Goal: Task Accomplishment & Management: Complete application form

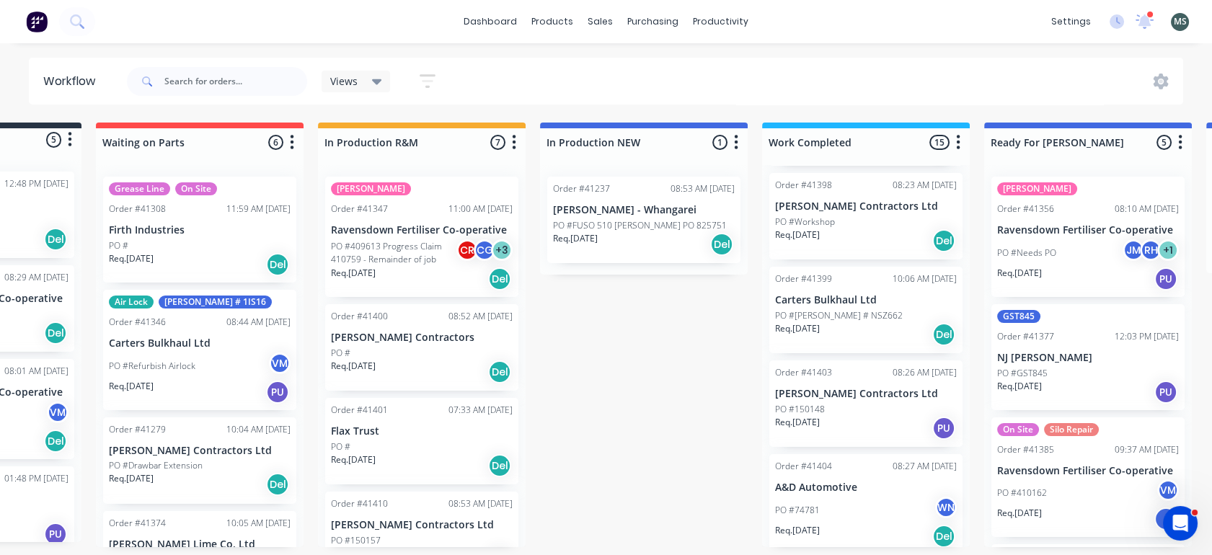
scroll to position [669, 0]
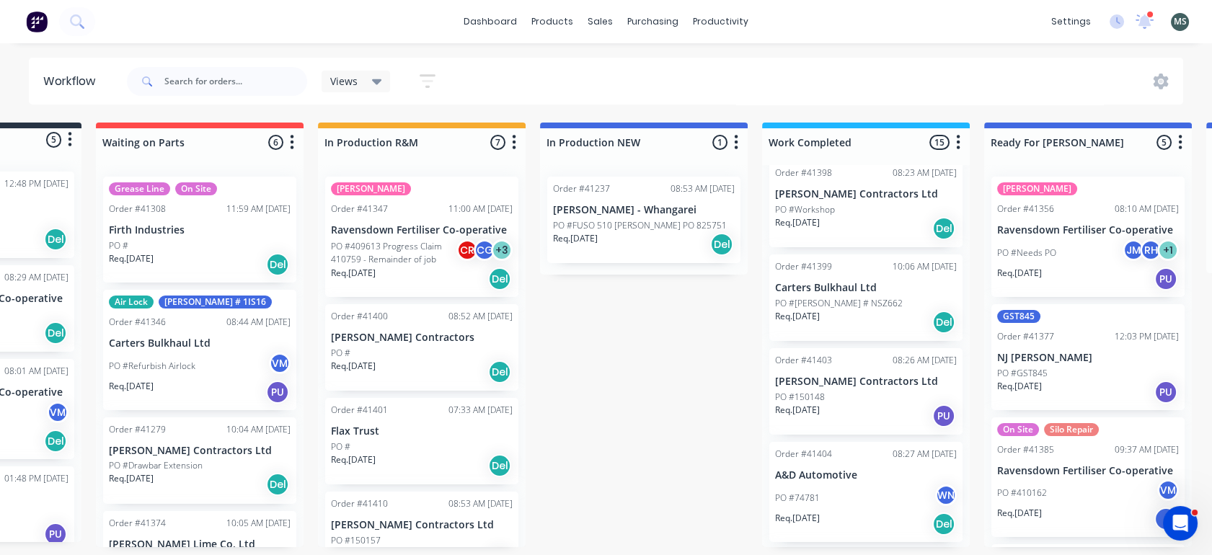
click at [1103, 236] on p "Ravensdown Fertiliser Co-operative" at bounding box center [1088, 230] width 182 height 12
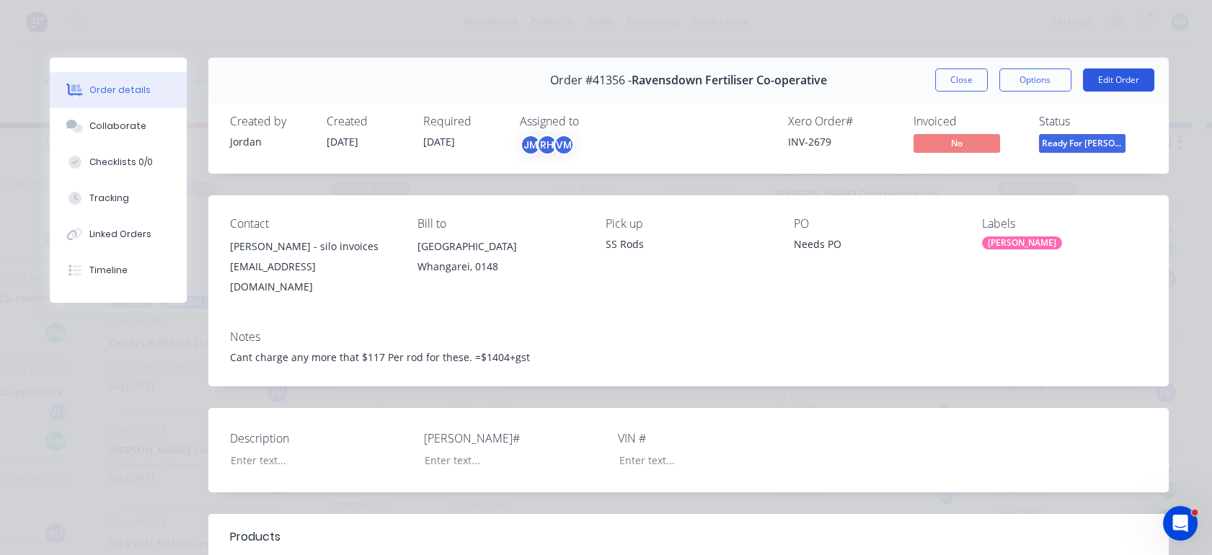
click at [1108, 85] on button "Edit Order" at bounding box center [1118, 79] width 71 height 23
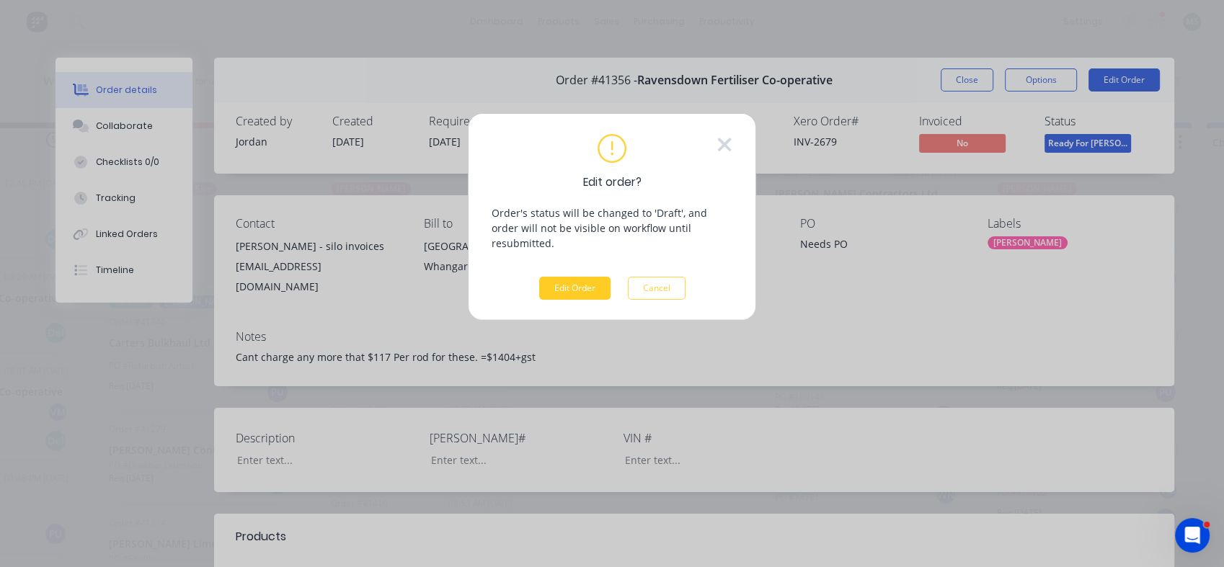
click at [582, 277] on button "Edit Order" at bounding box center [574, 288] width 71 height 23
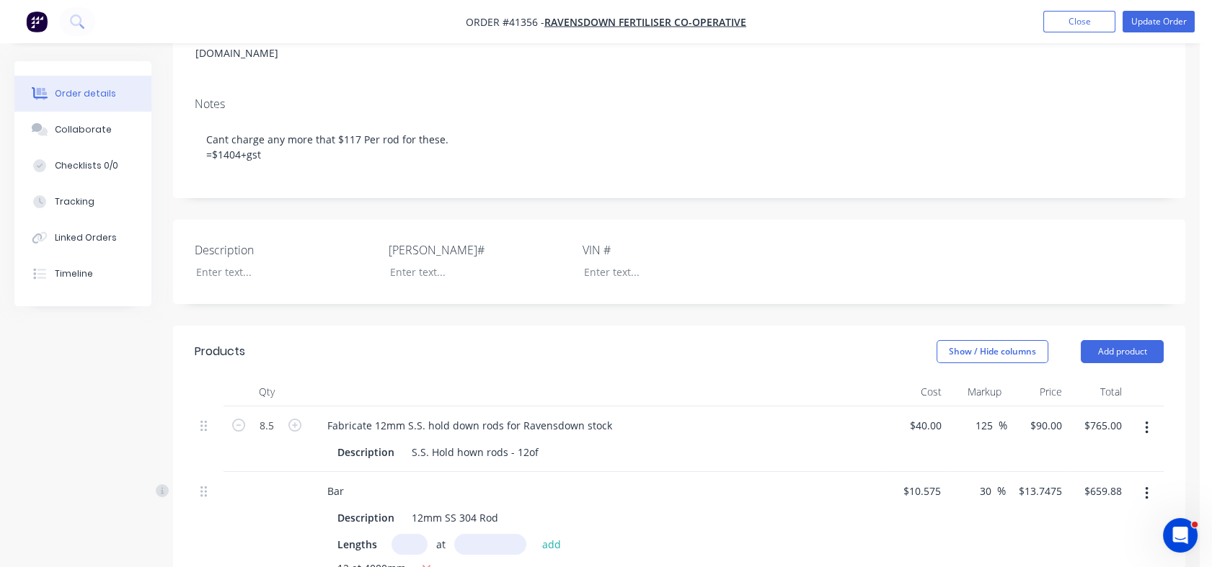
scroll to position [205, 0]
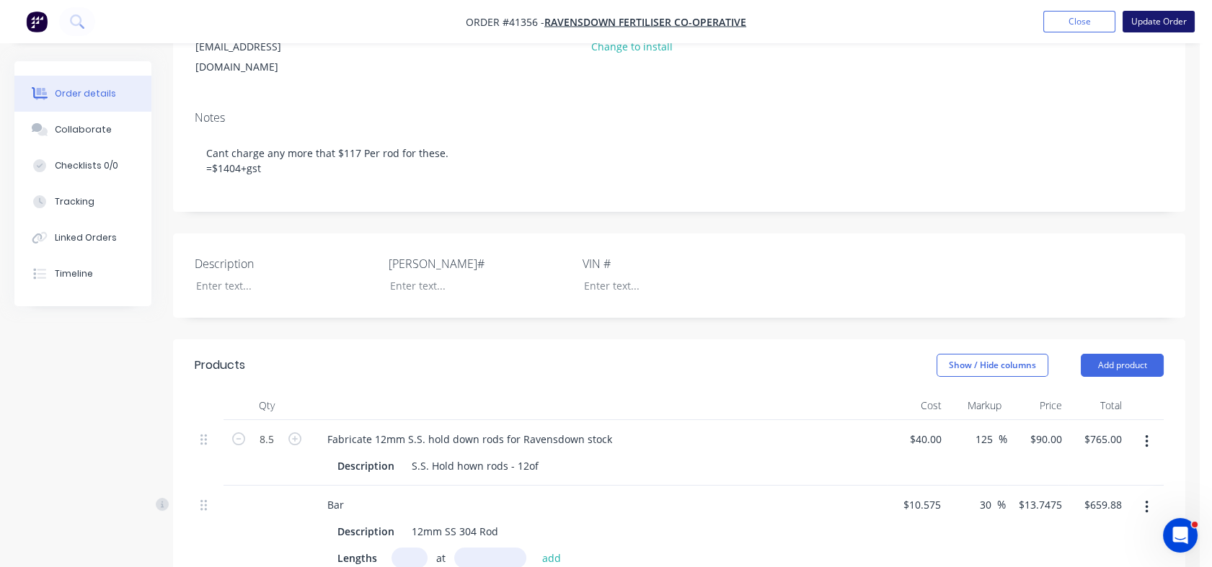
click at [1150, 17] on button "Update Order" at bounding box center [1158, 22] width 72 height 22
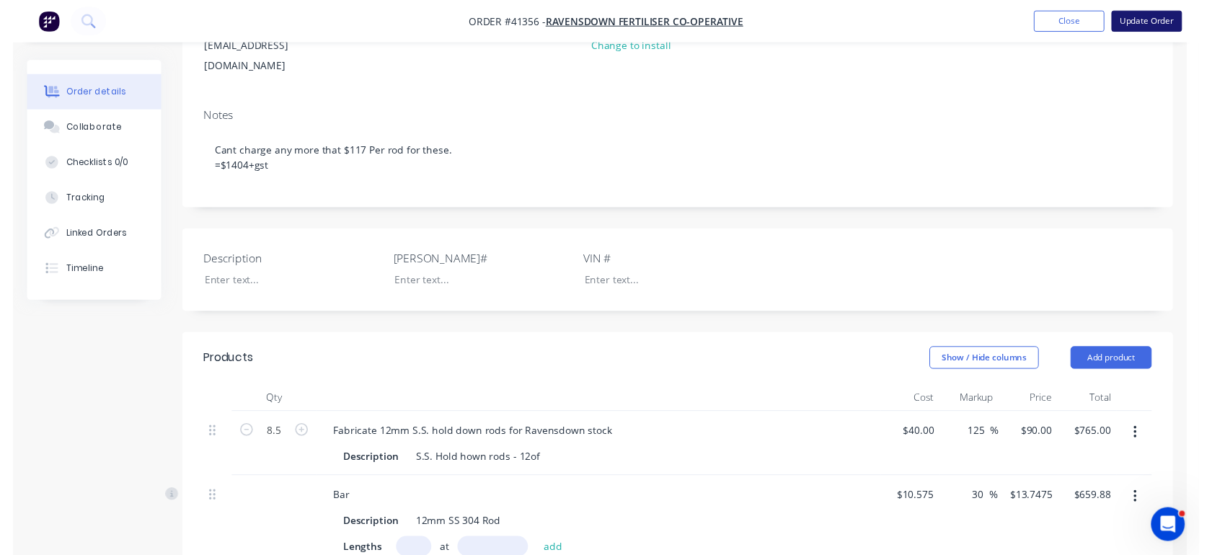
scroll to position [0, 0]
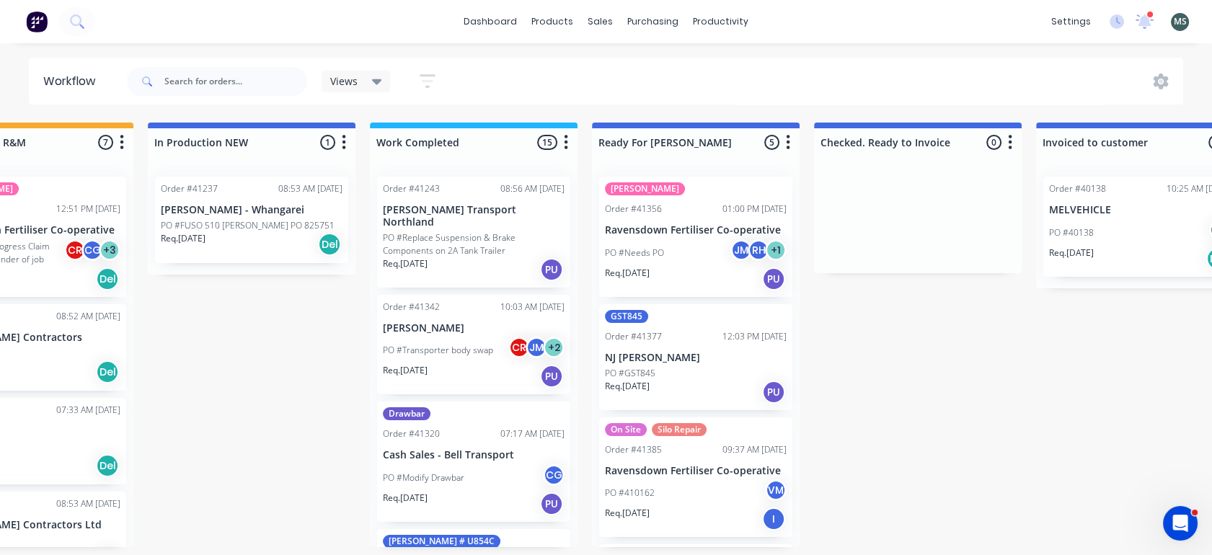
scroll to position [0, 554]
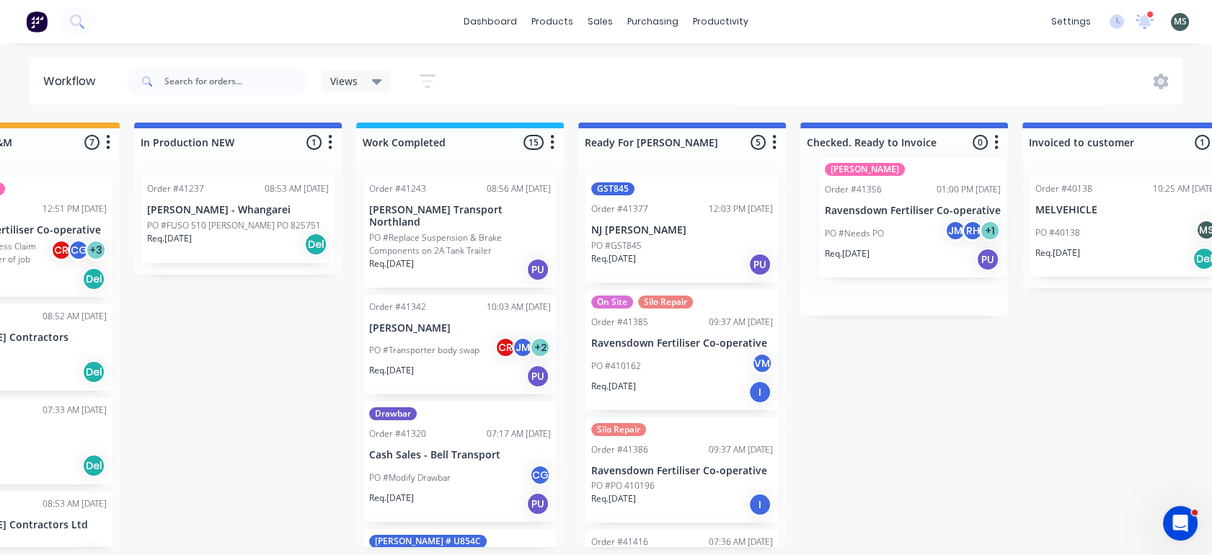
drag, startPoint x: 652, startPoint y: 223, endPoint x: 891, endPoint y: 205, distance: 239.2
click at [891, 205] on div "Submitted 6 Status colour #273444 hex #273444 Save Cancel Summaries Total order…" at bounding box center [628, 335] width 2404 height 425
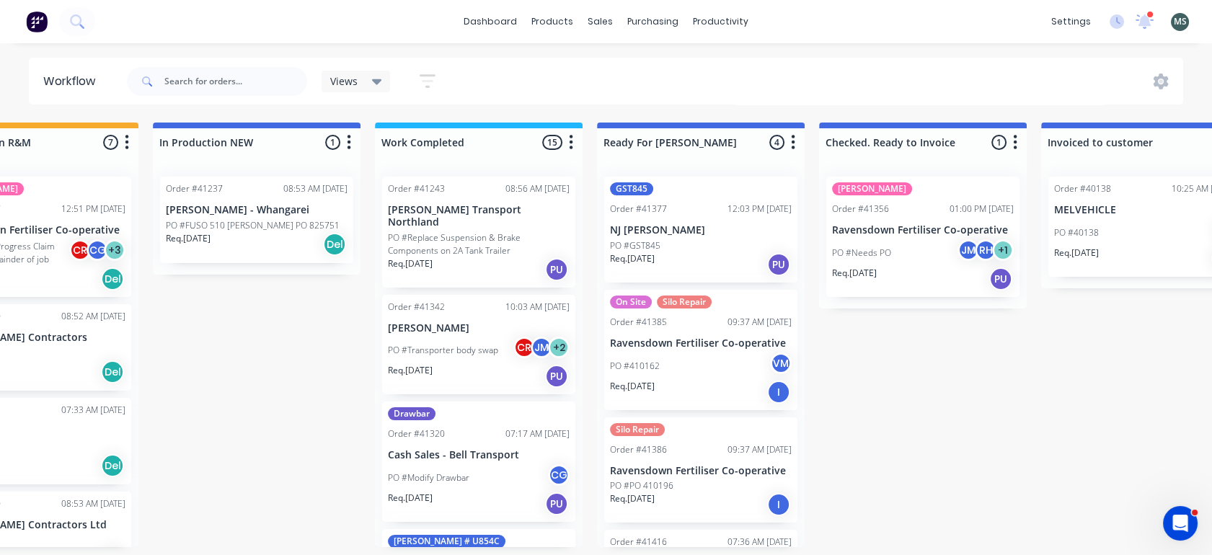
scroll to position [0, 534]
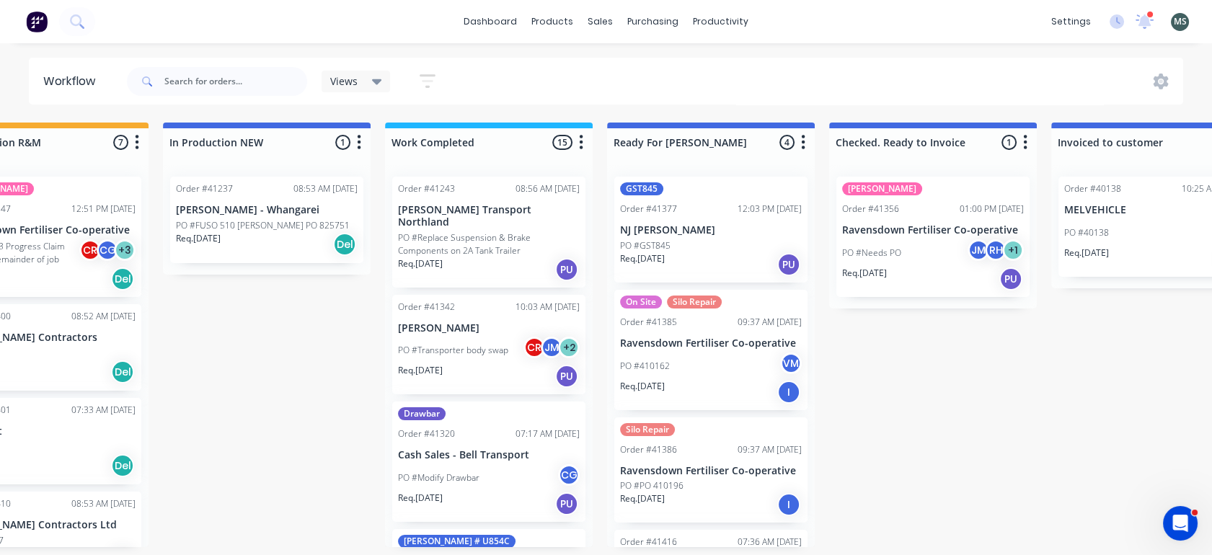
click at [701, 391] on div "Req. [DATE] I" at bounding box center [711, 392] width 182 height 25
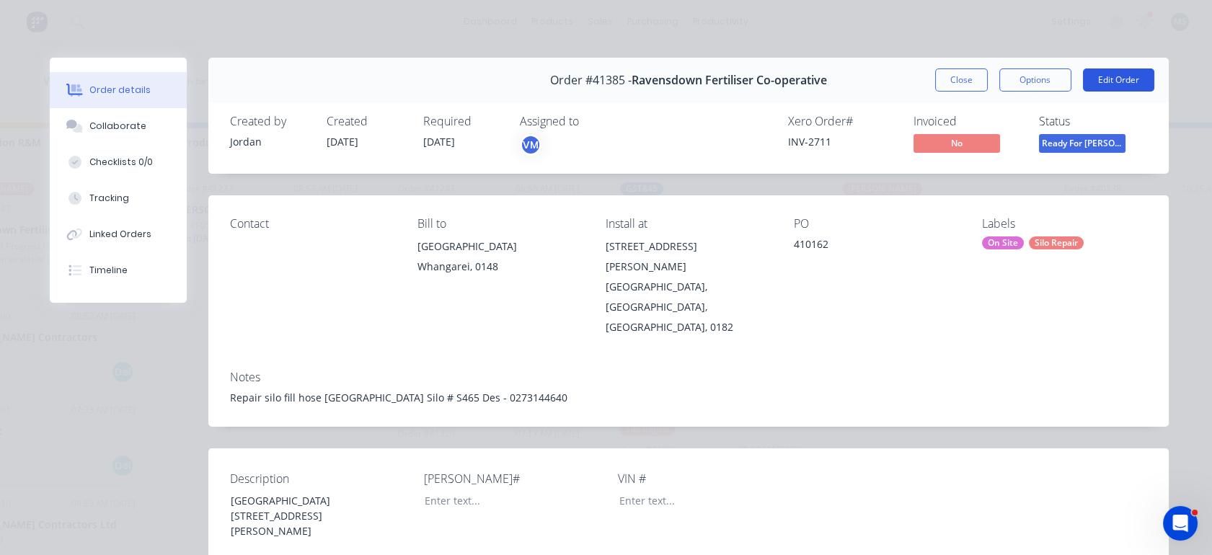
click at [1127, 76] on button "Edit Order" at bounding box center [1118, 79] width 71 height 23
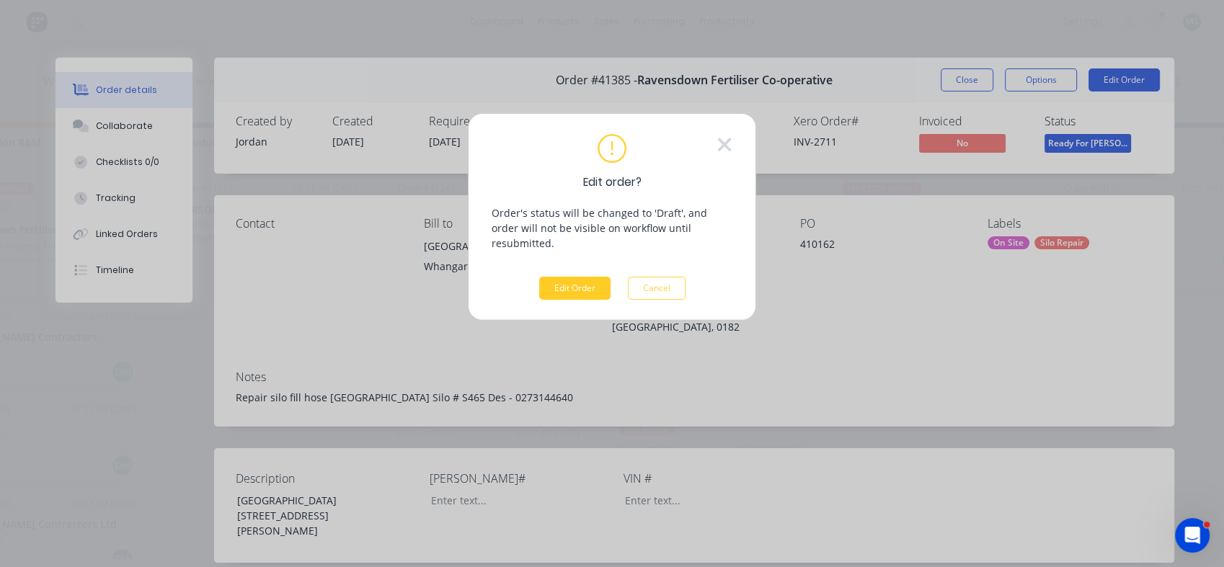
click at [567, 277] on button "Edit Order" at bounding box center [574, 288] width 71 height 23
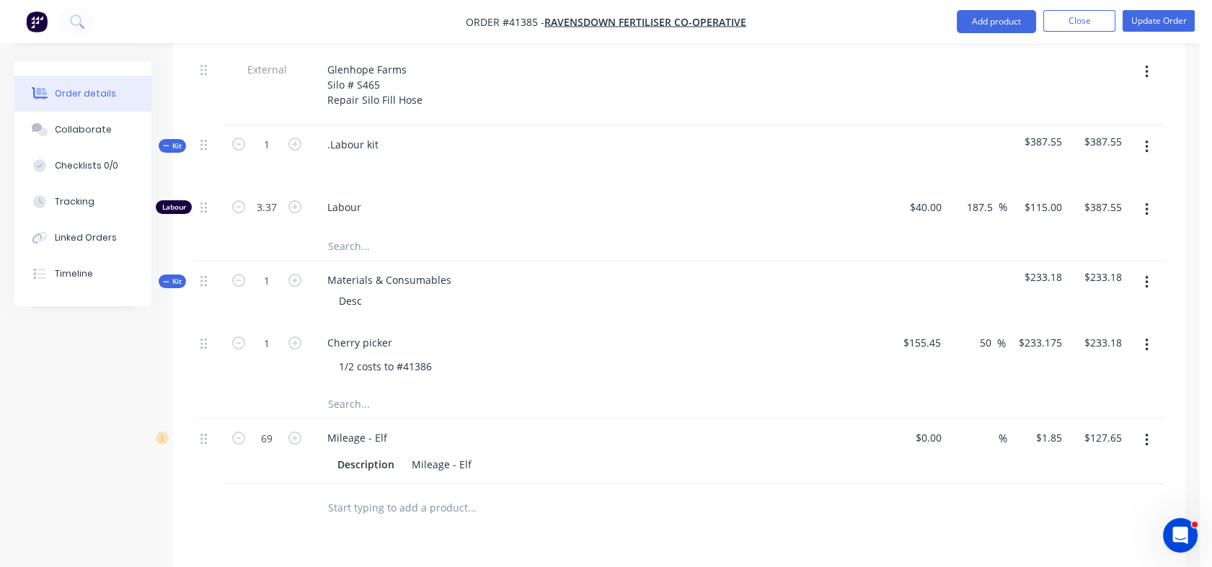
scroll to position [747, 0]
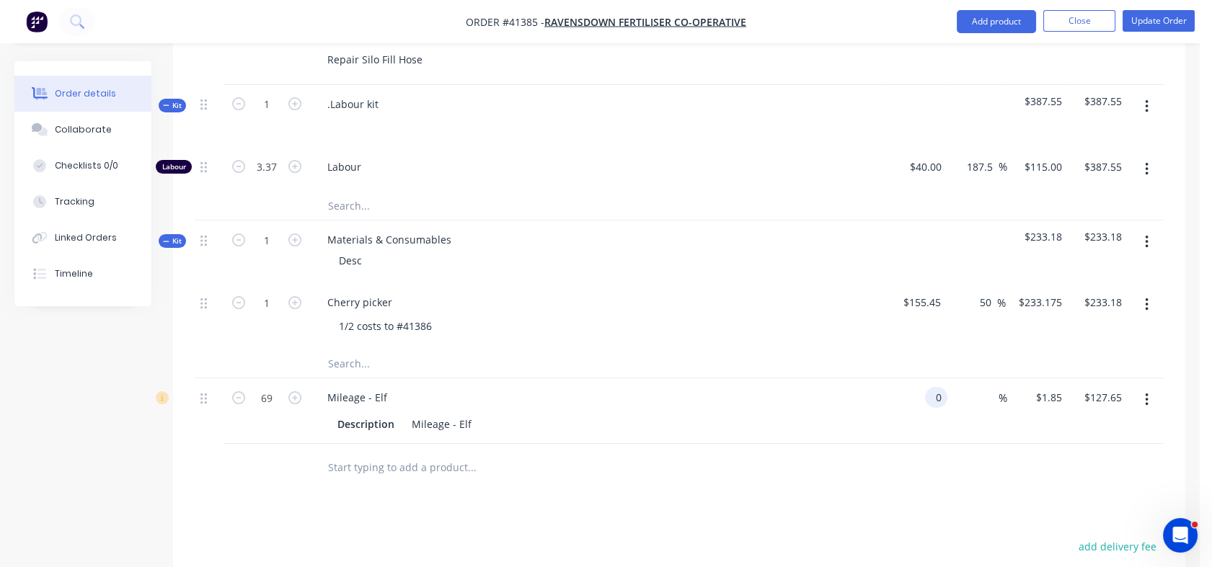
click at [925, 387] on div "0 0" at bounding box center [917, 411] width 61 height 66
type input "$1.00"
type input "$69.00"
click at [888, 415] on div "$1.00 1.00" at bounding box center [917, 411] width 61 height 66
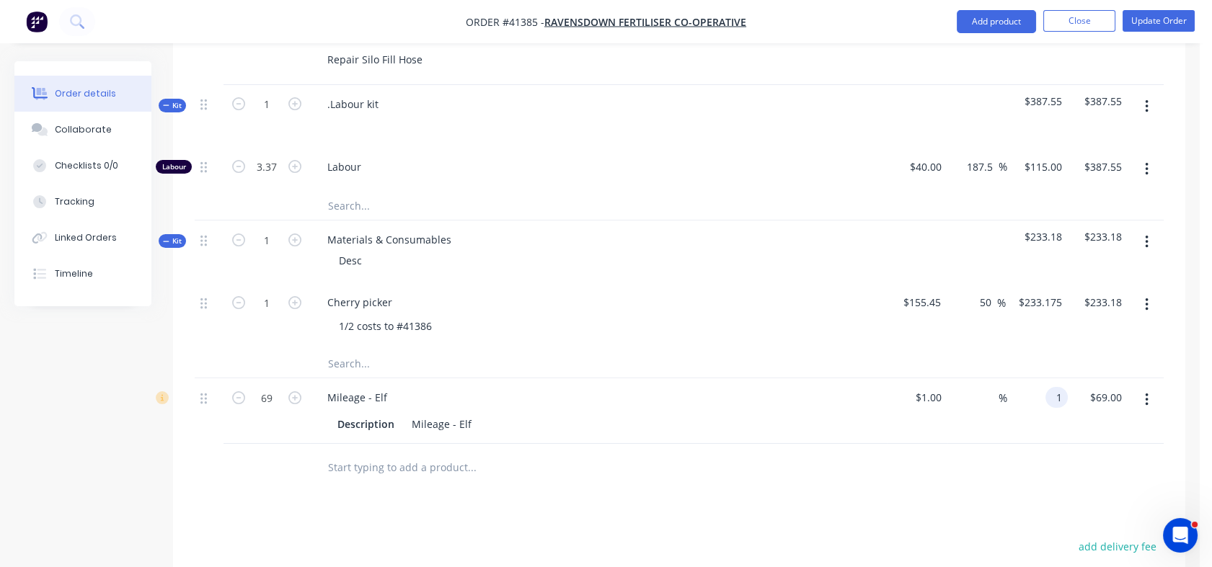
click at [1044, 381] on div "1 1" at bounding box center [1037, 411] width 61 height 66
type input "1.89"
type input "89"
type input "$1.89"
type input "$130.41"
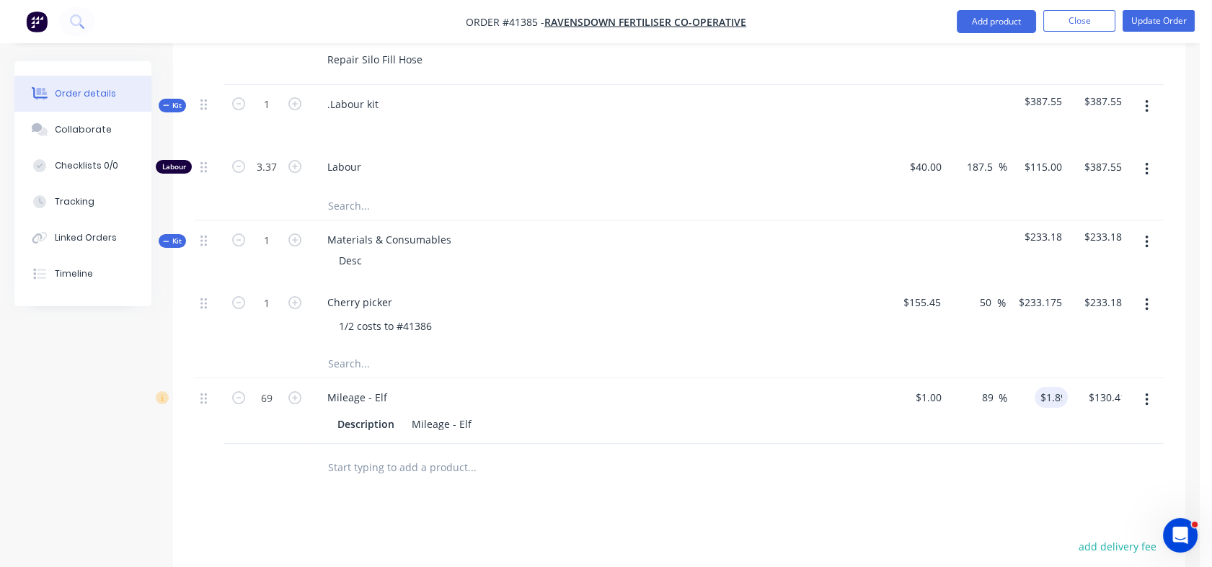
click at [1031, 422] on div "$1.89 1.89" at bounding box center [1037, 411] width 61 height 66
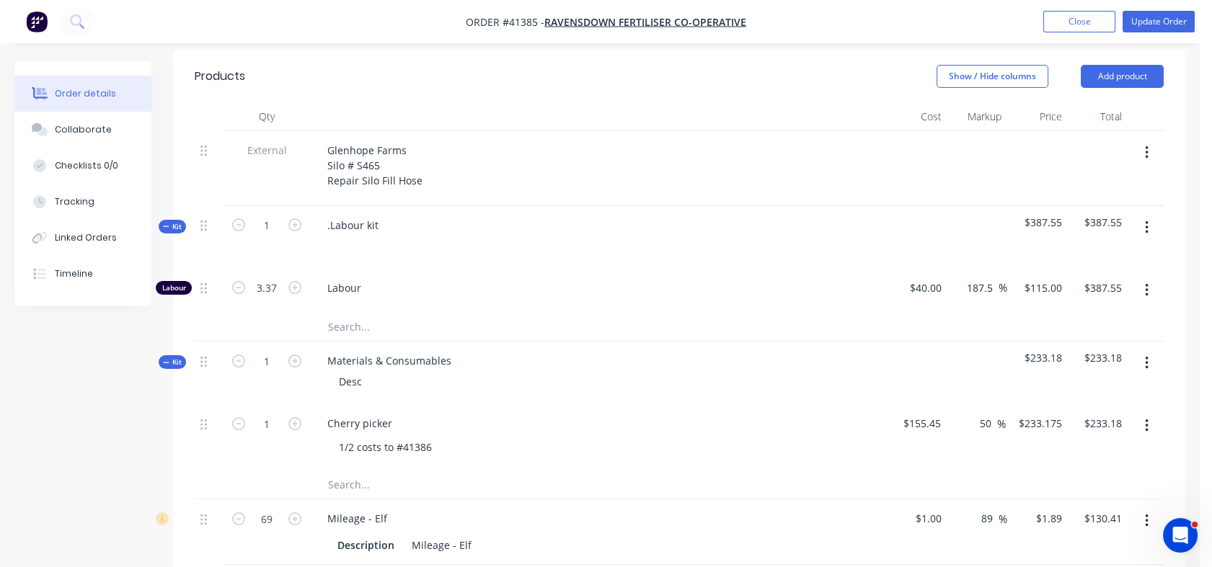
scroll to position [623, 0]
click at [276, 280] on input "3.37" at bounding box center [266, 291] width 37 height 22
type input "5.37"
type input "$617.55"
click at [385, 314] on input "text" at bounding box center [471, 328] width 288 height 29
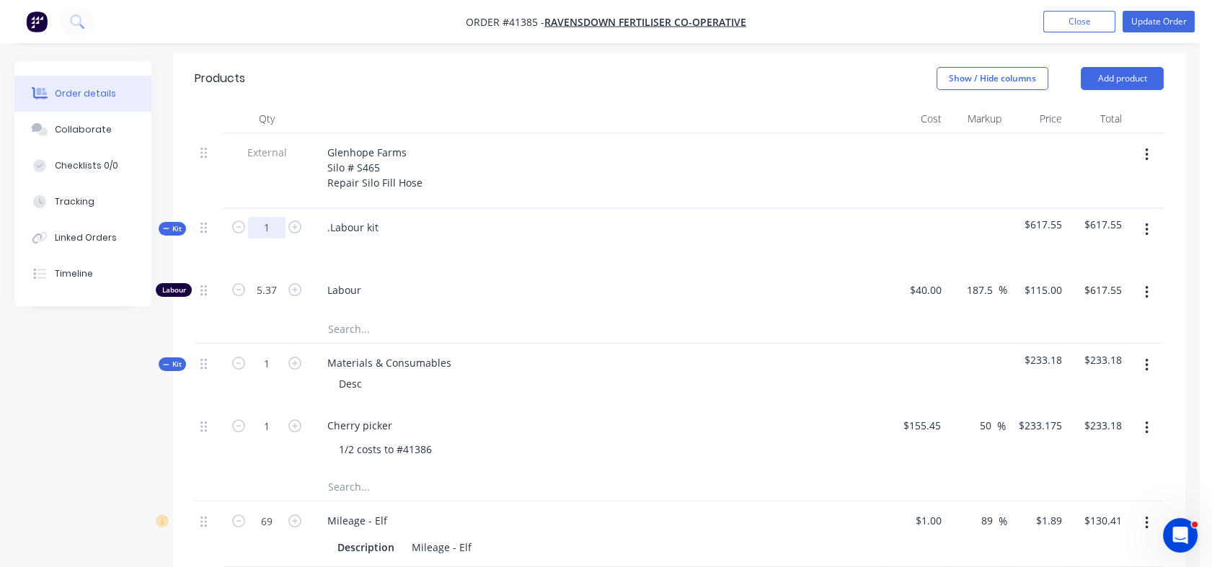
click at [277, 217] on input "1" at bounding box center [266, 228] width 37 height 22
type input "5.37"
type input "28.8369"
type input "$3,316.24"
click at [350, 244] on div ".Labour kit" at bounding box center [598, 239] width 577 height 63
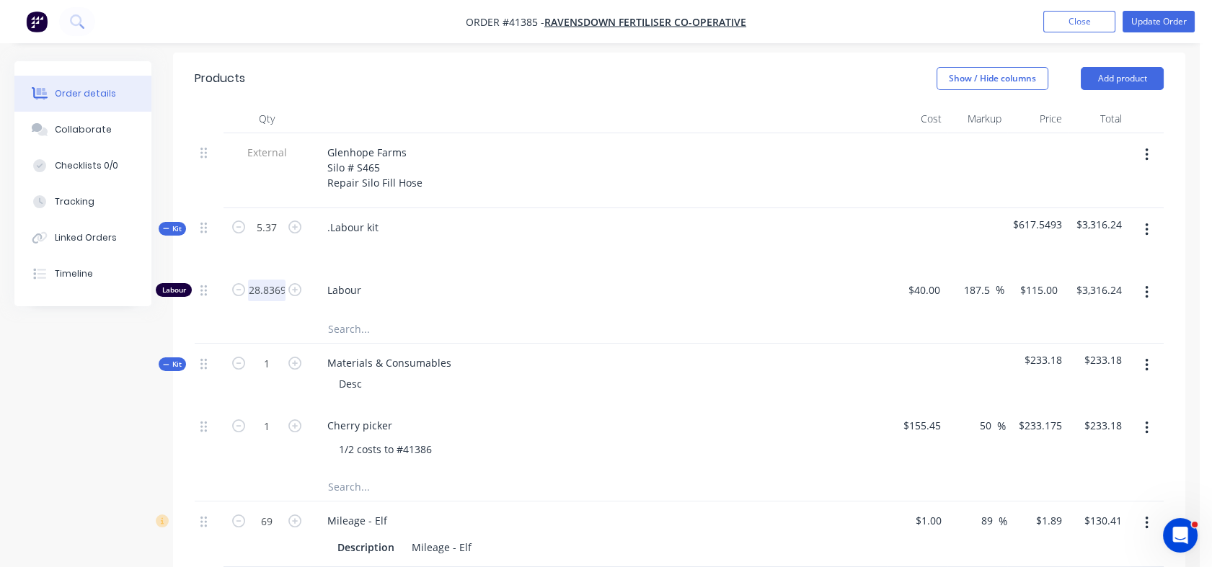
click at [262, 280] on input "28.8369" at bounding box center [266, 291] width 37 height 22
type input "5.5"
type input "$632.50"
click at [269, 217] on input "5.37" at bounding box center [266, 228] width 37 height 22
type input "5.5"
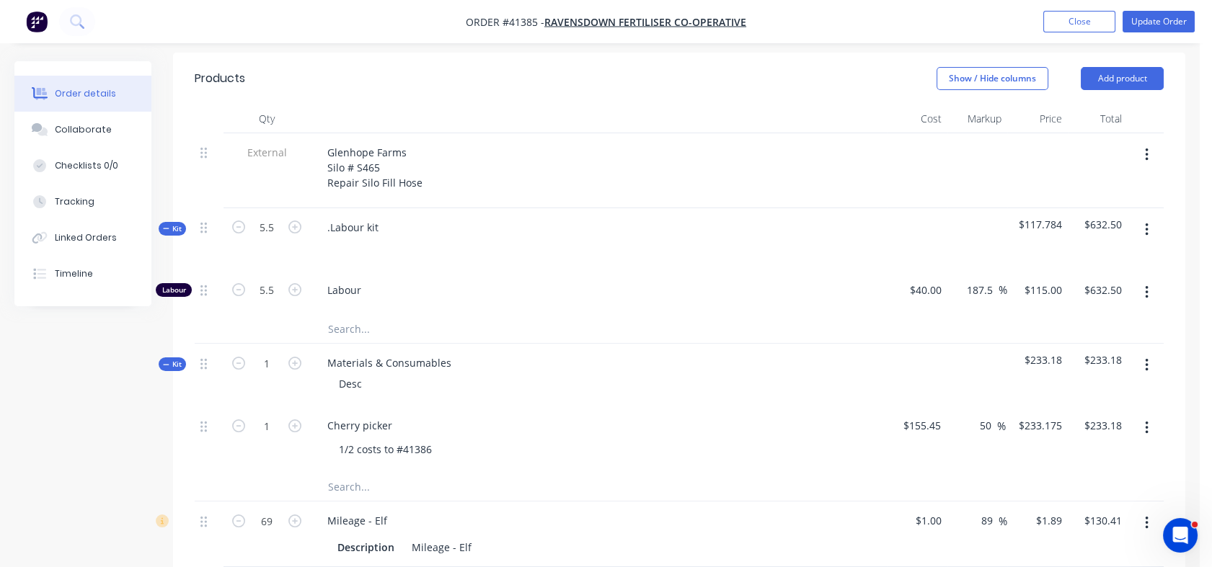
type input "5.6331"
type input "$647.81"
click at [269, 244] on div "5.5" at bounding box center [266, 239] width 86 height 63
click at [268, 280] on input "5.6331" at bounding box center [266, 291] width 37 height 22
type input "5.5"
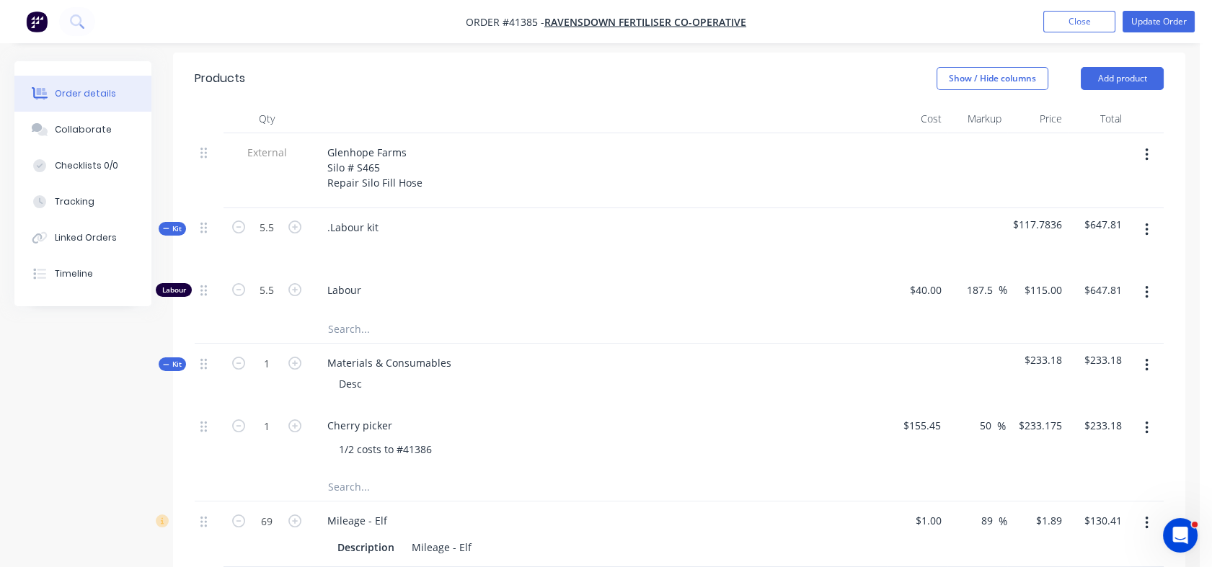
type input "$632.50"
click at [419, 283] on span "Labour" at bounding box center [604, 290] width 554 height 15
click at [925, 280] on div "40 40" at bounding box center [935, 290] width 25 height 21
type input "$38.00"
type input "$109.25"
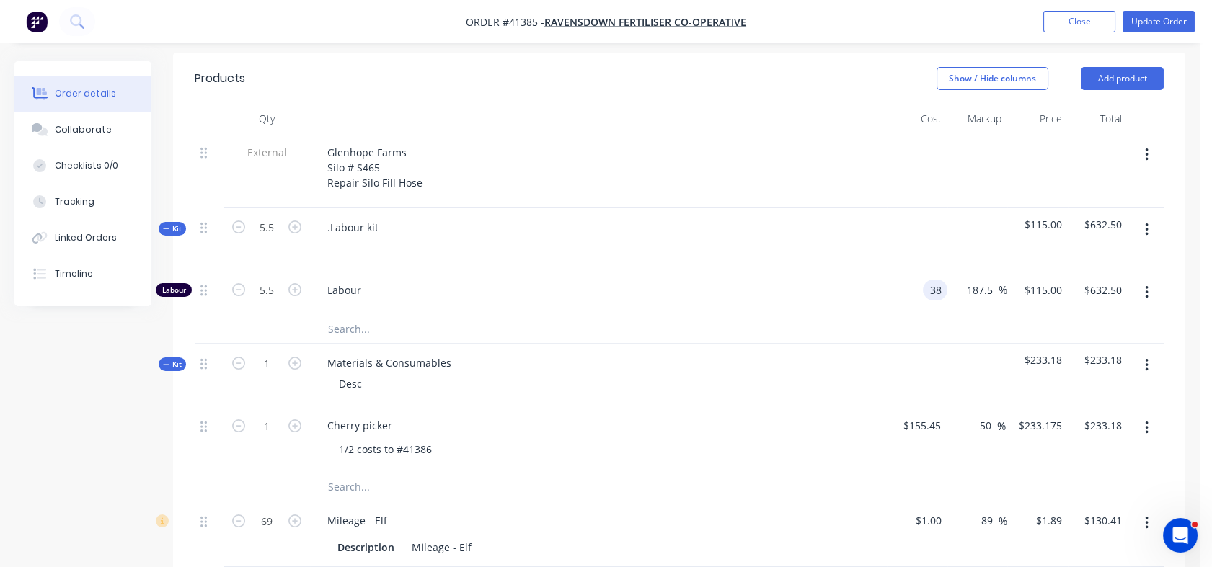
type input "$600.88"
click at [1009, 271] on div "$109.25 $115.00" at bounding box center [1037, 293] width 61 height 44
click at [1037, 280] on input "109.25" at bounding box center [1045, 290] width 45 height 21
type input "115"
type input "202.63"
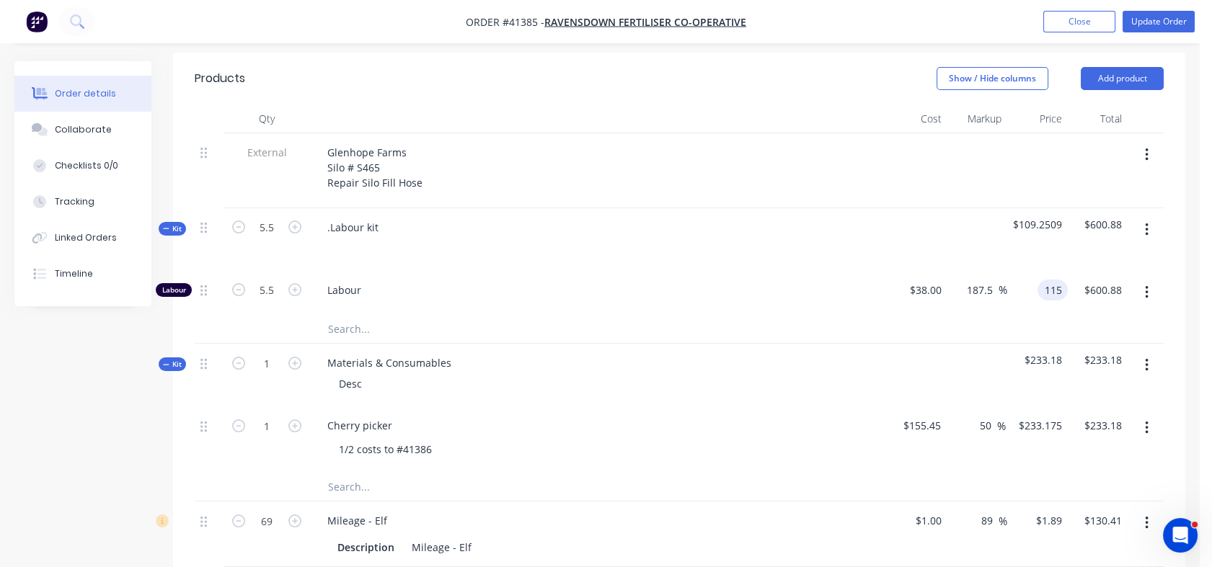
type input "$115.00"
type input "$632.50"
click at [1037, 315] on div at bounding box center [679, 329] width 969 height 30
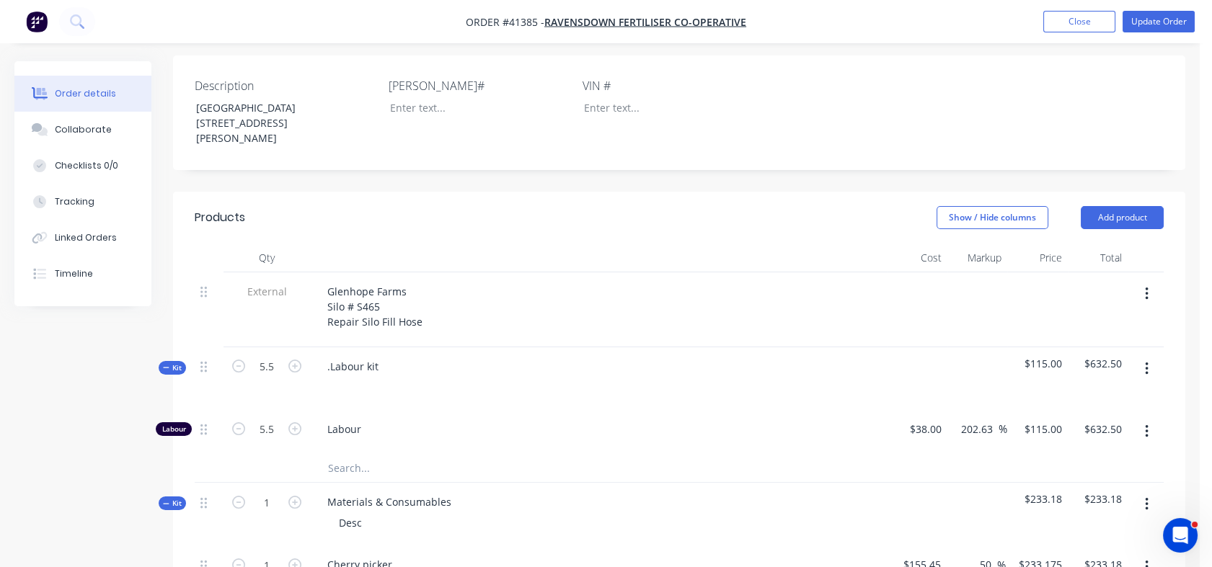
scroll to position [471, 0]
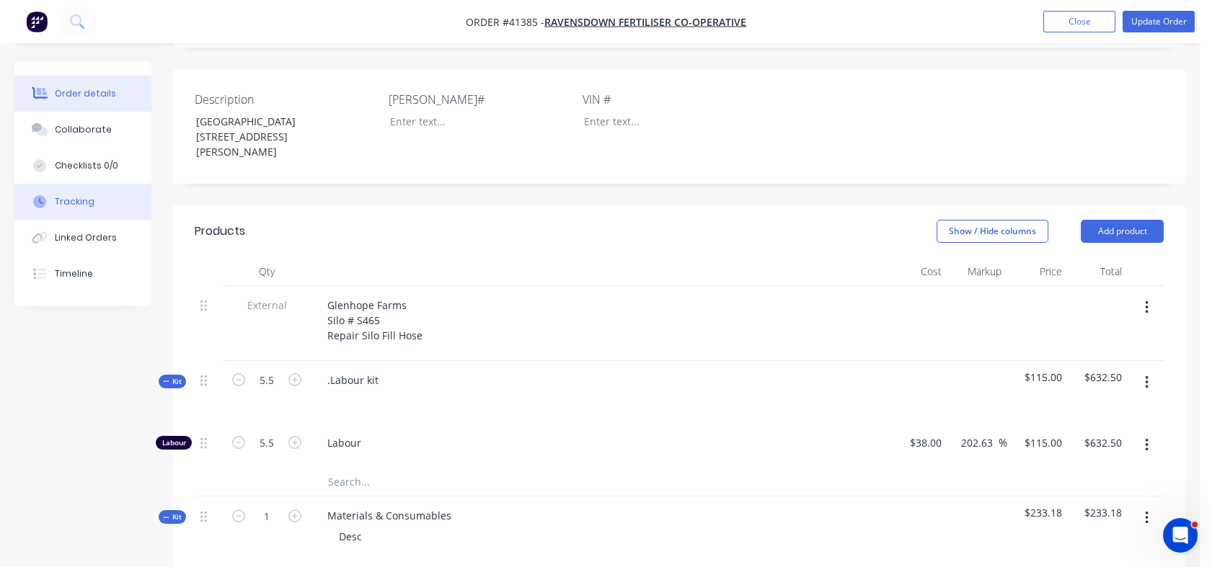
click at [67, 188] on button "Tracking" at bounding box center [82, 202] width 137 height 36
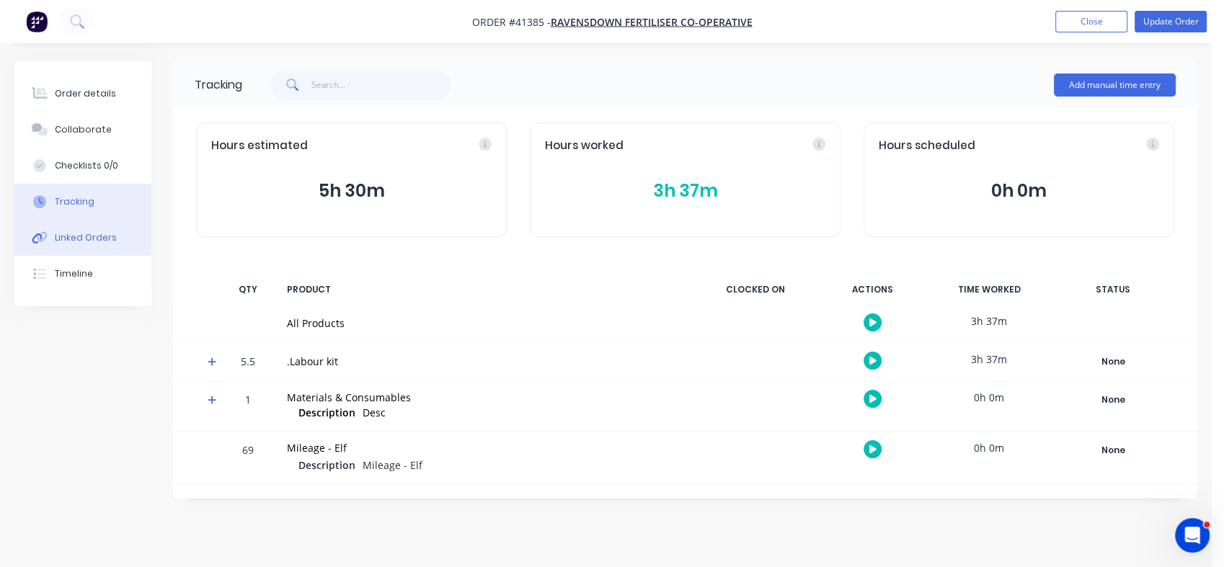
click at [79, 247] on button "Linked Orders" at bounding box center [82, 238] width 137 height 36
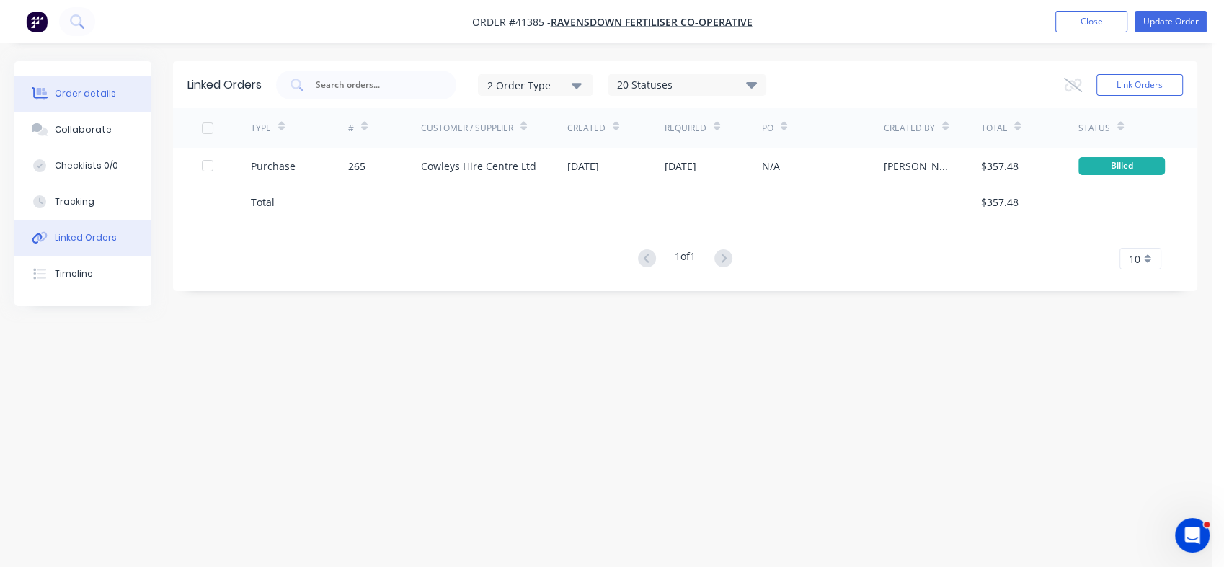
click at [88, 94] on div "Order details" at bounding box center [85, 93] width 61 height 13
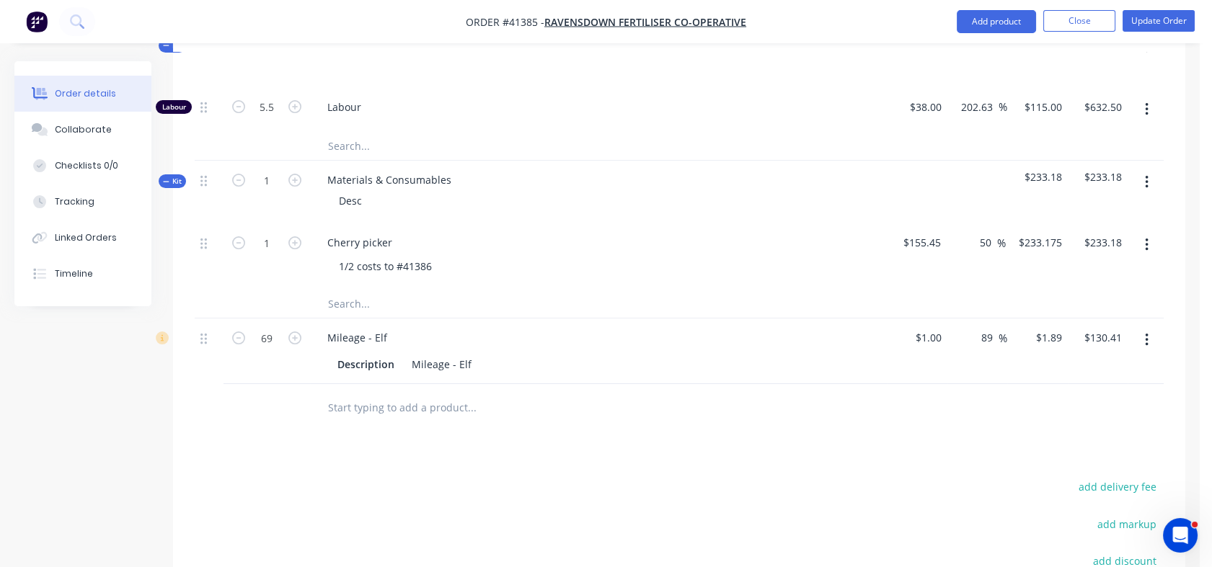
scroll to position [768, 0]
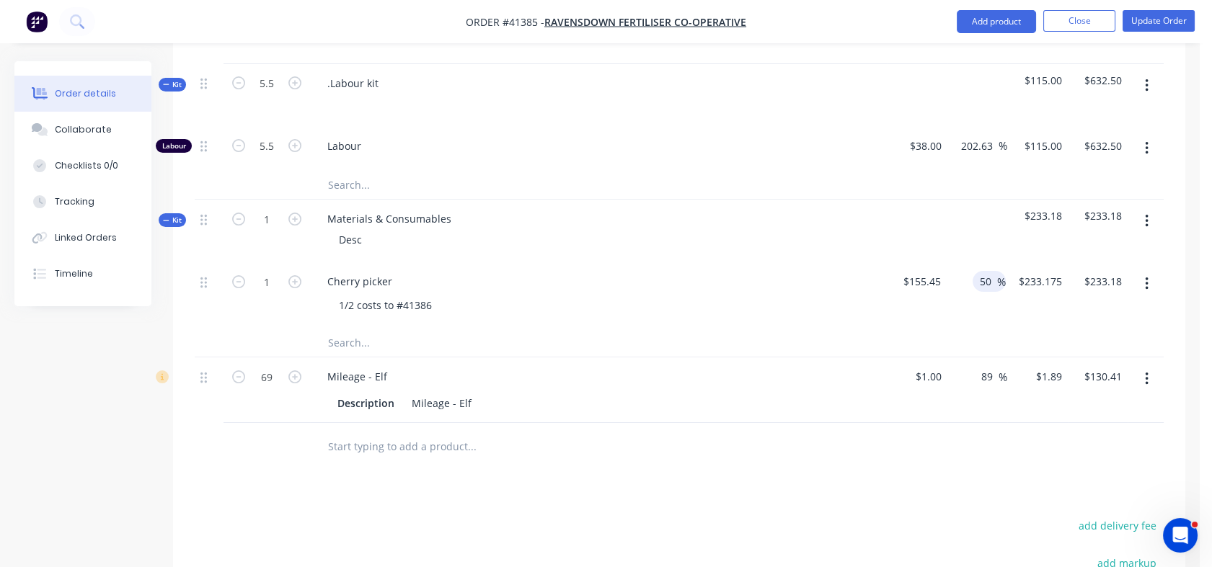
click at [980, 271] on input "50" at bounding box center [987, 281] width 19 height 21
drag, startPoint x: 980, startPoint y: 266, endPoint x: 994, endPoint y: 267, distance: 13.7
click at [994, 271] on input "50" at bounding box center [987, 281] width 19 height 21
type input "80"
type input "$279.81"
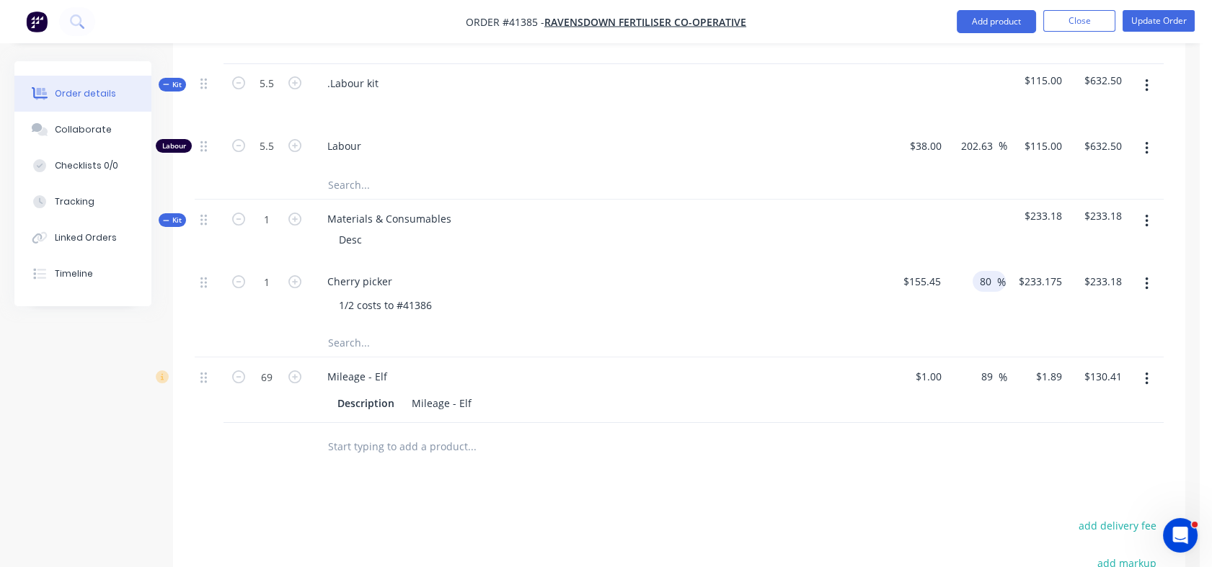
type input "$279.81"
click at [992, 308] on div "80 80 %" at bounding box center [976, 295] width 60 height 66
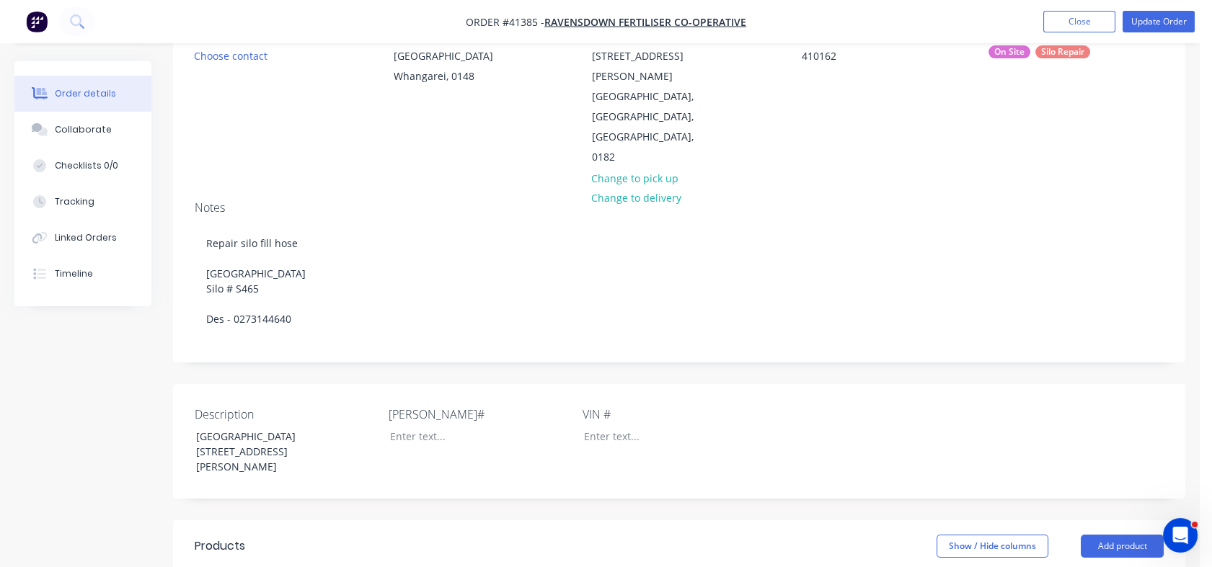
scroll to position [146, 0]
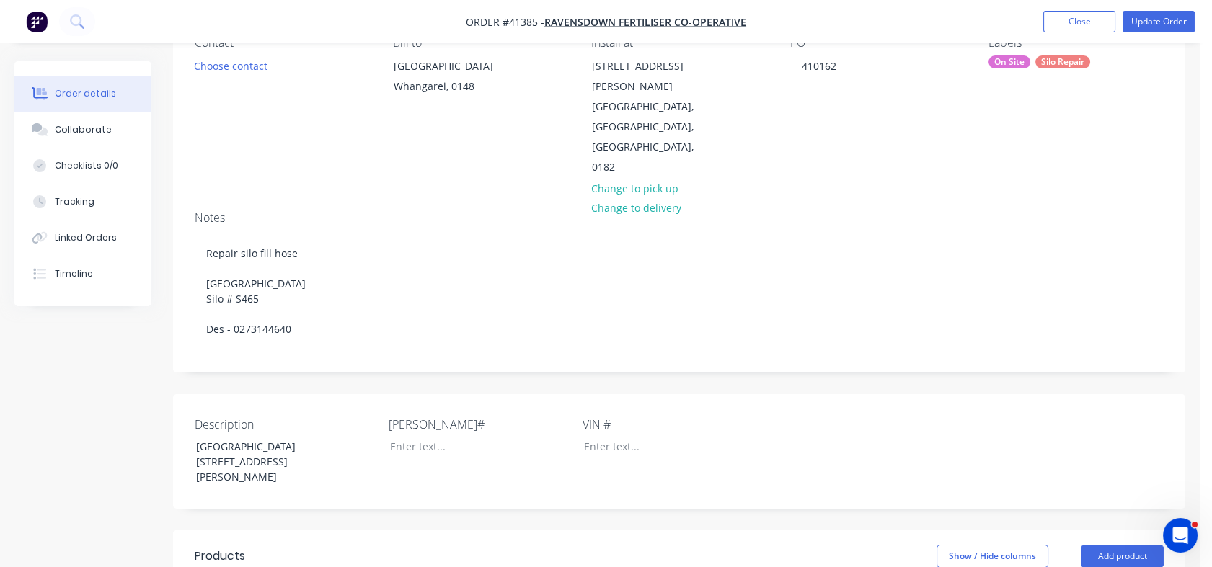
click at [1173, 9] on nav "Order #41385 - Ravensdown Fertiliser Co-operative Add product Close Update Order" at bounding box center [606, 21] width 1212 height 43
click at [1161, 19] on button "Update Order" at bounding box center [1158, 22] width 72 height 22
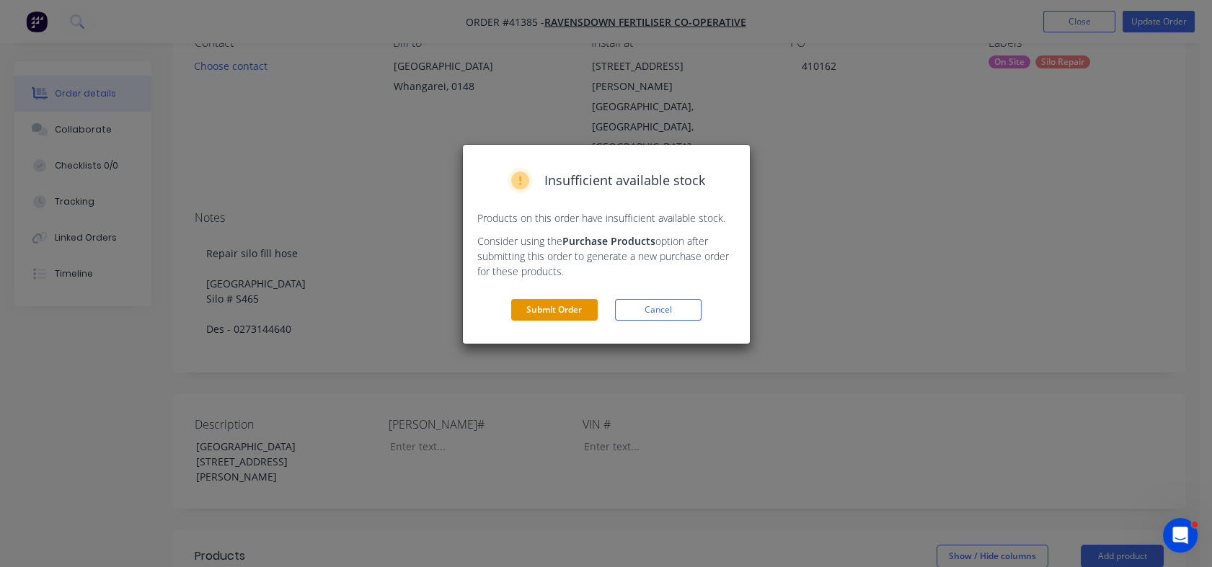
click at [542, 316] on button "Submit Order" at bounding box center [554, 310] width 86 height 22
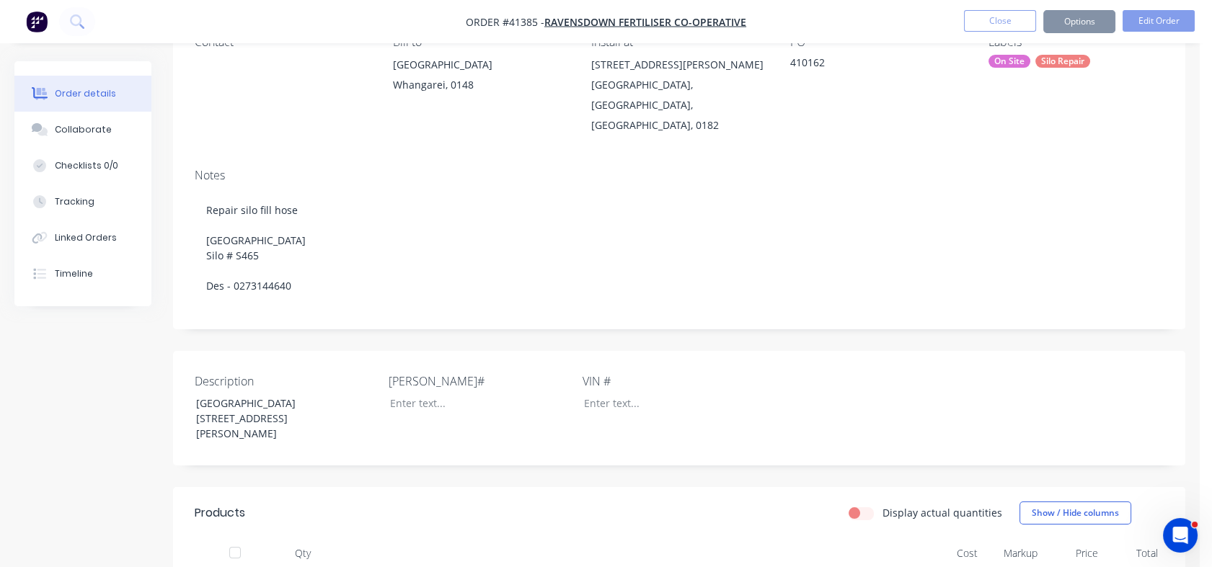
scroll to position [145, 0]
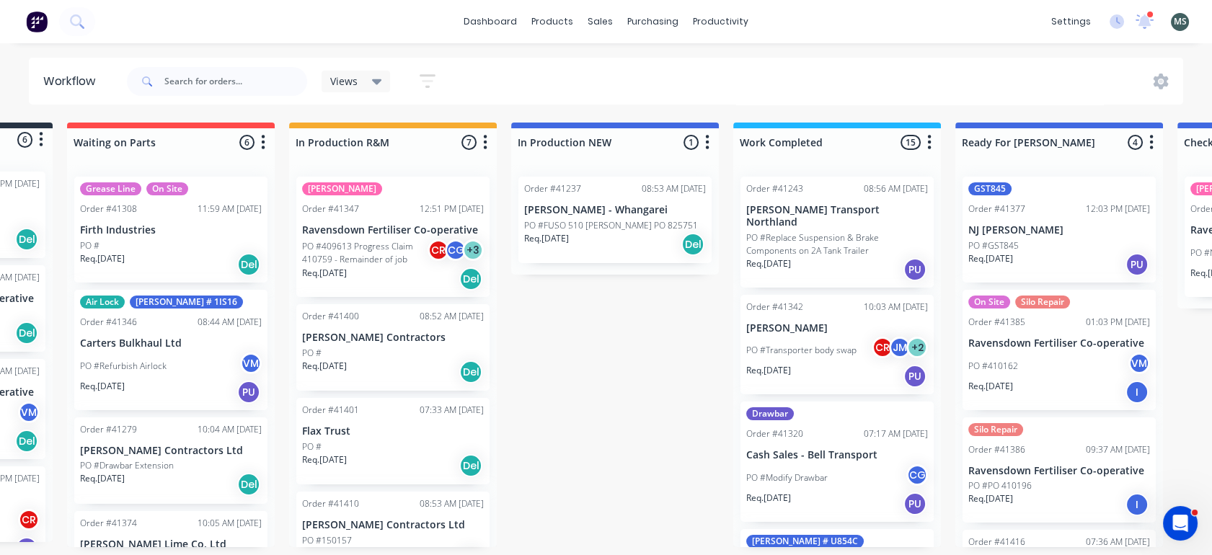
scroll to position [0, 311]
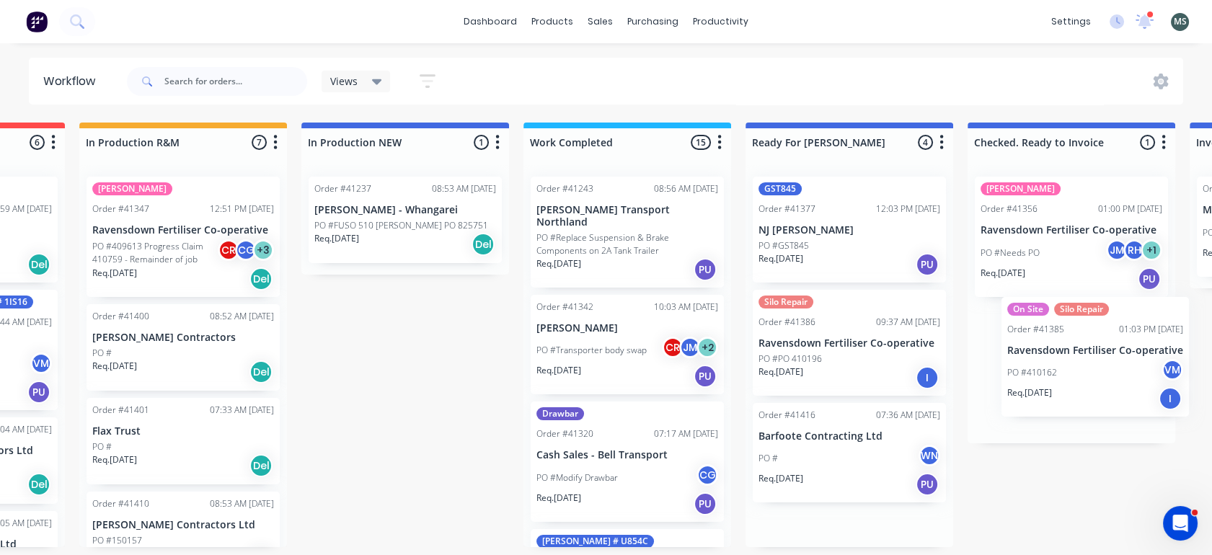
drag, startPoint x: 950, startPoint y: 370, endPoint x: 1123, endPoint y: 378, distance: 173.2
click at [1123, 378] on div "Submitted 6 Status colour #273444 hex #273444 Save Cancel Summaries Total order…" at bounding box center [795, 335] width 2404 height 425
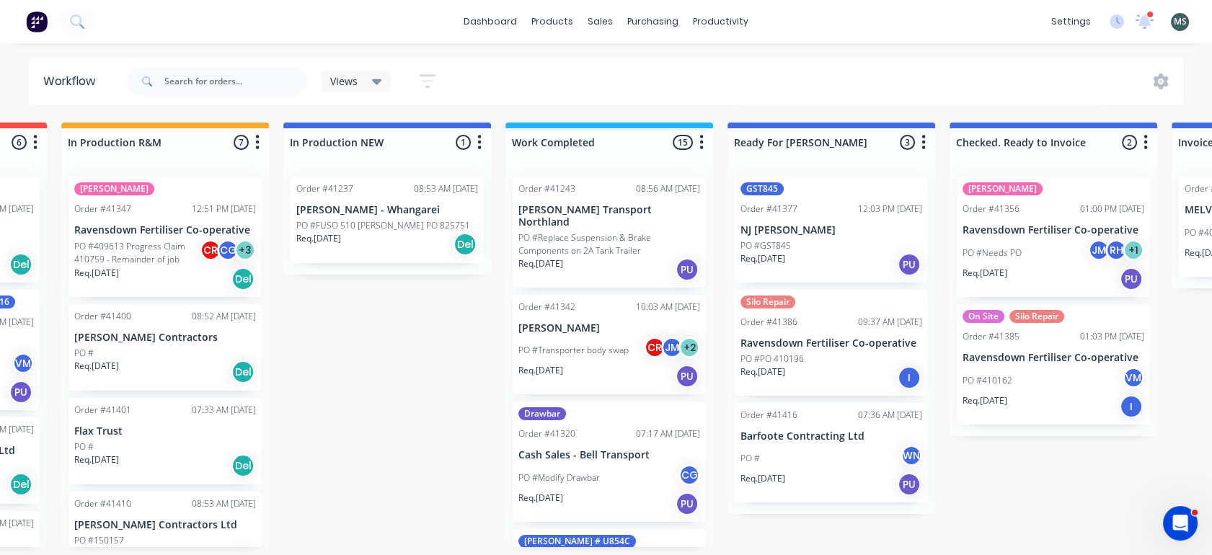
click at [830, 360] on div "PO #PO 410196" at bounding box center [831, 358] width 182 height 13
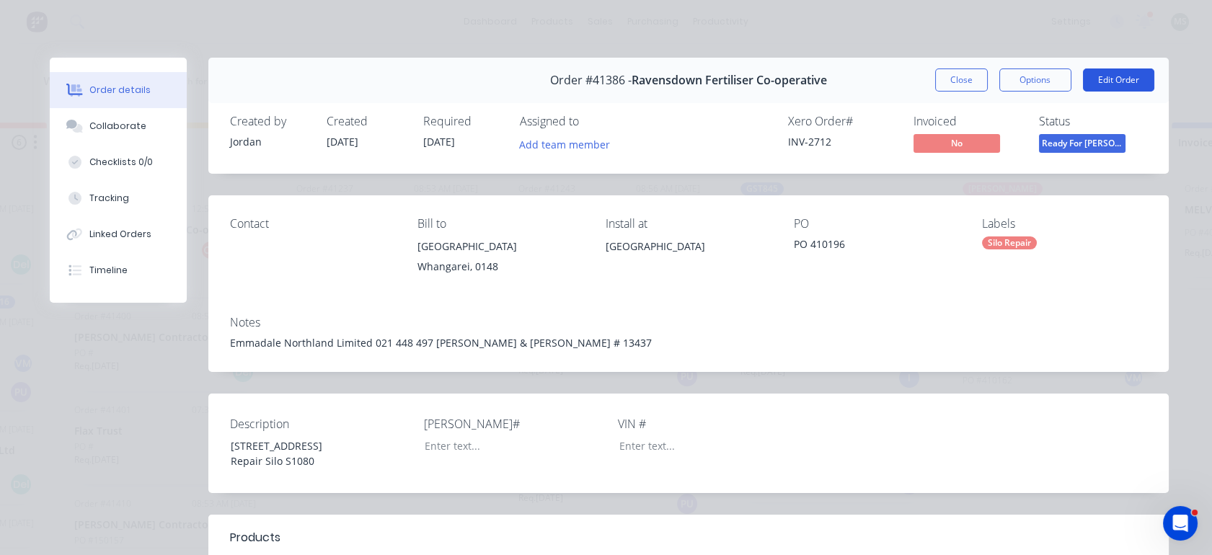
click at [1097, 81] on button "Edit Order" at bounding box center [1118, 79] width 71 height 23
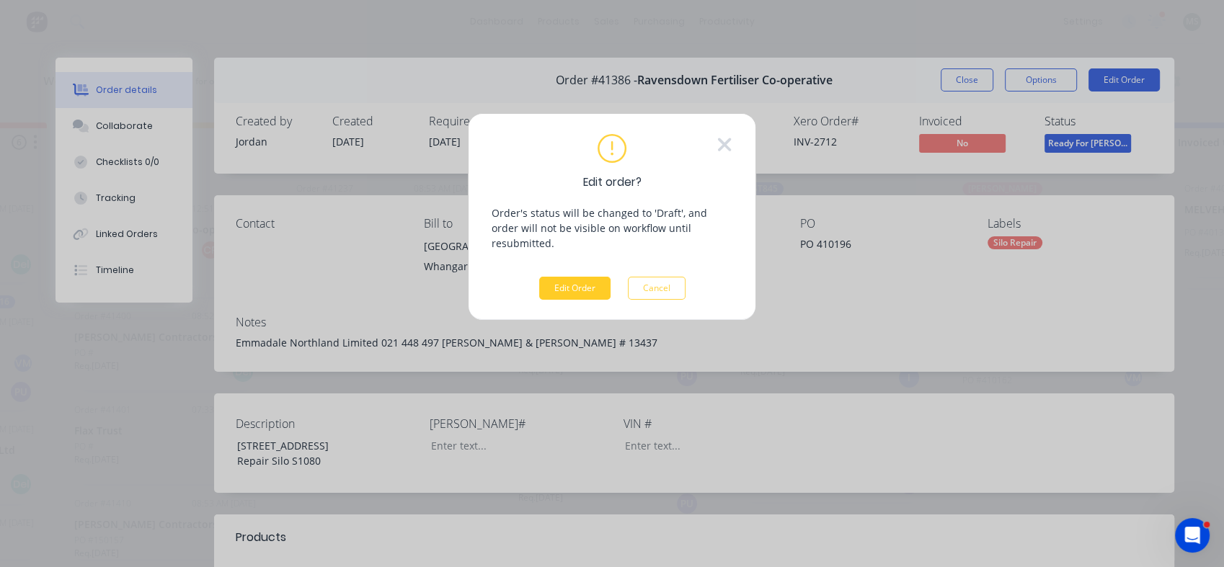
click at [561, 277] on button "Edit Order" at bounding box center [574, 288] width 71 height 23
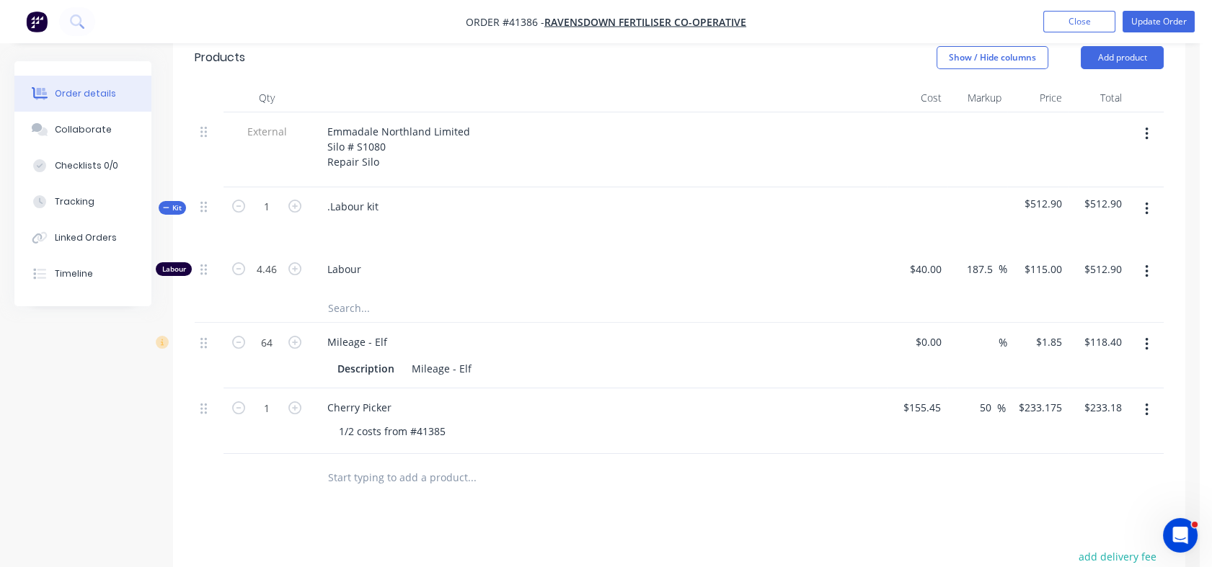
scroll to position [494, 0]
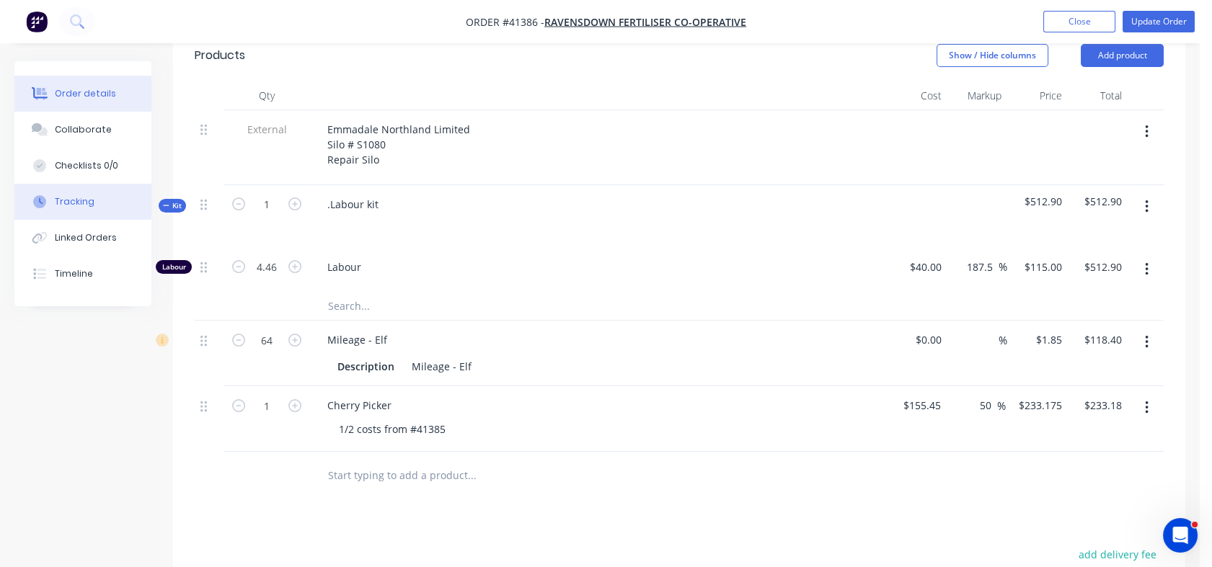
click at [79, 196] on div "Tracking" at bounding box center [75, 201] width 40 height 13
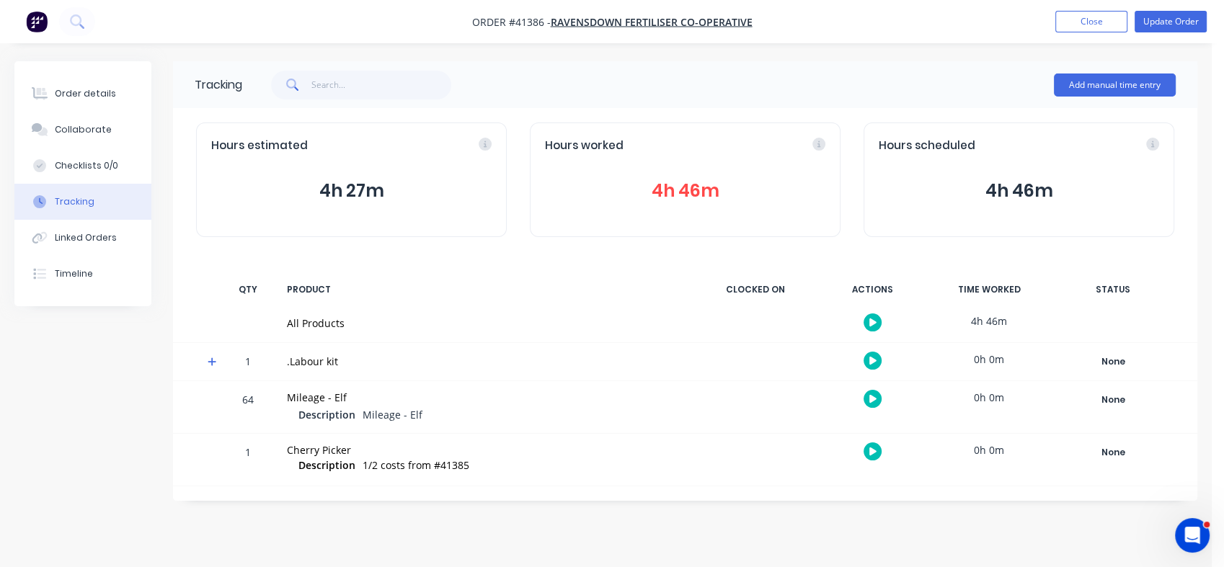
click at [79, 196] on div "Tracking" at bounding box center [75, 201] width 40 height 13
click at [69, 233] on div "Linked Orders" at bounding box center [86, 237] width 62 height 13
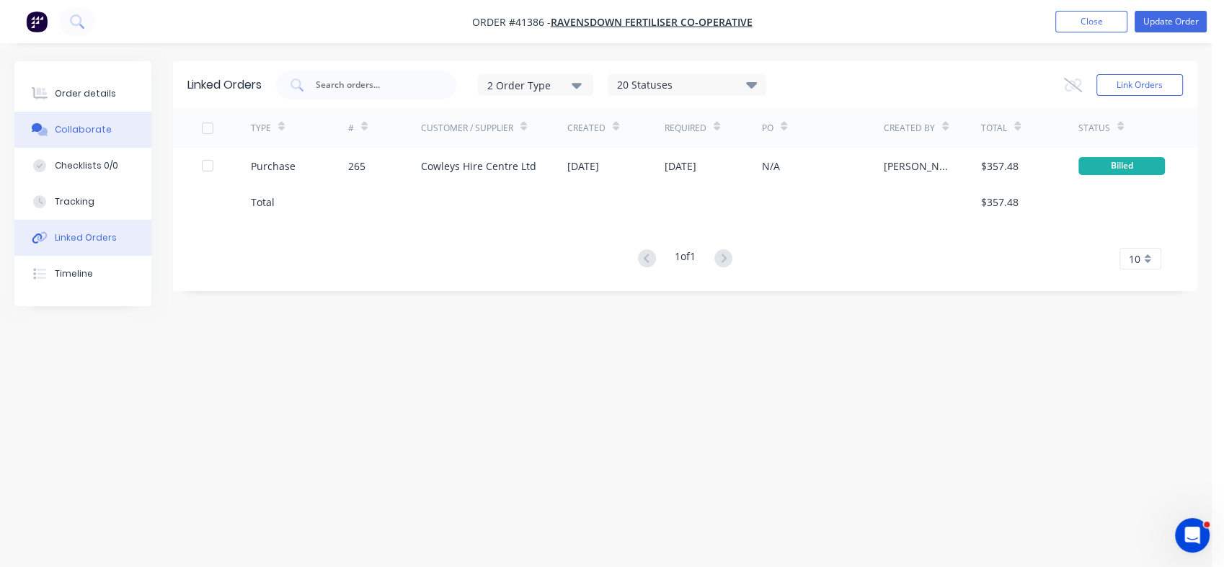
click at [84, 133] on div "Collaborate" at bounding box center [83, 129] width 57 height 13
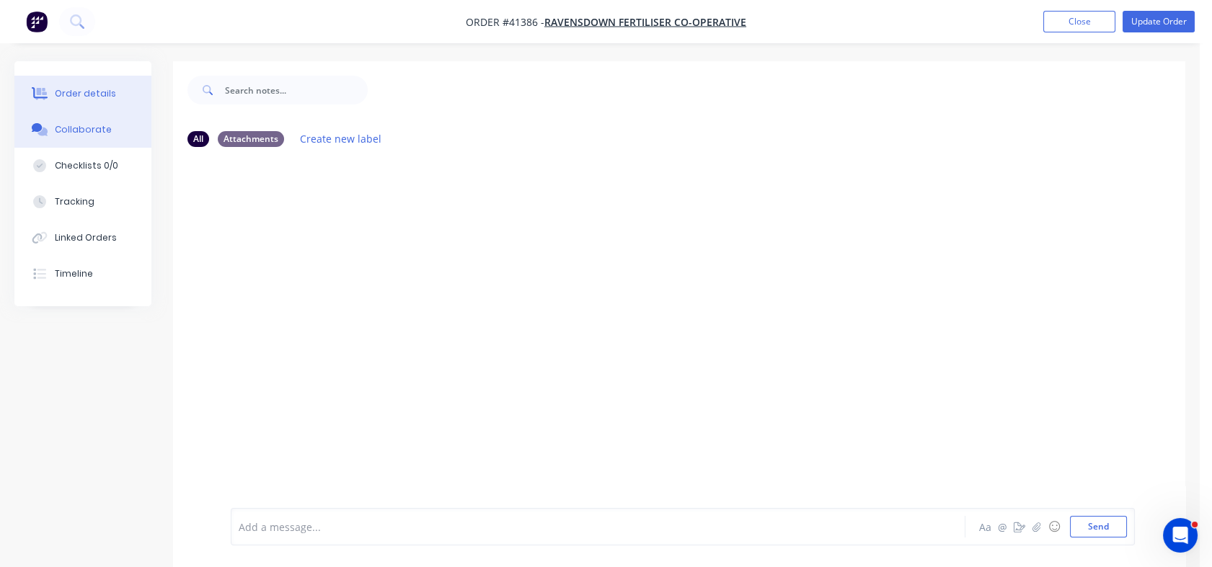
click at [82, 84] on button "Order details" at bounding box center [82, 94] width 137 height 36
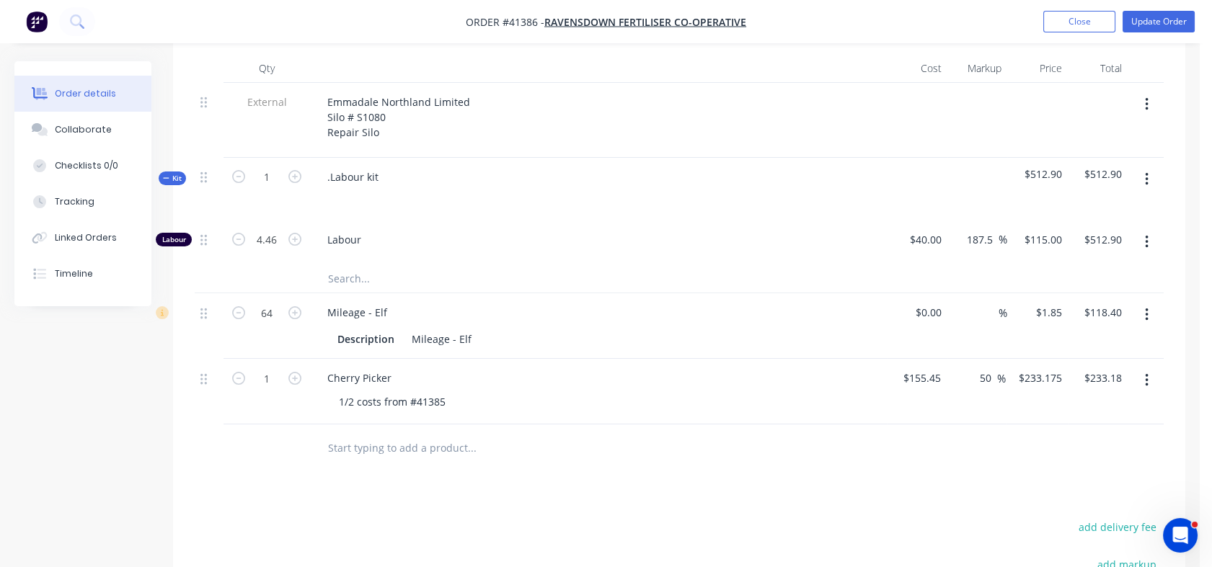
scroll to position [533, 0]
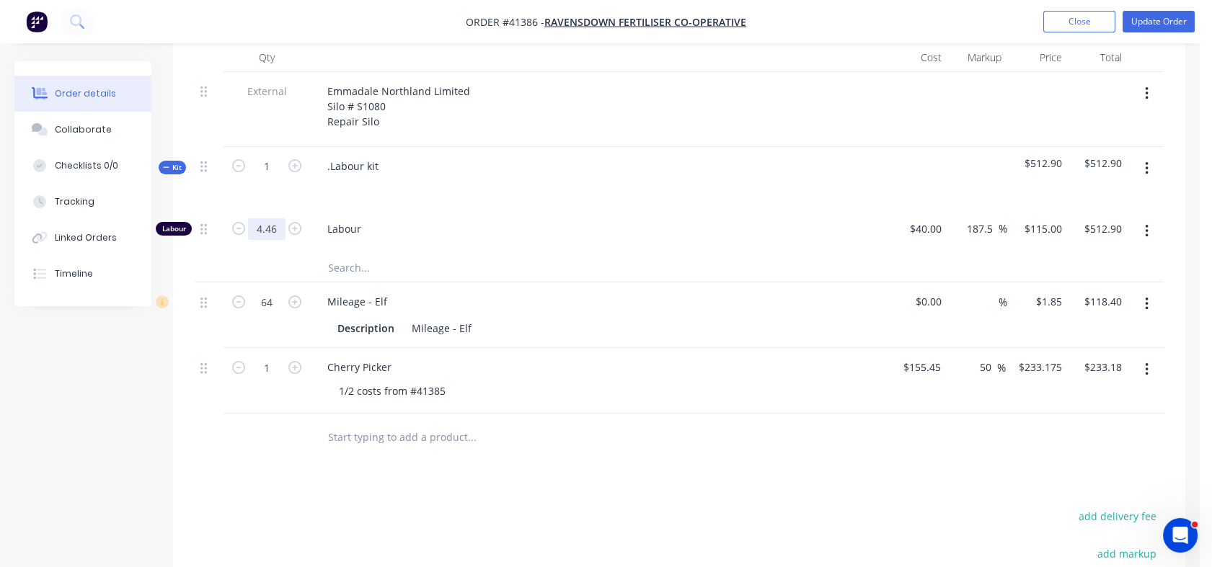
click at [282, 240] on input "4.46" at bounding box center [266, 229] width 37 height 22
type input "5.5"
type input "$632.50"
click at [283, 282] on div at bounding box center [266, 267] width 86 height 29
click at [918, 348] on div "0 $0.00" at bounding box center [917, 316] width 61 height 66
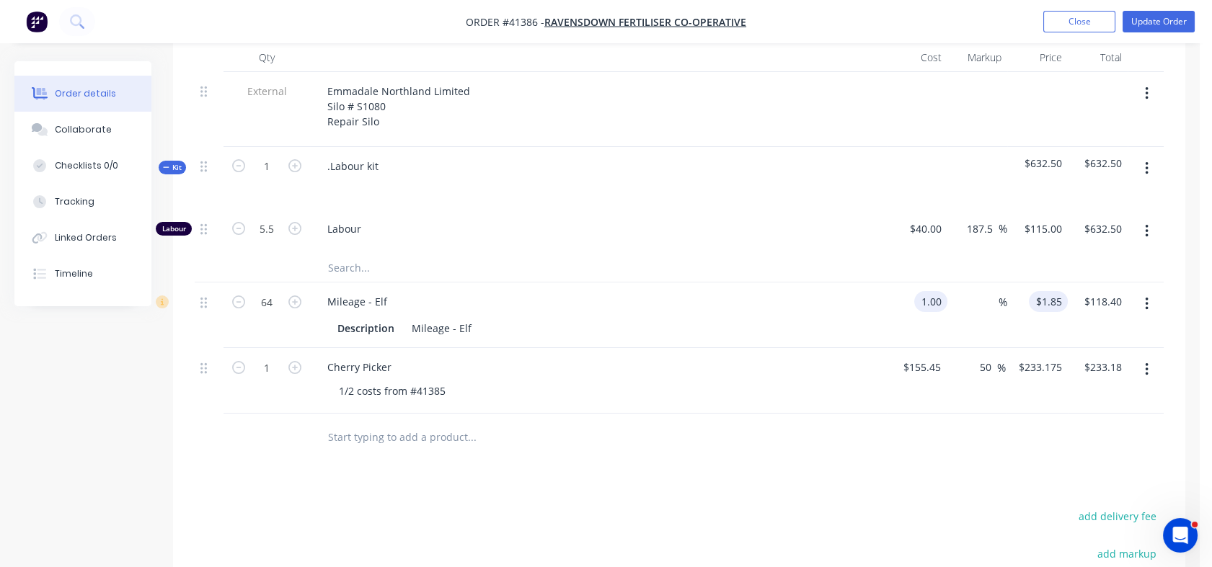
type input "$1.00"
type input "1"
type input "$64.00"
click at [1060, 312] on input "1" at bounding box center [1050, 301] width 33 height 21
type input "1.89"
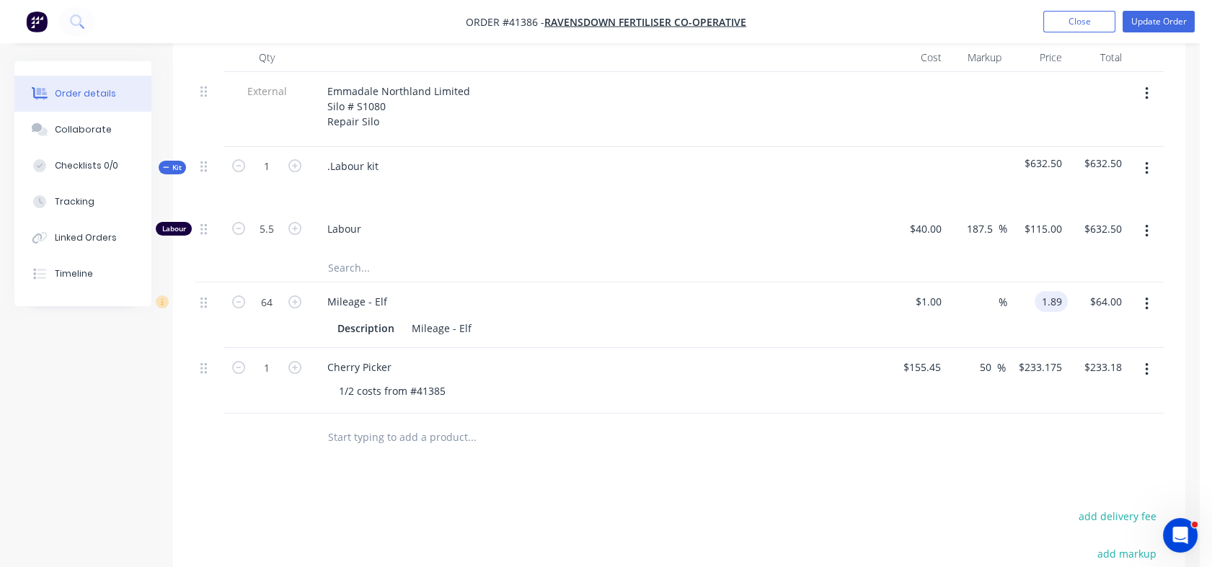
type input "89"
type input "$1.89"
type input "$120.96"
click at [1043, 348] on div "$1.89 1.89" at bounding box center [1037, 316] width 61 height 66
click at [980, 378] on input "50" at bounding box center [987, 367] width 19 height 21
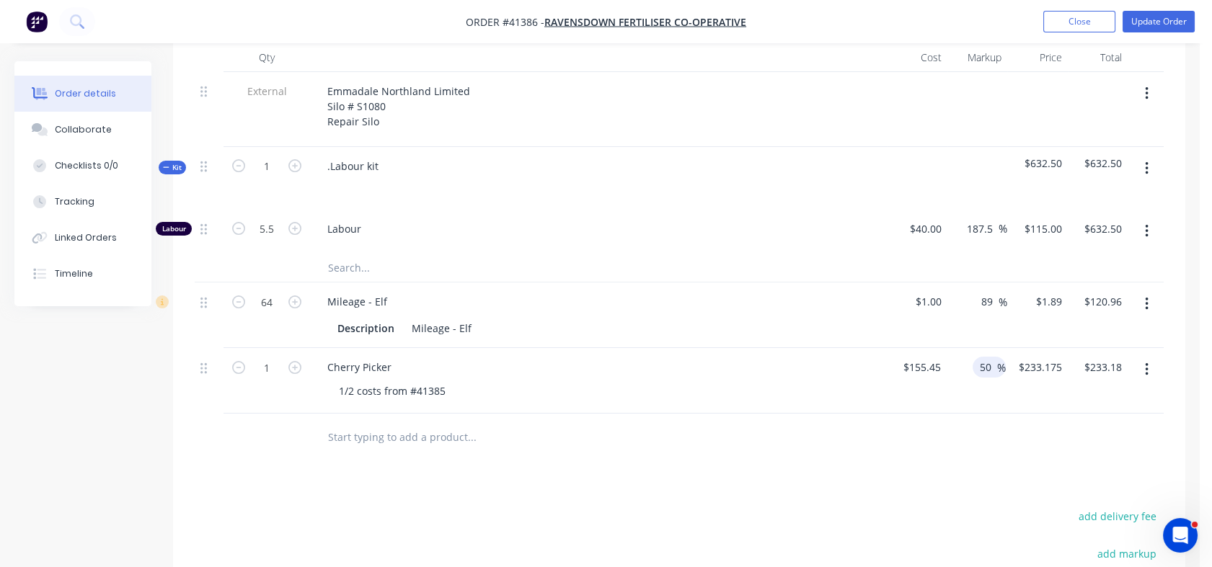
drag, startPoint x: 980, startPoint y: 445, endPoint x: 989, endPoint y: 446, distance: 8.7
click at [989, 378] on input "50" at bounding box center [987, 367] width 19 height 21
type input "80"
type input "$279.81"
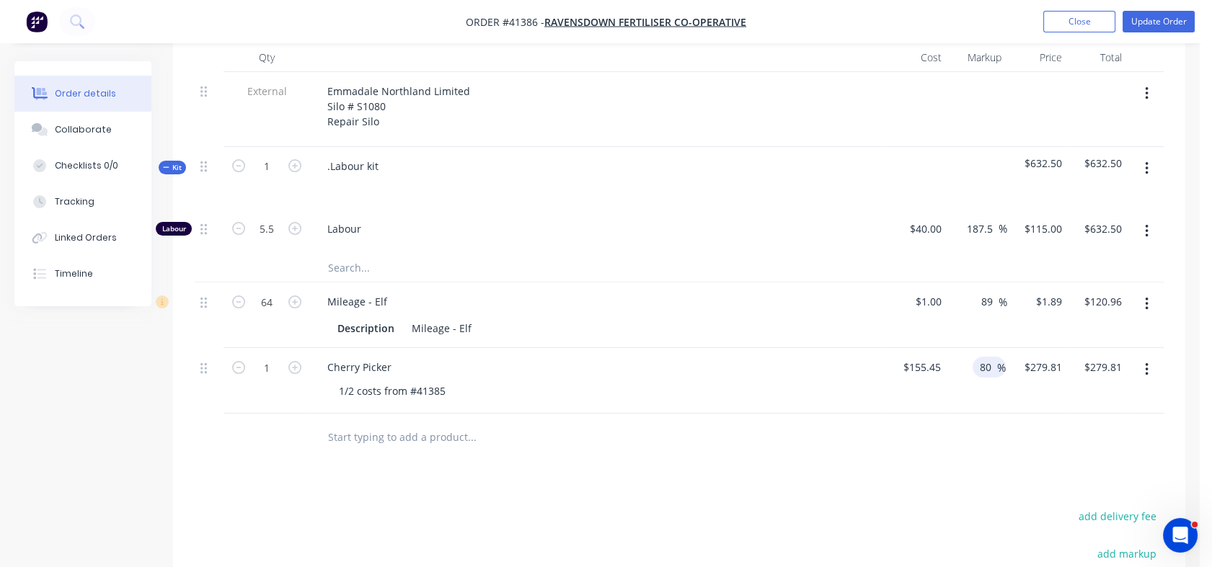
click at [988, 414] on div "80 80 %" at bounding box center [976, 381] width 60 height 66
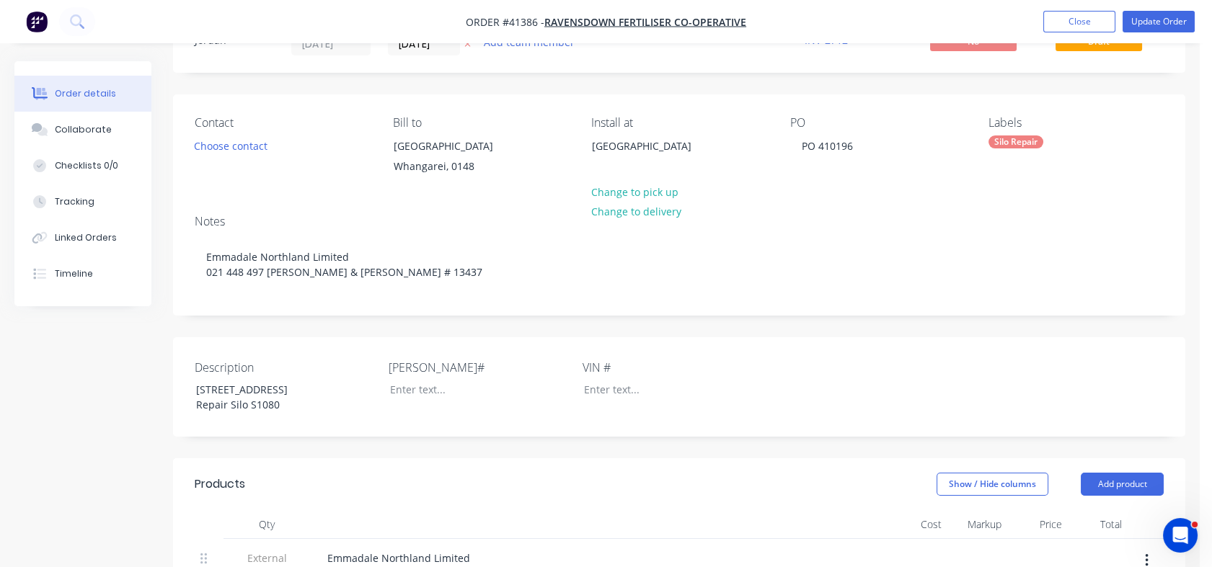
scroll to position [61, 0]
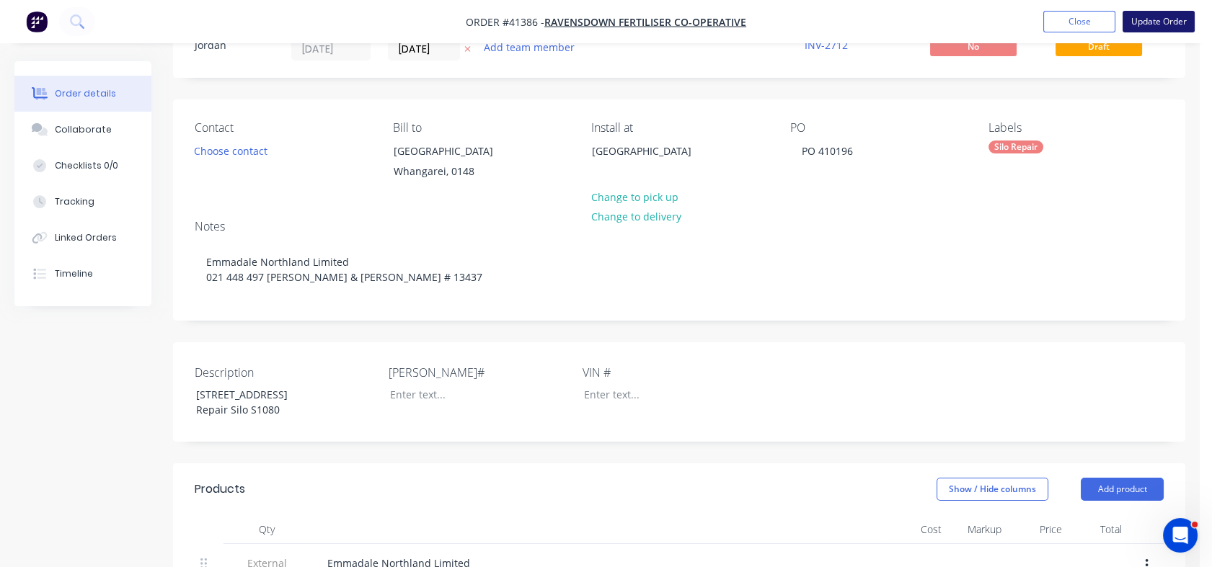
click at [1152, 19] on button "Update Order" at bounding box center [1158, 22] width 72 height 22
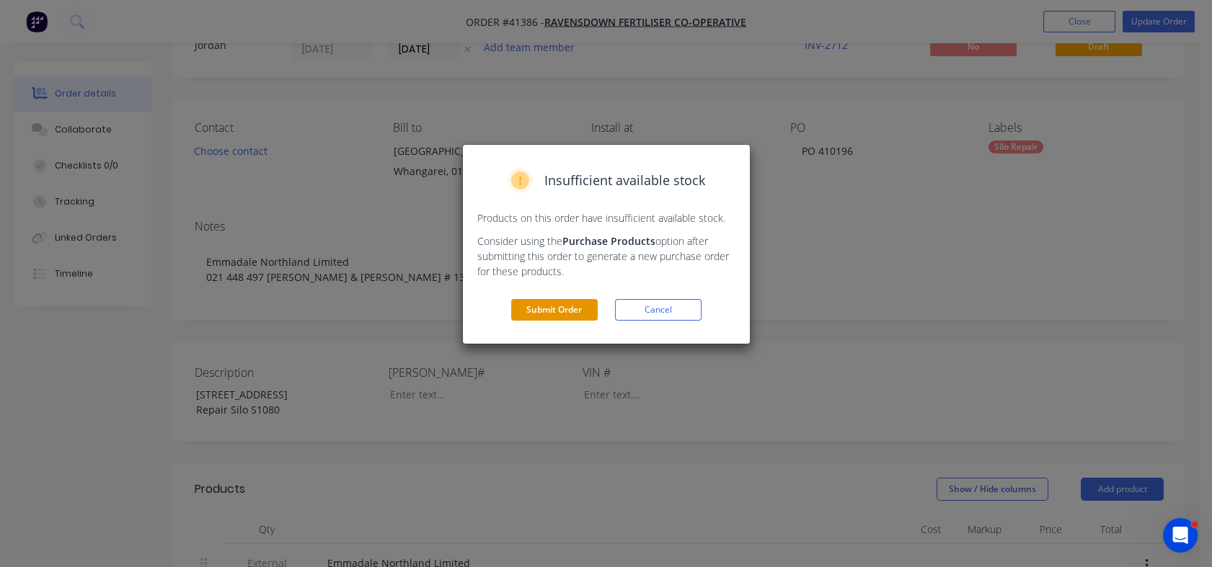
click at [551, 300] on button "Submit Order" at bounding box center [554, 310] width 86 height 22
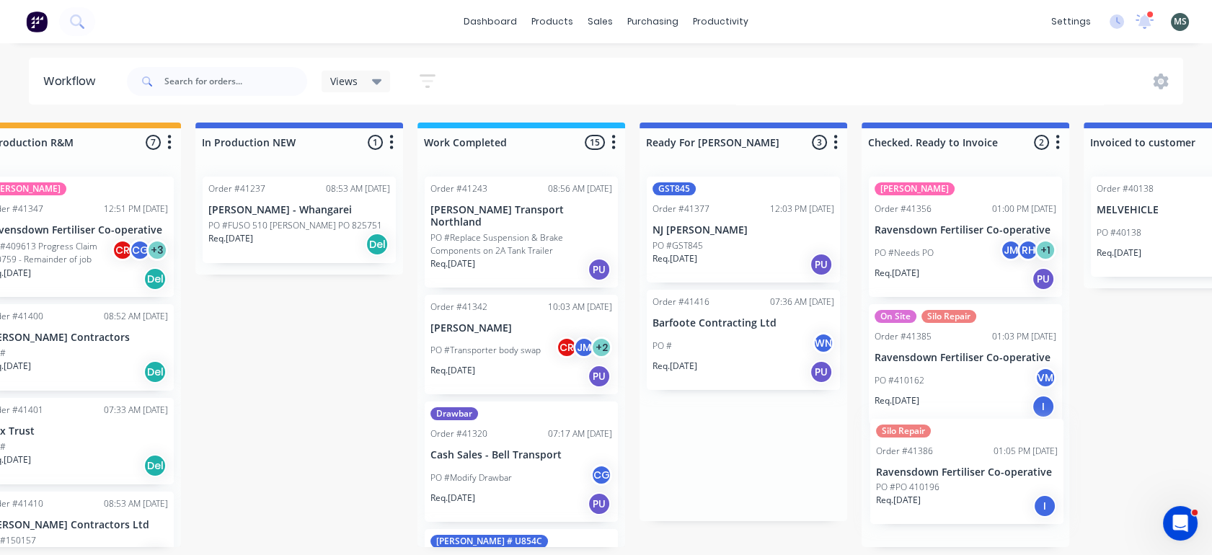
scroll to position [4, 510]
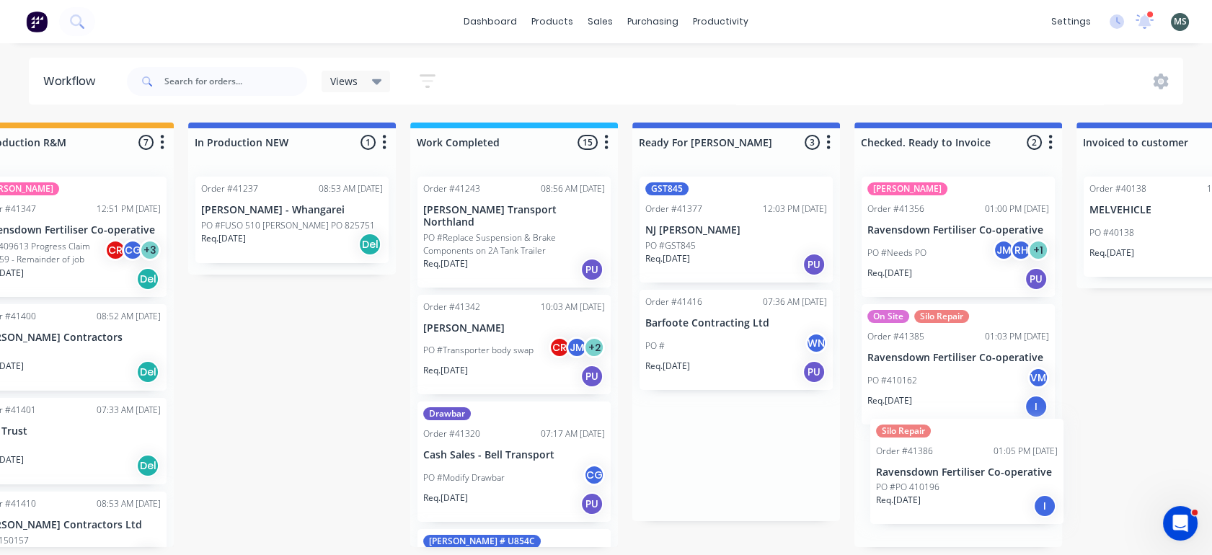
drag, startPoint x: 779, startPoint y: 352, endPoint x: 979, endPoint y: 487, distance: 241.3
click at [979, 487] on div "Submitted 6 Status colour #273444 hex #273444 Save Cancel Summaries Total order…" at bounding box center [682, 335] width 2404 height 425
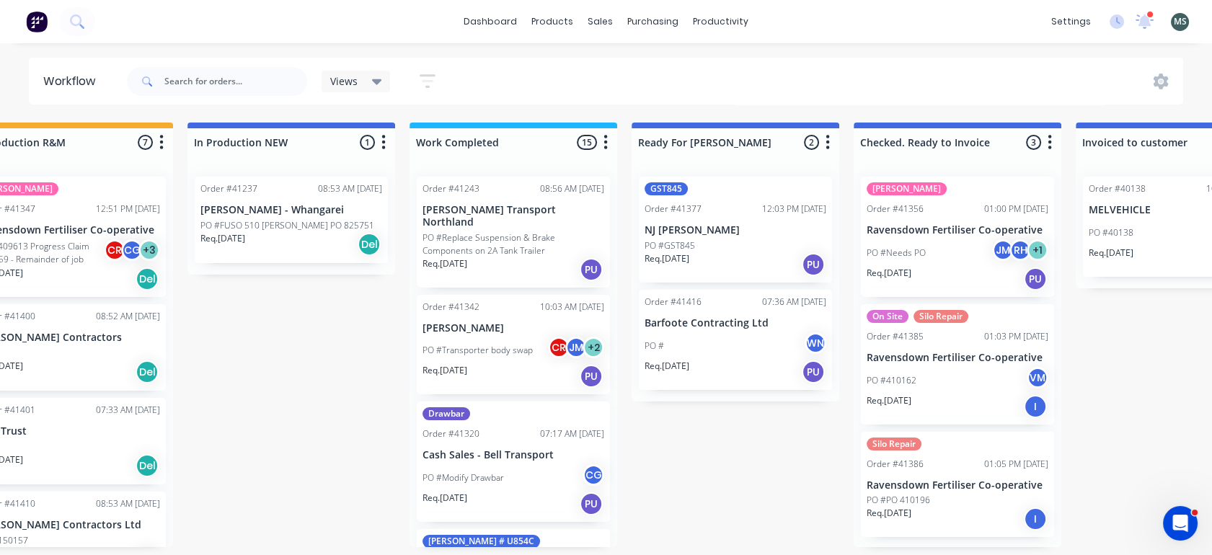
click at [688, 346] on div "PO # WN" at bounding box center [735, 345] width 182 height 27
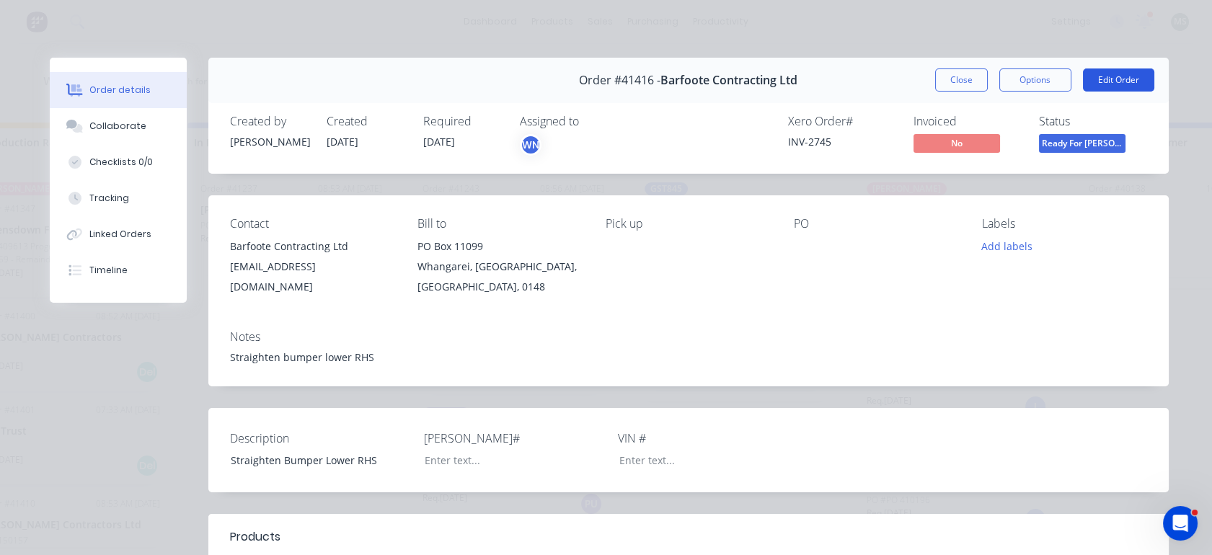
click at [1118, 81] on button "Edit Order" at bounding box center [1118, 79] width 71 height 23
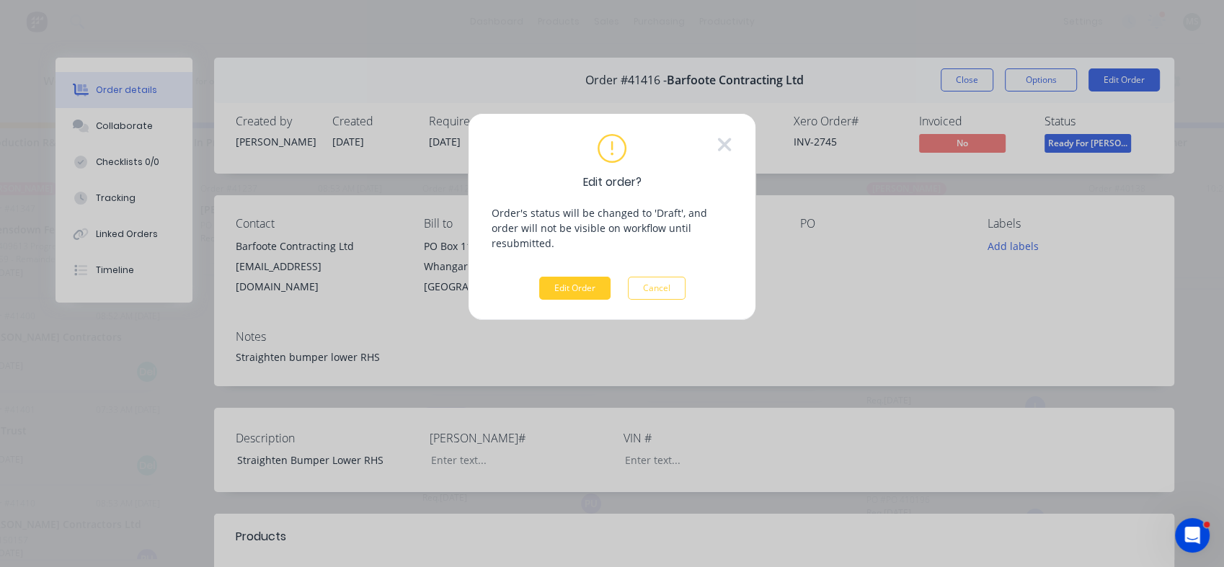
click at [557, 277] on button "Edit Order" at bounding box center [574, 288] width 71 height 23
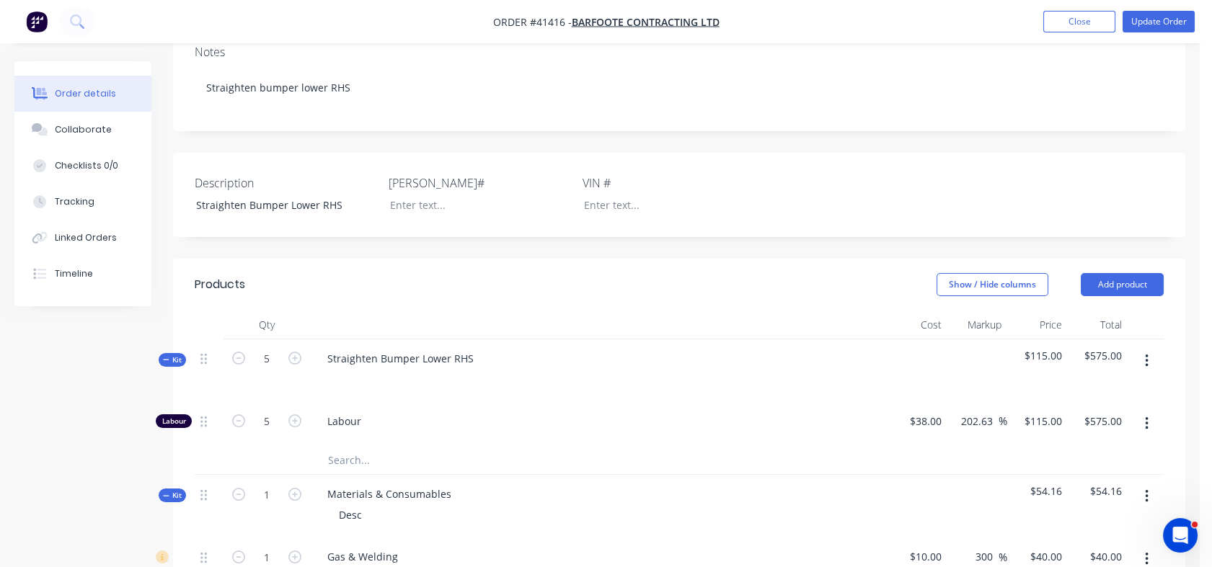
scroll to position [294, 0]
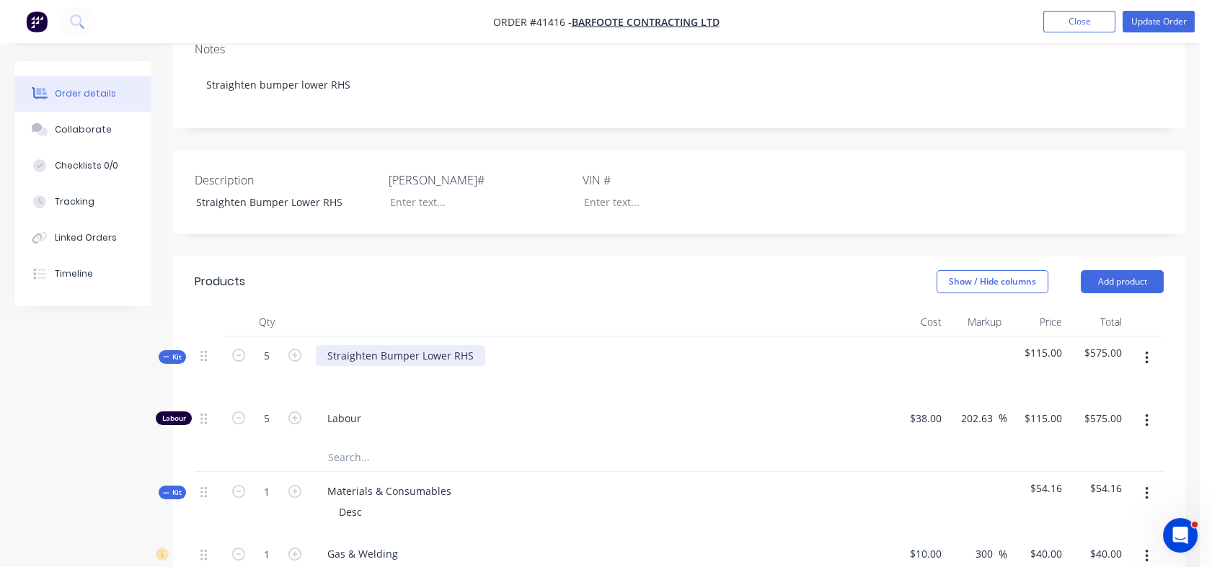
click at [480, 345] on div "Straighten Bumper Lower RHS" at bounding box center [400, 355] width 169 height 21
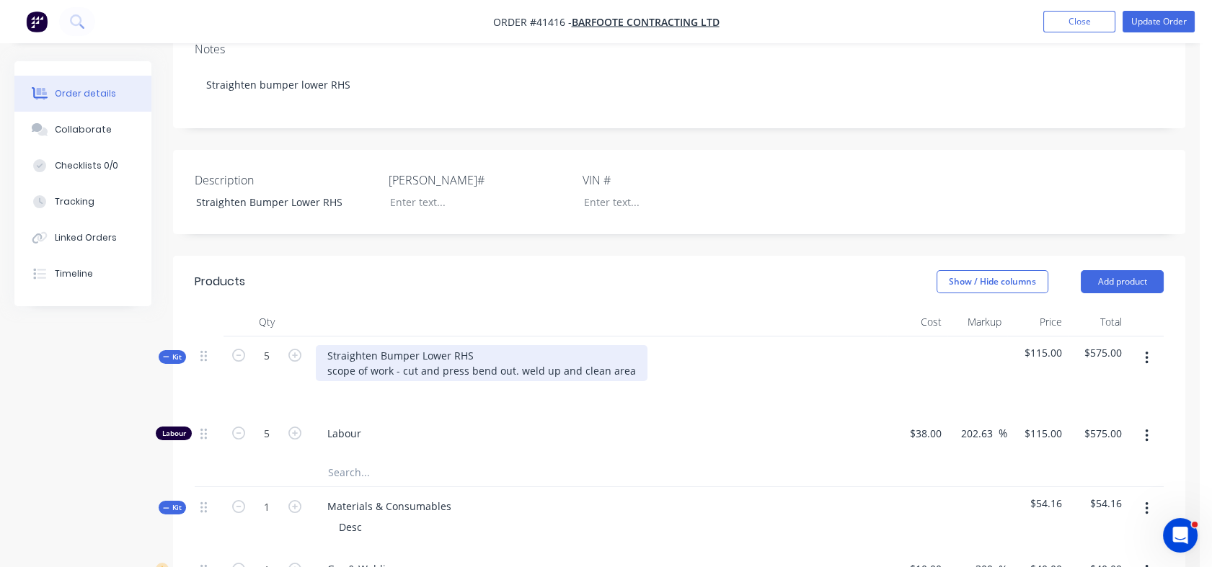
click at [522, 345] on div "Straighten Bumper Lower RHS scope of work - cut and press bend out. weld up and…" at bounding box center [482, 363] width 332 height 36
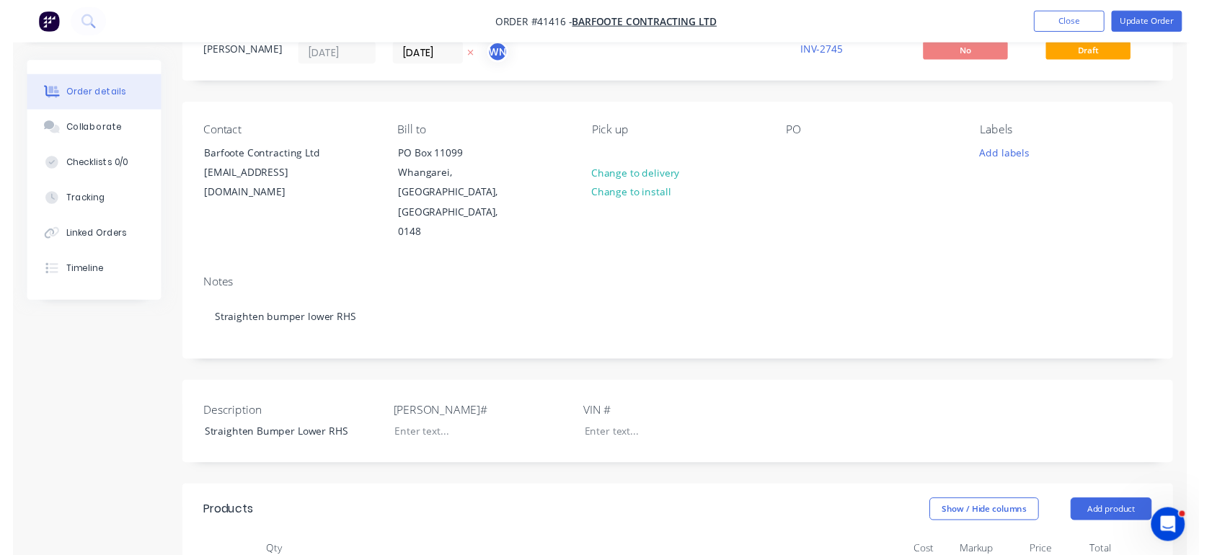
scroll to position [0, 0]
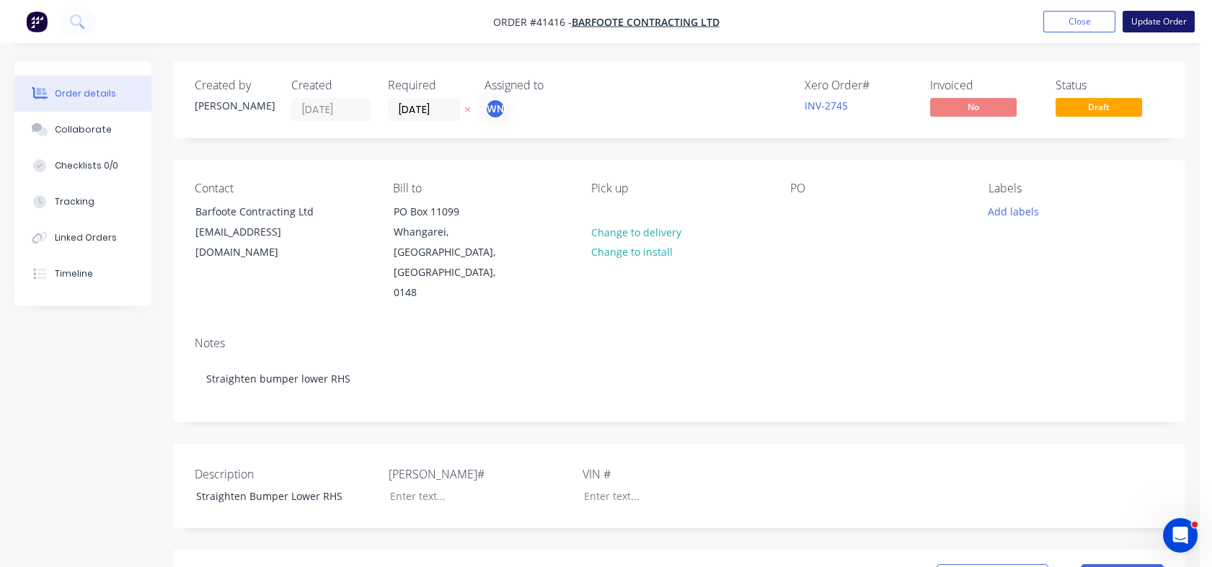
click at [1170, 25] on button "Update Order" at bounding box center [1158, 22] width 72 height 22
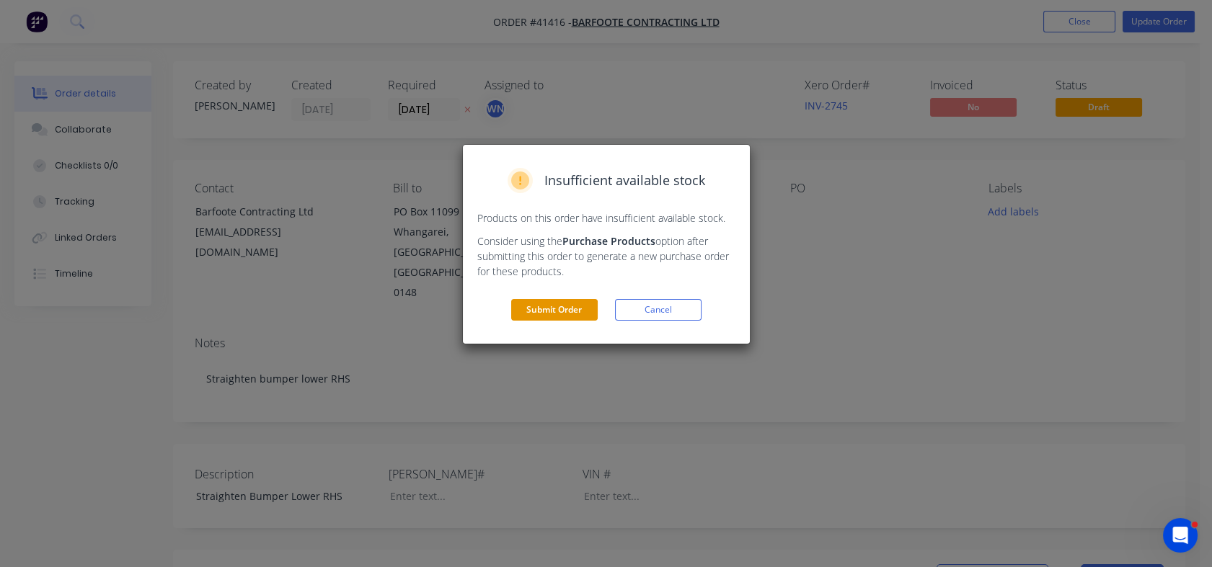
click at [530, 311] on button "Submit Order" at bounding box center [554, 310] width 86 height 22
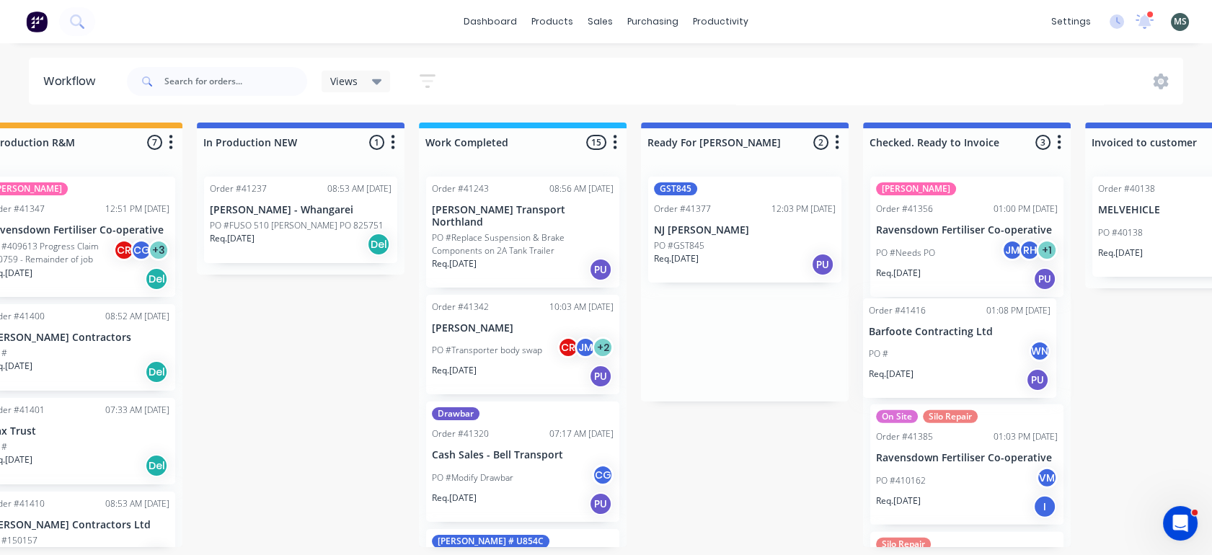
scroll to position [4, 509]
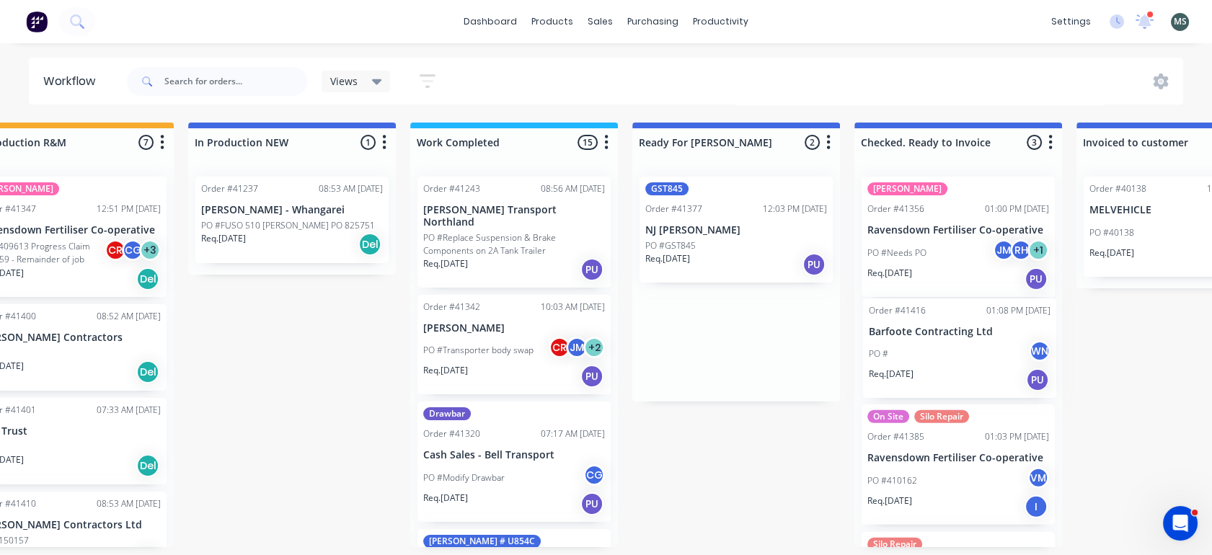
drag, startPoint x: 815, startPoint y: 348, endPoint x: 959, endPoint y: 366, distance: 145.3
click at [959, 366] on div "Submitted 6 Status colour #273444 hex #273444 Save Cancel Summaries Total order…" at bounding box center [682, 335] width 2404 height 425
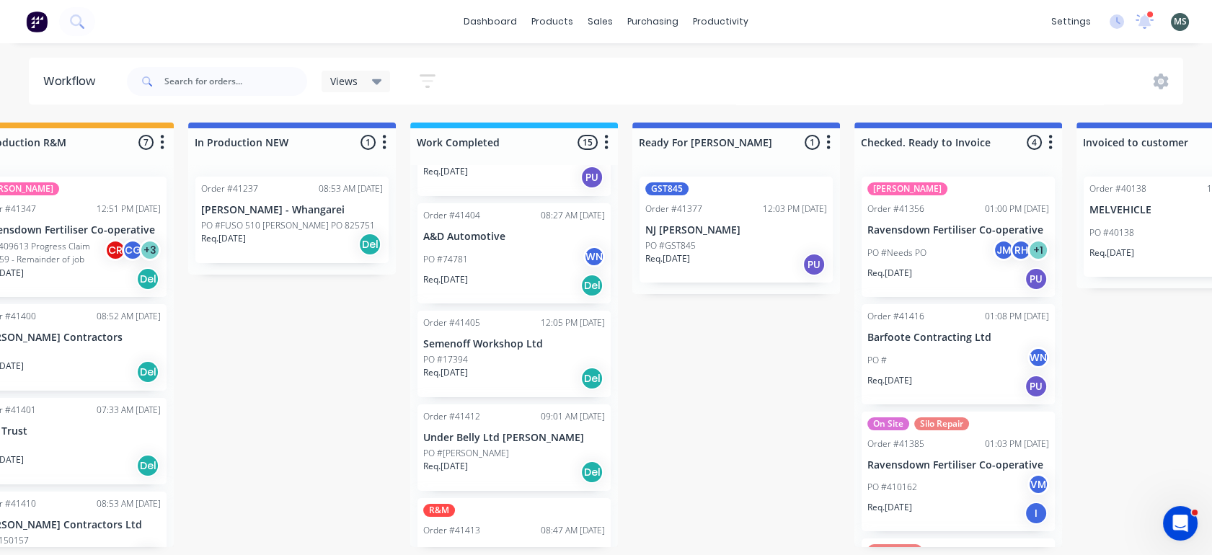
scroll to position [938, 0]
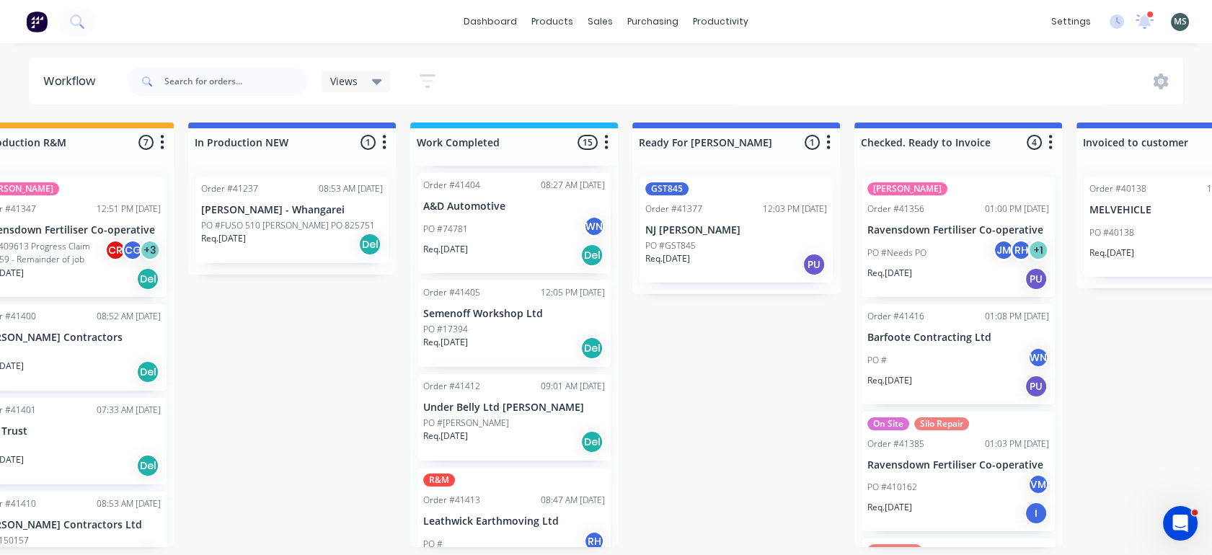
click at [481, 336] on div "Req. [DATE] Del" at bounding box center [514, 348] width 182 height 25
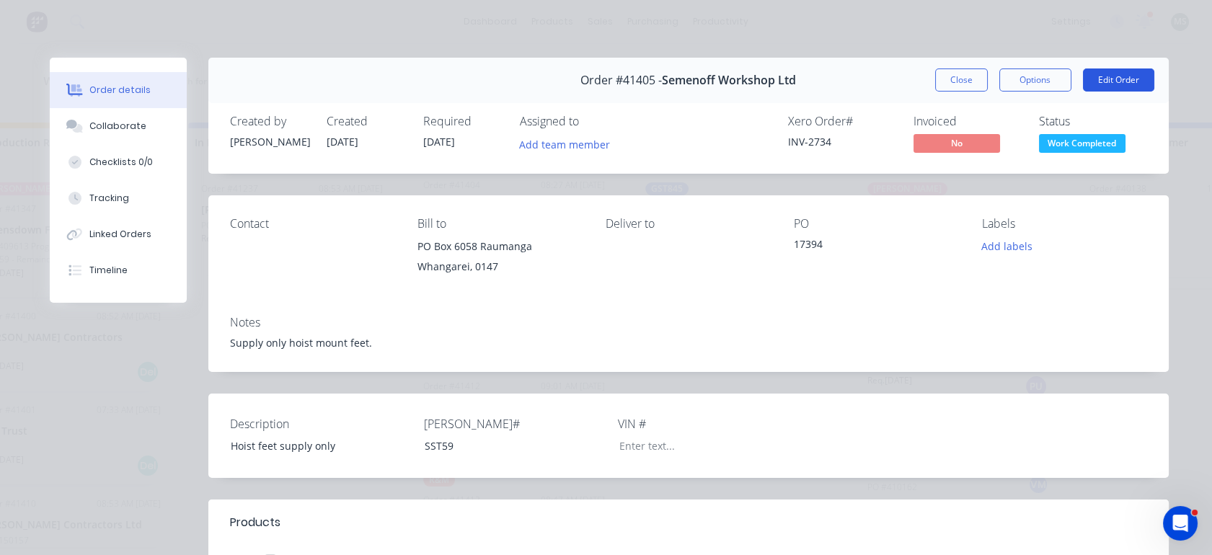
click at [1114, 81] on button "Edit Order" at bounding box center [1118, 79] width 71 height 23
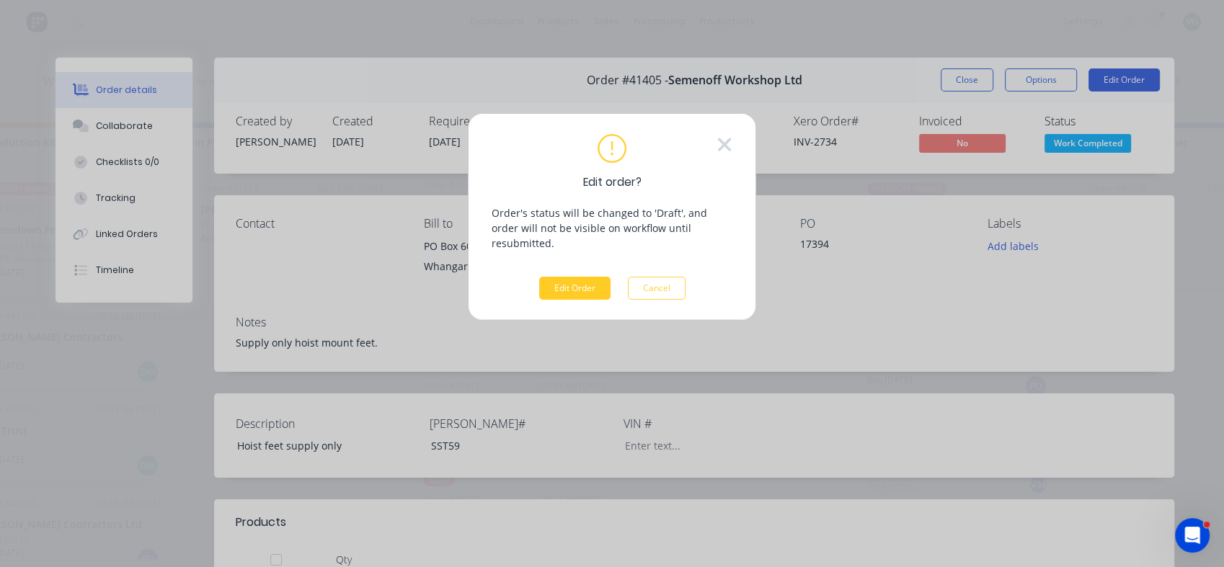
click at [561, 277] on button "Edit Order" at bounding box center [574, 288] width 71 height 23
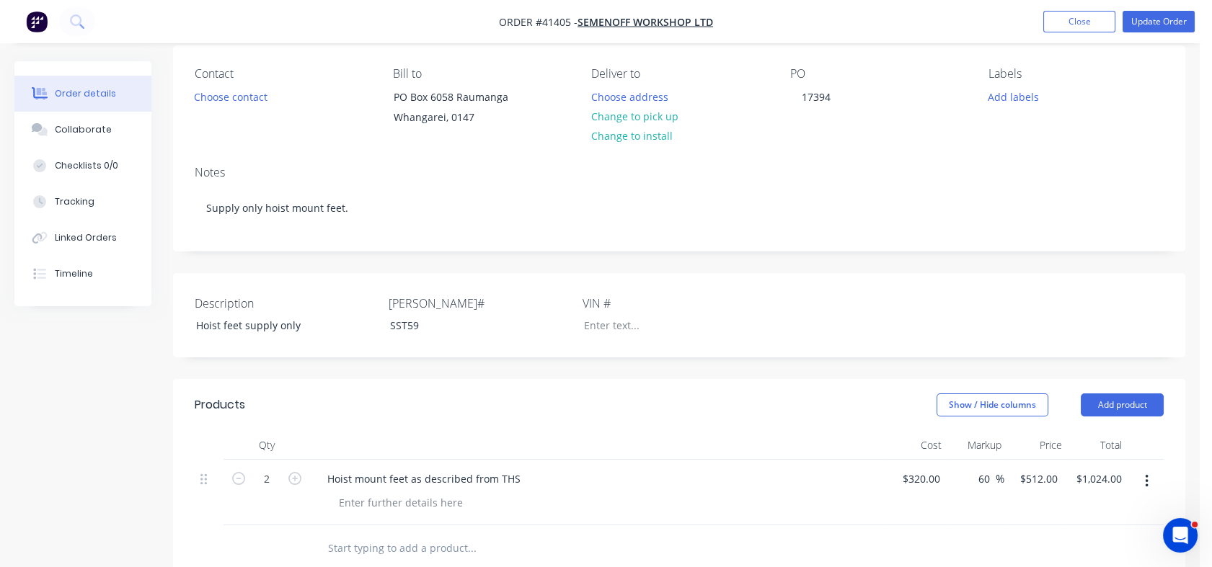
scroll to position [79, 0]
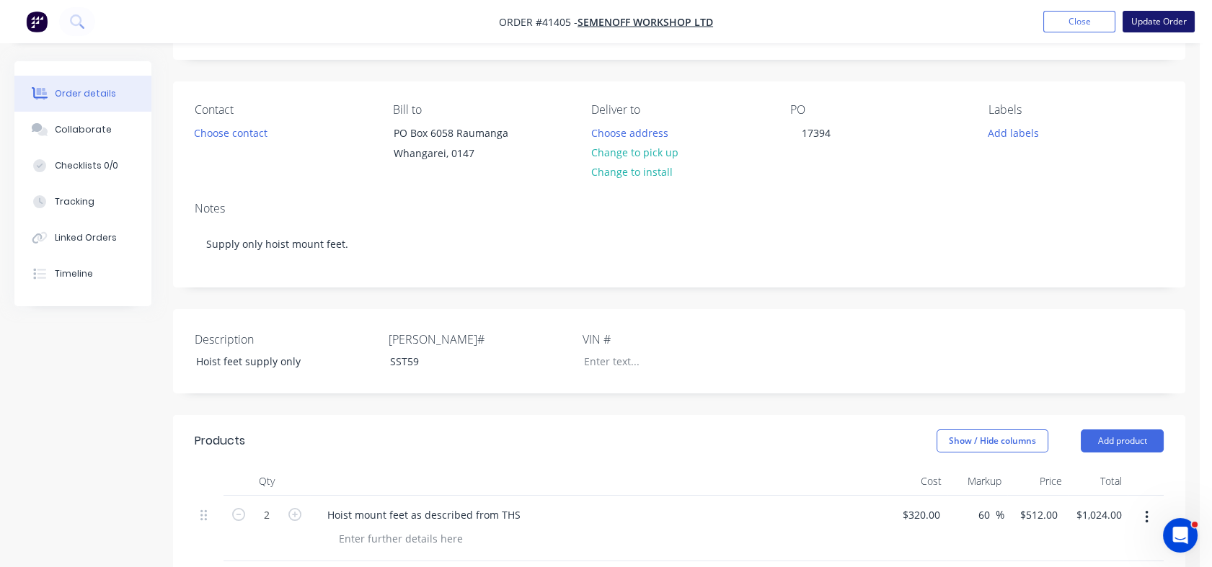
click at [1158, 29] on button "Update Order" at bounding box center [1158, 22] width 72 height 22
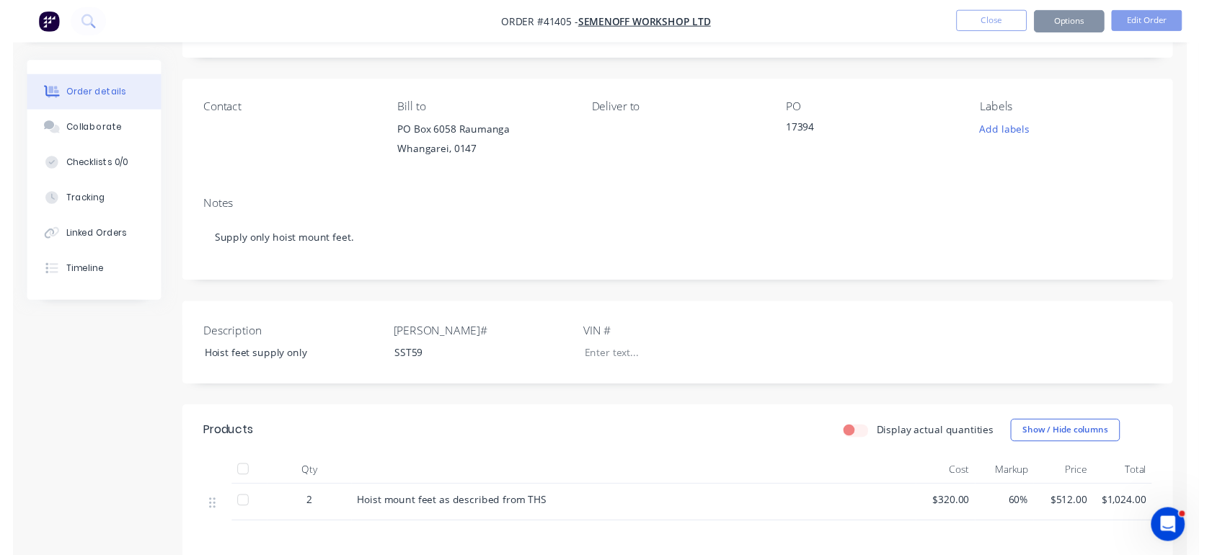
scroll to position [0, 0]
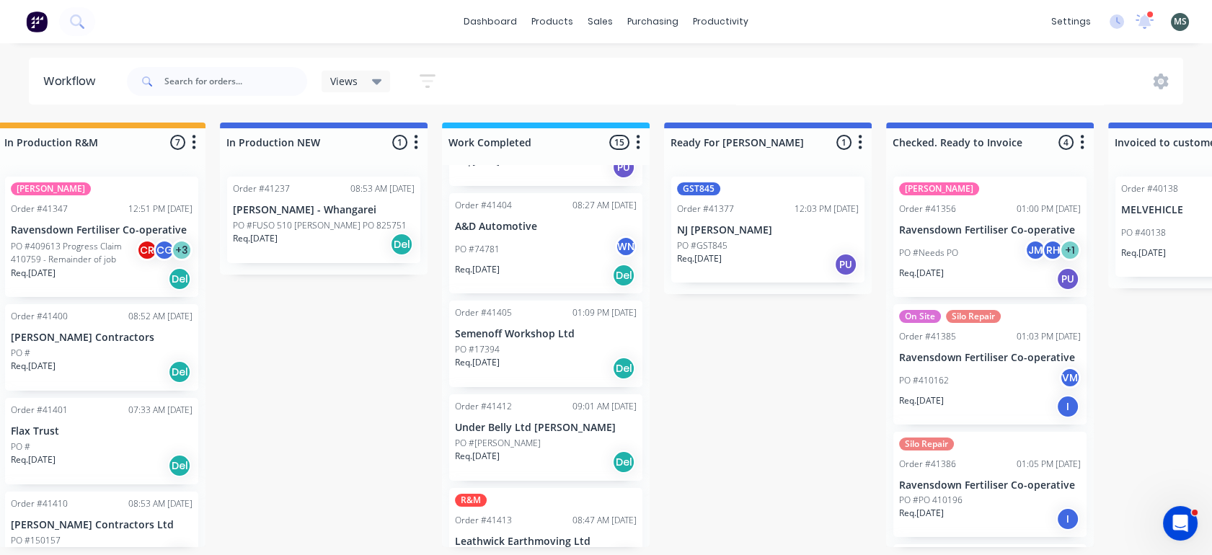
scroll to position [936, 0]
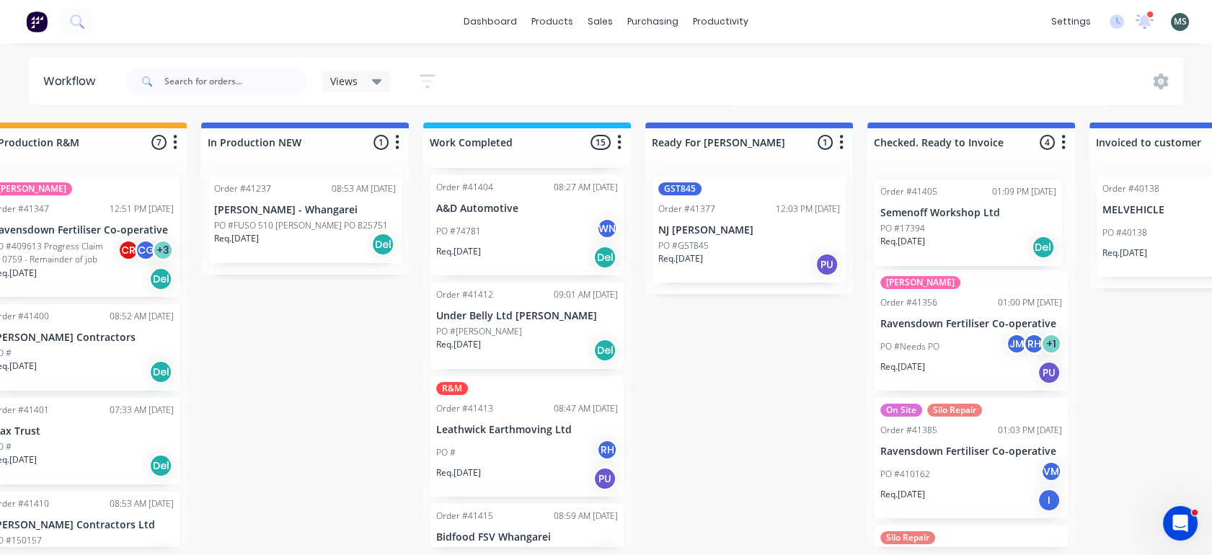
drag, startPoint x: 565, startPoint y: 313, endPoint x: 1003, endPoint y: 227, distance: 446.5
click at [1003, 227] on div "Submitted 6 Status colour #273444 hex #273444 Save Cancel Summaries Total order…" at bounding box center [695, 335] width 2404 height 425
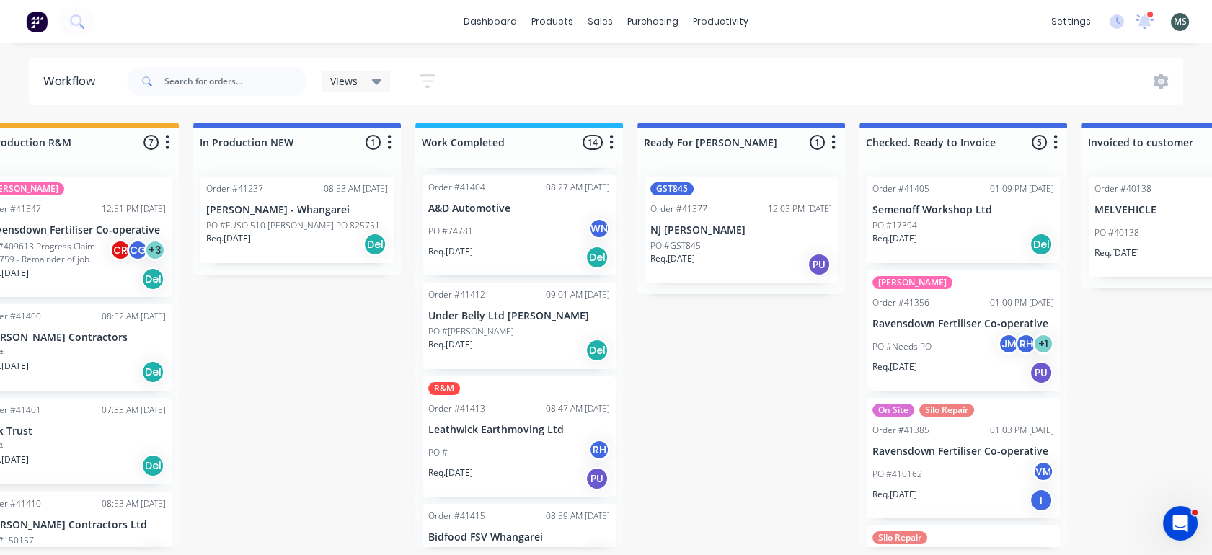
click at [481, 325] on div "PO #[PERSON_NAME]" at bounding box center [519, 331] width 182 height 13
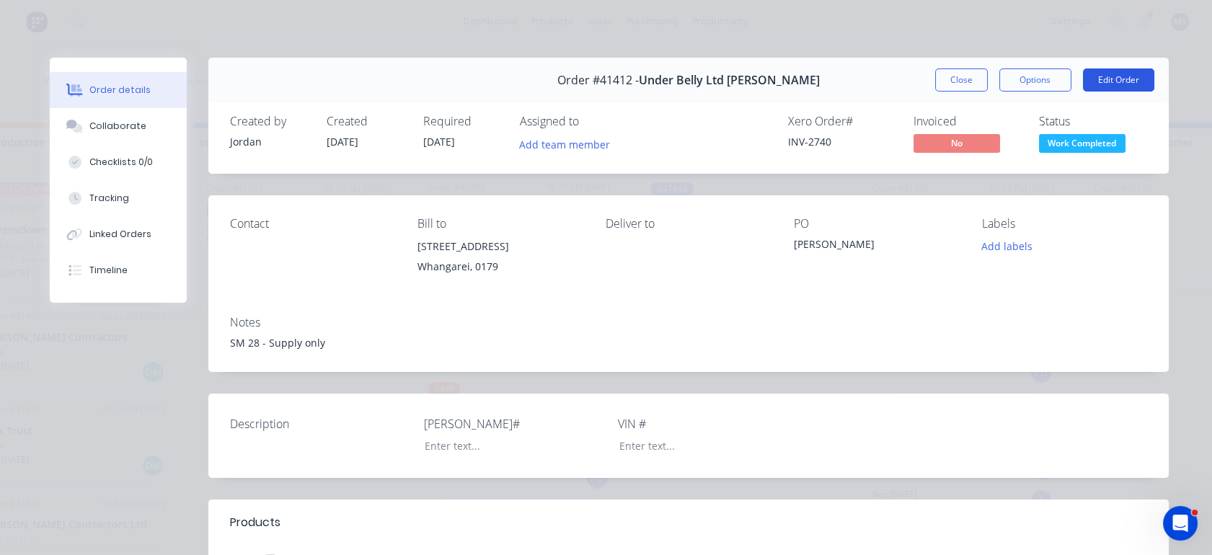
click at [1115, 81] on button "Edit Order" at bounding box center [1118, 79] width 71 height 23
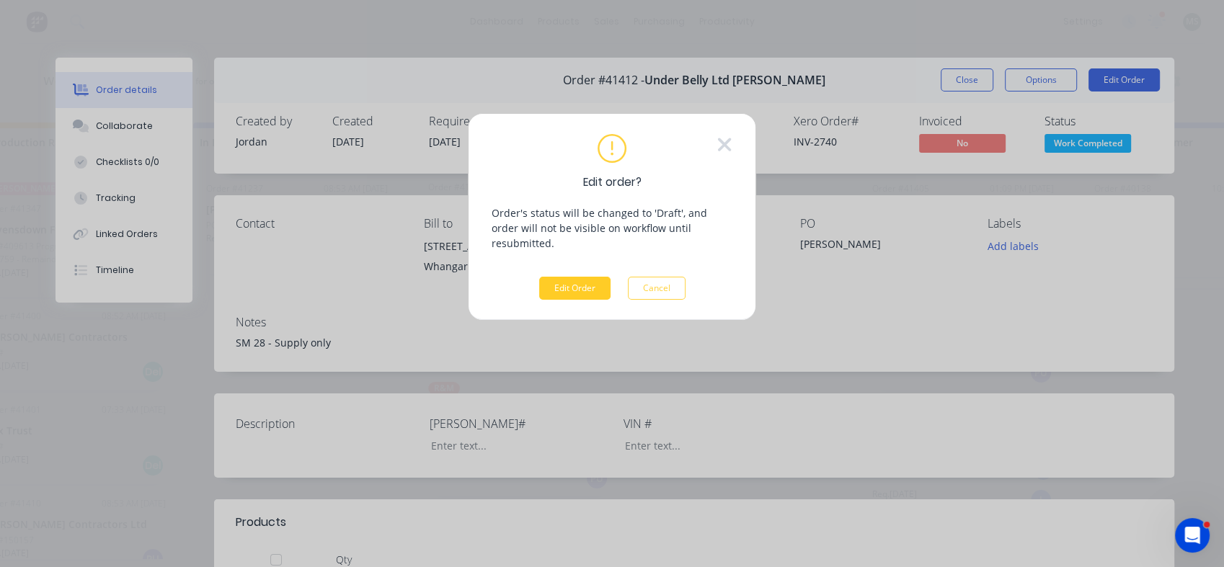
click at [590, 277] on button "Edit Order" at bounding box center [574, 288] width 71 height 23
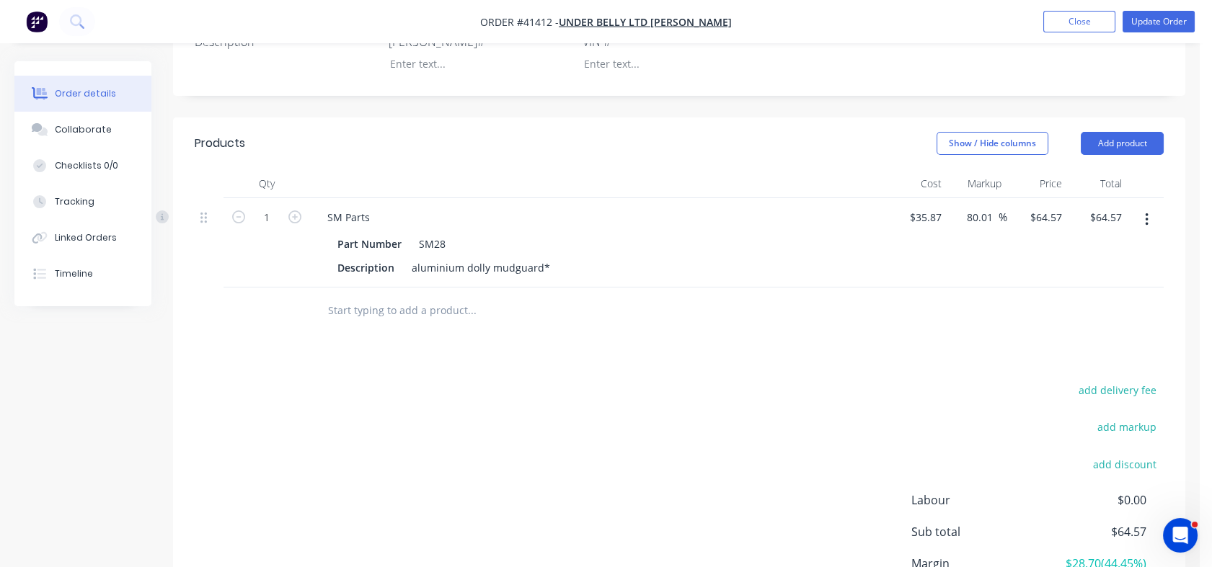
scroll to position [345, 0]
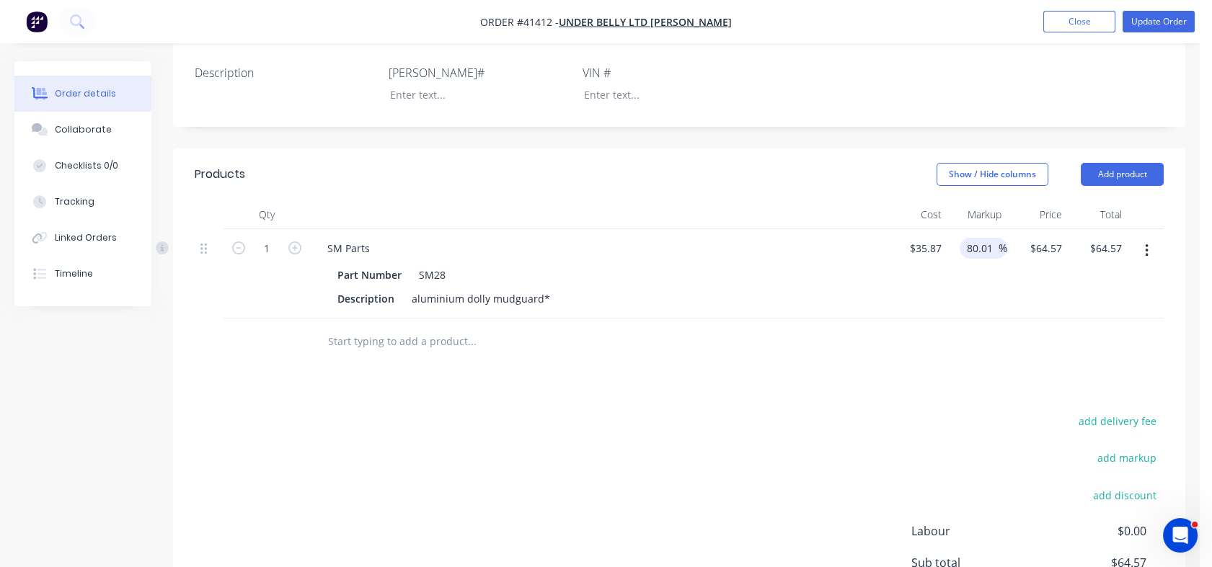
click at [967, 247] on input "80.01" at bounding box center [981, 248] width 33 height 21
drag, startPoint x: 968, startPoint y: 246, endPoint x: 996, endPoint y: 252, distance: 28.7
click at [996, 252] on input "80.01" at bounding box center [981, 248] width 33 height 21
type input "100"
type input "$71.74"
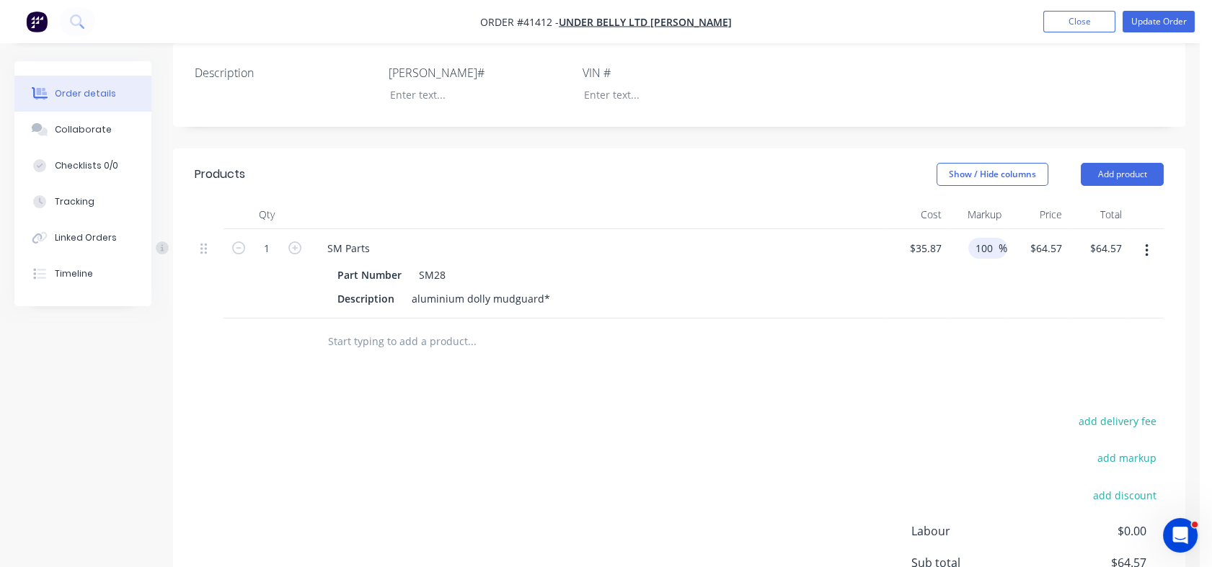
type input "$71.74"
click at [970, 335] on div at bounding box center [679, 342] width 969 height 47
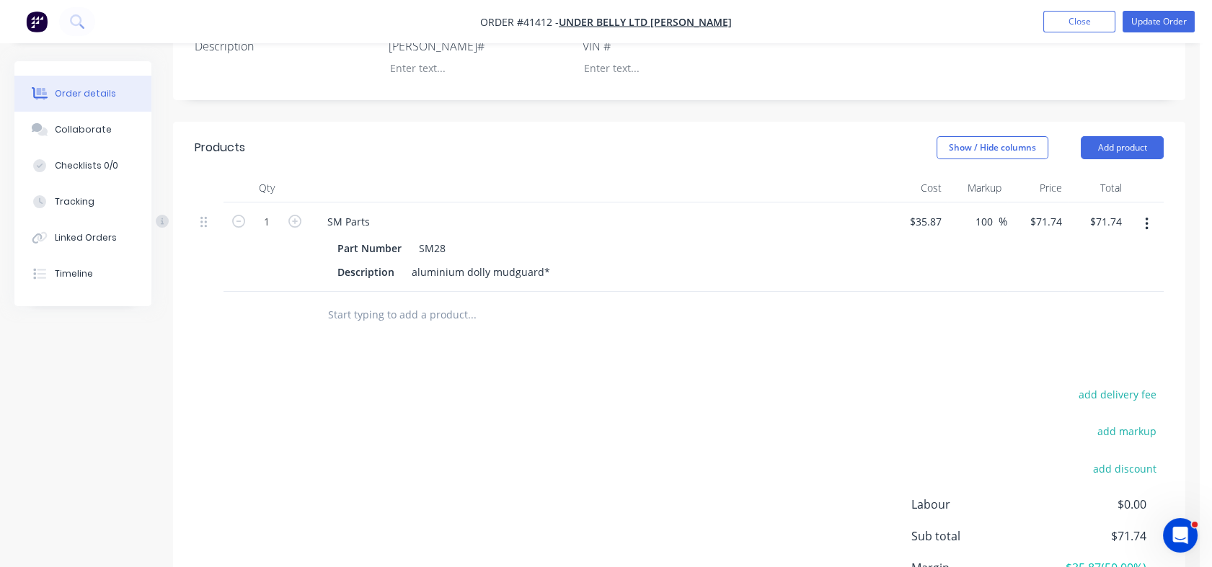
scroll to position [349, 0]
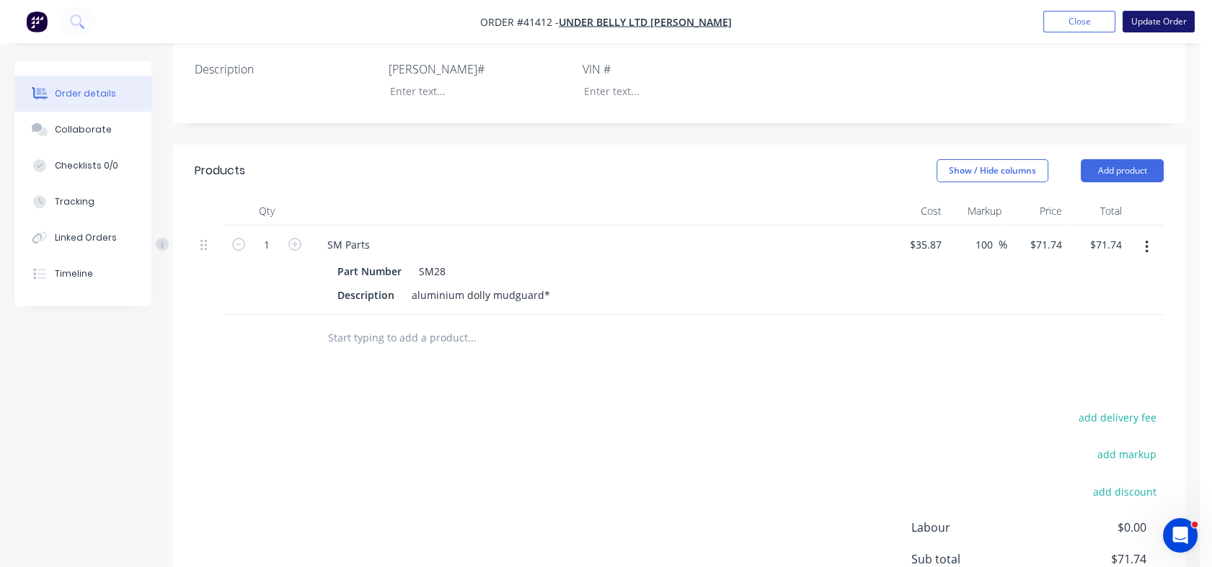
click at [1160, 23] on button "Update Order" at bounding box center [1158, 22] width 72 height 22
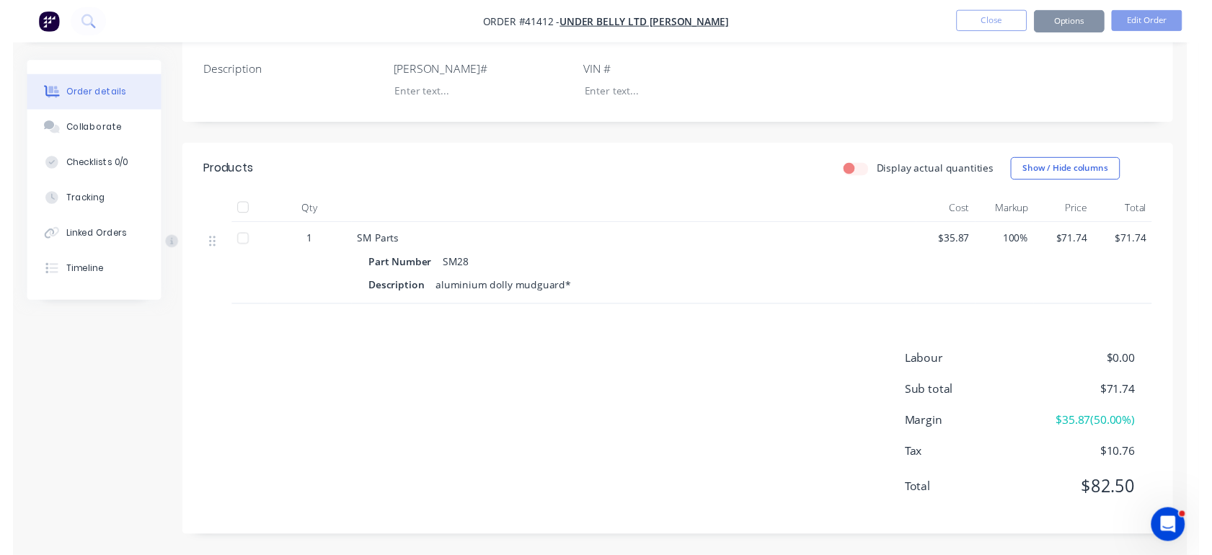
scroll to position [0, 0]
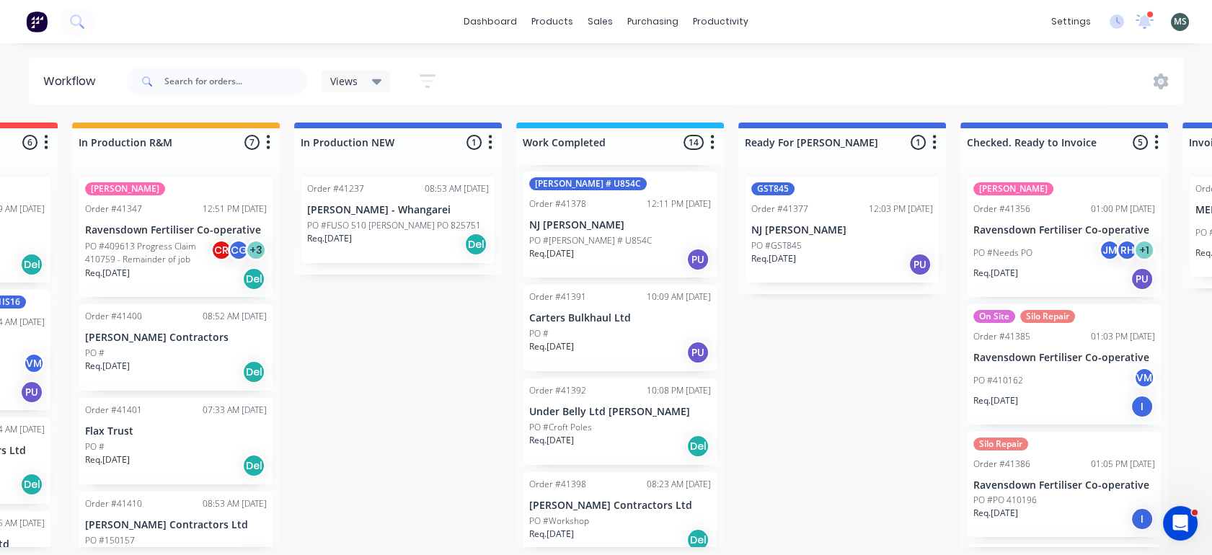
scroll to position [400, 0]
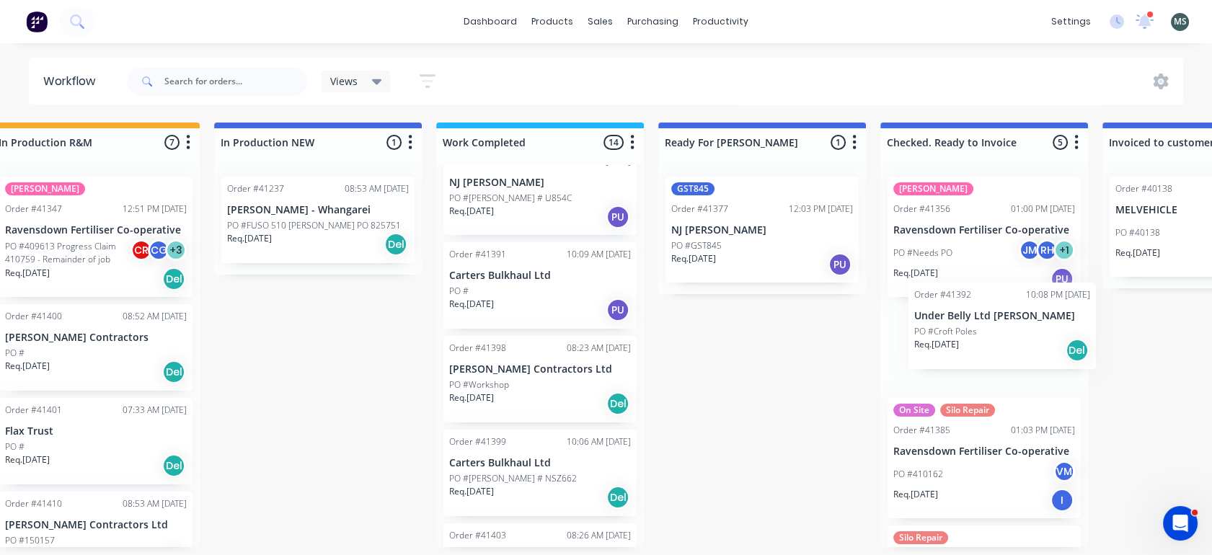
drag, startPoint x: 583, startPoint y: 375, endPoint x: 980, endPoint y: 337, distance: 399.0
click at [980, 337] on div "Submitted 6 Status colour #273444 hex #273444 Save Cancel Summaries Total order…" at bounding box center [708, 335] width 2404 height 425
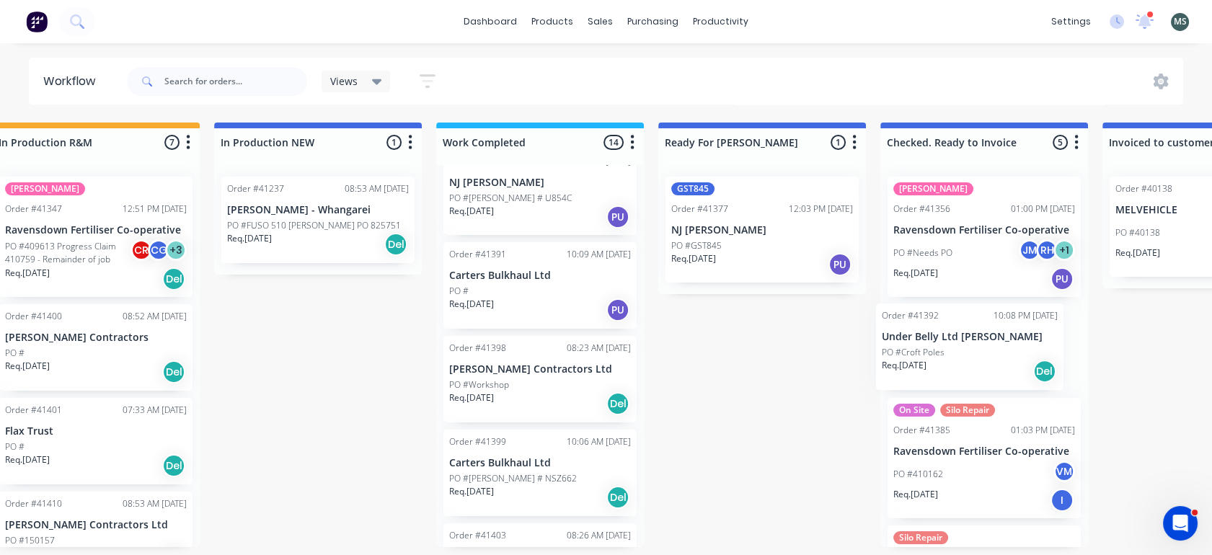
scroll to position [0, 494]
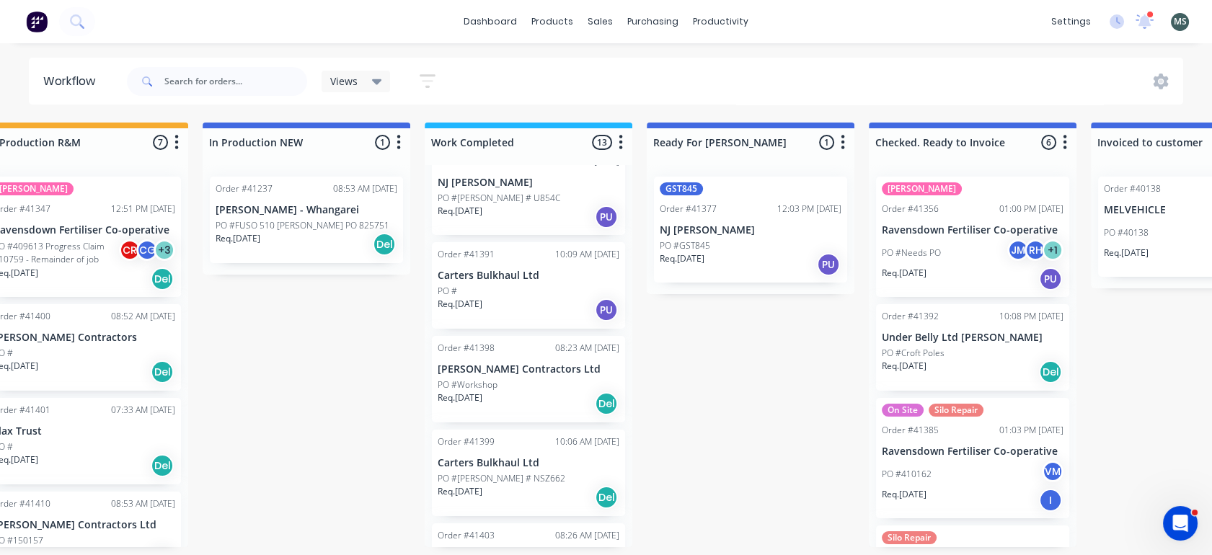
drag, startPoint x: 636, startPoint y: 319, endPoint x: 623, endPoint y: 347, distance: 30.7
click at [623, 347] on div "Submitted 6 Status colour #273444 hex #273444 Save Cancel Summaries Total order…" at bounding box center [697, 335] width 2404 height 425
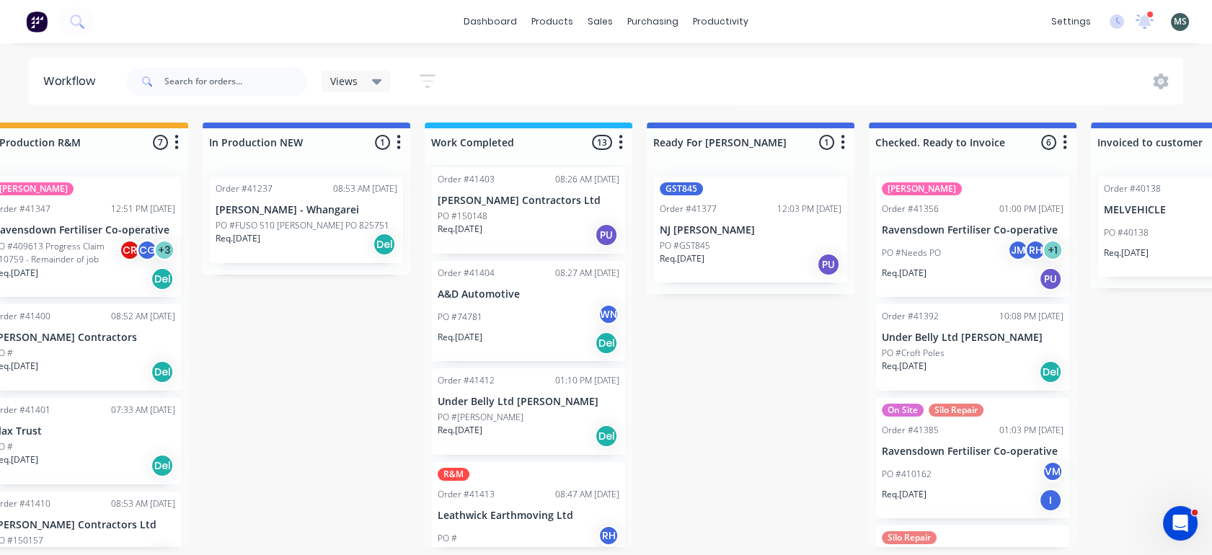
scroll to position [758, 0]
click at [495, 394] on p "Under Belly Ltd [PERSON_NAME]" at bounding box center [528, 400] width 182 height 12
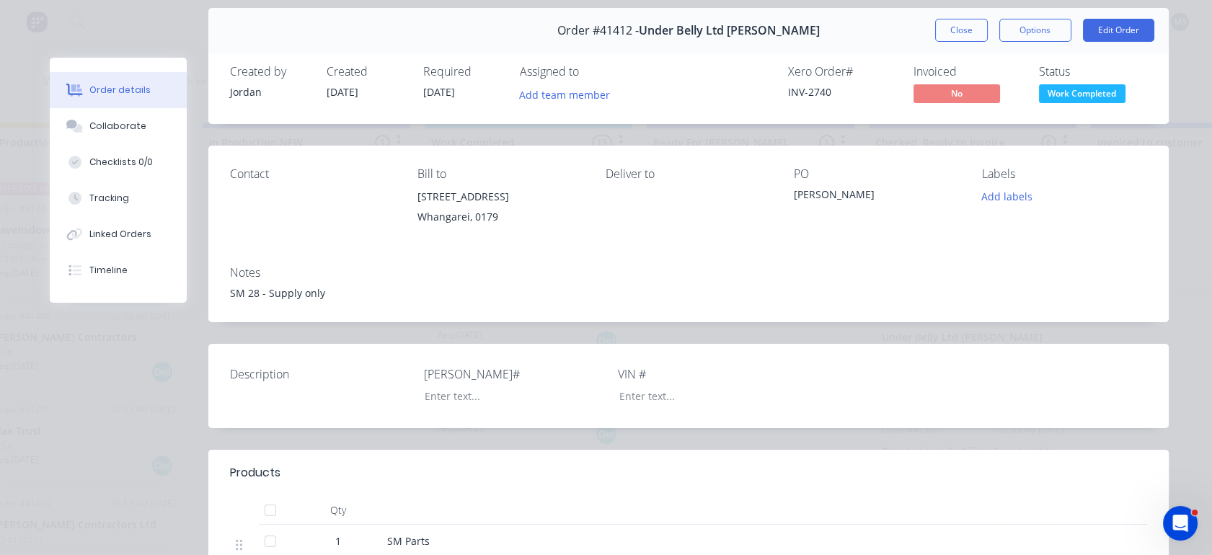
scroll to position [15, 0]
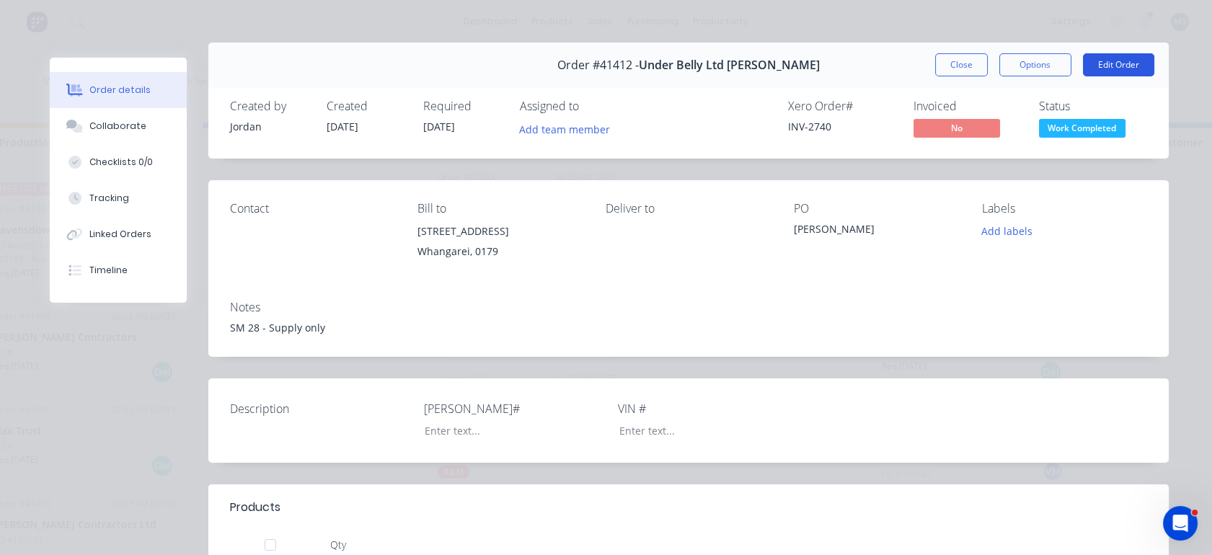
click at [1111, 62] on button "Edit Order" at bounding box center [1118, 64] width 71 height 23
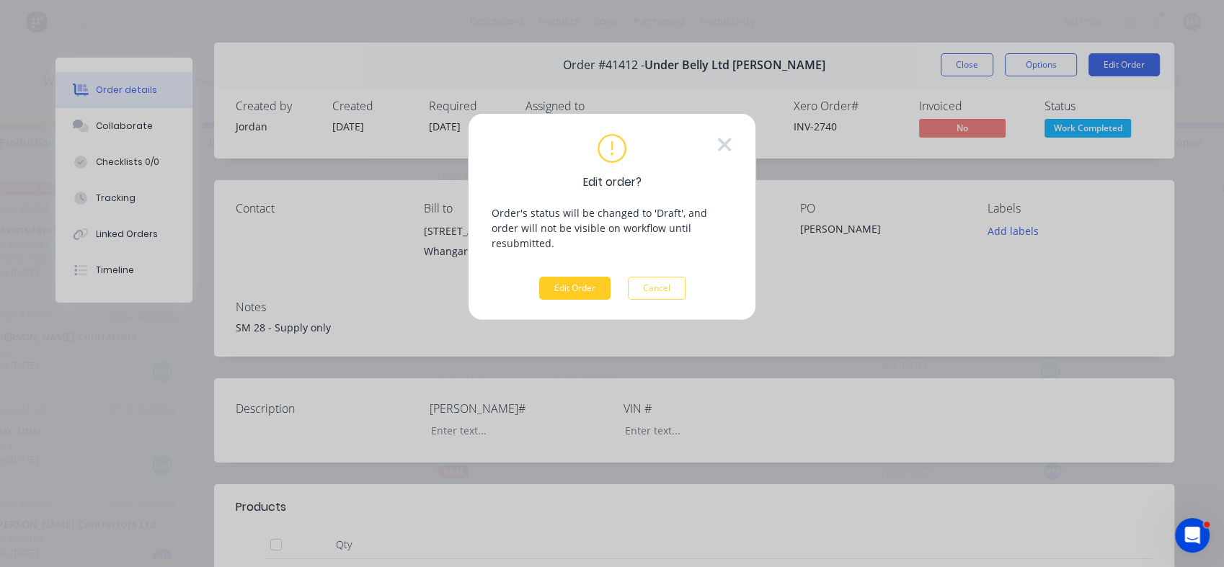
click at [574, 277] on button "Edit Order" at bounding box center [574, 288] width 71 height 23
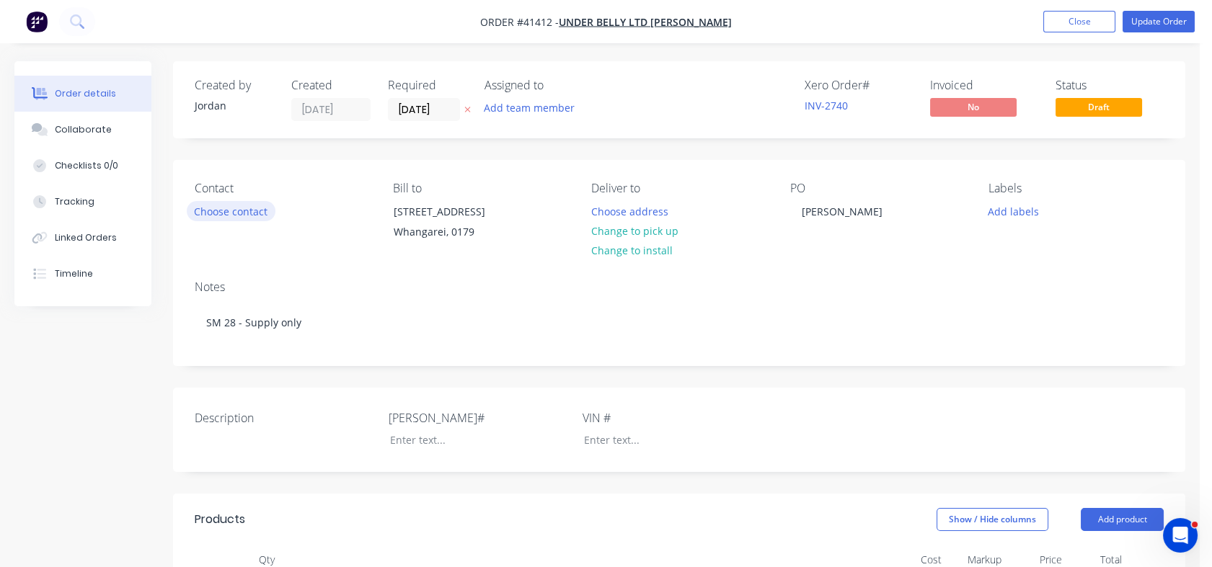
click at [243, 211] on button "Choose contact" at bounding box center [231, 210] width 89 height 19
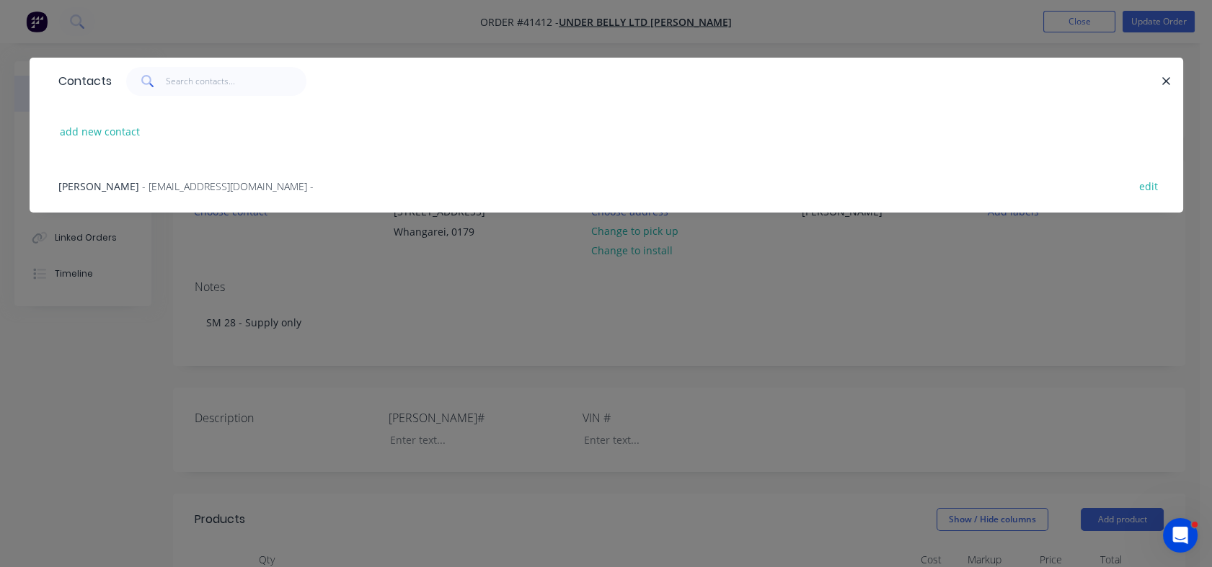
click at [149, 182] on span "- [EMAIL_ADDRESS][DOMAIN_NAME] -" at bounding box center [228, 186] width 172 height 14
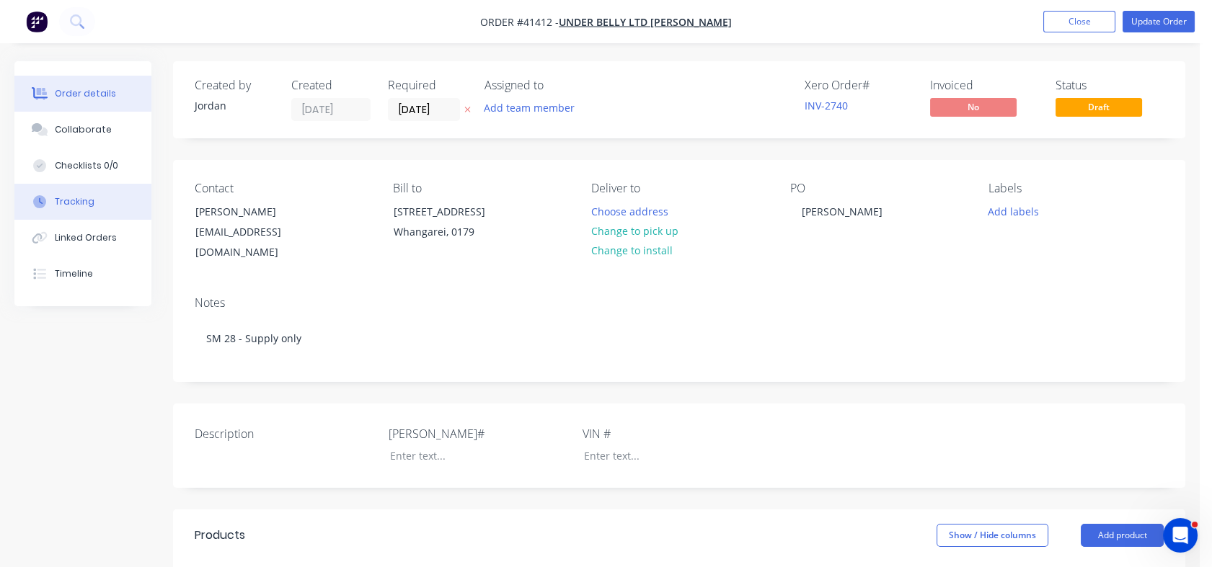
click at [73, 205] on div "Tracking" at bounding box center [75, 201] width 40 height 13
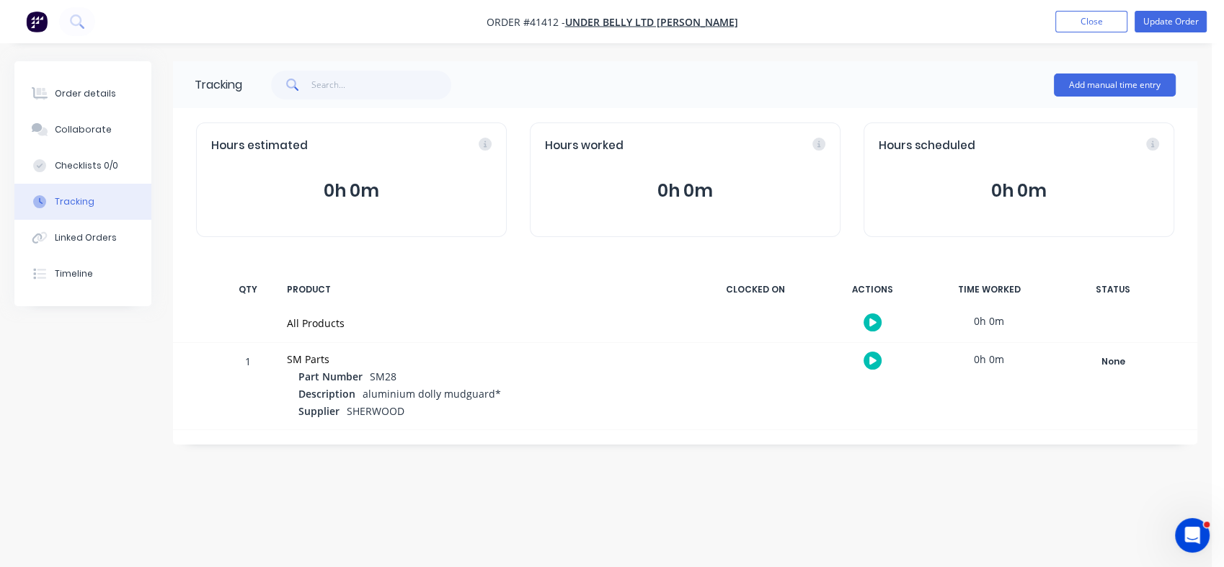
click at [545, 334] on div "All Products" at bounding box center [485, 323] width 414 height 37
click at [76, 234] on div "Linked Orders" at bounding box center [86, 237] width 62 height 13
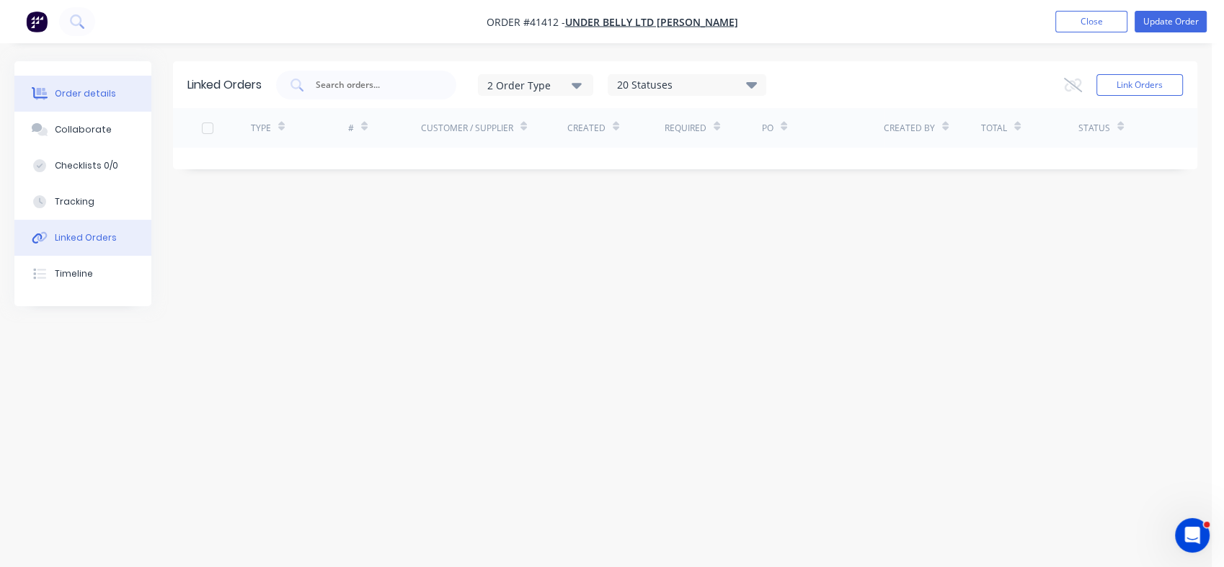
click at [81, 87] on div "Order details" at bounding box center [85, 93] width 61 height 13
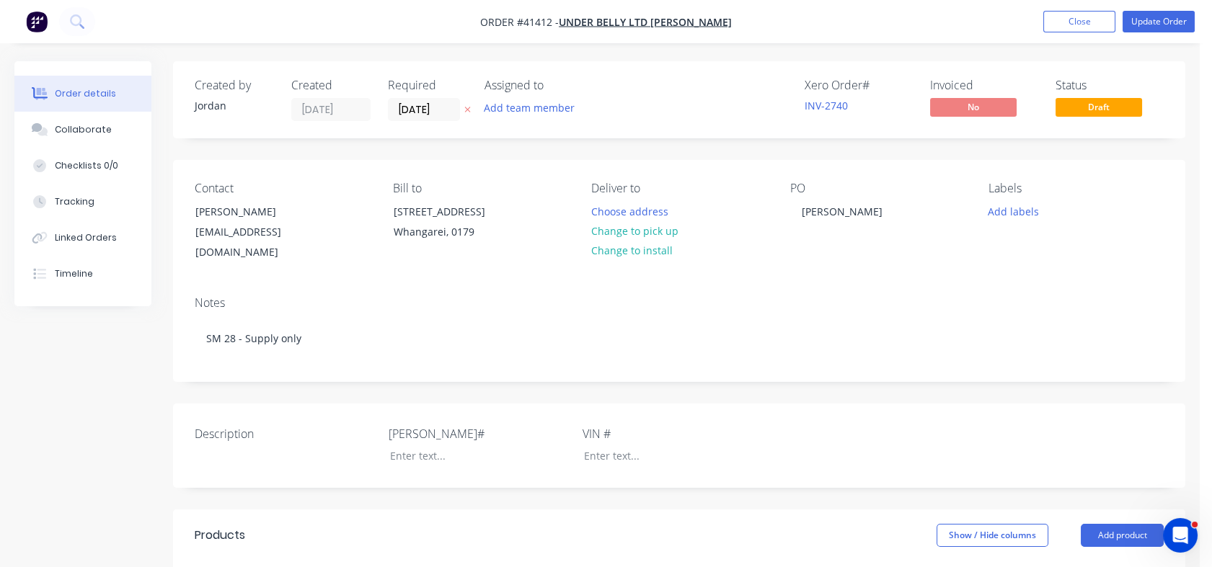
click at [1096, 111] on span "Draft" at bounding box center [1098, 107] width 86 height 18
click at [1152, 12] on button "Update Order" at bounding box center [1158, 22] width 72 height 22
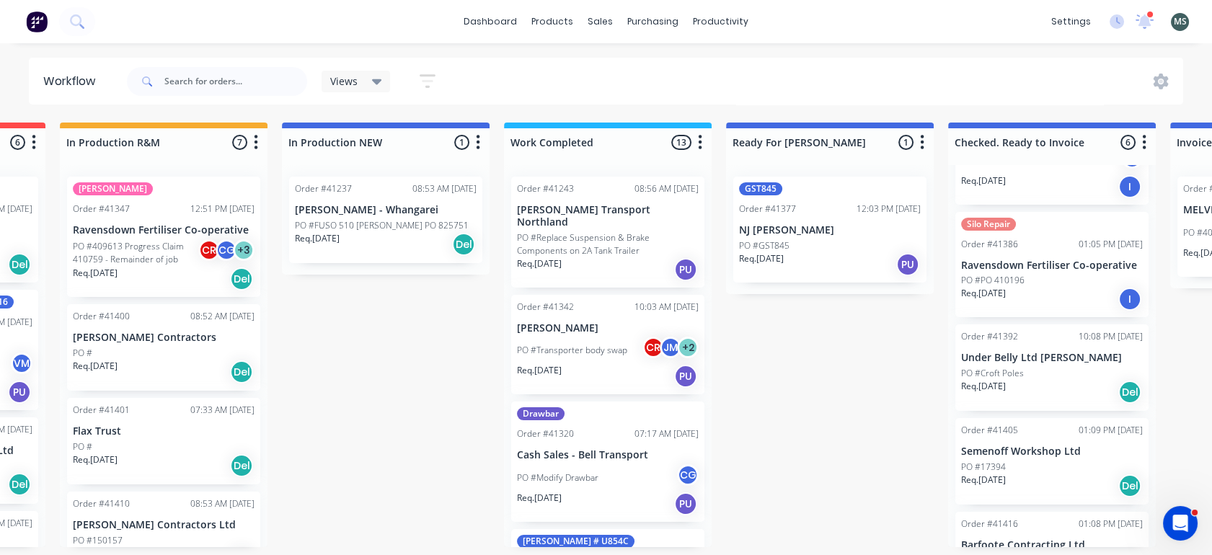
scroll to position [229, 0]
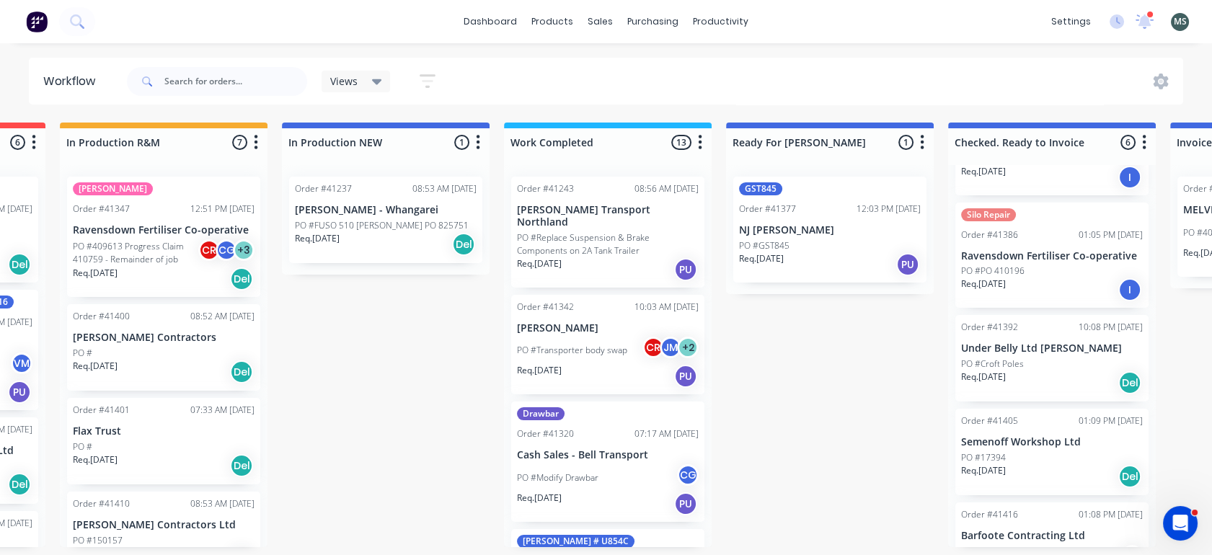
click at [1031, 373] on div "Req. [DATE] Del" at bounding box center [1052, 382] width 182 height 25
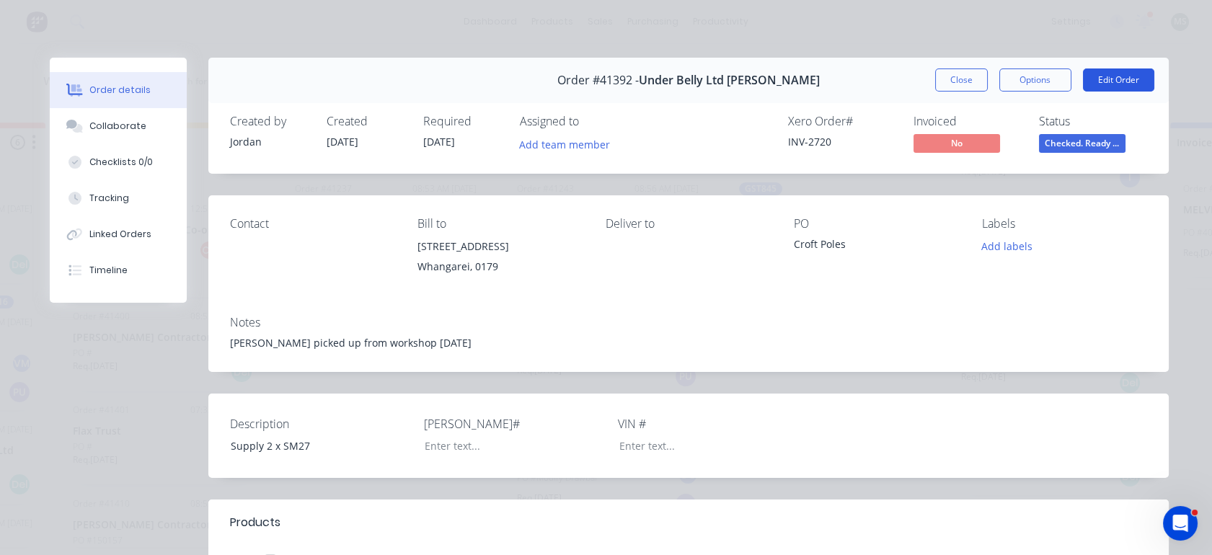
click at [1113, 81] on button "Edit Order" at bounding box center [1118, 79] width 71 height 23
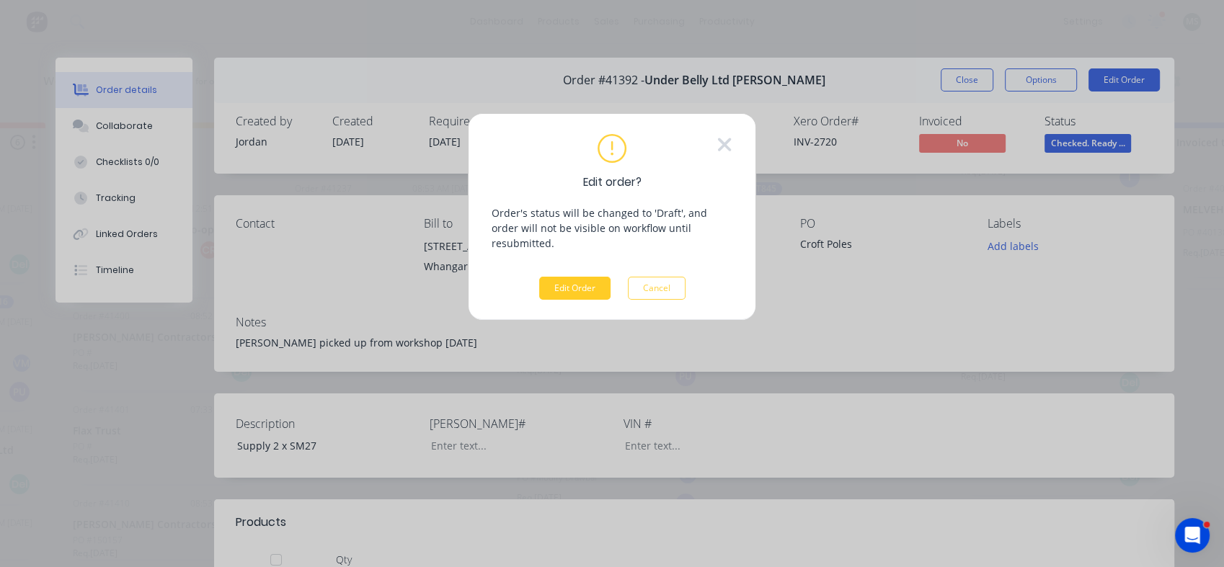
click at [578, 277] on button "Edit Order" at bounding box center [574, 288] width 71 height 23
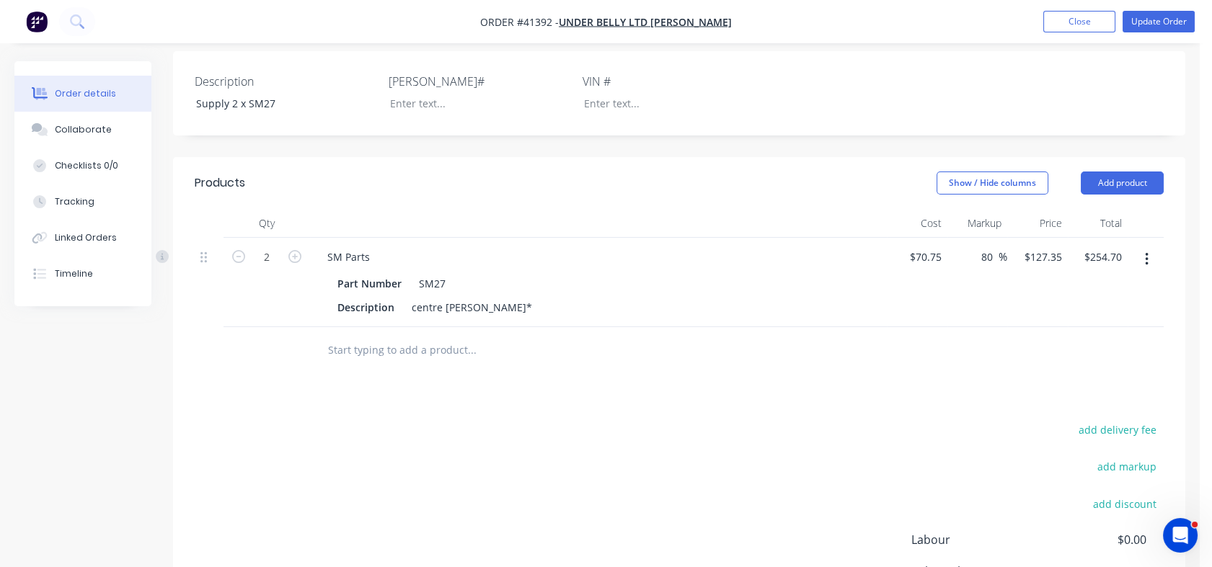
scroll to position [345, 0]
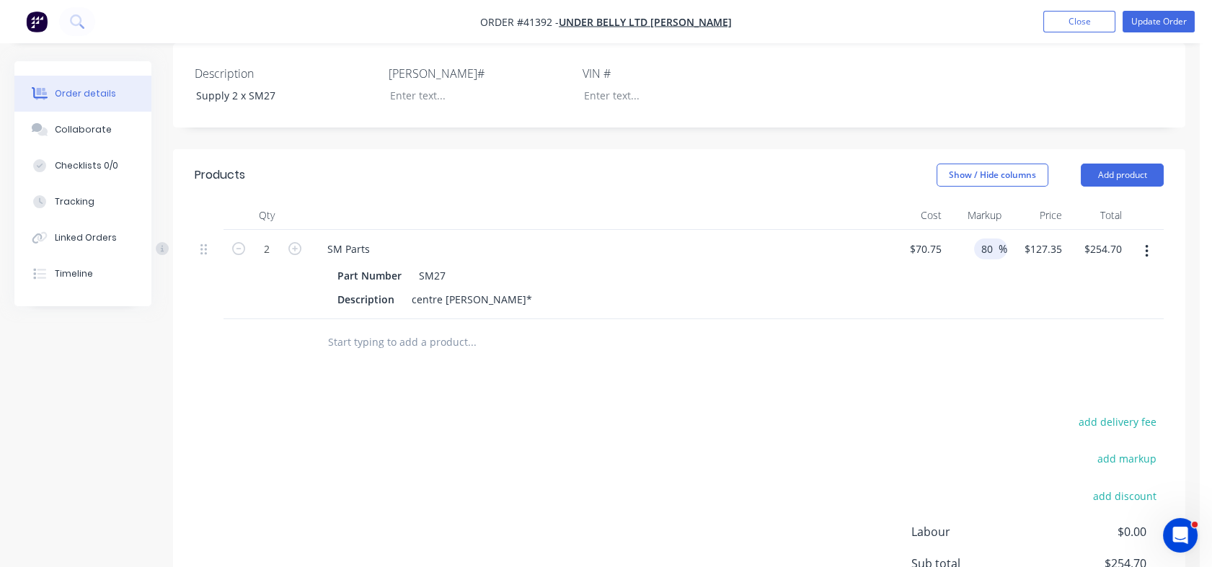
click at [980, 259] on input "80" at bounding box center [988, 249] width 19 height 21
drag, startPoint x: 980, startPoint y: 268, endPoint x: 992, endPoint y: 268, distance: 11.5
click at [992, 259] on input "80" at bounding box center [988, 249] width 19 height 21
type input "100"
type input "$141.50"
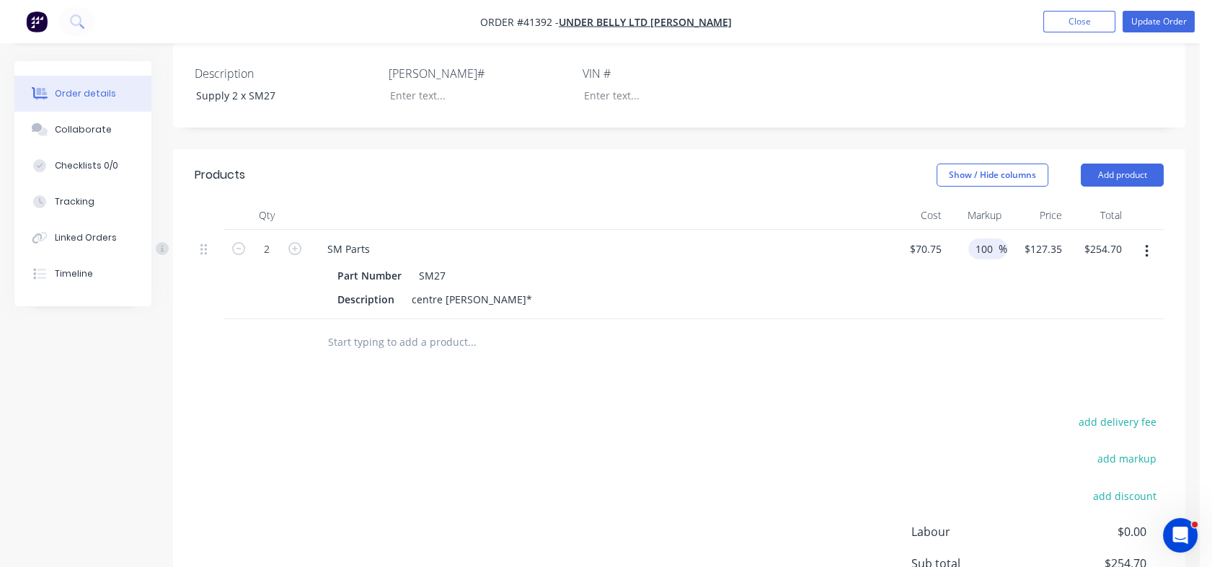
type input "$283.00"
click at [992, 349] on div at bounding box center [679, 342] width 969 height 47
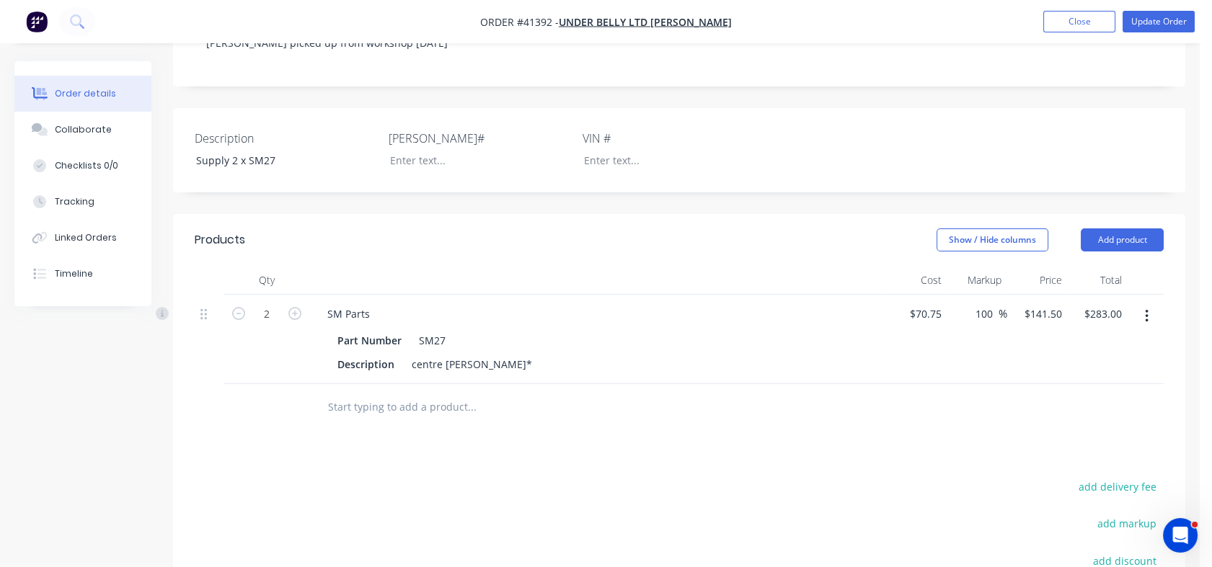
scroll to position [262, 0]
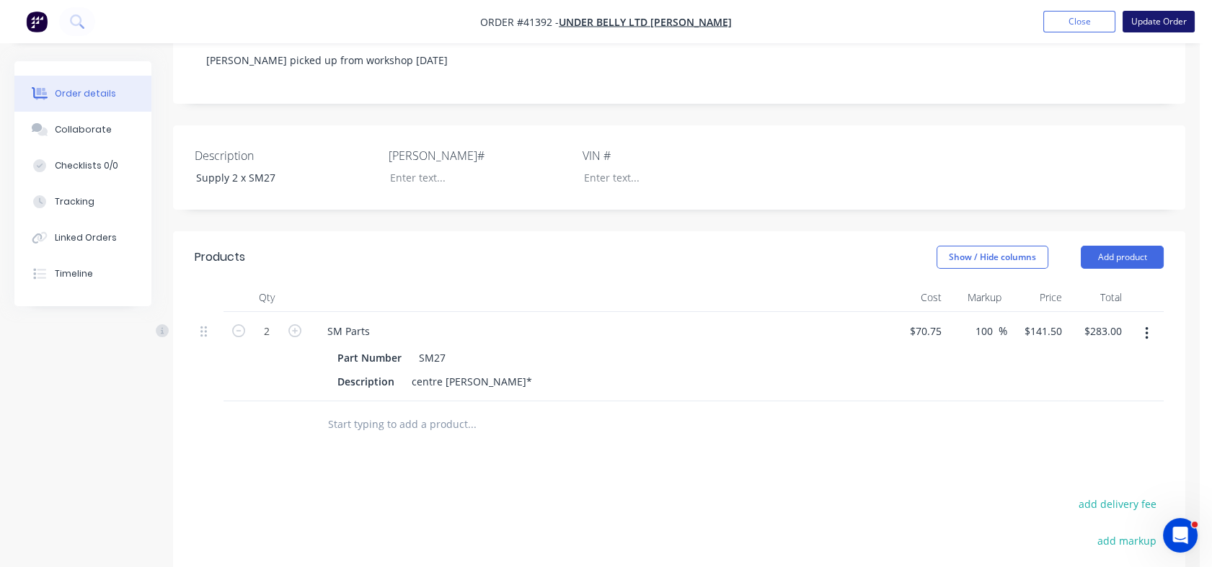
click at [1159, 19] on button "Update Order" at bounding box center [1158, 22] width 72 height 22
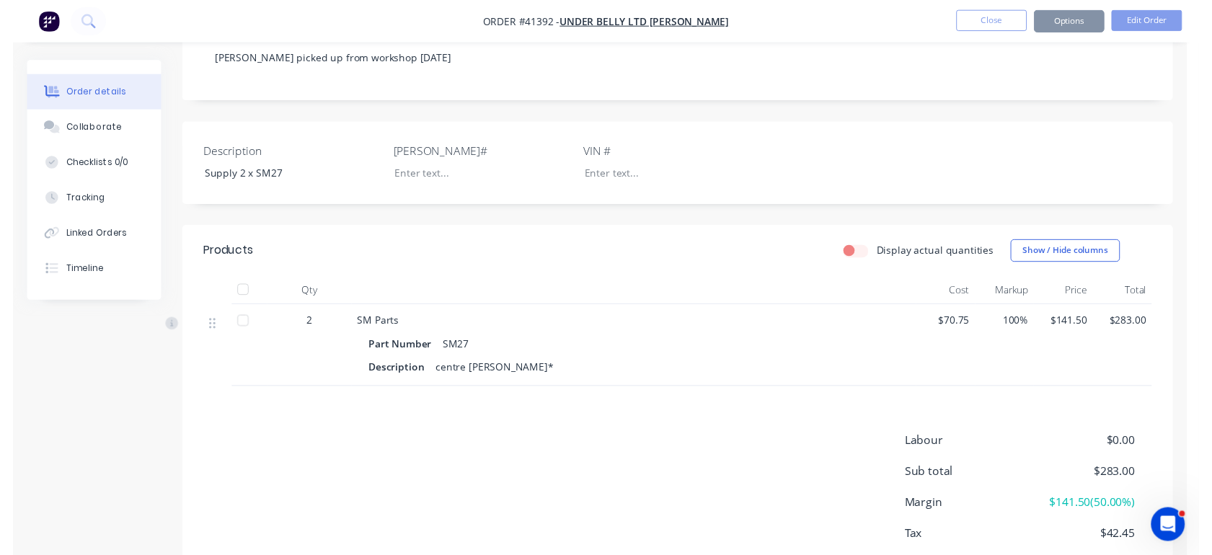
scroll to position [0, 0]
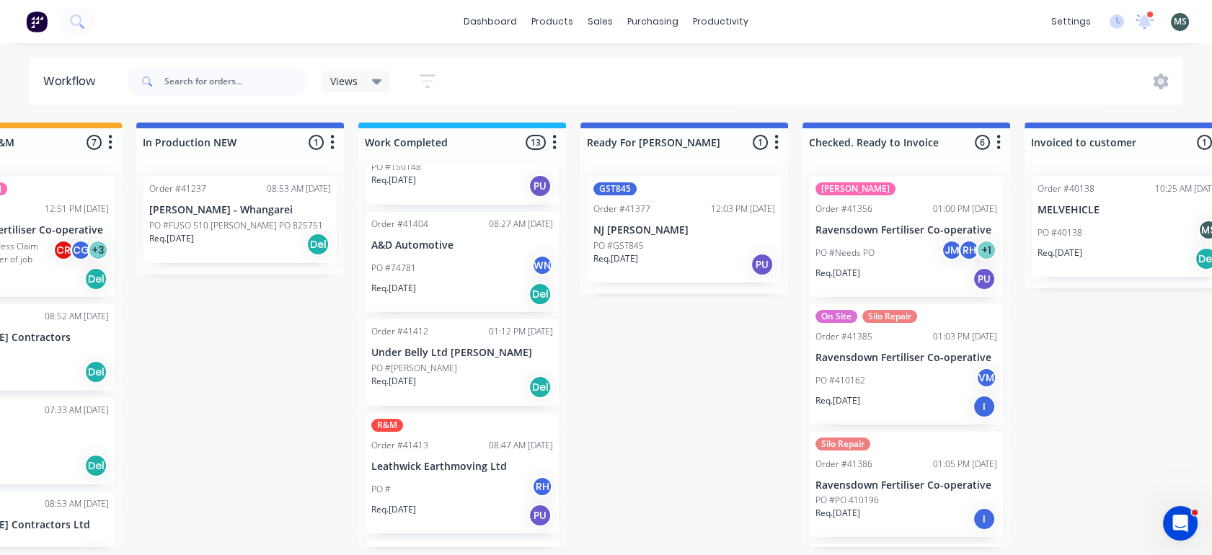
scroll to position [820, 0]
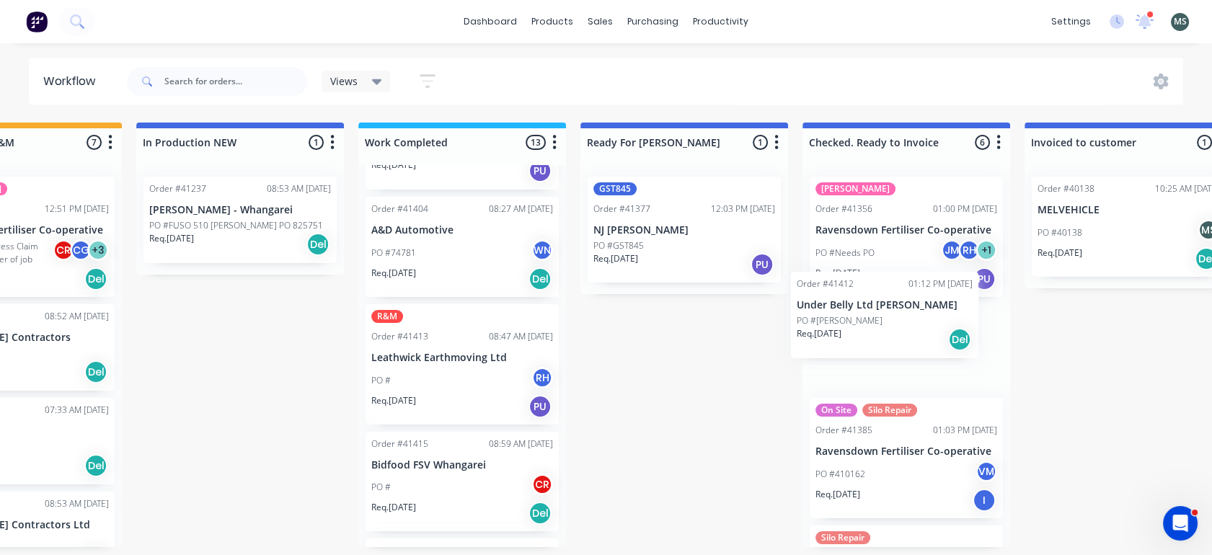
drag, startPoint x: 445, startPoint y: 347, endPoint x: 889, endPoint y: 340, distance: 443.3
click at [889, 340] on div "Submitted 6 Status colour #273444 hex #273444 Save Cancel Summaries Total order…" at bounding box center [630, 335] width 2404 height 425
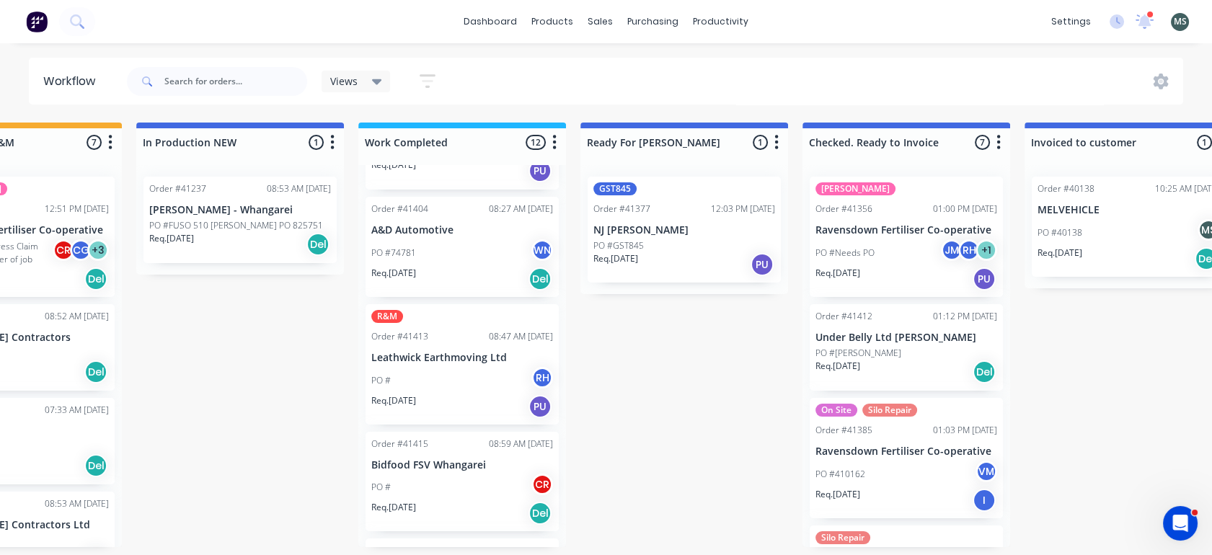
click at [442, 367] on div "PO # RH" at bounding box center [462, 380] width 182 height 27
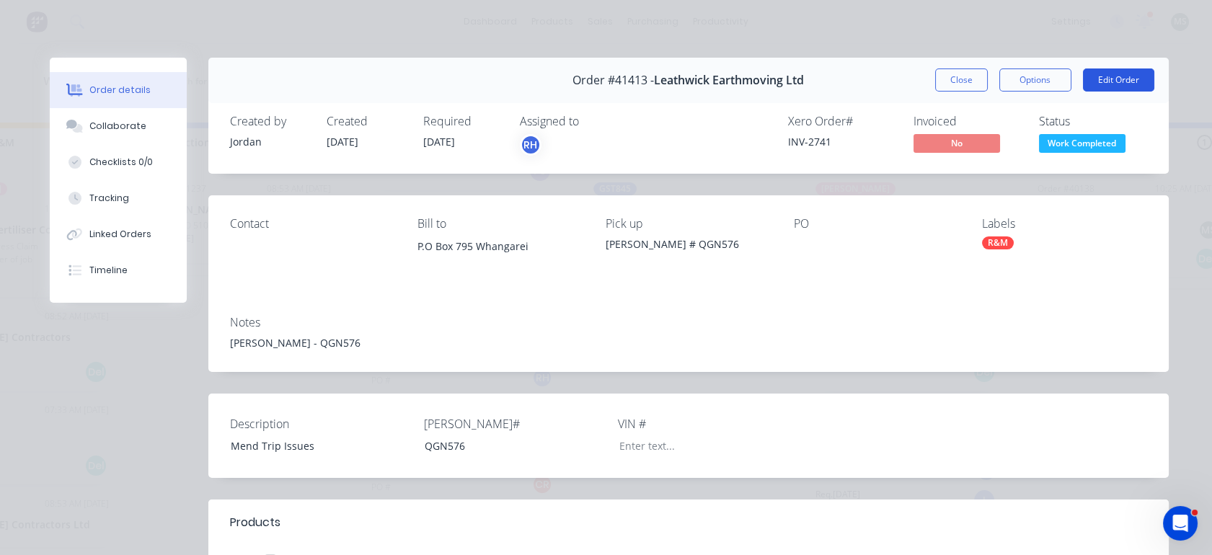
click at [1104, 73] on button "Edit Order" at bounding box center [1118, 79] width 71 height 23
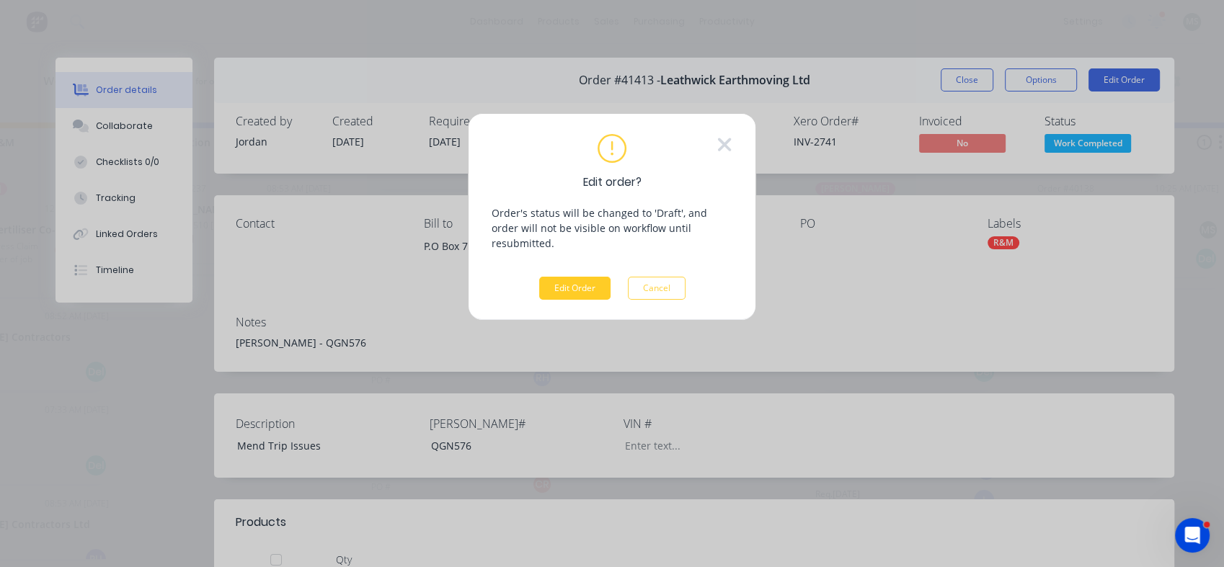
click at [574, 277] on button "Edit Order" at bounding box center [574, 288] width 71 height 23
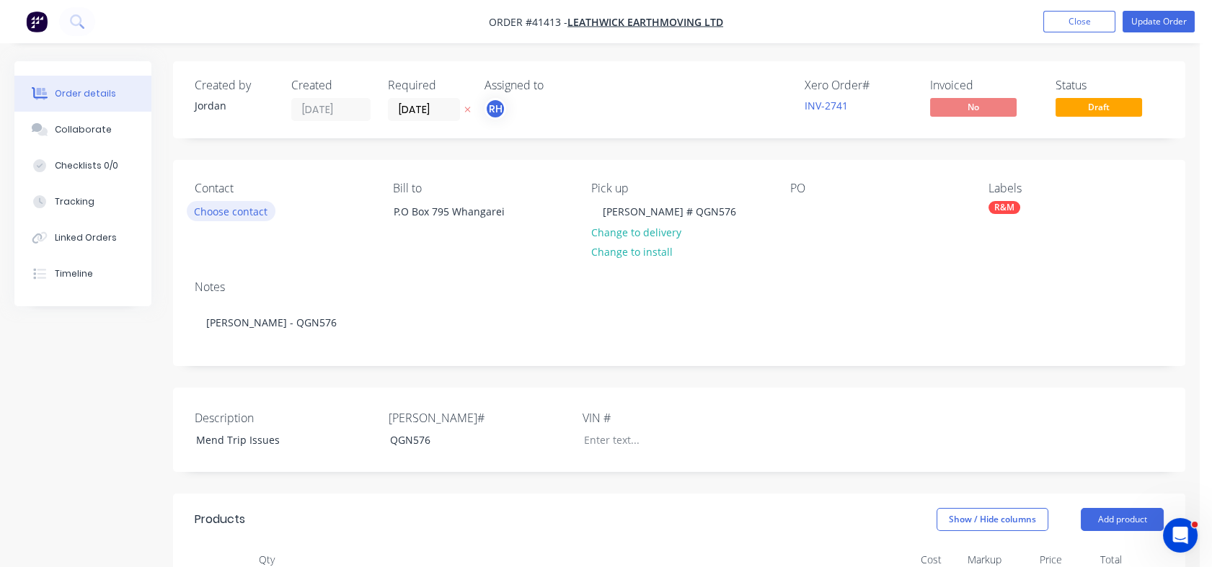
click at [226, 207] on button "Choose contact" at bounding box center [231, 210] width 89 height 19
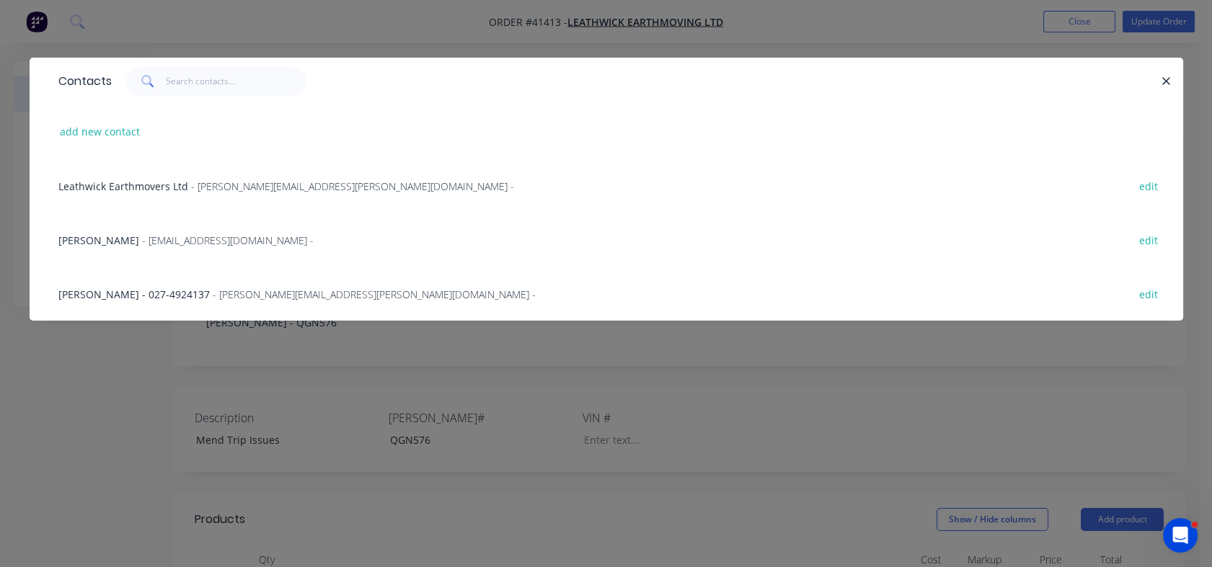
click at [98, 290] on span "[PERSON_NAME] - 027-4924137" at bounding box center [133, 295] width 151 height 14
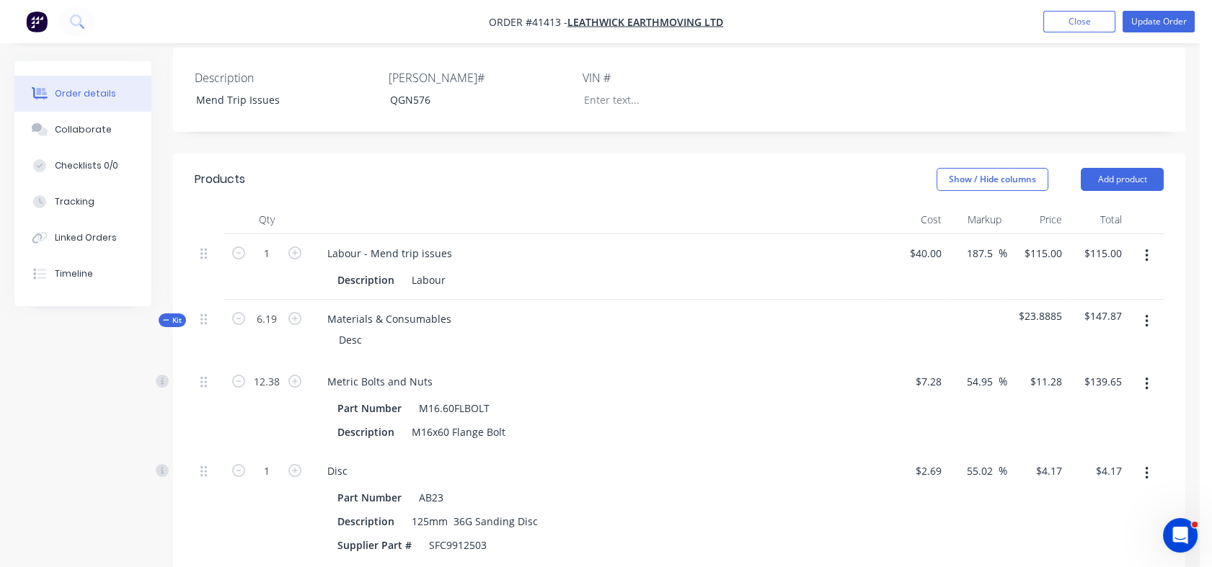
scroll to position [421, 0]
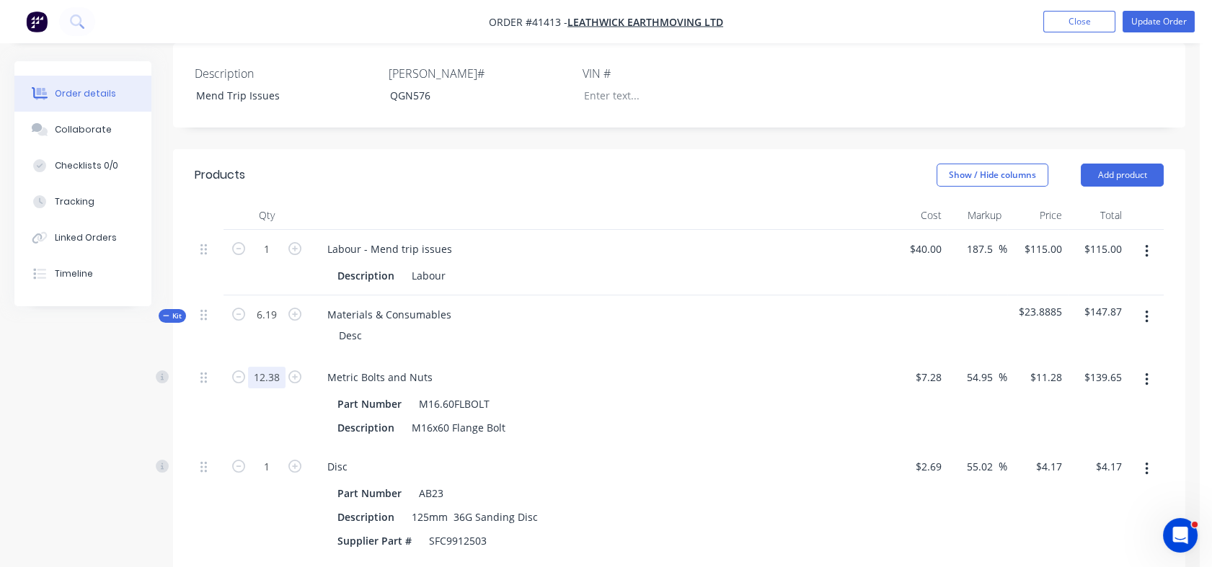
click at [282, 367] on input "12.38" at bounding box center [266, 378] width 37 height 22
type input "14"
type input "$157.92"
click at [521, 358] on div "Metric Bolts and Nuts Part Number M16.60FLBOLT Description M16x60 Flange Bolt" at bounding box center [598, 402] width 577 height 89
click at [966, 367] on input "54.95" at bounding box center [981, 377] width 33 height 21
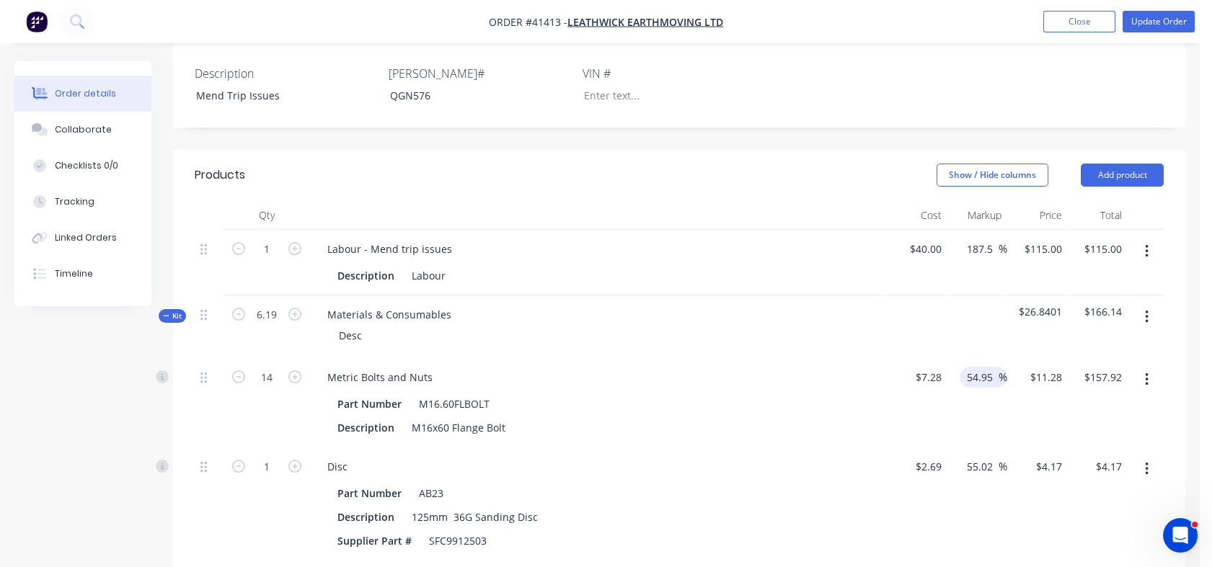
drag, startPoint x: 966, startPoint y: 299, endPoint x: 985, endPoint y: 302, distance: 19.0
click at [985, 367] on input "54.95" at bounding box center [981, 377] width 33 height 21
type input "100"
type input "$14.56"
type input "$203.84"
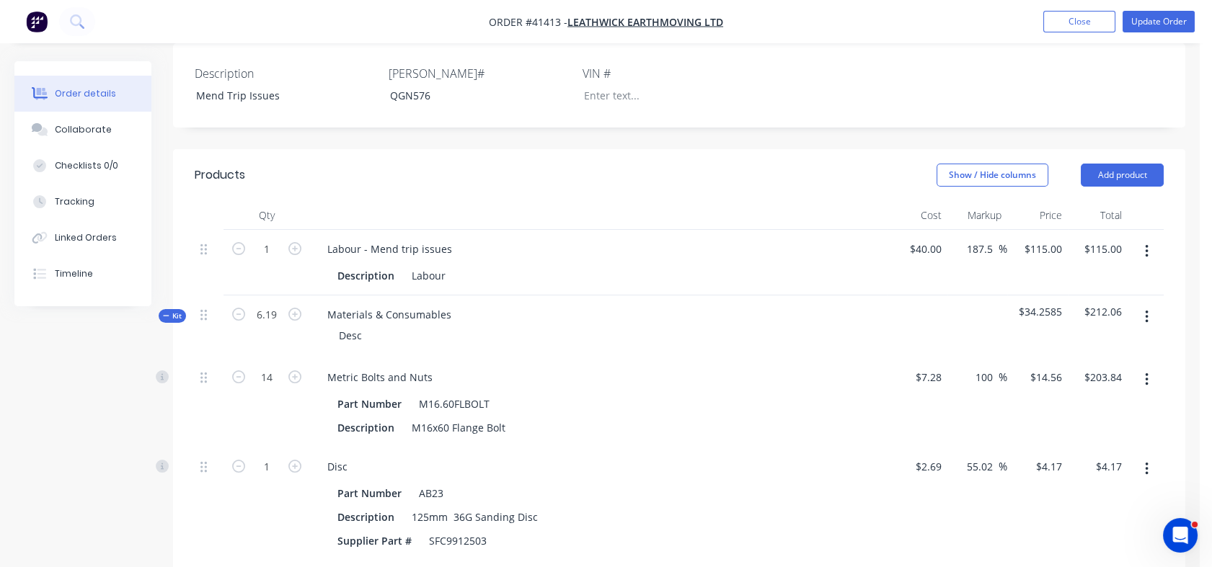
click at [992, 358] on div "100 100 %" at bounding box center [977, 402] width 61 height 89
click at [965, 456] on input "55.02" at bounding box center [981, 466] width 33 height 21
drag, startPoint x: 964, startPoint y: 388, endPoint x: 993, endPoint y: 391, distance: 29.0
click at [993, 456] on input "55.02" at bounding box center [981, 466] width 33 height 21
type input "100"
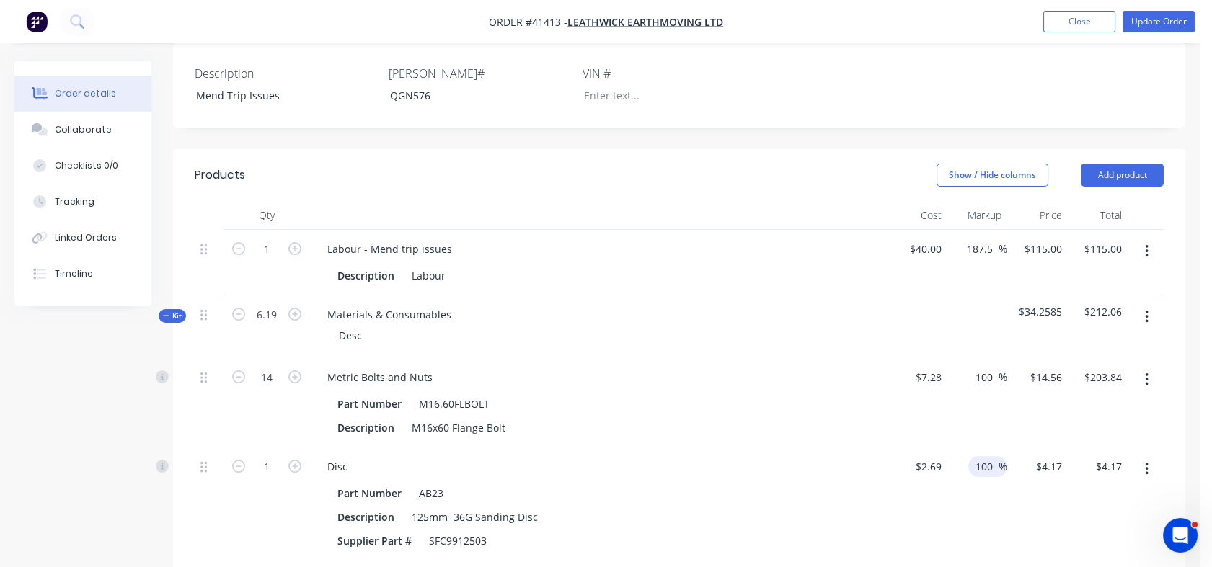
type input "$5.38"
click at [992, 448] on div "100 100 %" at bounding box center [977, 504] width 61 height 113
drag, startPoint x: 969, startPoint y: 499, endPoint x: 1025, endPoint y: 490, distance: 56.9
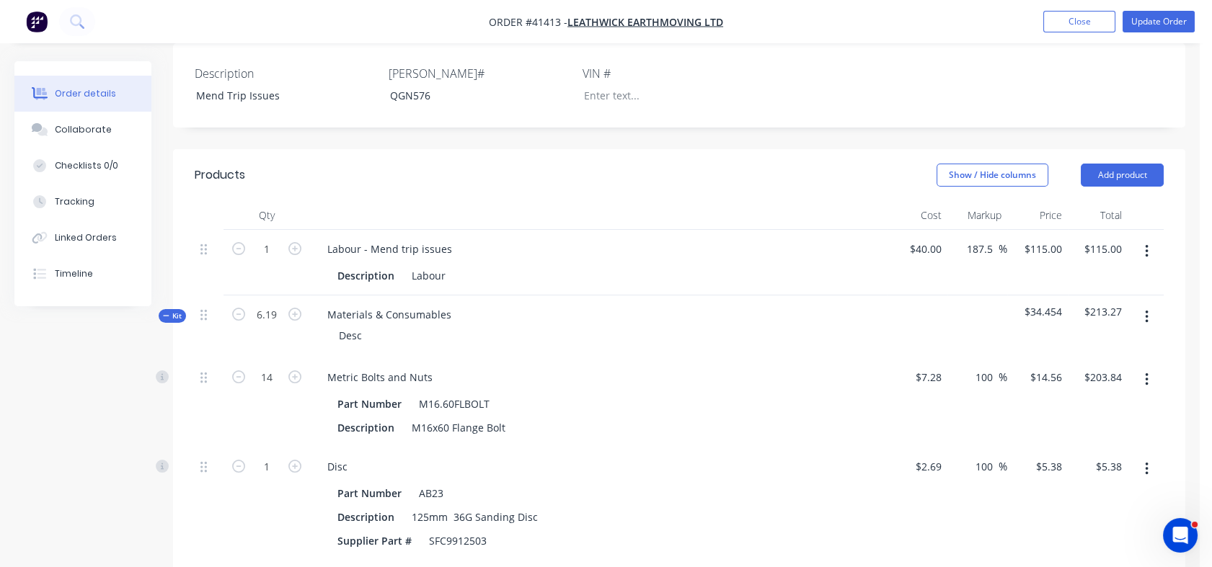
type input "100"
type input "$5.22"
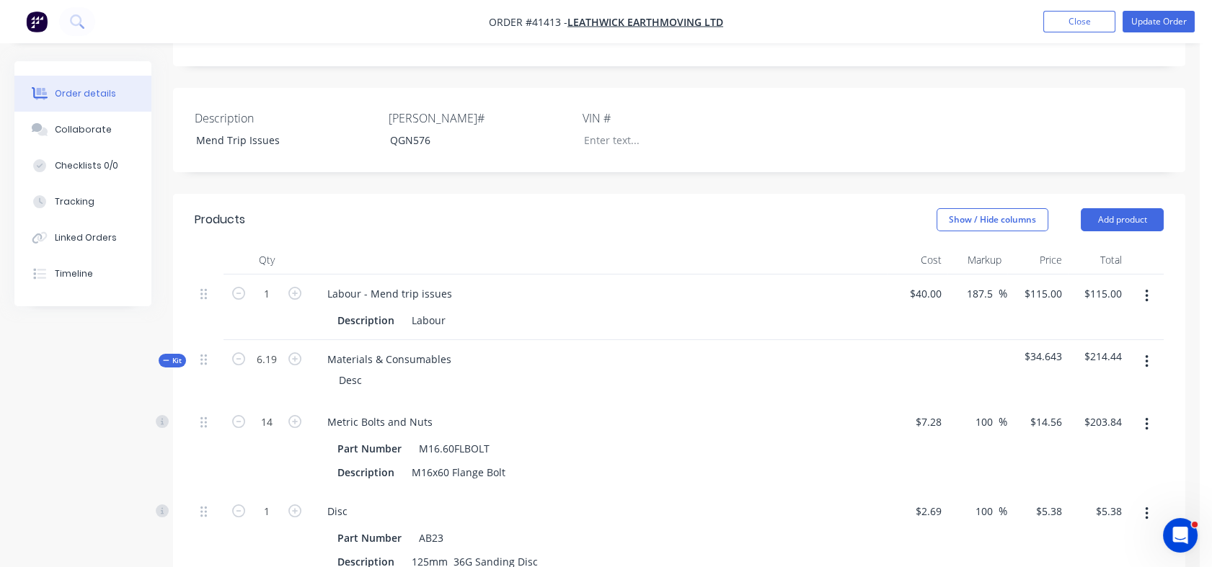
scroll to position [345, 0]
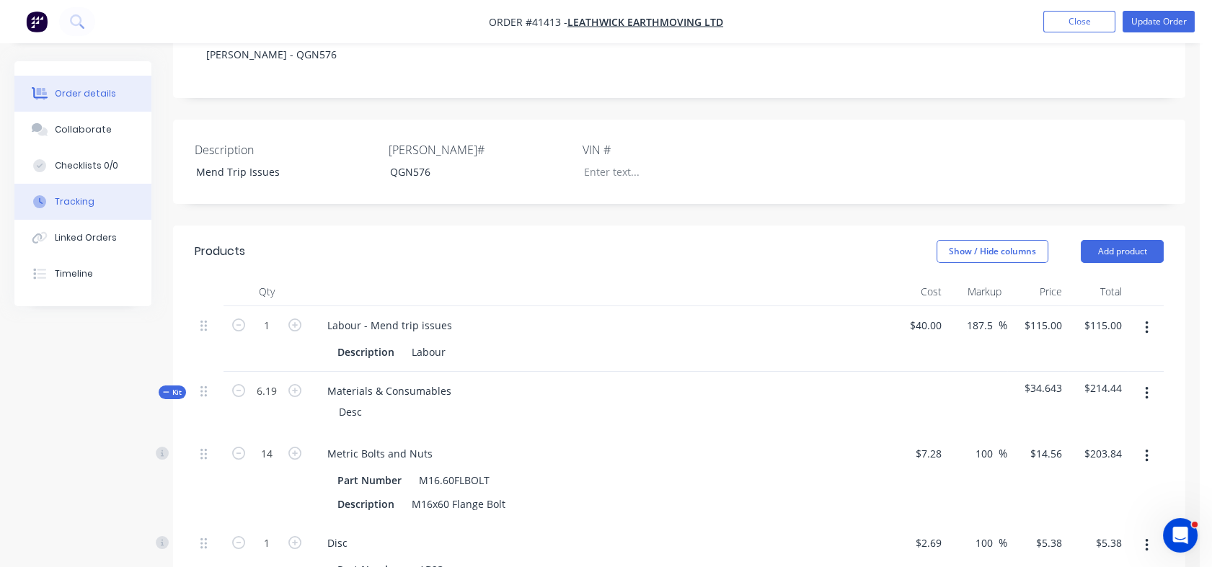
click at [66, 202] on div "Tracking" at bounding box center [75, 201] width 40 height 13
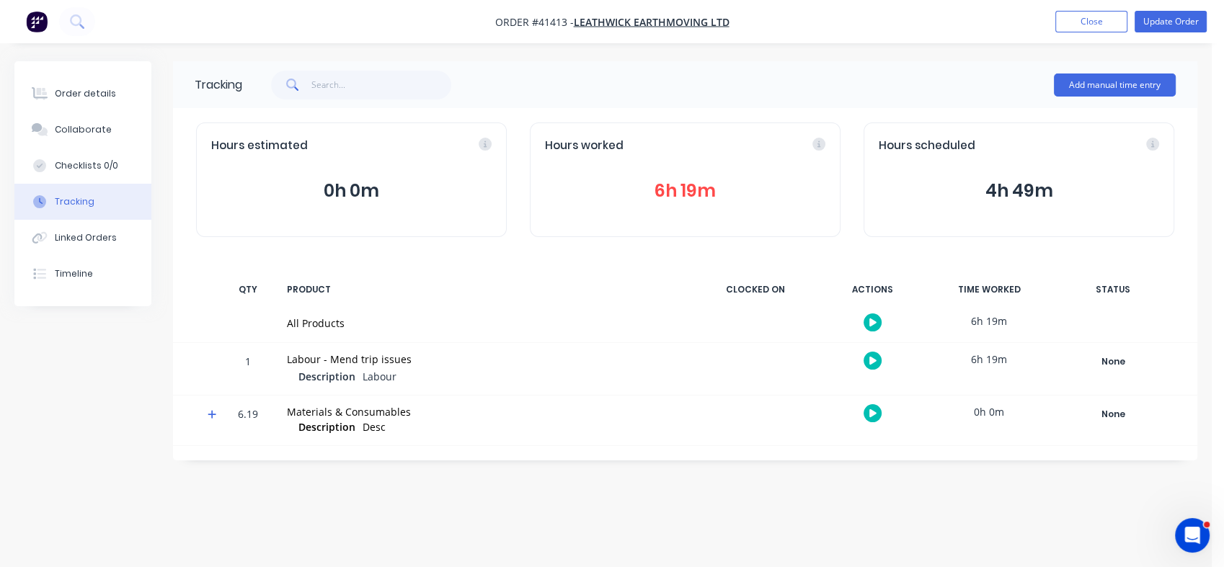
click at [689, 195] on button "6h 19m" at bounding box center [685, 190] width 280 height 27
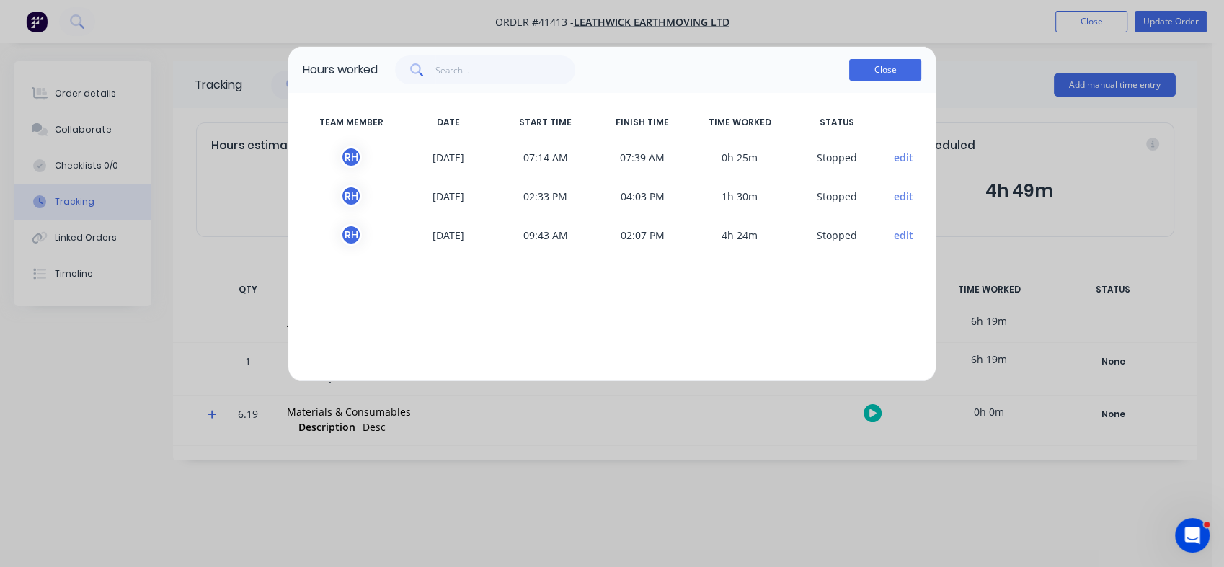
click at [871, 77] on button "Close" at bounding box center [885, 70] width 72 height 22
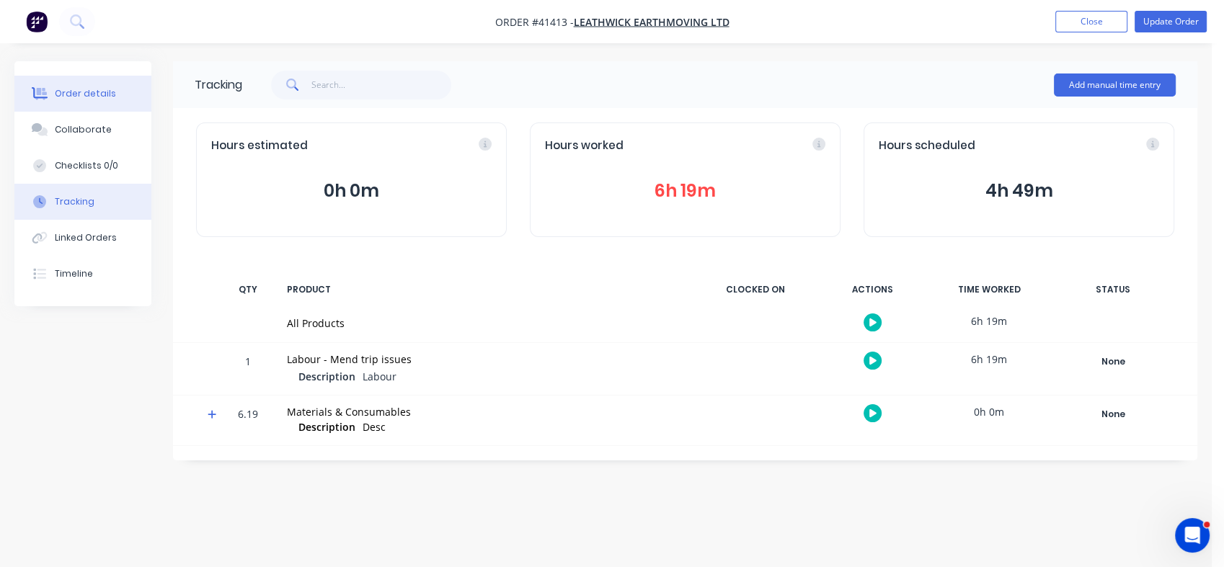
click at [82, 94] on div "Order details" at bounding box center [85, 93] width 61 height 13
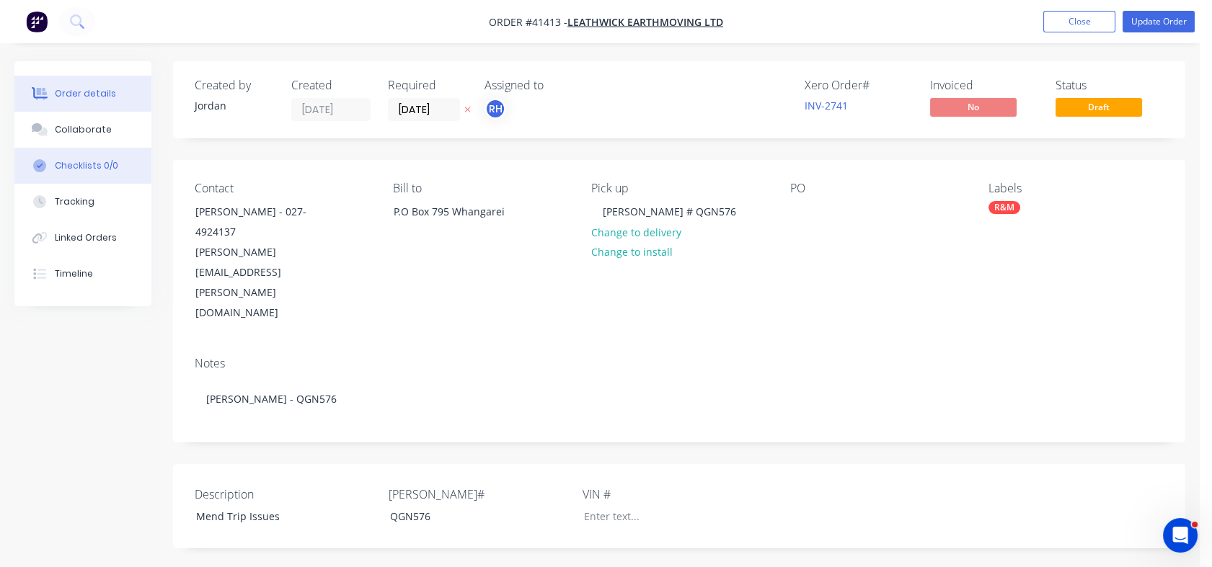
click at [80, 163] on div "Checklists 0/0" at bounding box center [86, 165] width 63 height 13
type textarea "x"
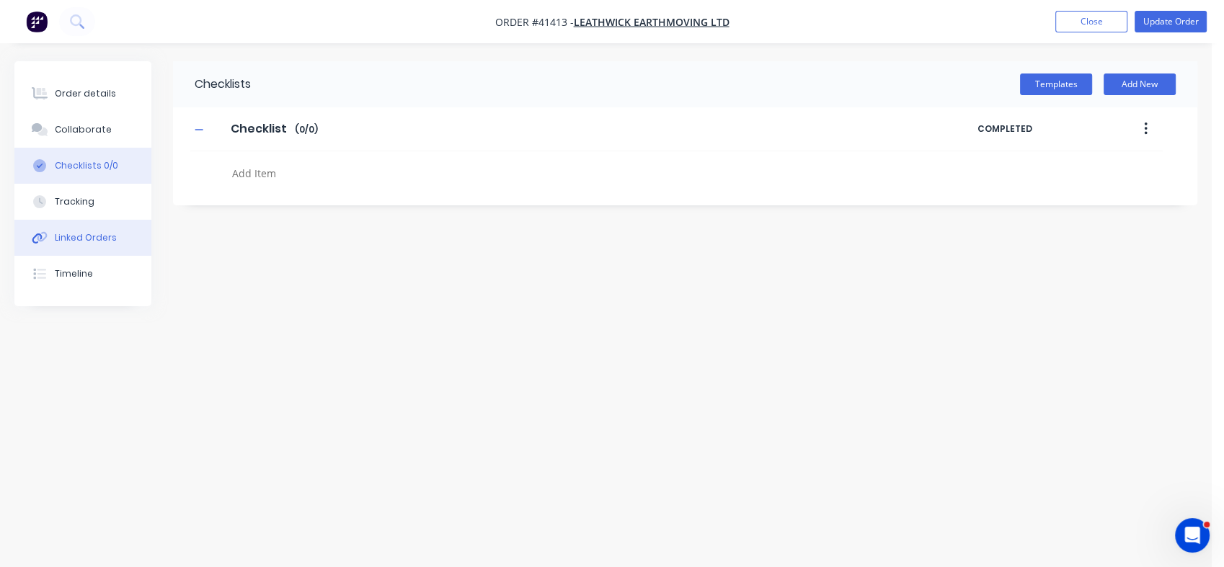
click at [72, 241] on div "Linked Orders" at bounding box center [86, 237] width 62 height 13
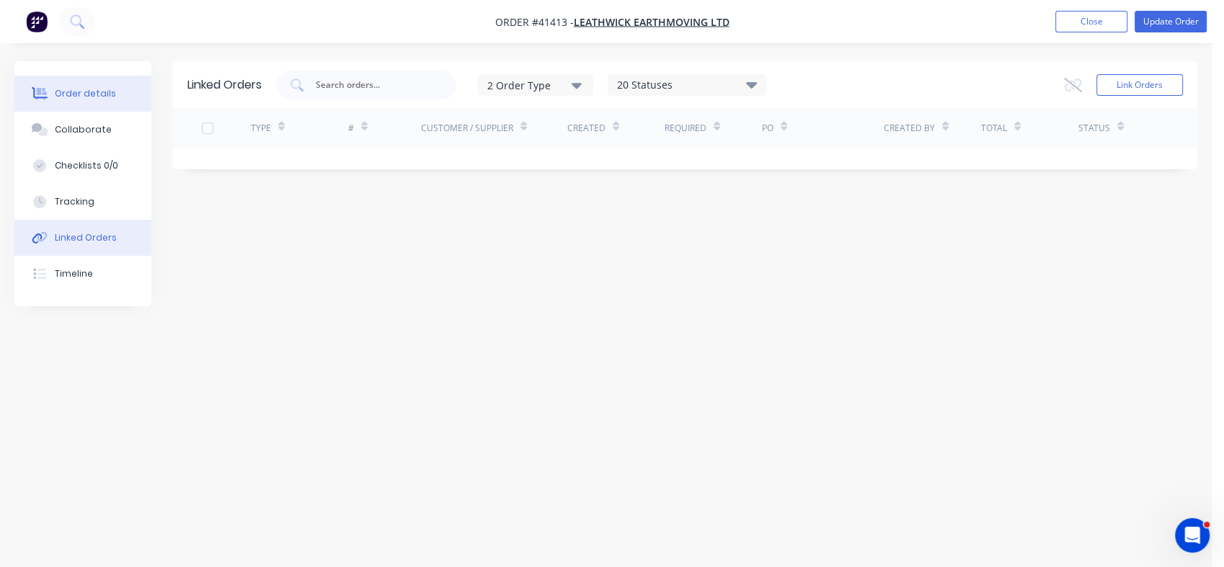
click at [81, 94] on div "Order details" at bounding box center [85, 93] width 61 height 13
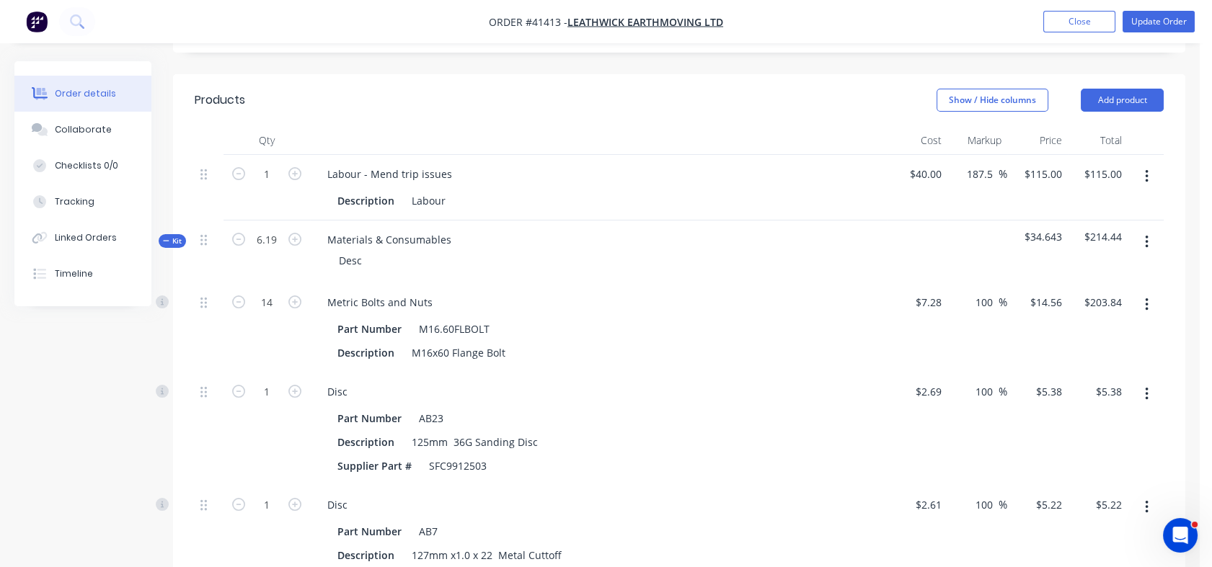
scroll to position [480, 0]
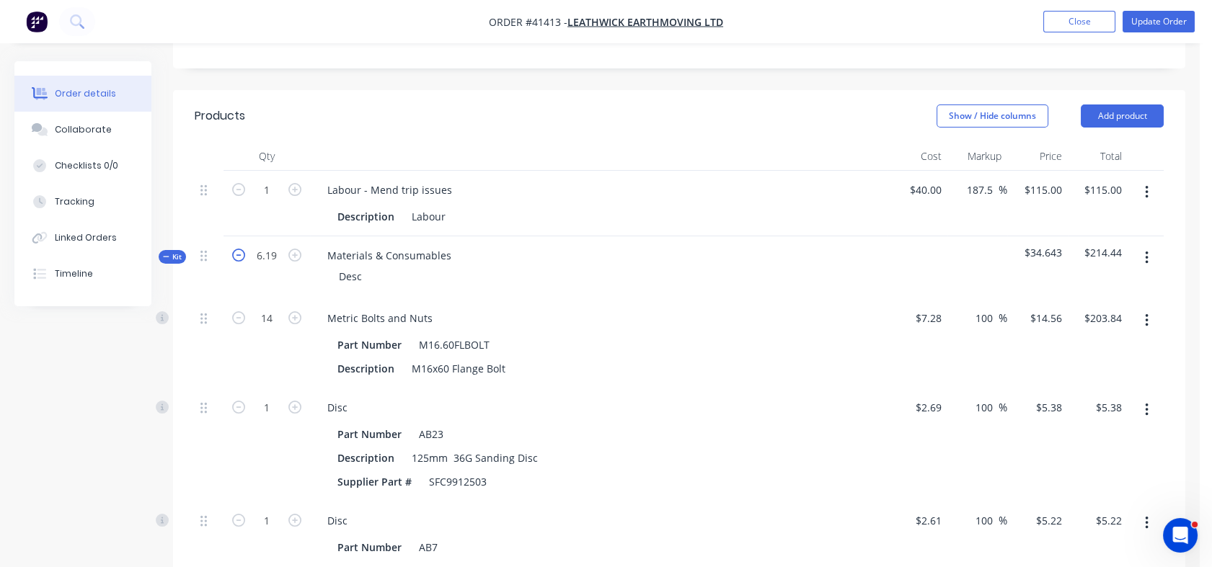
click at [239, 249] on icon "button" at bounding box center [238, 255] width 13 height 13
type input "5.19"
type input "11.7382"
type input "$170.91"
type input "0.8387"
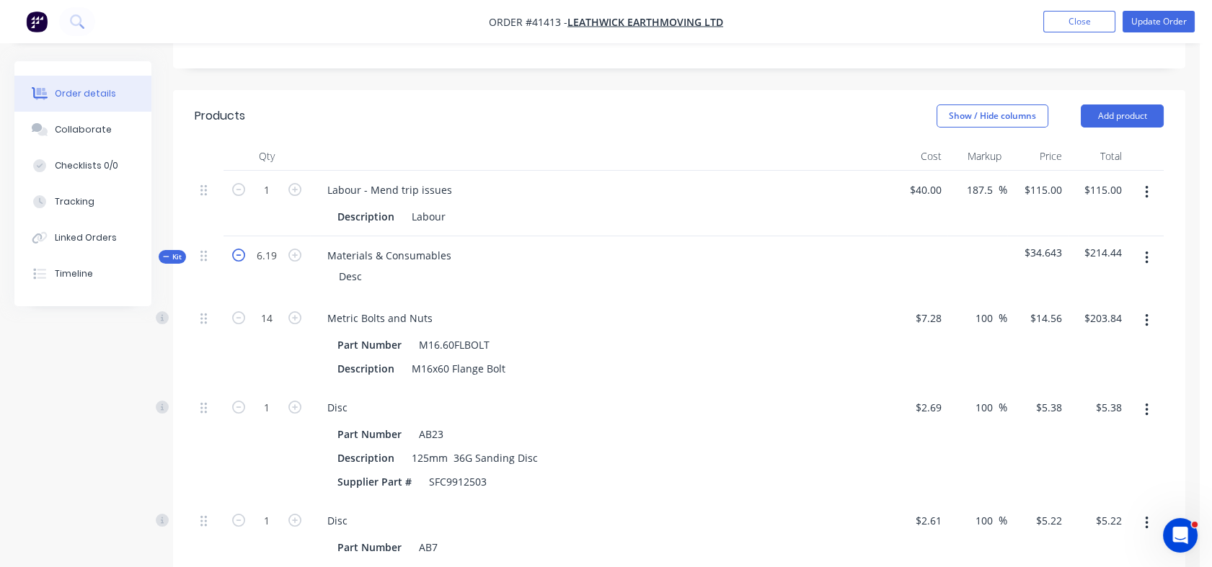
type input "$4.51"
type input "0.8387"
type input "$4.38"
click at [288, 249] on icon "button" at bounding box center [294, 255] width 13 height 13
type input "6.19"
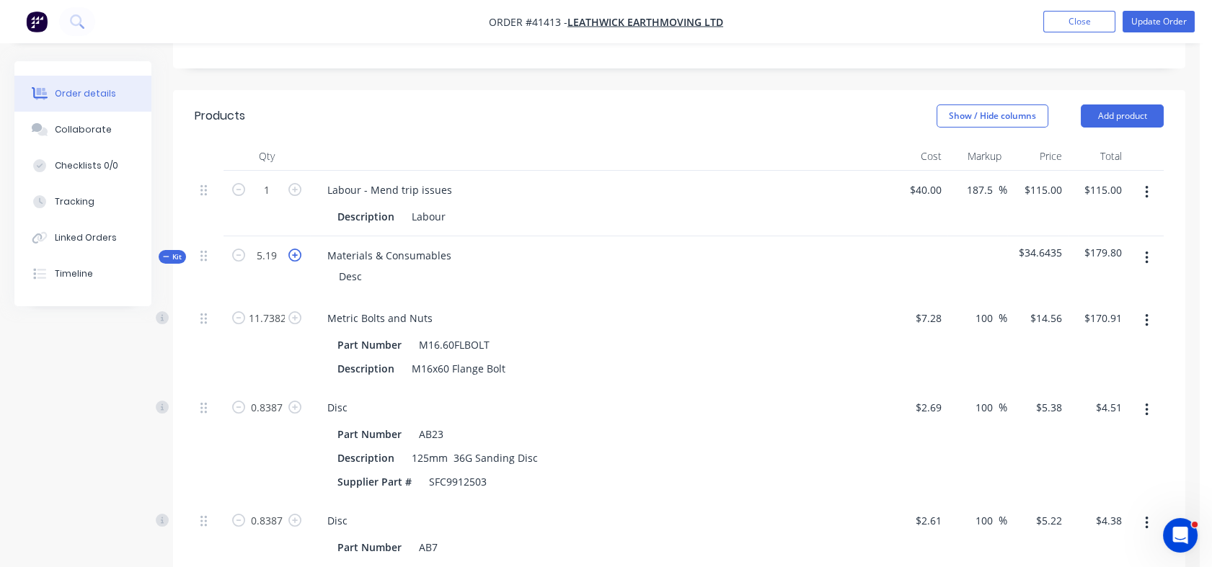
type input "13.9999"
type input "$203.84"
type input "1.0003"
type input "$5.38"
type input "1.0003"
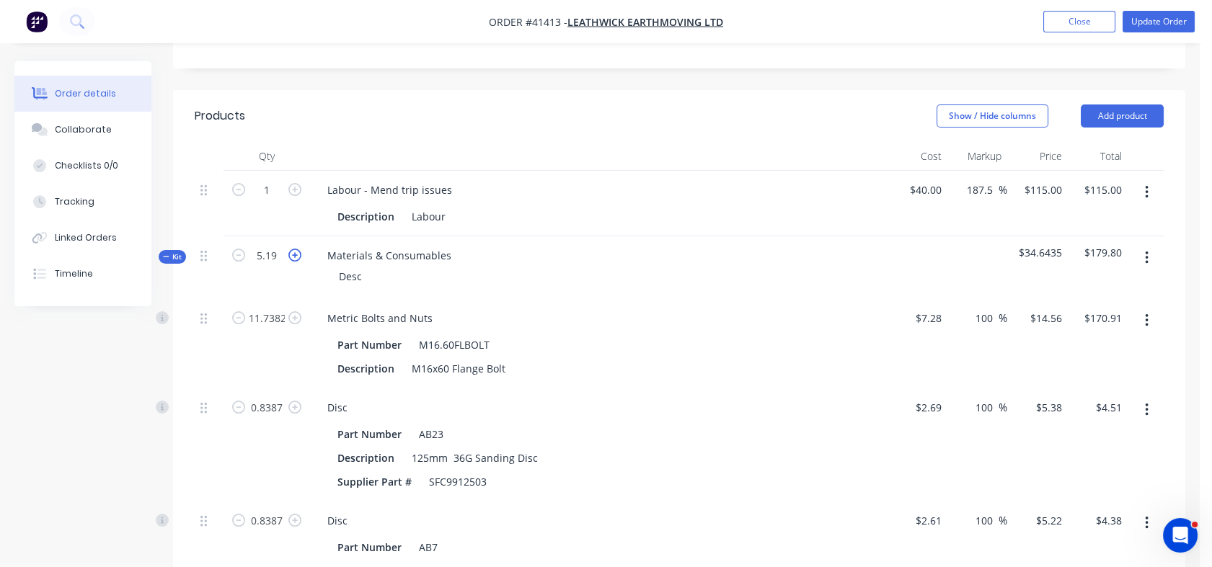
type input "$5.22"
click at [292, 311] on icon "button" at bounding box center [294, 317] width 13 height 13
type input "14.9999"
type input "$218.40"
type input "14"
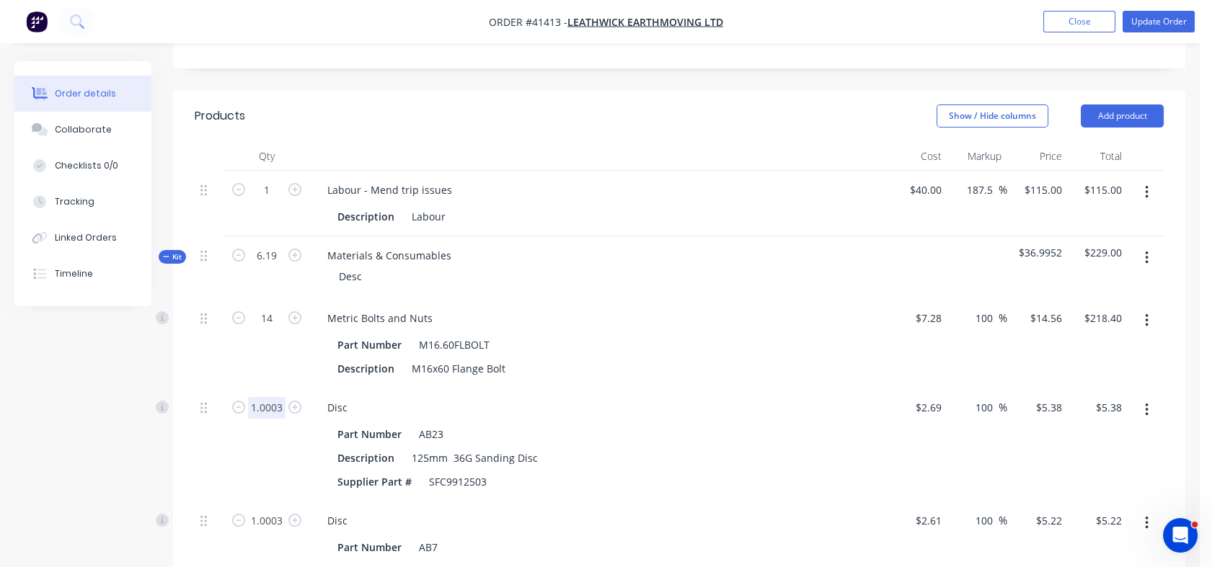
type input "$203.84"
click at [256, 329] on input "1.0003" at bounding box center [266, 319] width 37 height 22
type input "1"
click at [259, 329] on input "1.0003" at bounding box center [266, 319] width 37 height 22
type input "1"
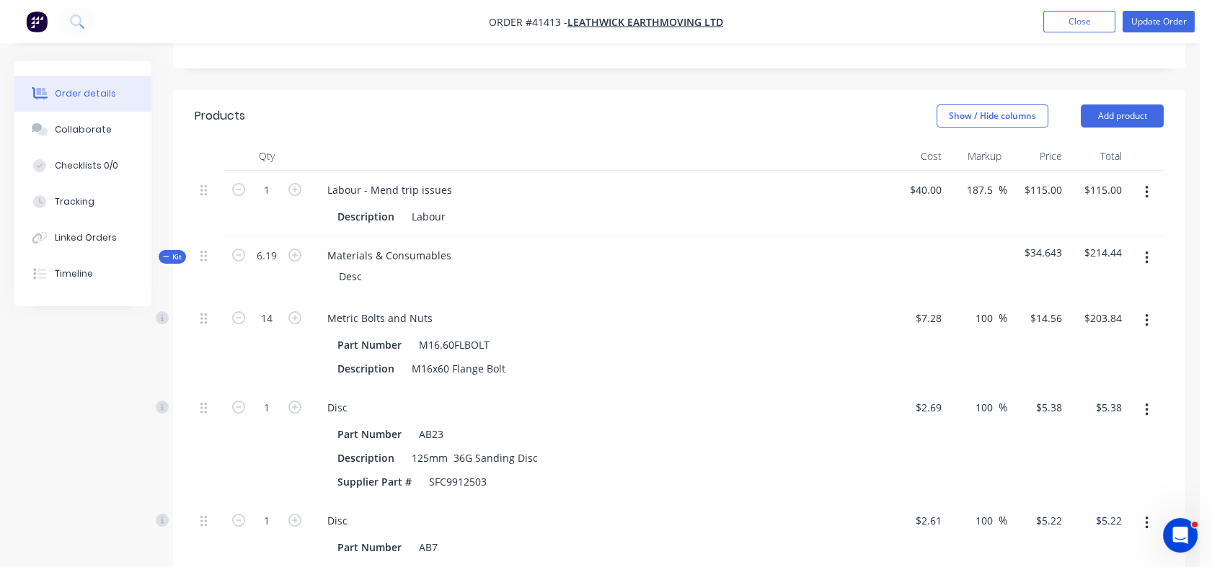
click at [236, 299] on div "14" at bounding box center [266, 343] width 86 height 89
click at [259, 245] on input "6.19" at bounding box center [266, 256] width 37 height 22
type input "1"
type input "2.2617"
type input "$32.93"
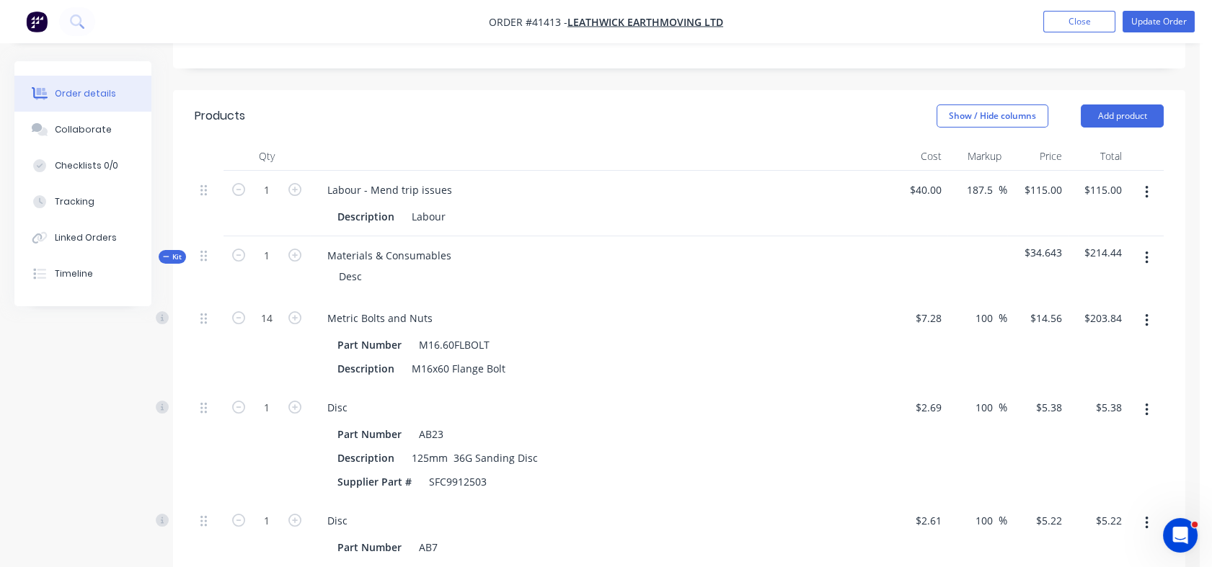
type input "0.1616"
type input "$0.87"
type input "0.1616"
type input "$0.84"
click at [275, 308] on input "2.2617" at bounding box center [266, 319] width 37 height 22
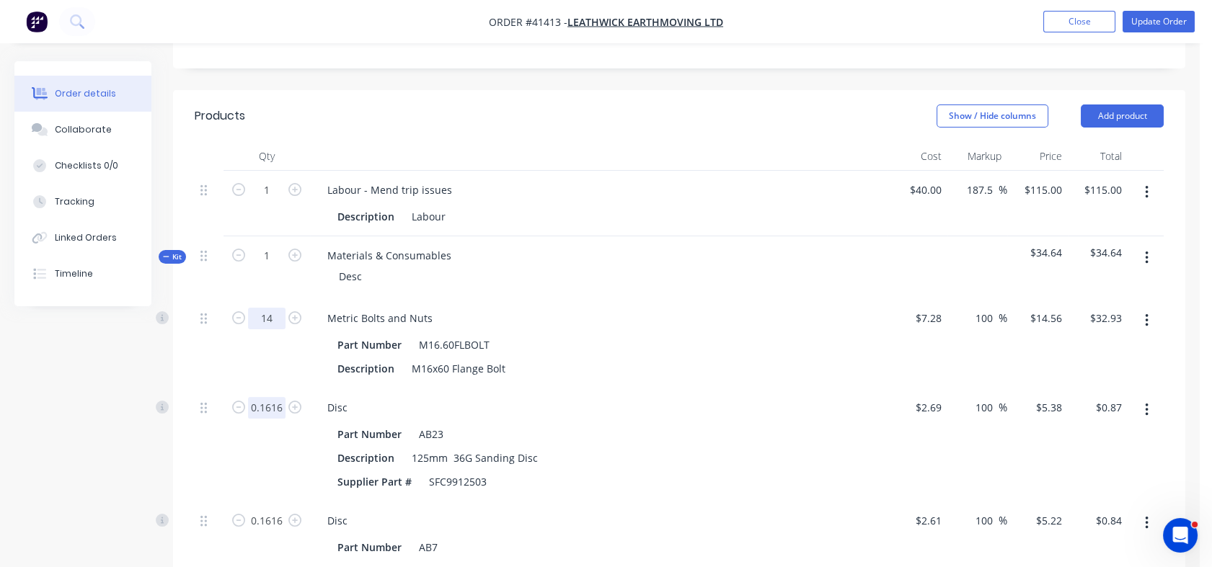
type input "14"
type input "$203.84"
click at [263, 329] on input "0.1616" at bounding box center [266, 319] width 37 height 22
type input "1"
type input "$5.38"
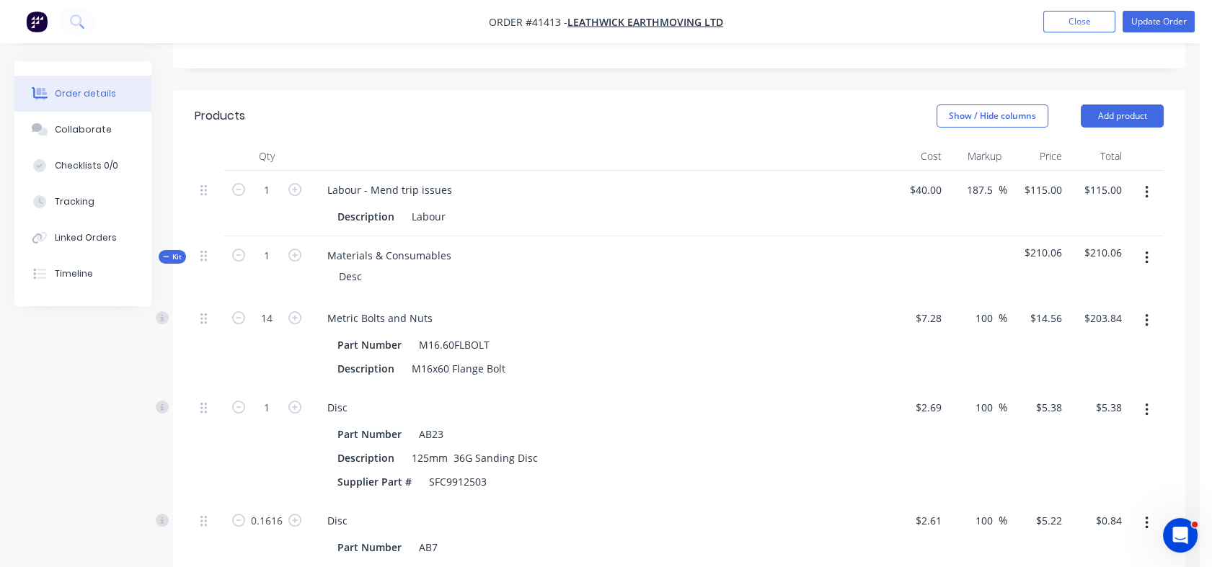
click at [232, 388] on div "1" at bounding box center [266, 444] width 86 height 113
click at [254, 329] on input "0.1616" at bounding box center [266, 319] width 37 height 22
type input "1"
type input "$5.22"
click at [220, 402] on div at bounding box center [209, 444] width 29 height 113
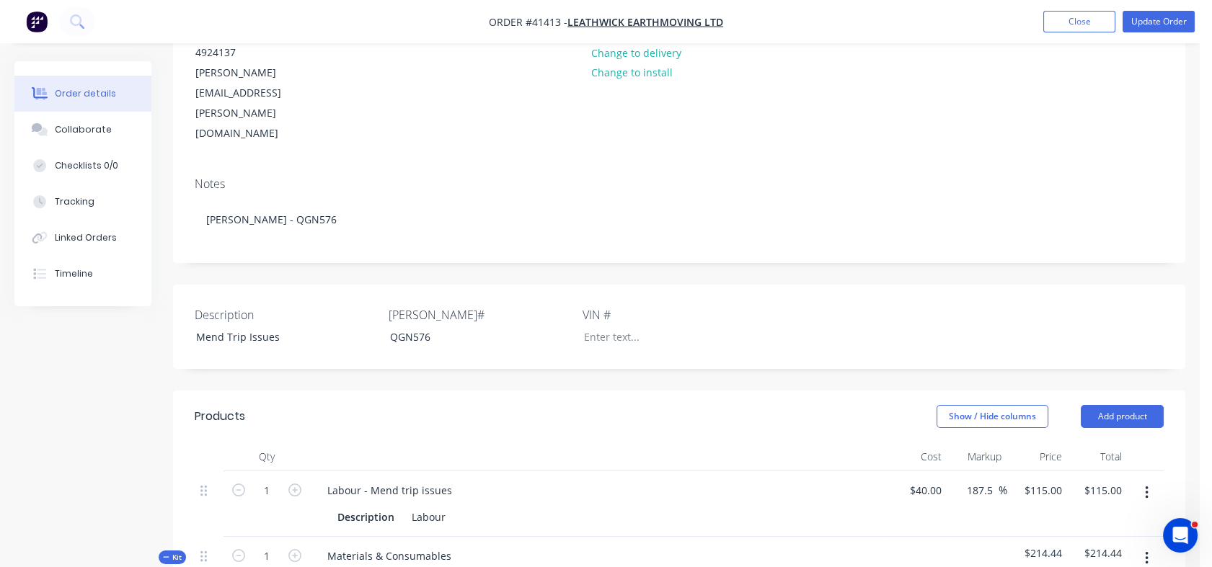
scroll to position [247, 0]
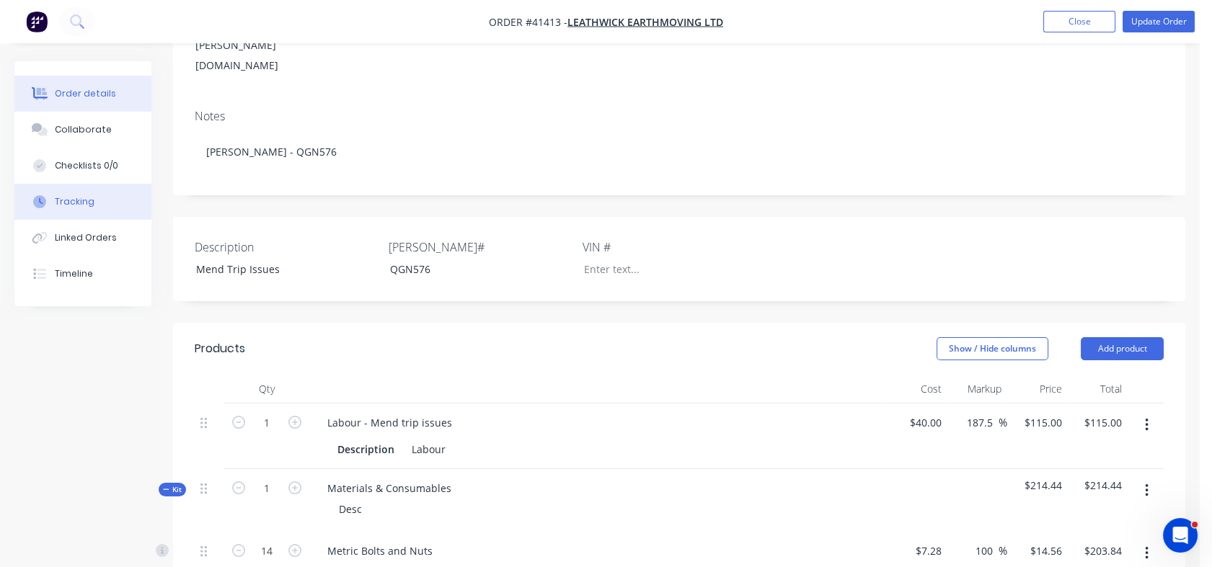
click at [86, 201] on div "Tracking" at bounding box center [75, 201] width 40 height 13
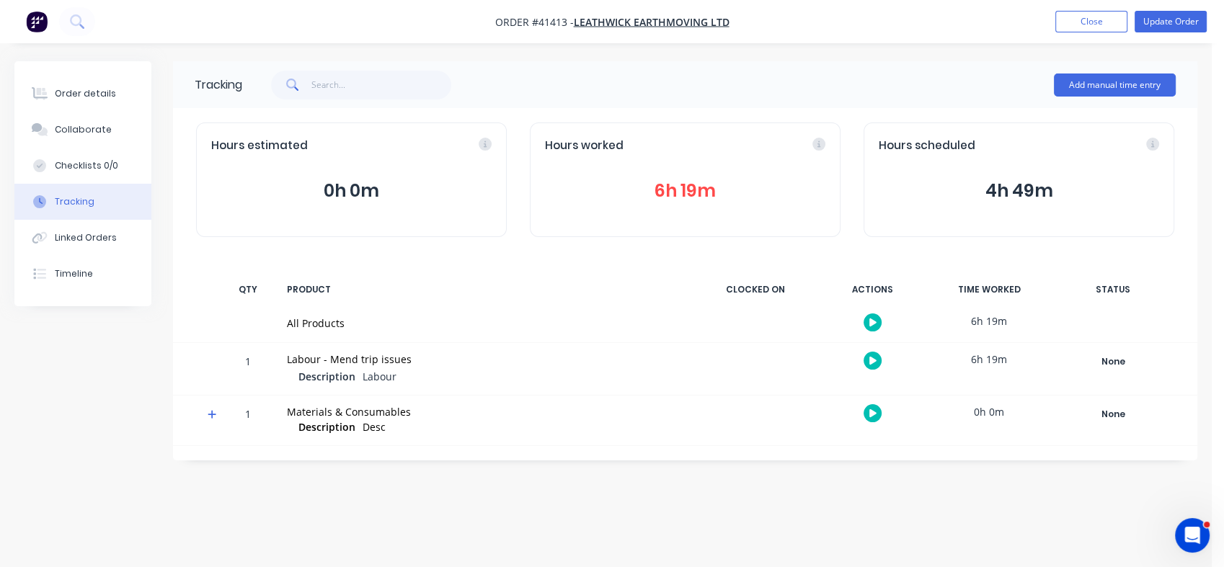
click at [667, 196] on button "6h 19m" at bounding box center [685, 190] width 280 height 27
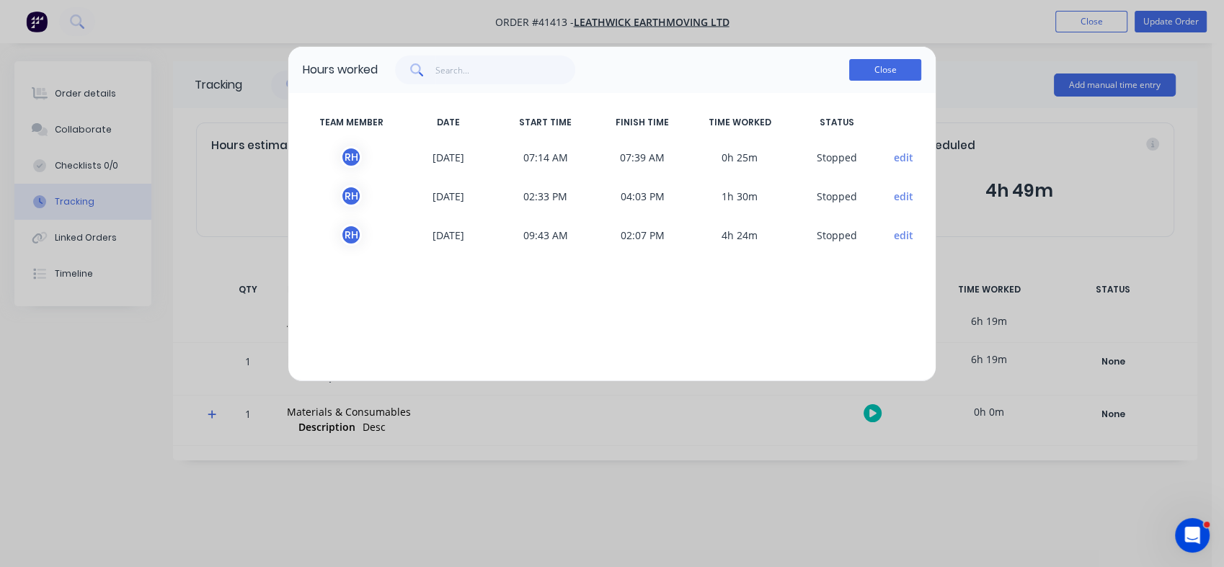
click at [905, 73] on button "Close" at bounding box center [885, 70] width 72 height 22
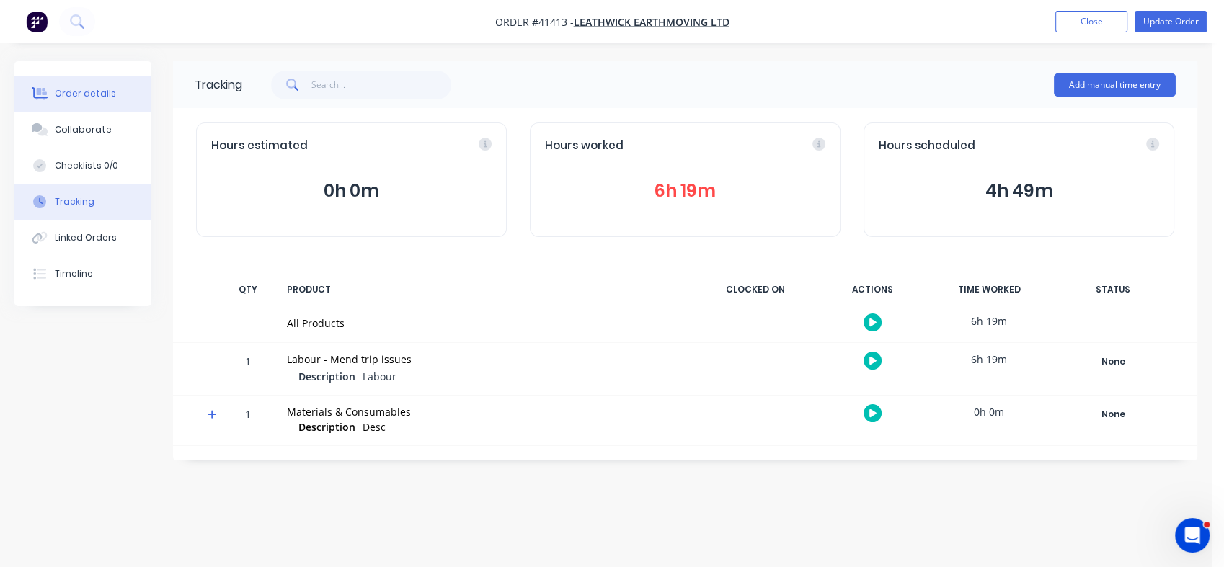
click at [75, 96] on div "Order details" at bounding box center [85, 93] width 61 height 13
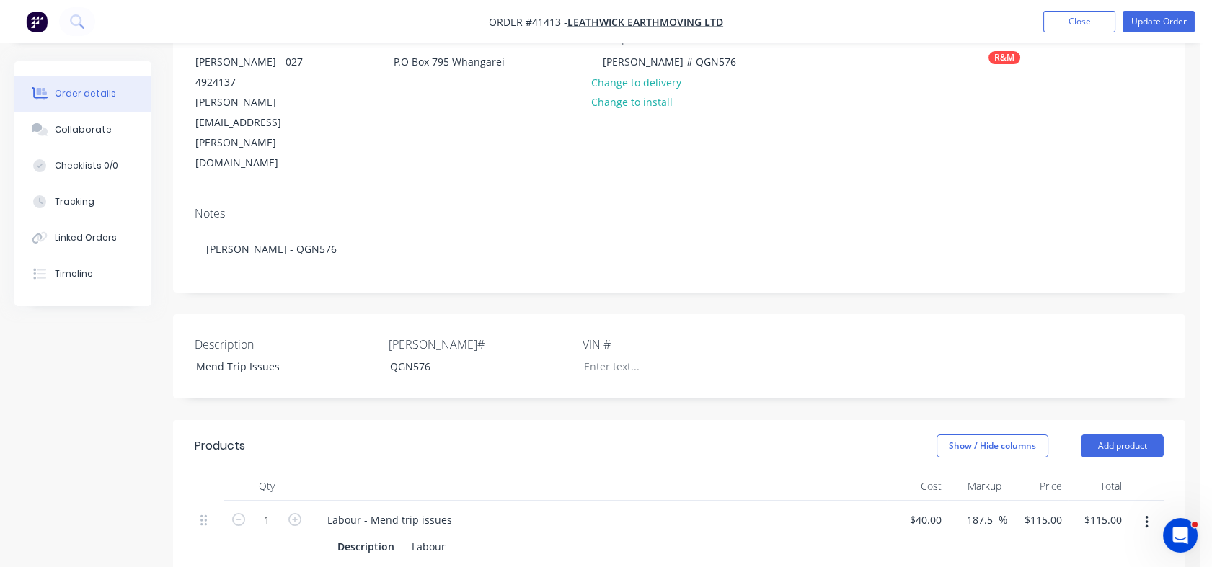
scroll to position [293, 0]
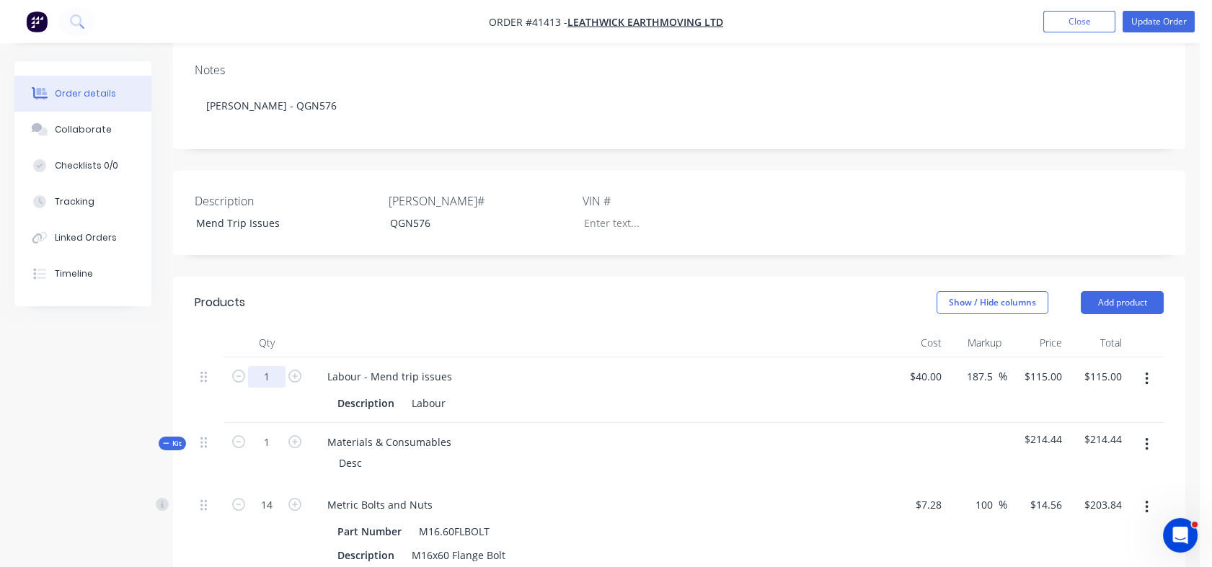
click at [270, 366] on input "1" at bounding box center [266, 377] width 37 height 22
type input "7.65"
type input "$879.75"
click at [562, 357] on div "Labour - Mend trip issues Description Labour" at bounding box center [598, 390] width 577 height 66
click at [920, 357] on div "40 40" at bounding box center [917, 390] width 61 height 66
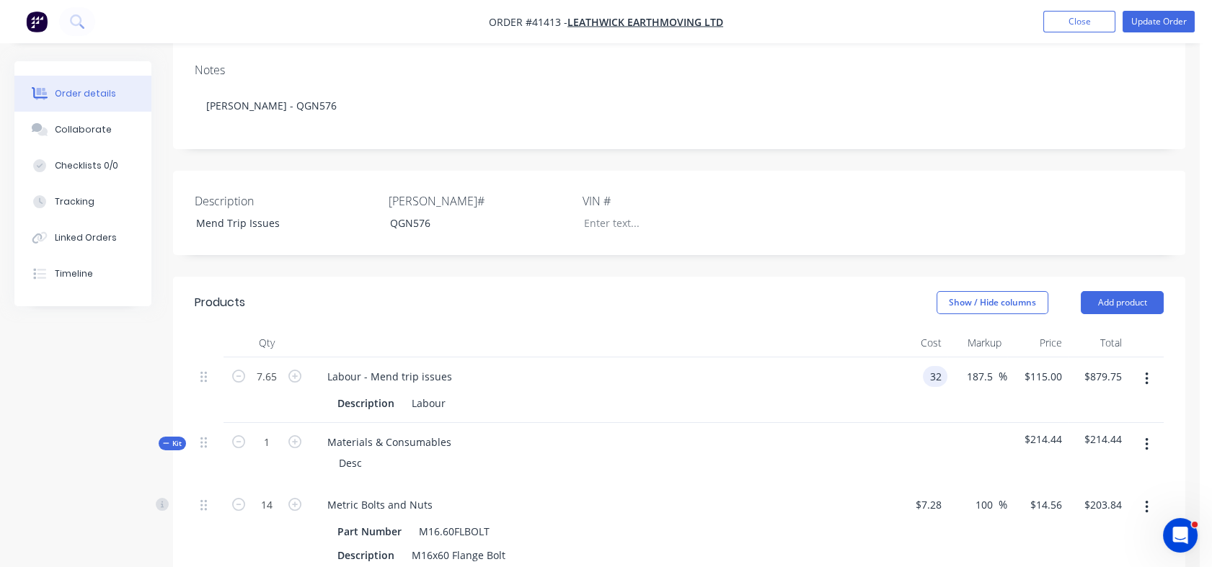
type input "$32.00"
type input "$92.00"
type input "$703.80"
click at [991, 357] on div "187.5 187.5 %" at bounding box center [977, 390] width 61 height 66
click at [1032, 357] on div "92 $92.00" at bounding box center [1037, 390] width 61 height 66
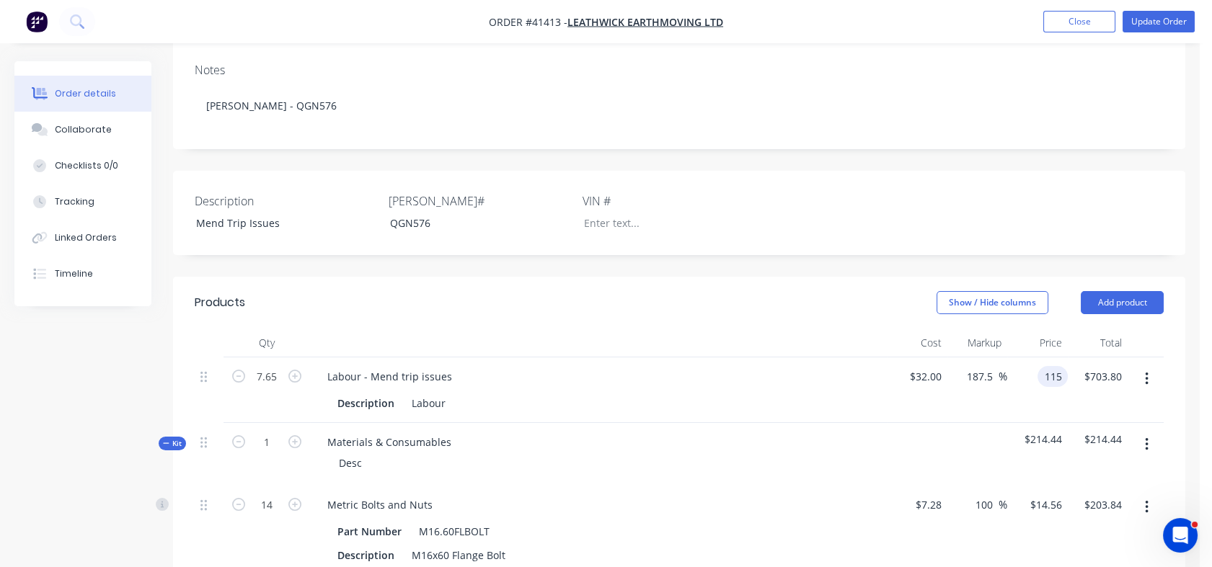
type input "115"
type input "259.38"
type input "$115.00"
type input "$879.75"
click at [1015, 357] on div "$115.00 $115.00" at bounding box center [1037, 390] width 61 height 66
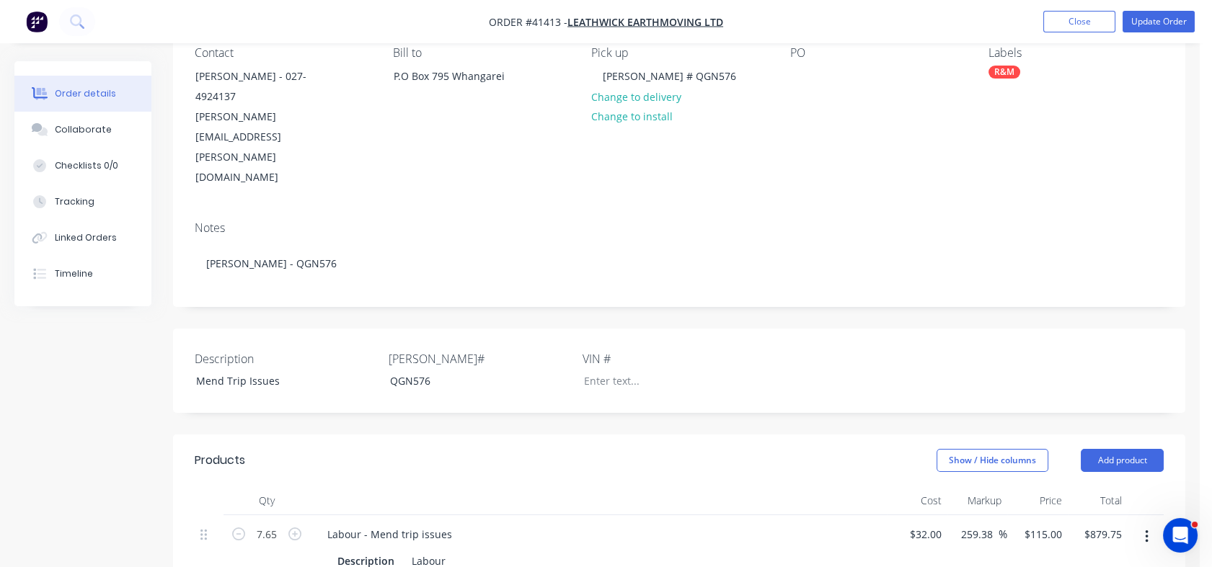
scroll to position [35, 0]
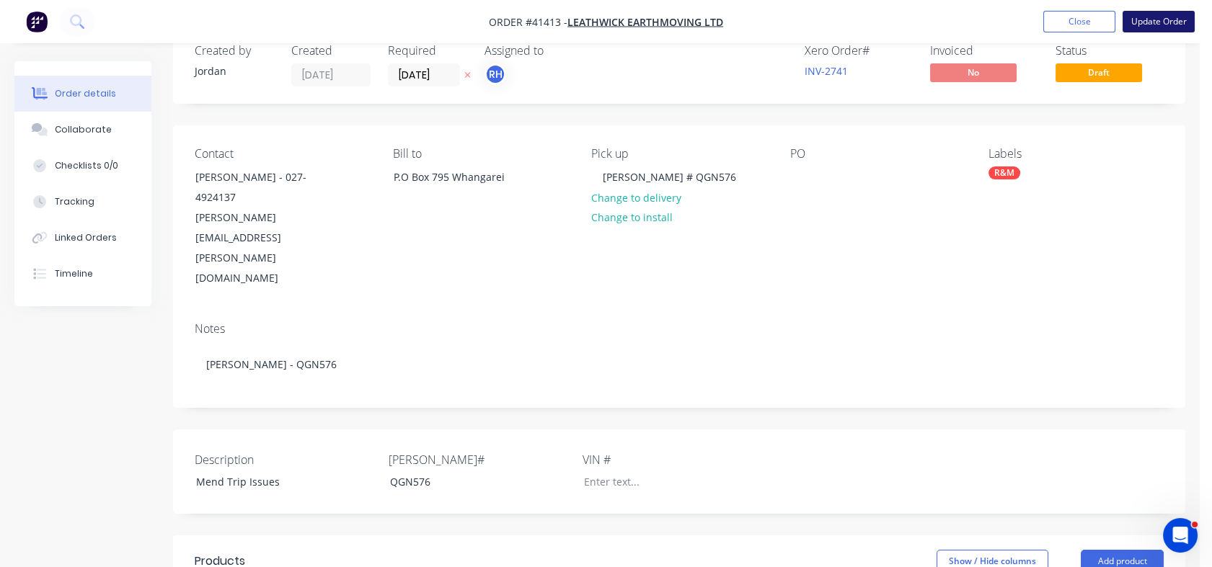
click at [1151, 24] on button "Update Order" at bounding box center [1158, 22] width 72 height 22
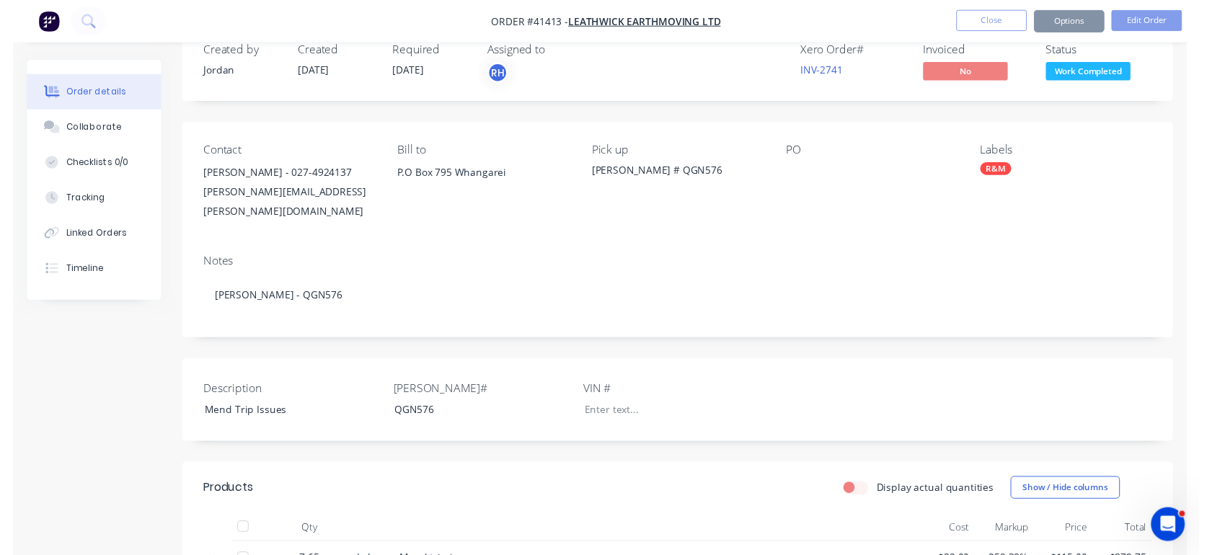
scroll to position [0, 0]
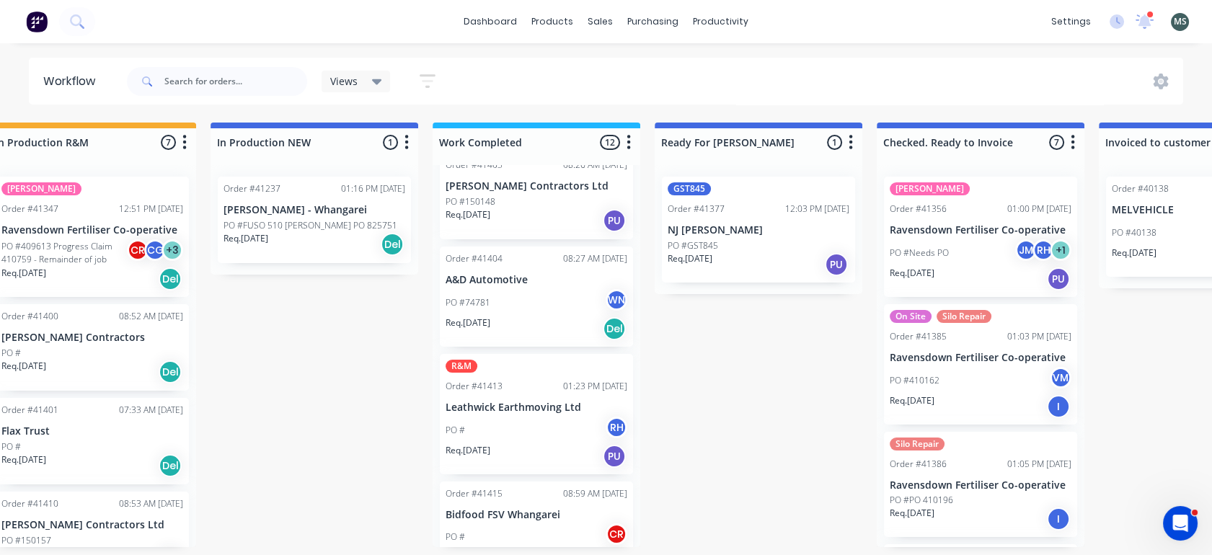
scroll to position [801, 0]
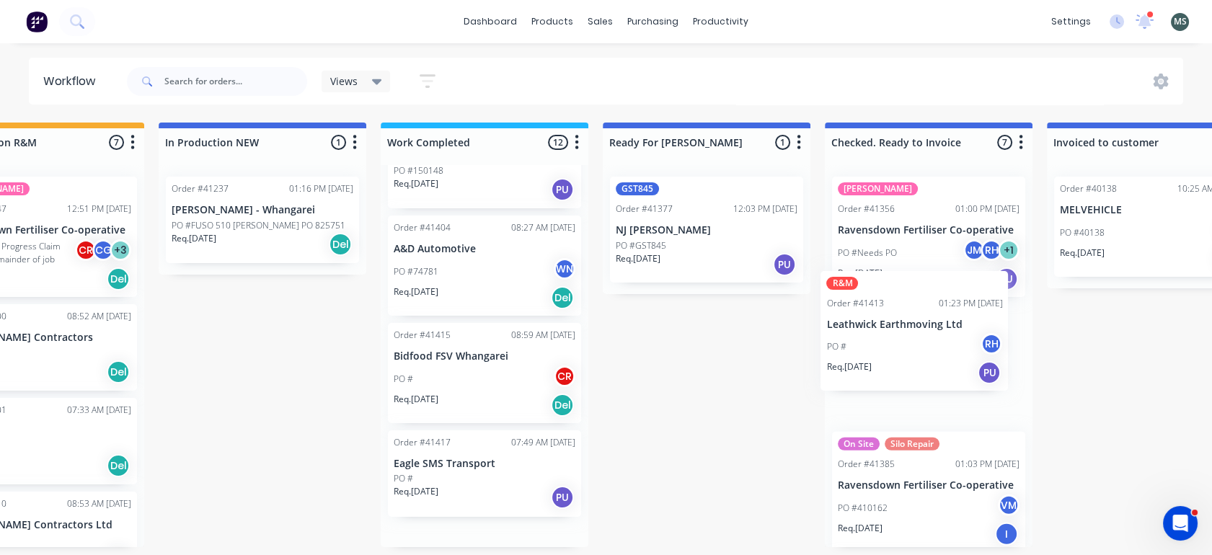
drag, startPoint x: 516, startPoint y: 398, endPoint x: 903, endPoint y: 363, distance: 388.6
click at [903, 363] on div "Submitted 6 Status colour #273444 hex #273444 Save Cancel Summaries Total order…" at bounding box center [653, 335] width 2404 height 425
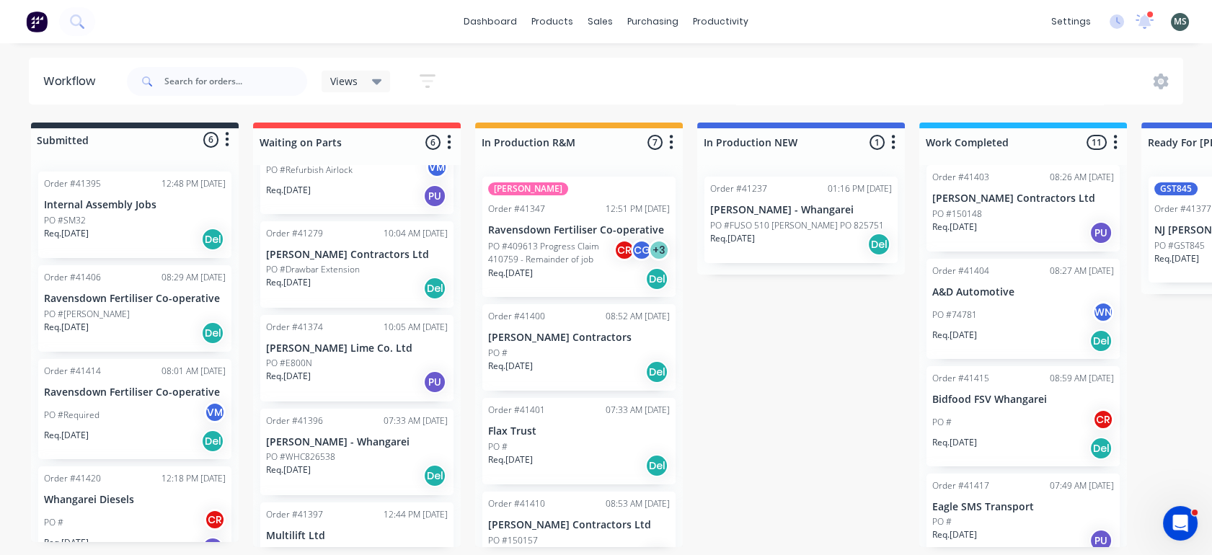
scroll to position [236, 0]
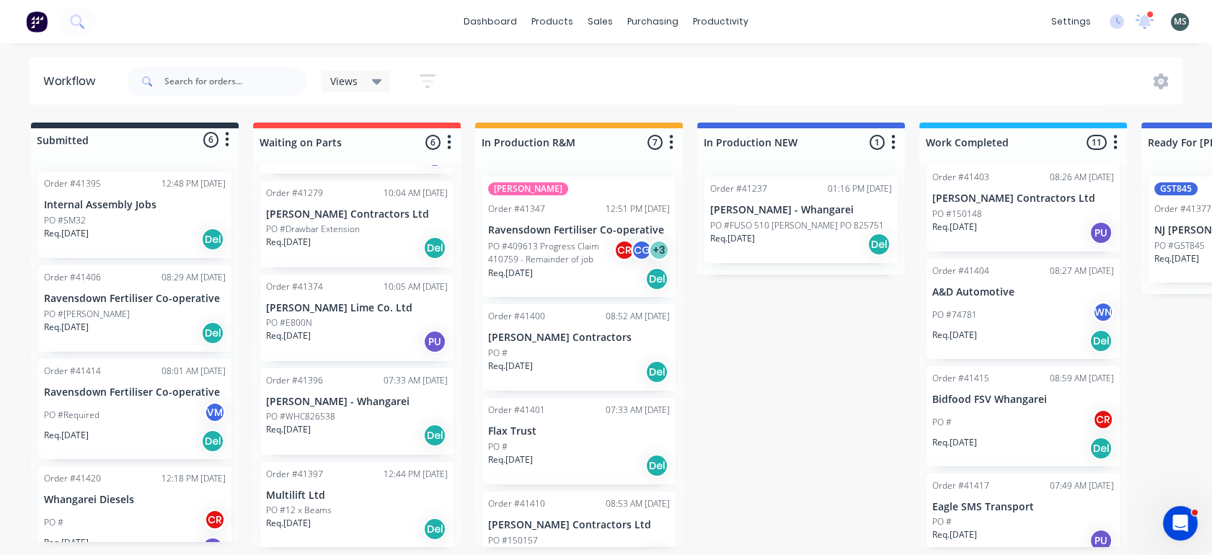
click at [293, 496] on p "Multilift Ltd" at bounding box center [357, 495] width 182 height 12
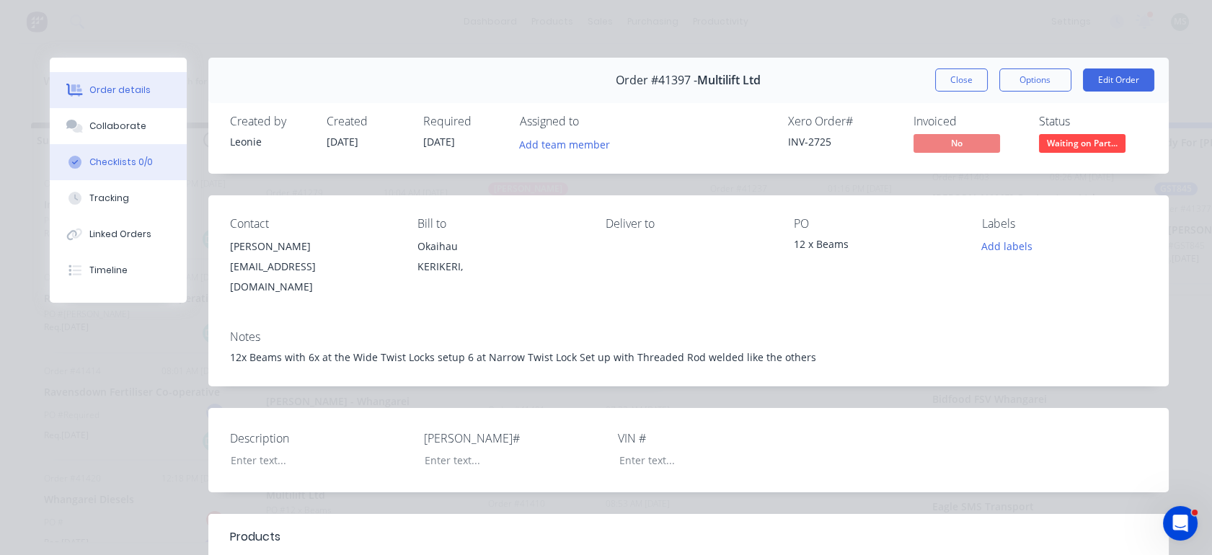
click at [104, 156] on div "Checklists 0/0" at bounding box center [120, 162] width 63 height 13
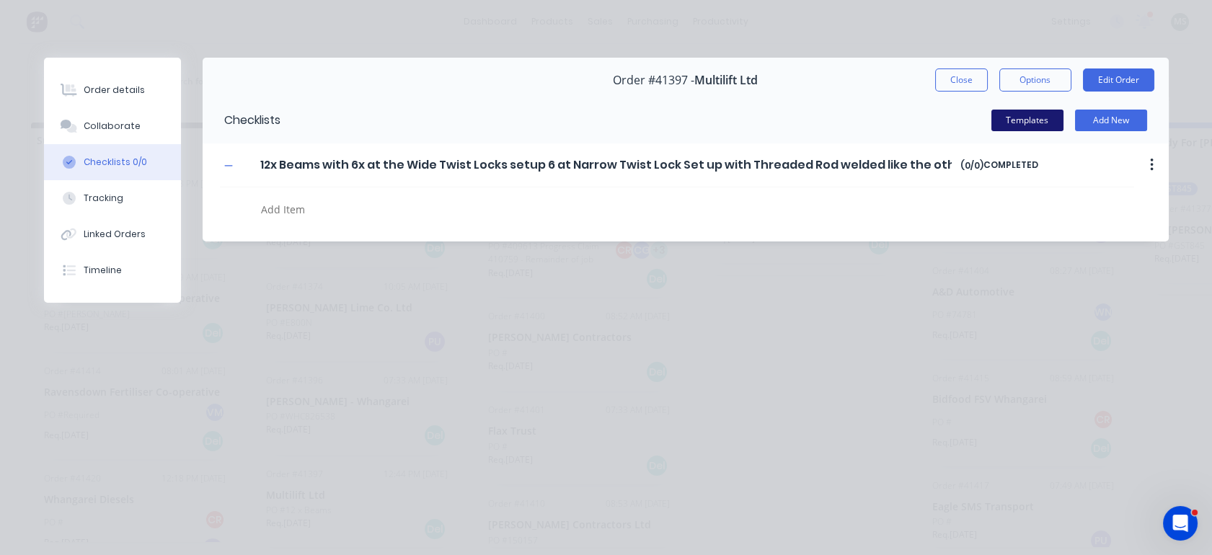
click at [1027, 124] on button "Templates" at bounding box center [1027, 121] width 72 height 22
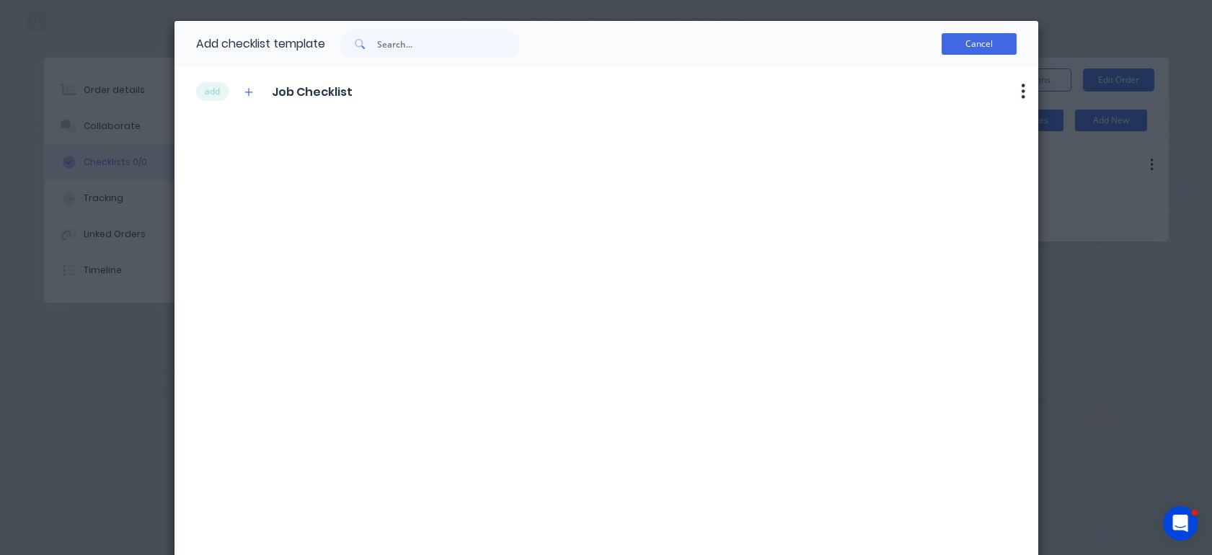
click at [970, 40] on button "Cancel" at bounding box center [978, 44] width 75 height 22
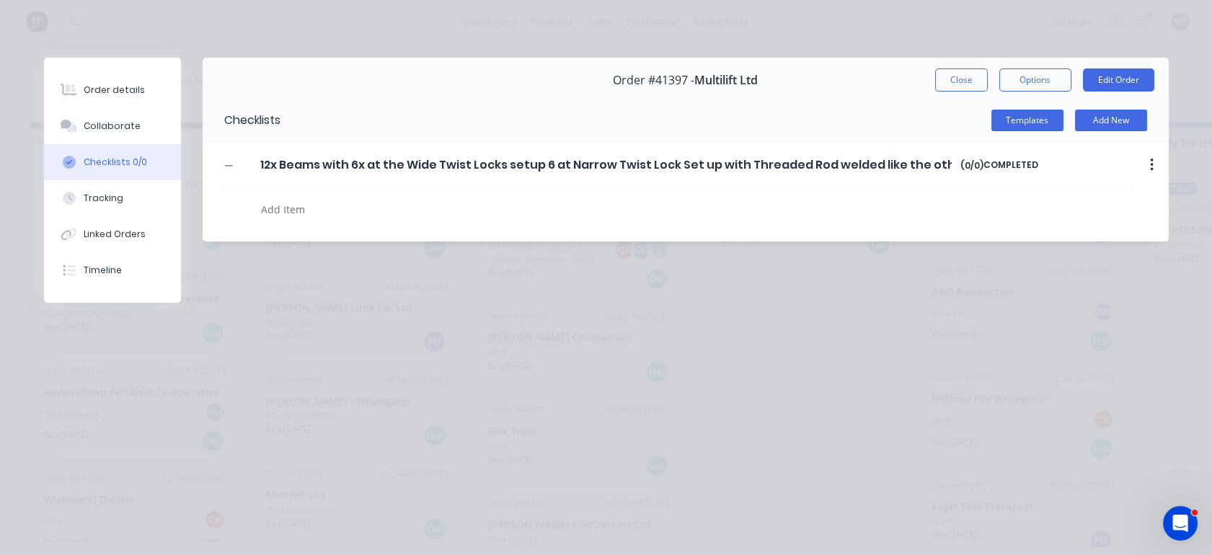
click at [1143, 166] on button "button" at bounding box center [1151, 165] width 34 height 26
click at [832, 210] on textarea at bounding box center [546, 209] width 582 height 21
click at [105, 196] on div "Tracking" at bounding box center [104, 198] width 40 height 13
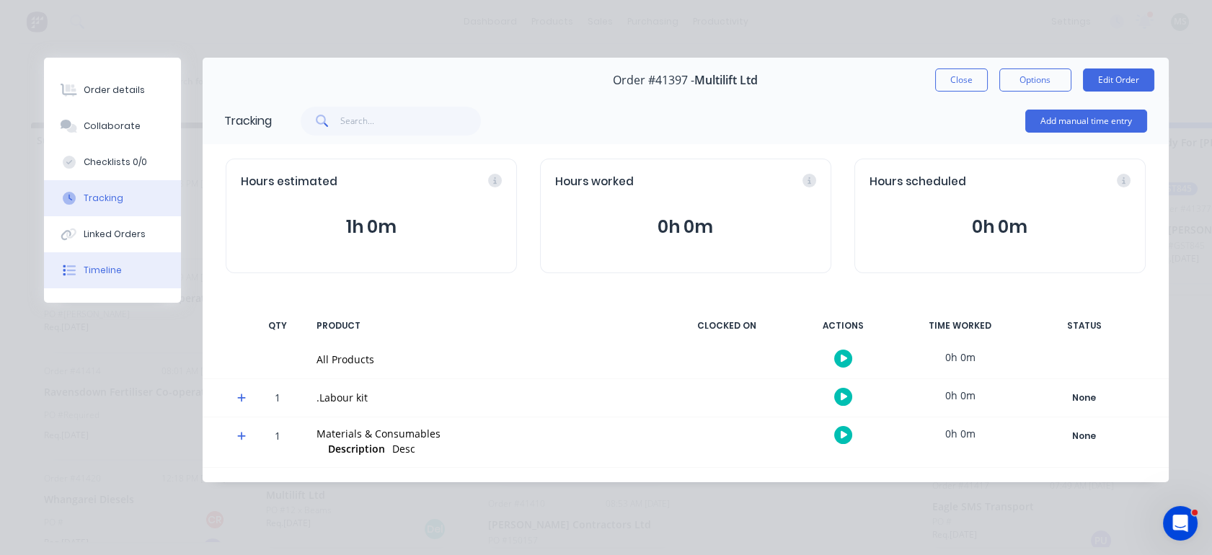
click at [107, 265] on div "Timeline" at bounding box center [103, 270] width 38 height 13
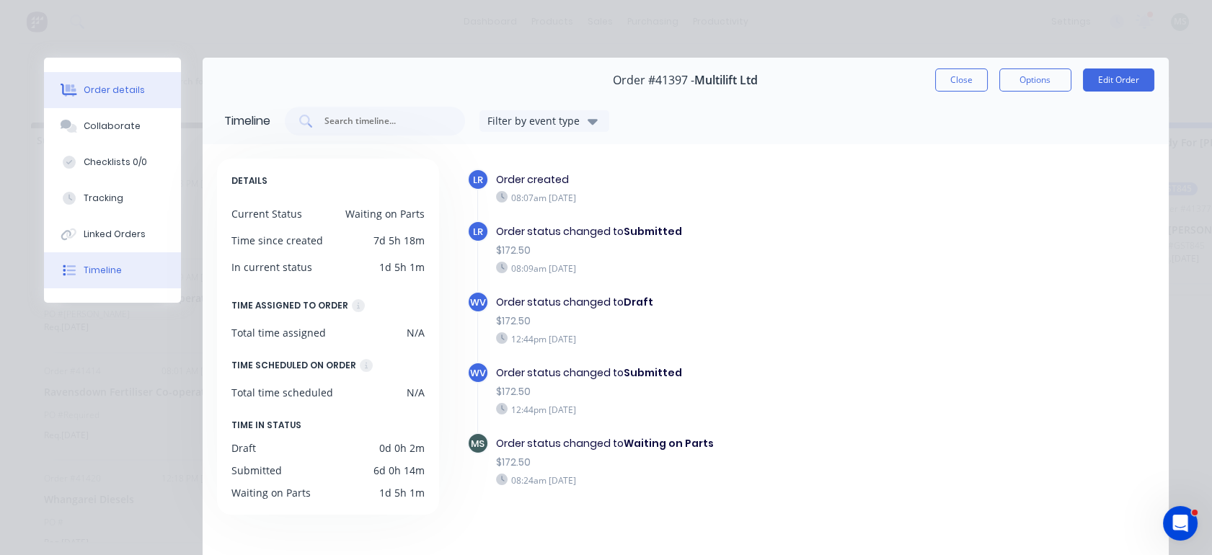
click at [110, 86] on div "Order details" at bounding box center [114, 90] width 61 height 13
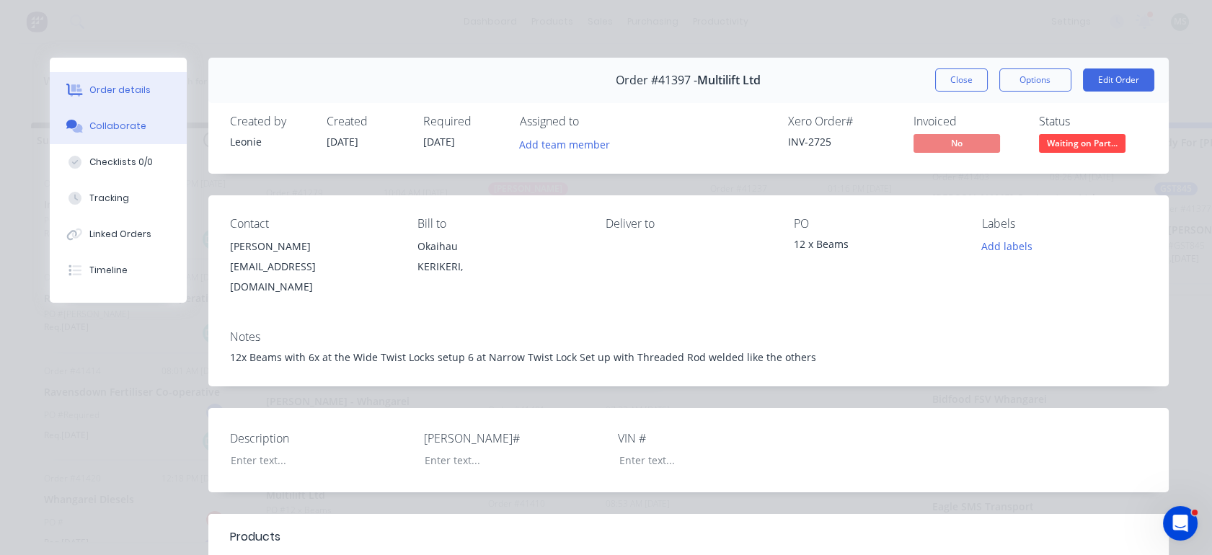
click at [115, 125] on div "Collaborate" at bounding box center [117, 126] width 57 height 13
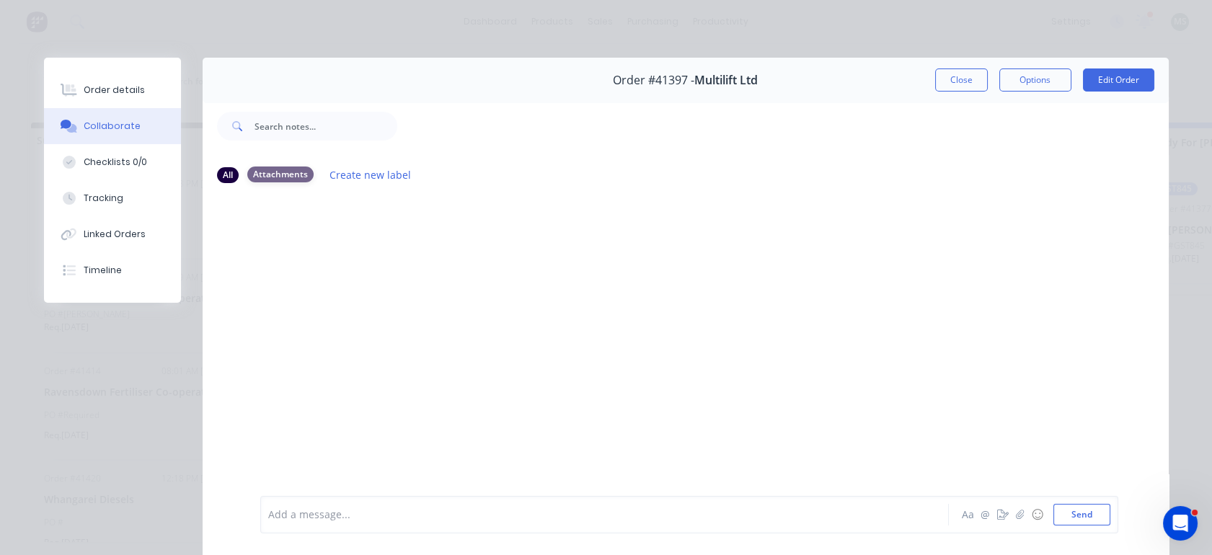
click at [277, 178] on div "Attachments" at bounding box center [280, 174] width 66 height 16
click at [101, 156] on div "Checklists 0/0" at bounding box center [115, 162] width 63 height 13
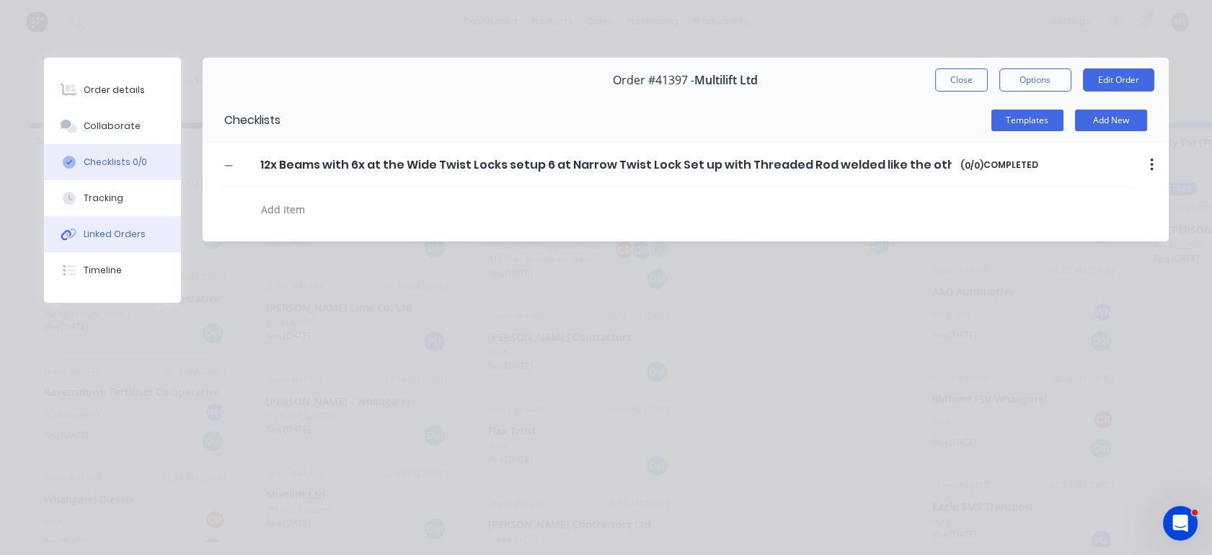
click at [110, 238] on div "Linked Orders" at bounding box center [115, 234] width 62 height 13
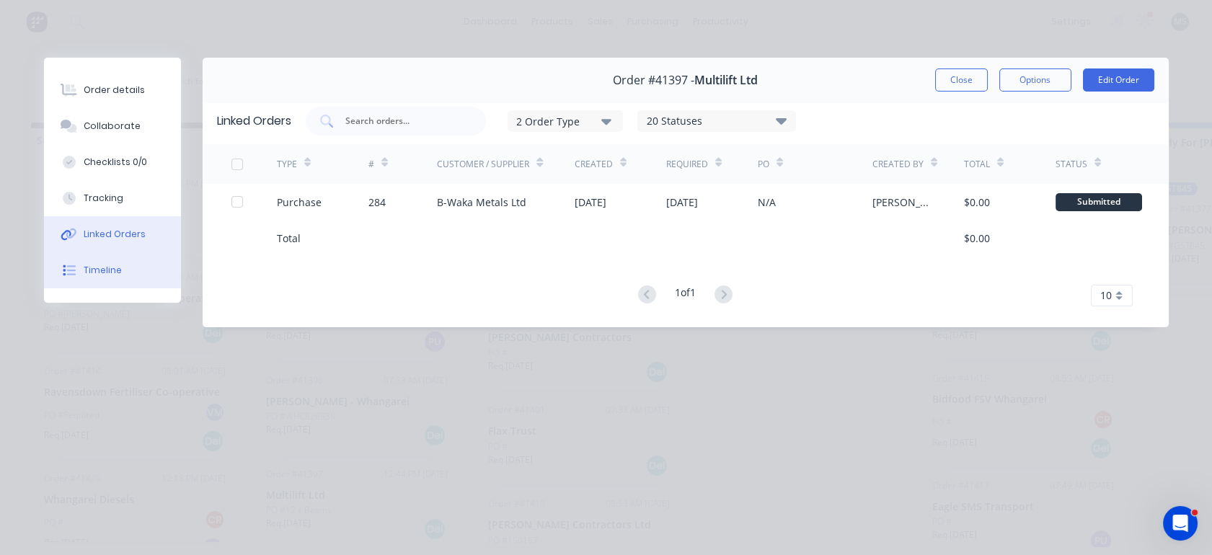
click at [91, 275] on div "Timeline" at bounding box center [103, 270] width 38 height 13
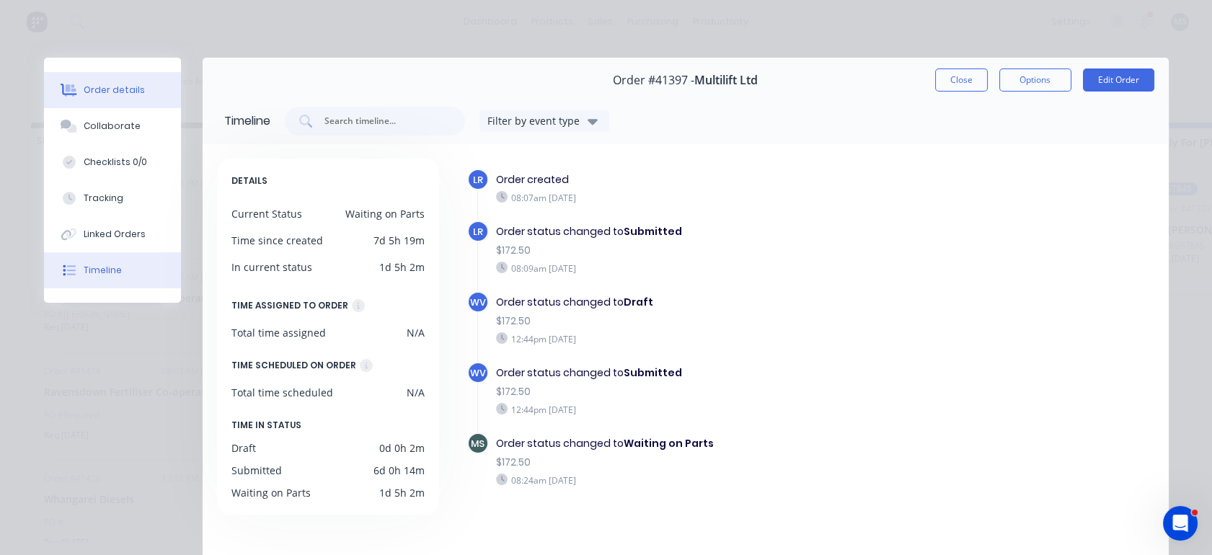
click at [85, 102] on button "Order details" at bounding box center [112, 90] width 137 height 36
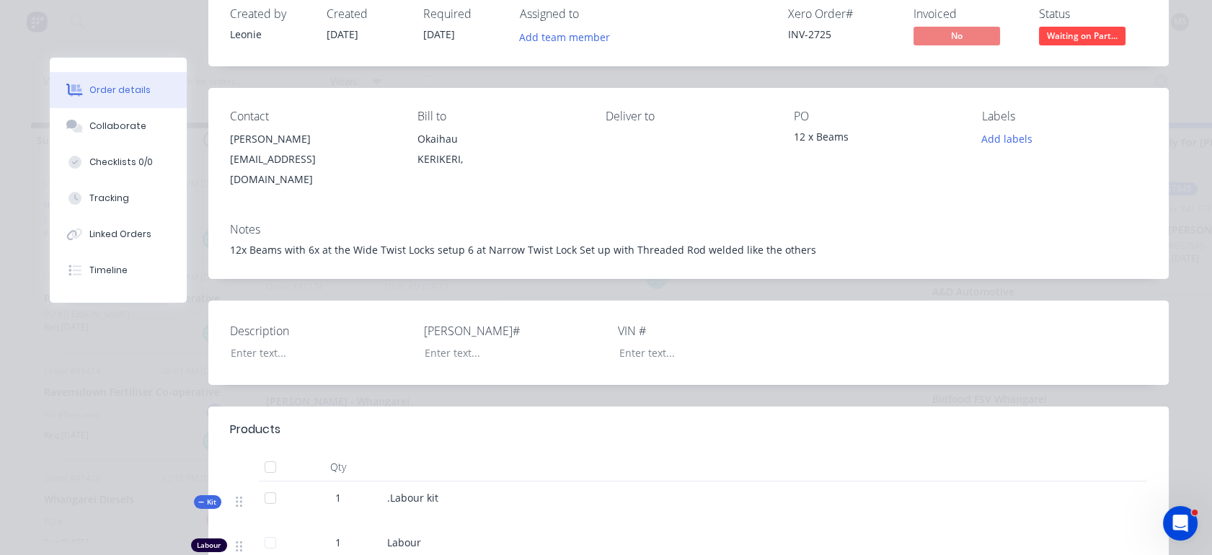
scroll to position [0, 0]
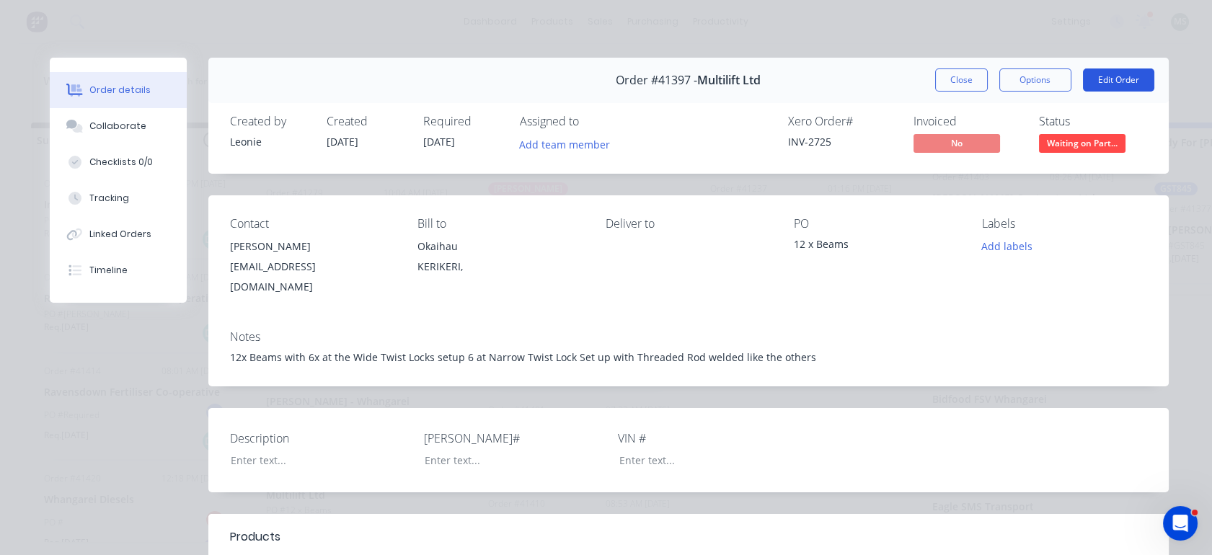
click at [1115, 79] on button "Edit Order" at bounding box center [1118, 79] width 71 height 23
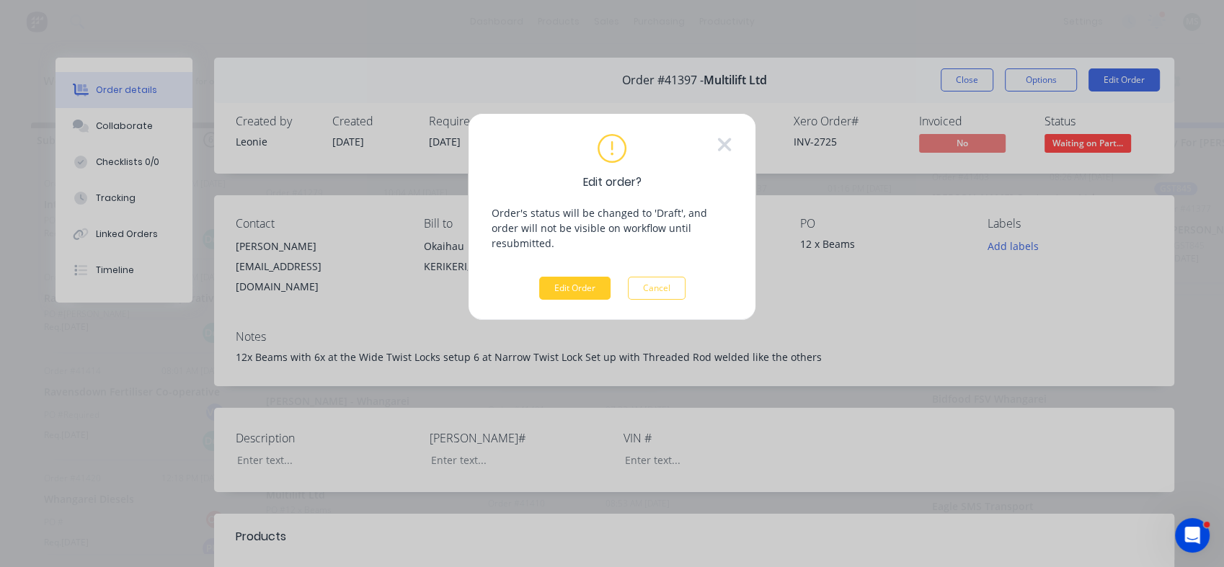
click at [550, 280] on button "Edit Order" at bounding box center [574, 288] width 71 height 23
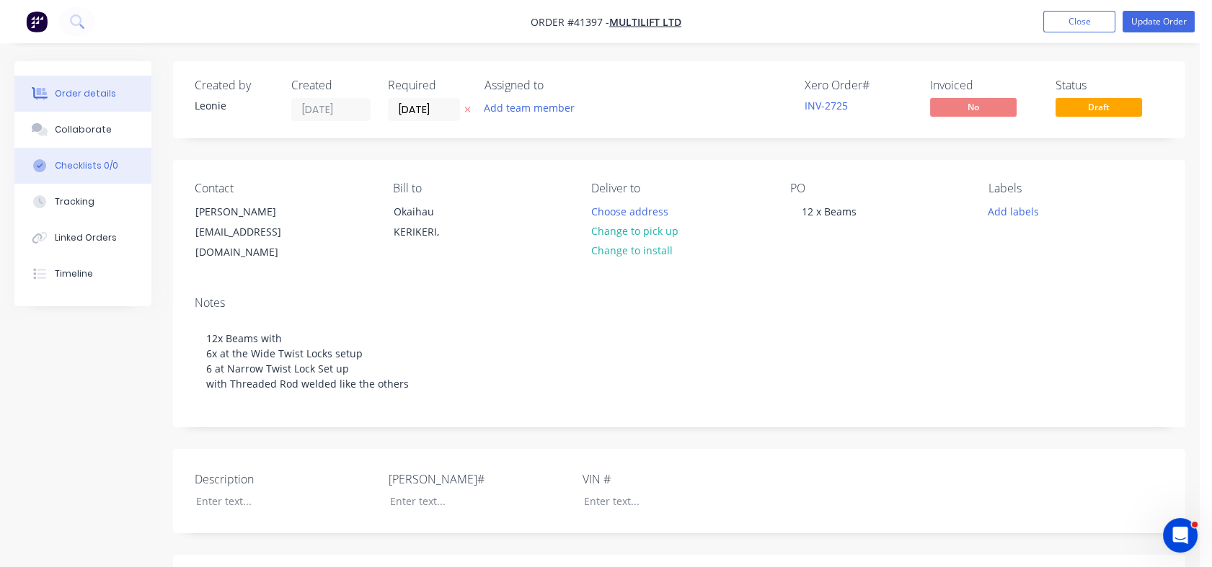
click at [76, 168] on div "Checklists 0/0" at bounding box center [86, 165] width 63 height 13
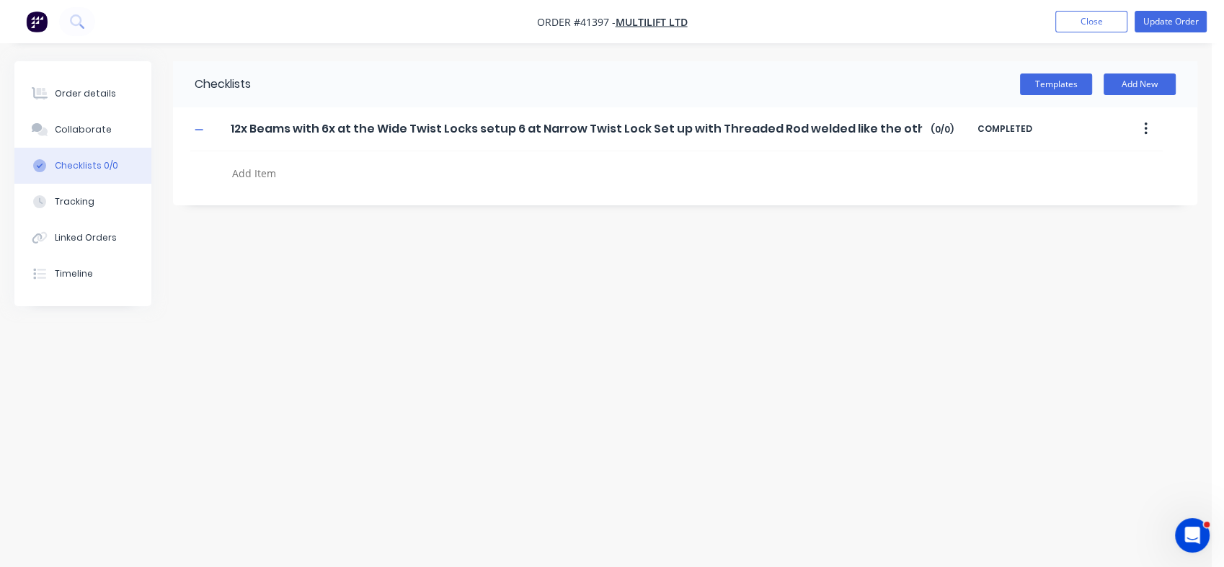
click at [252, 177] on textarea at bounding box center [537, 173] width 623 height 21
type textarea "x"
type textarea "F"
type textarea "x"
type textarea "Fa"
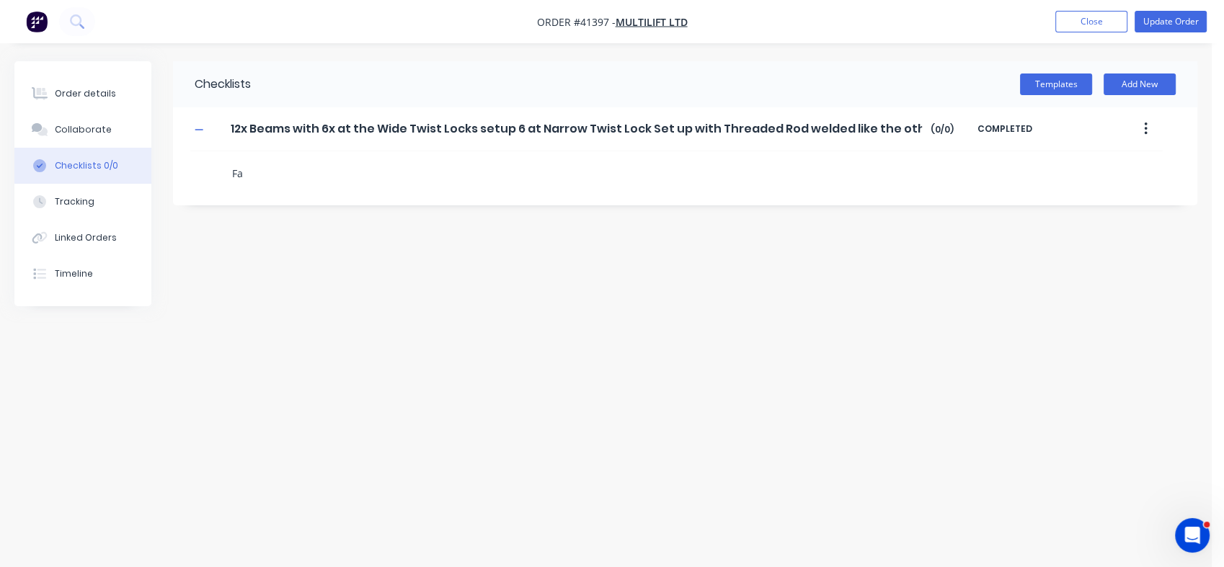
type textarea "x"
type textarea "Fac"
type textarea "x"
type textarea "Fa"
type textarea "x"
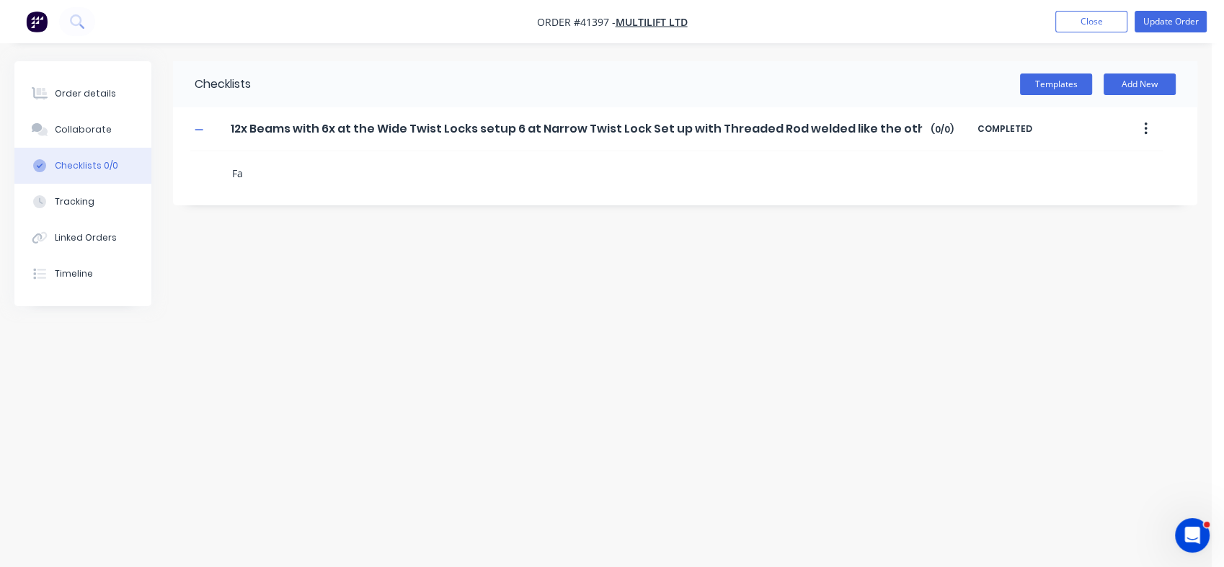
type textarea "Fab"
type textarea "x"
type textarea "Fabr"
type textarea "x"
type textarea "Fabri"
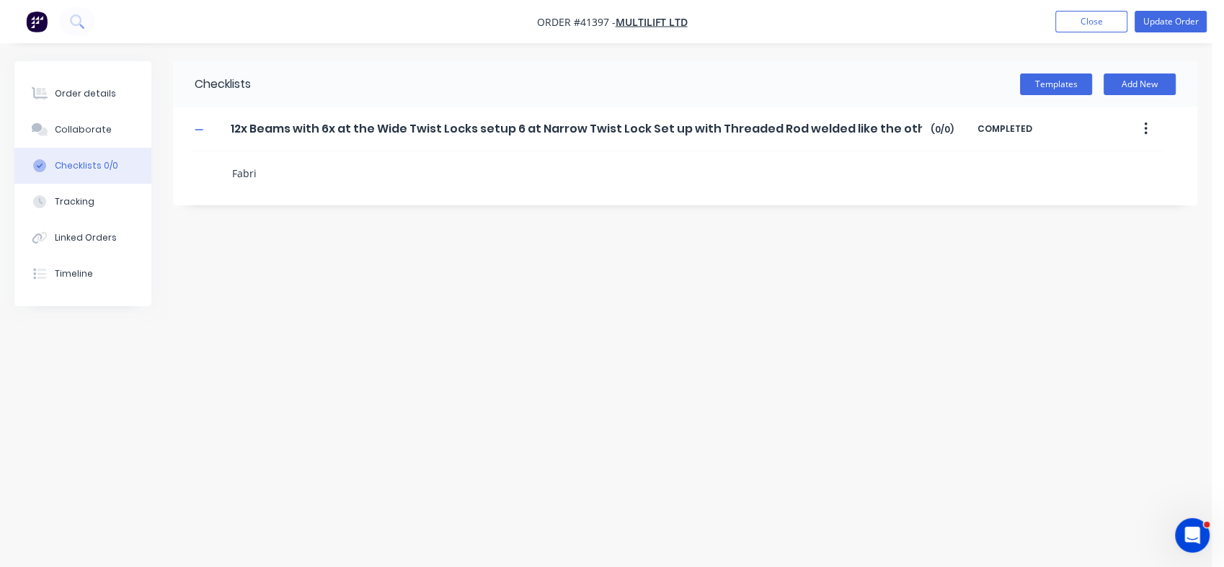
type textarea "x"
type textarea "Fabria"
type textarea "x"
type textarea "Fabriac"
type textarea "x"
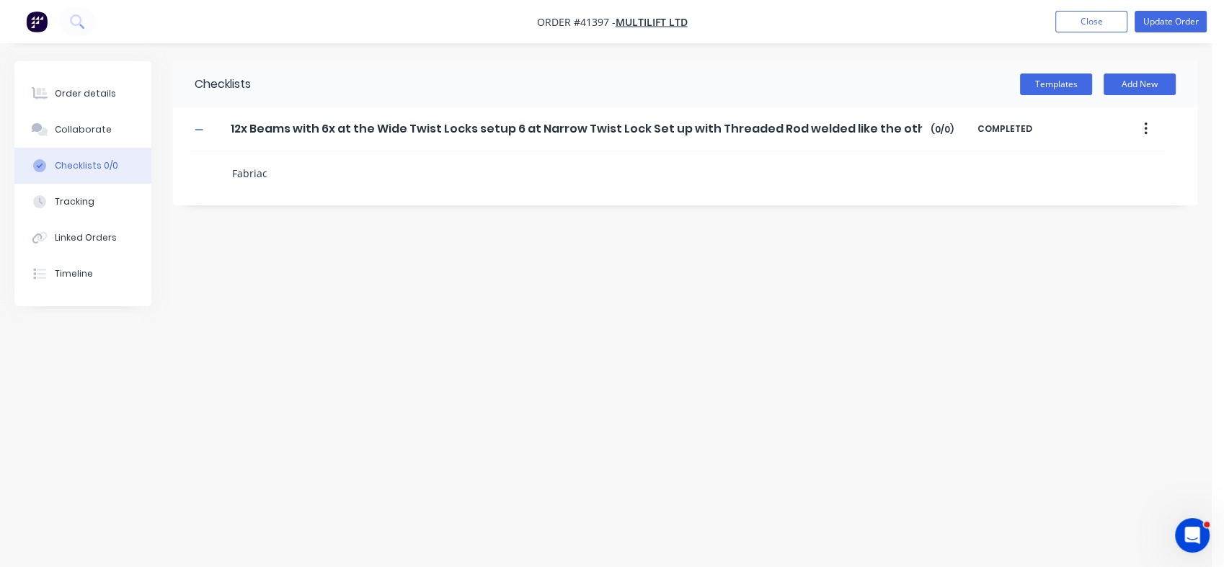
type textarea "Fabria"
type textarea "x"
type textarea "Fabri"
type textarea "x"
type textarea "Fabric"
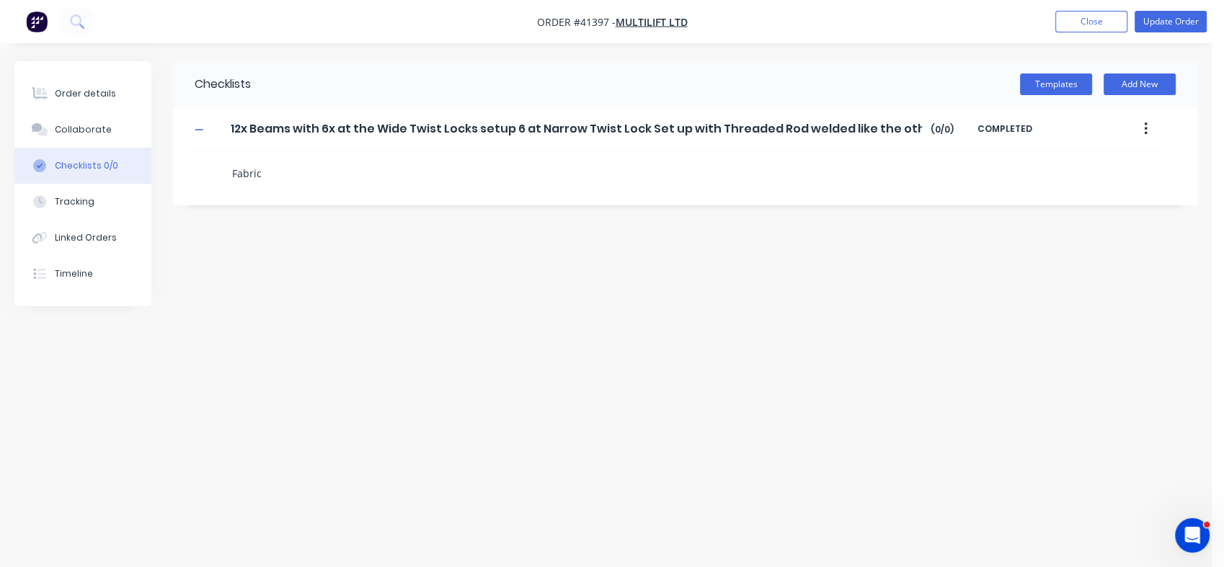
type textarea "x"
type textarea "Fabrica"
type textarea "x"
type textarea "Fabricat"
type textarea "x"
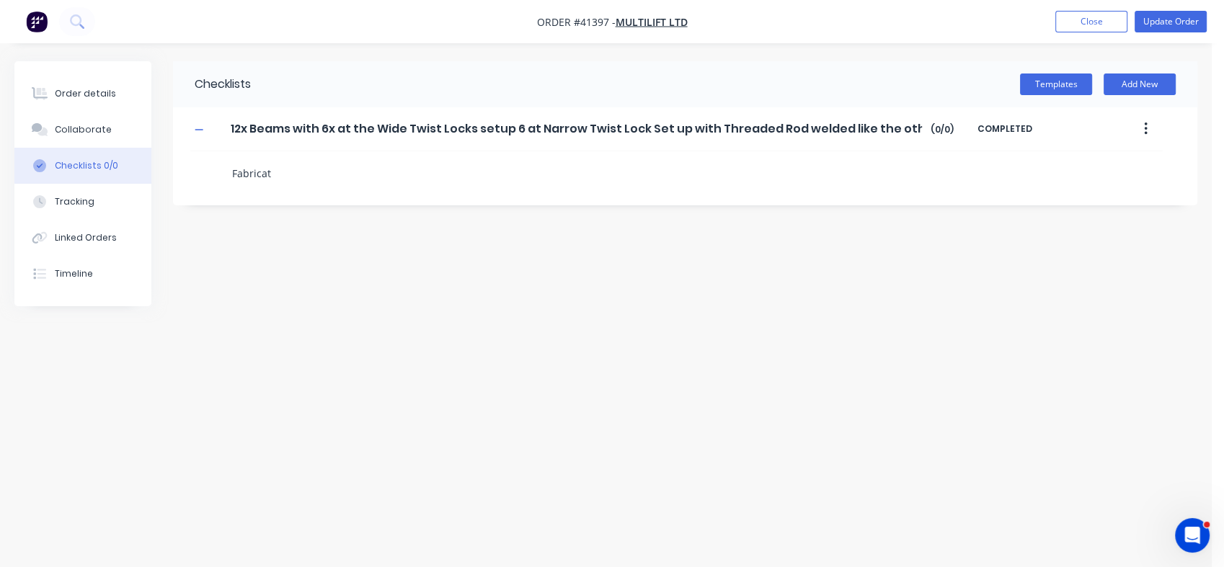
type textarea "Fabricate"
type textarea "x"
type textarea "Fabricate"
type textarea "x"
type textarea "Fabricate 2"
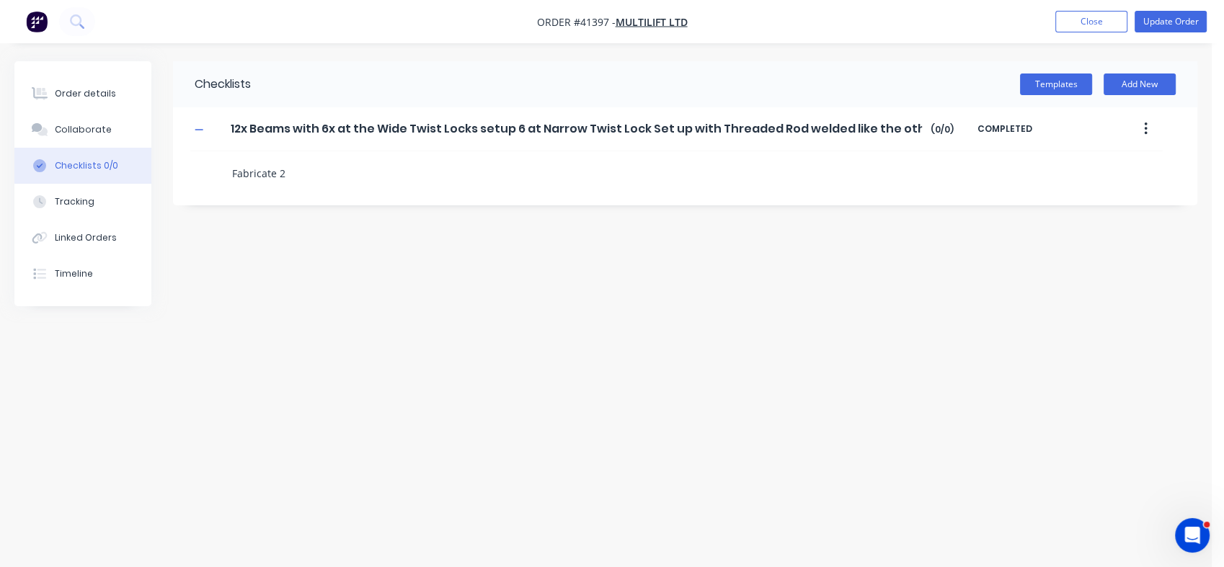
type textarea "x"
type textarea "Fabricate 2x"
type textarea "x"
type textarea "Fabricate 2x"
type textarea "x"
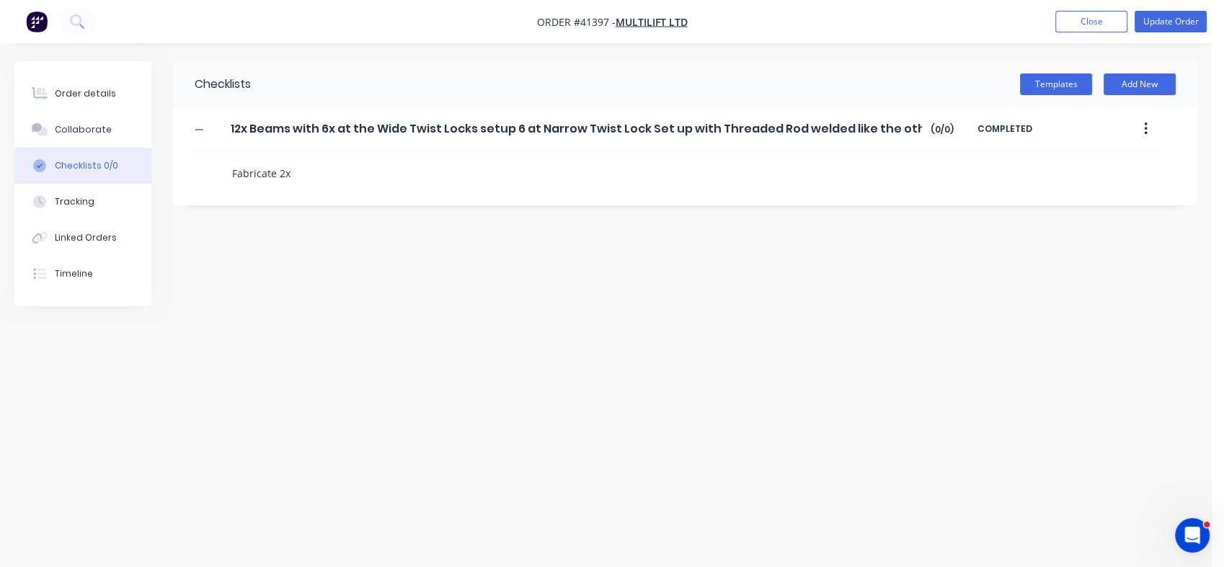
type textarea "Fabricate 2x N"
type textarea "x"
type textarea "Fabricate 2x Ne"
type textarea "x"
type textarea "Fabricate 2x New"
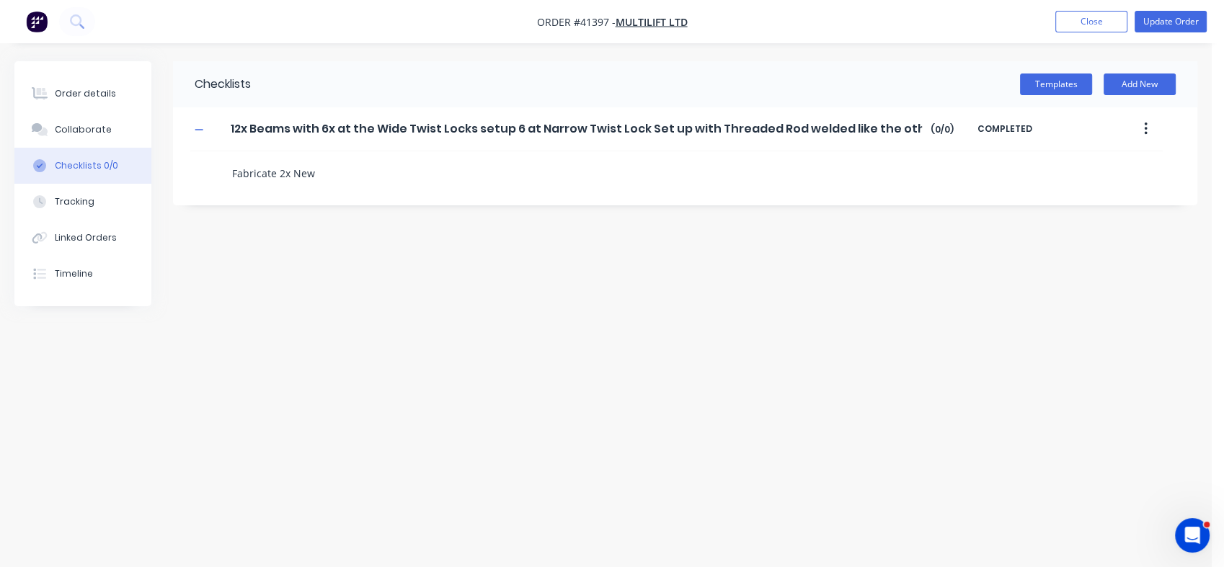
type textarea "x"
type textarea "Fabricate 2x New"
type textarea "x"
type textarea "Fabricate 2x New C"
type textarea "x"
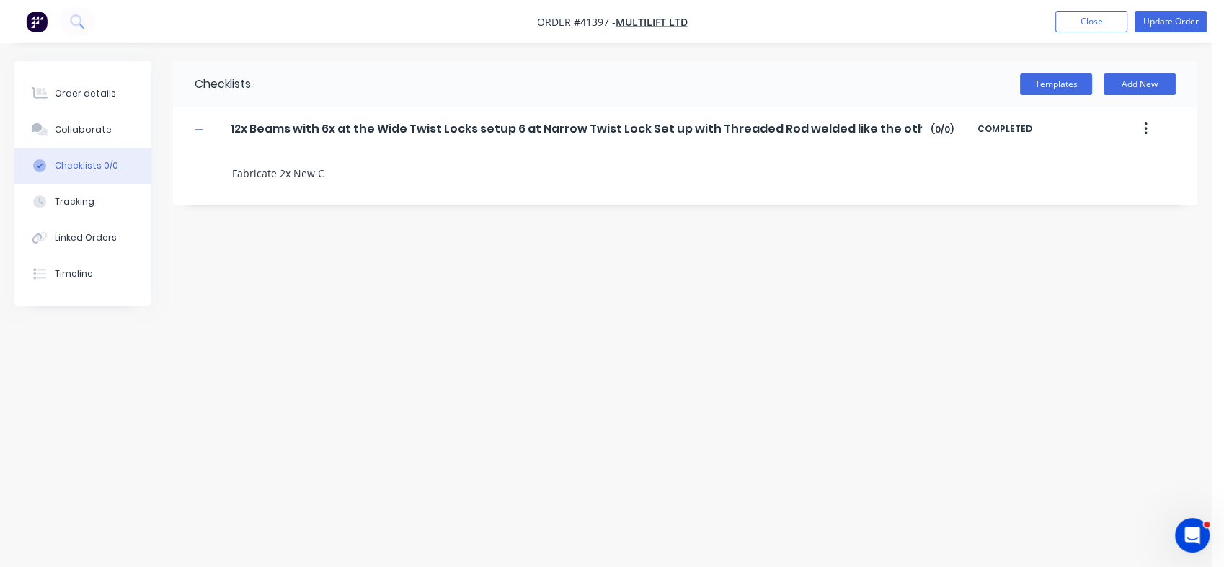
type textarea "Fabricate 2x New Co"
type textarea "x"
type textarea "Fabricate 2x New Com"
type textarea "x"
type textarea "Fabricate 2x New Comp"
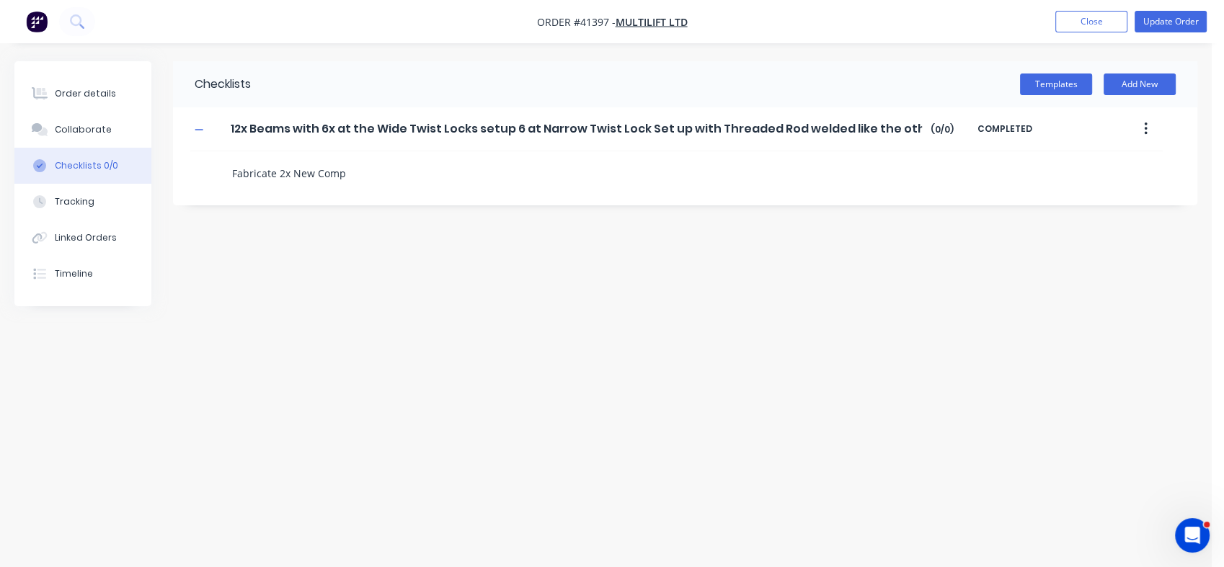
type textarea "x"
type textarea "Fabricate 2x New Compl"
type textarea "x"
type textarea "Fabricate 2x New Comple"
type textarea "x"
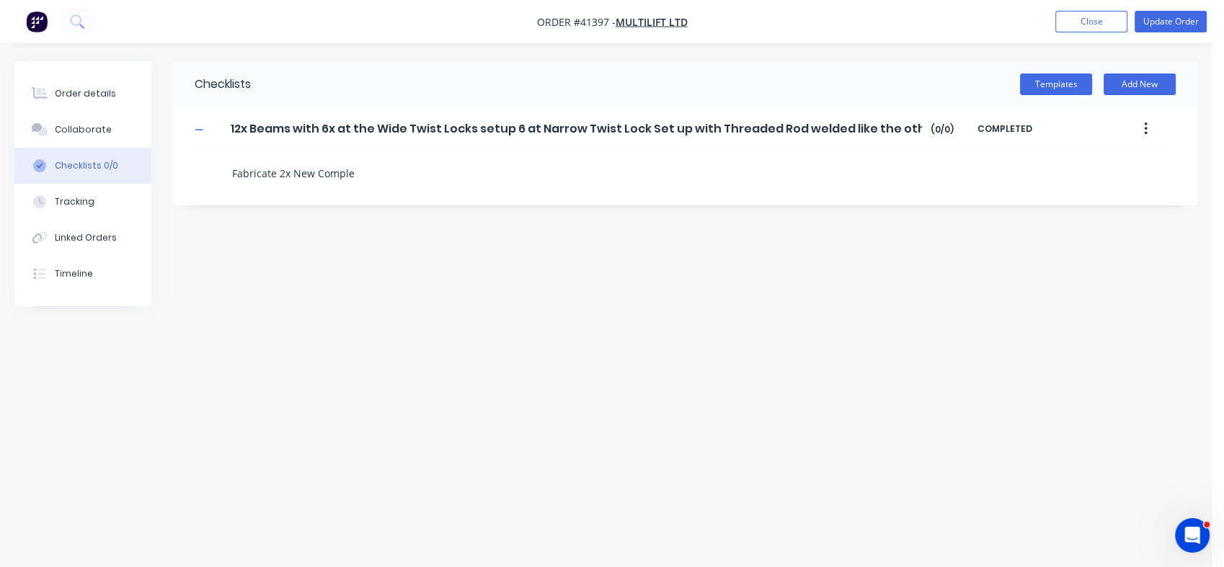
type textarea "Fabricate 2x New Comples"
type textarea "x"
type textarea "Fabricate 2x New Comple"
type textarea "x"
type textarea "Fabricate 2x New Complet"
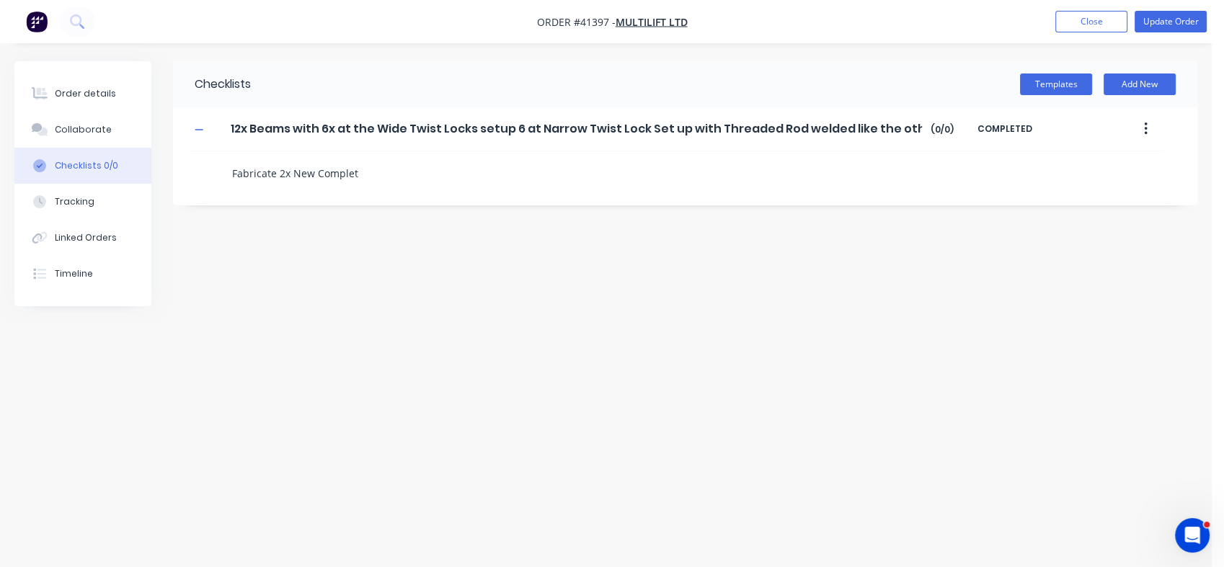
type textarea "x"
type textarea "Fabricate 2x New Complete"
type textarea "x"
type textarea "Fabricate 2x New Complete"
type textarea "x"
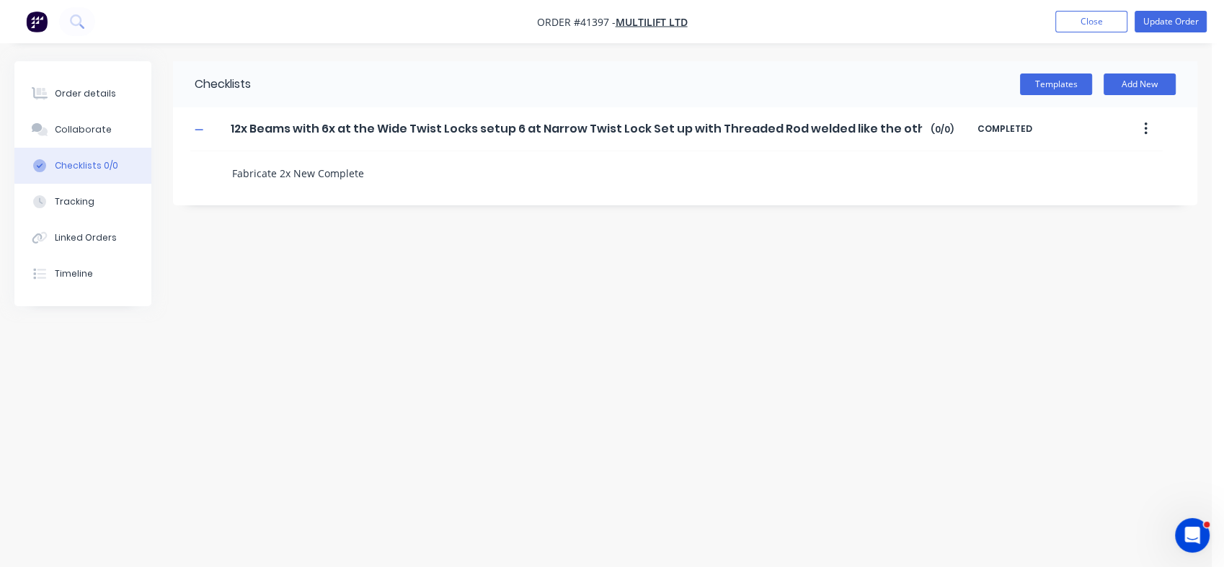
type textarea "Fabricate 2x New Complete B"
type textarea "x"
type textarea "Fabricate 2x New Complete Be"
type textarea "x"
type textarea "Fabricate 2x New Complete Bea"
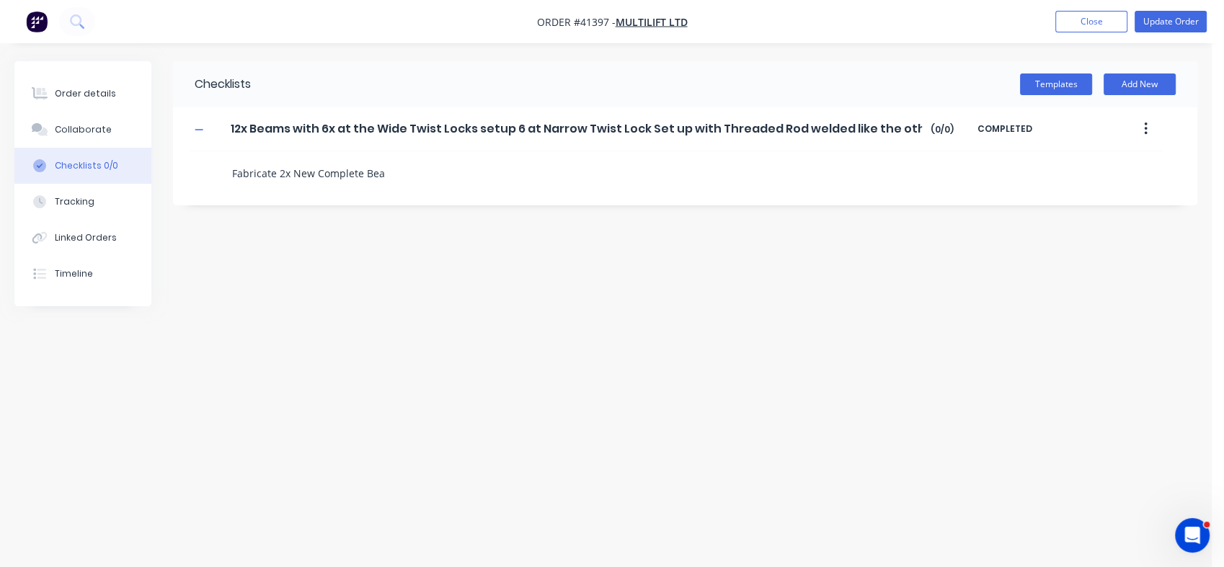
type textarea "x"
type textarea "Fabricate 2x New Complete Beam"
type textarea "x"
type textarea "Fabricate 2x New Complete Beams"
type textarea "x"
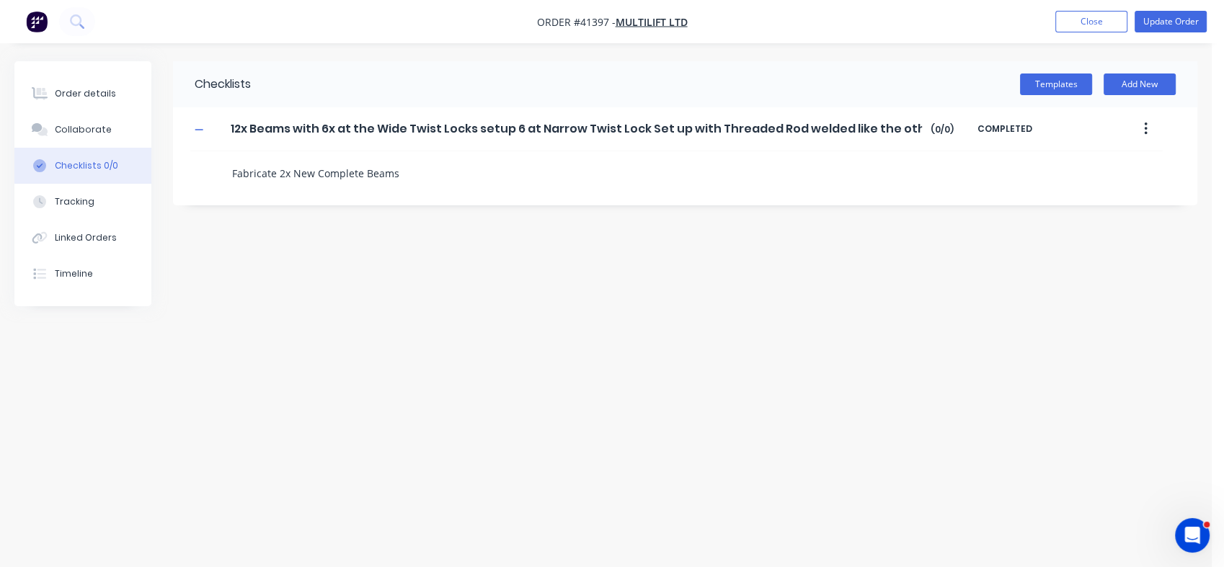
type textarea "Fabricate 2x New Complete Beams a"
type textarea "x"
type textarea "Fabricate 2x New Complete Beams at"
type textarea "x"
type textarea "Fabricate 2x New Complete Beams a"
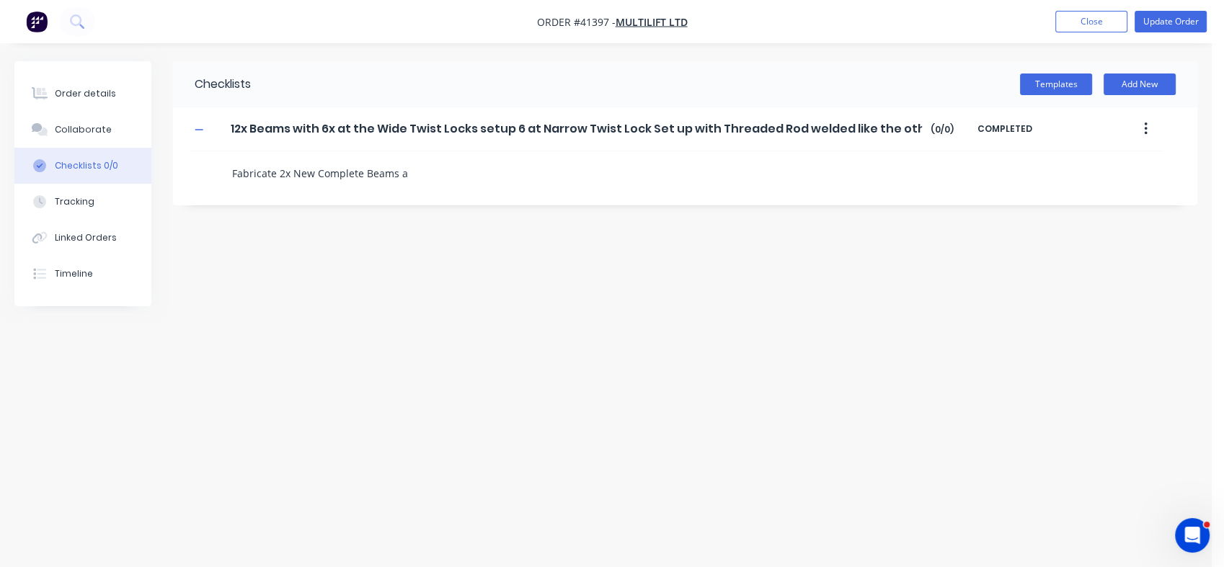
type textarea "x"
type textarea "Fabricate 2x New Complete Beams"
type textarea "x"
type textarea "Fabricate 2x New Complete Beams w"
type textarea "x"
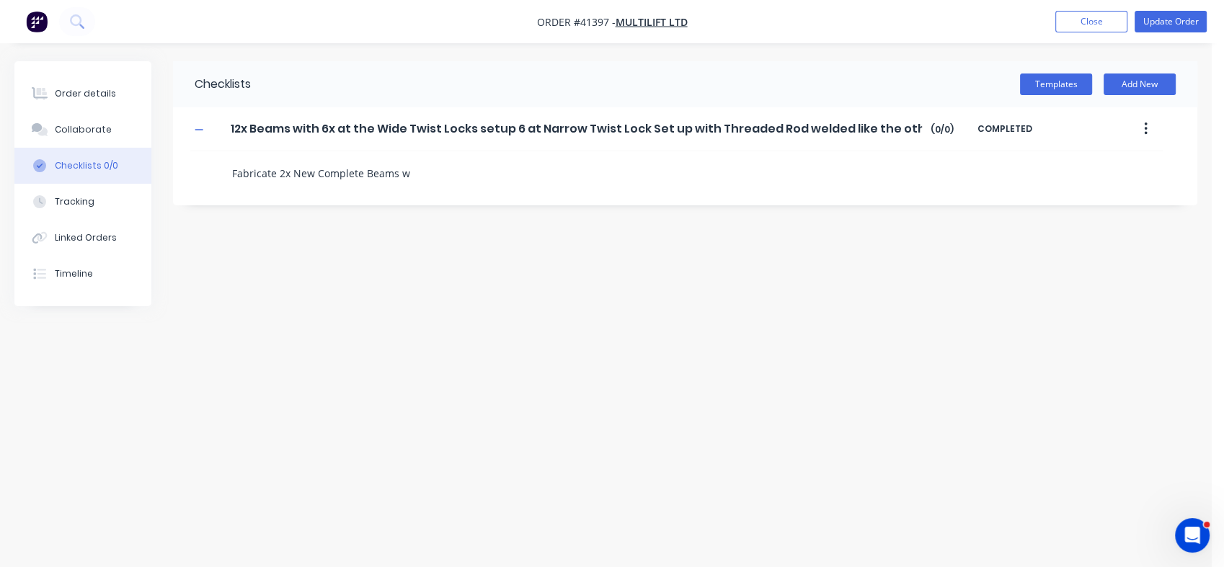
type textarea "Fabricate 2x New Complete Beams wi"
type textarea "x"
type textarea "Fabricate 2x New Complete Beams wit"
type textarea "x"
type textarea "Fabricate 2x New Complete Beams with"
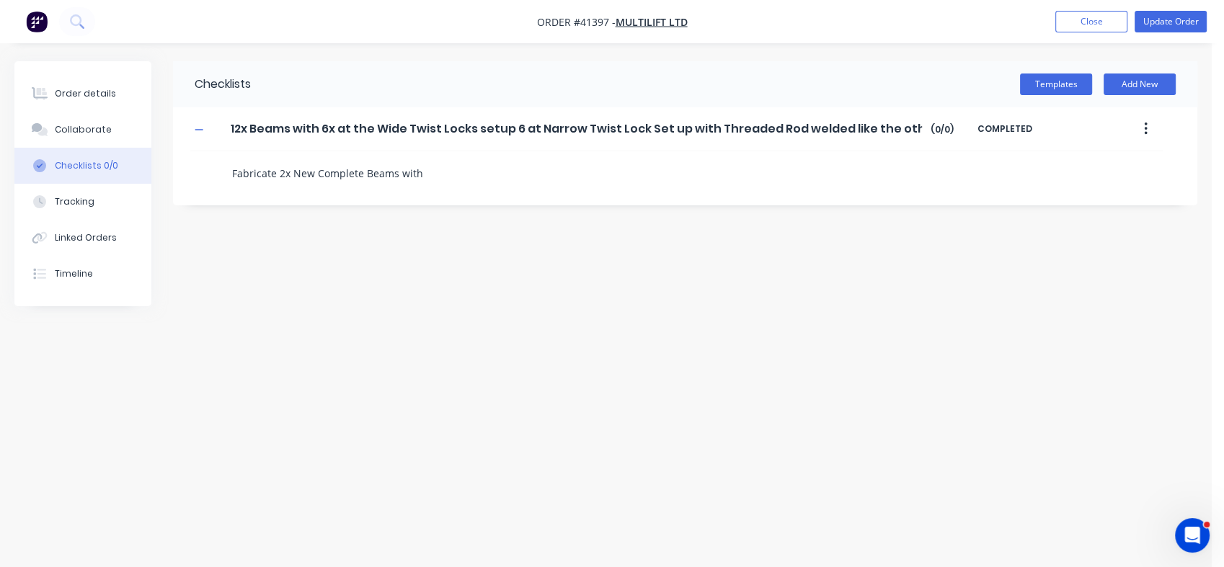
type textarea "x"
type textarea "Fabricate 2x New Complete Beams with"
type textarea "x"
type textarea "Fabricate 2x New Complete Beams with T"
click at [478, 169] on textarea "Fabricate 2x New Complete Beams with Twist lock" at bounding box center [537, 173] width 623 height 21
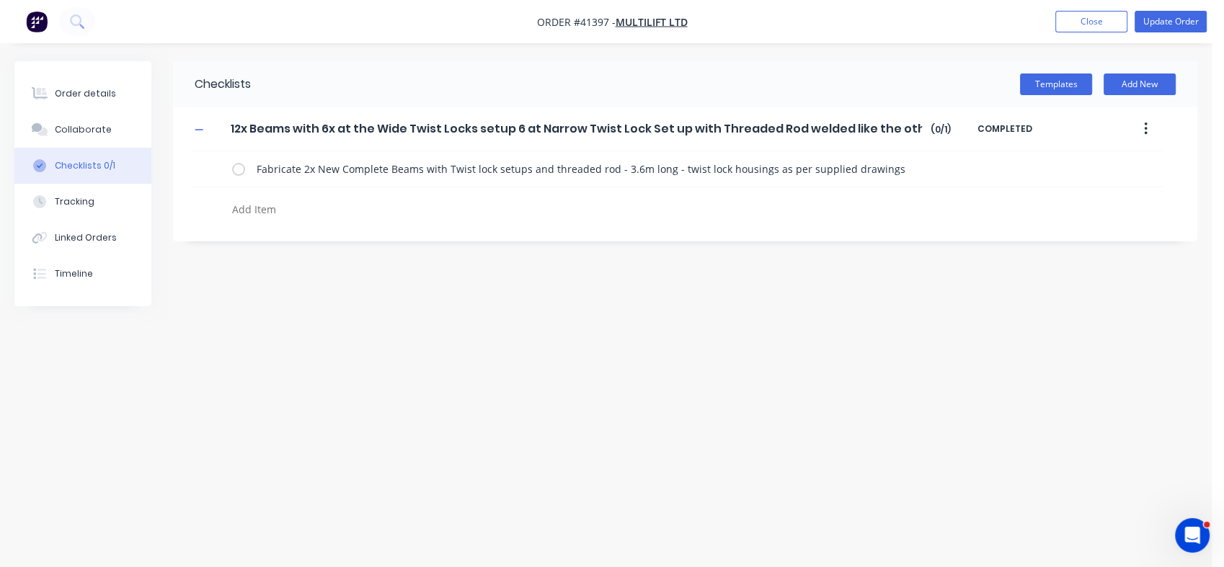
click at [253, 212] on textarea at bounding box center [537, 209] width 623 height 21
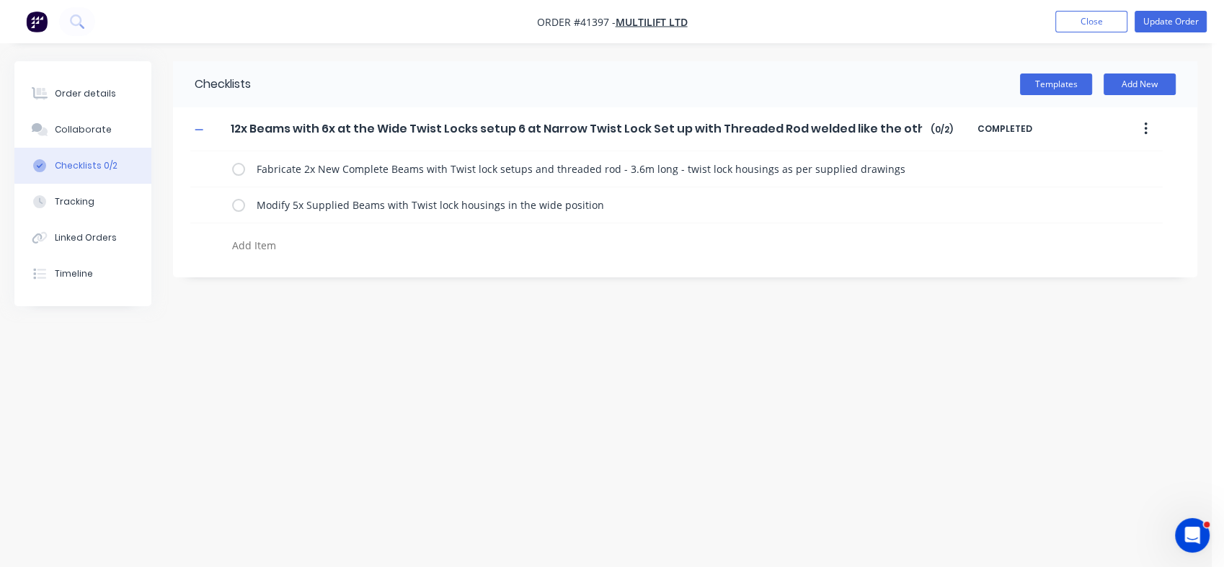
click at [247, 241] on textarea at bounding box center [537, 245] width 623 height 21
click at [240, 277] on textarea at bounding box center [537, 281] width 623 height 21
click at [334, 288] on textarea "Reference drawing" at bounding box center [537, 281] width 623 height 21
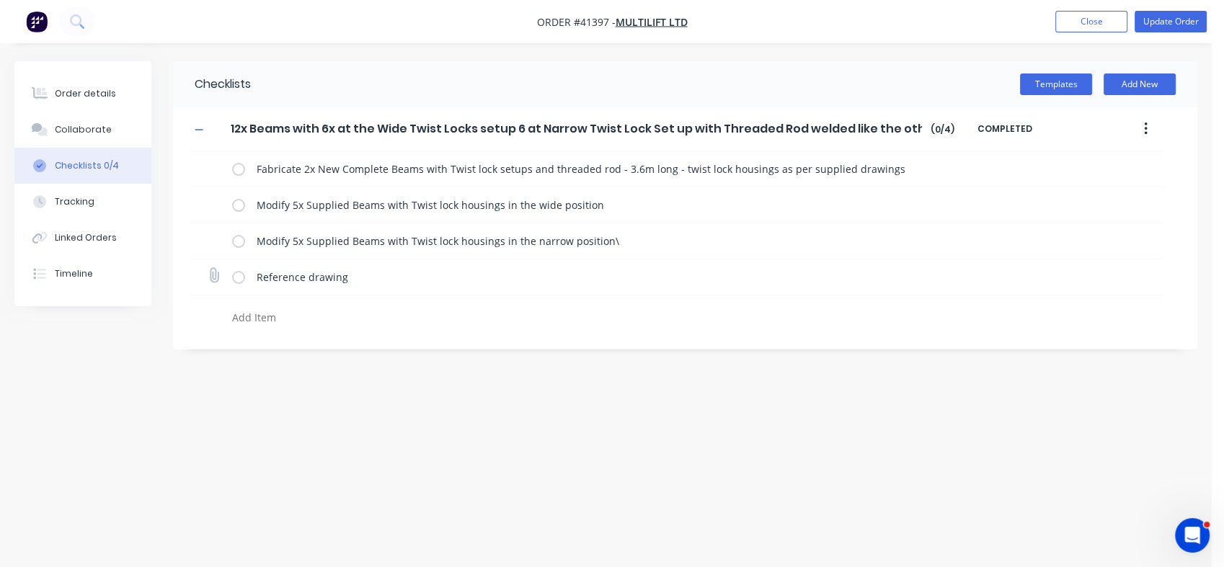
click at [210, 271] on icon at bounding box center [214, 275] width 19 height 19
click at [208, 268] on input "file" at bounding box center [208, 268] width 0 height 0
click at [1150, 271] on icon at bounding box center [1153, 275] width 13 height 14
click at [1047, 304] on link "Crossmember Assembly.pdf" at bounding box center [1038, 307] width 168 height 15
click at [585, 461] on div "Order details Collaborate Checklists 0/4 Tracking Linked Orders Timeline Order …" at bounding box center [606, 283] width 1212 height 567
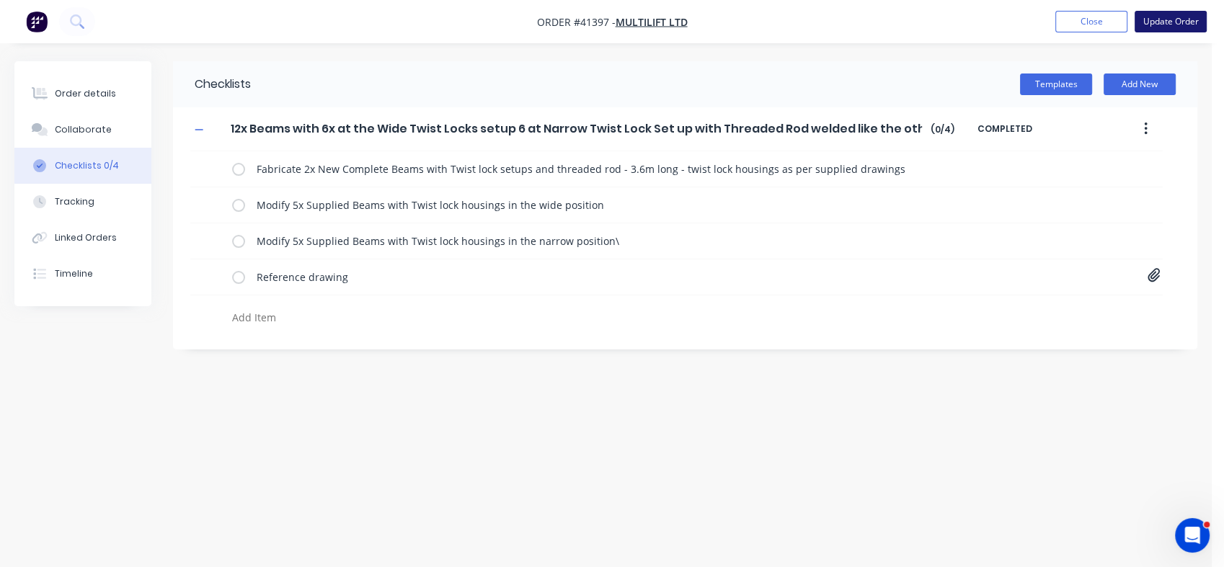
click at [1168, 23] on button "Update Order" at bounding box center [1170, 22] width 72 height 22
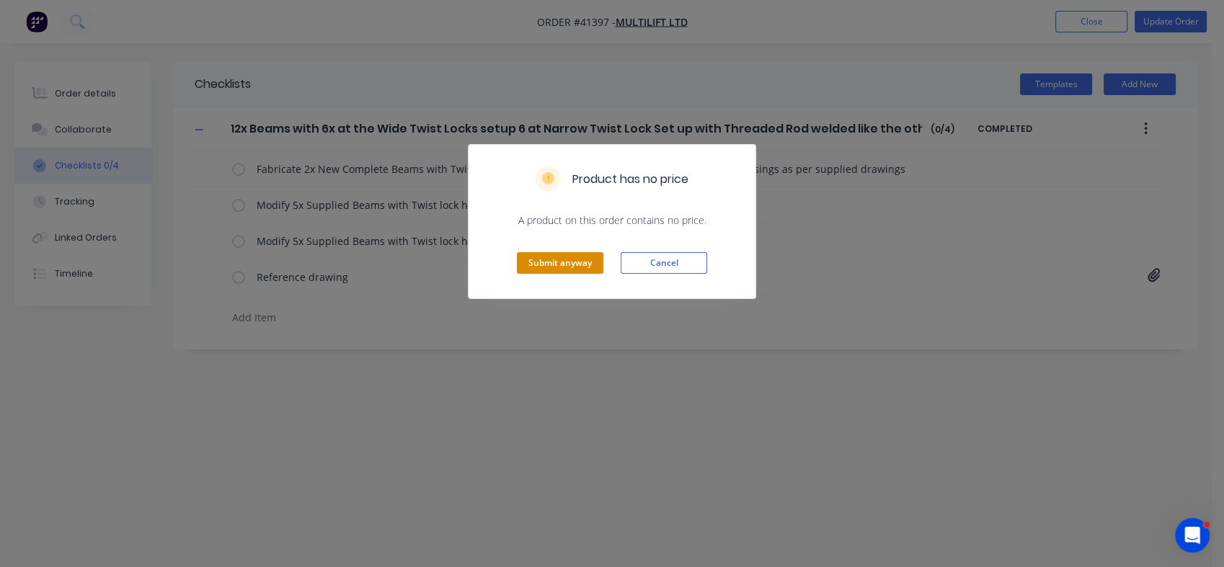
click at [565, 268] on button "Submit anyway" at bounding box center [560, 263] width 86 height 22
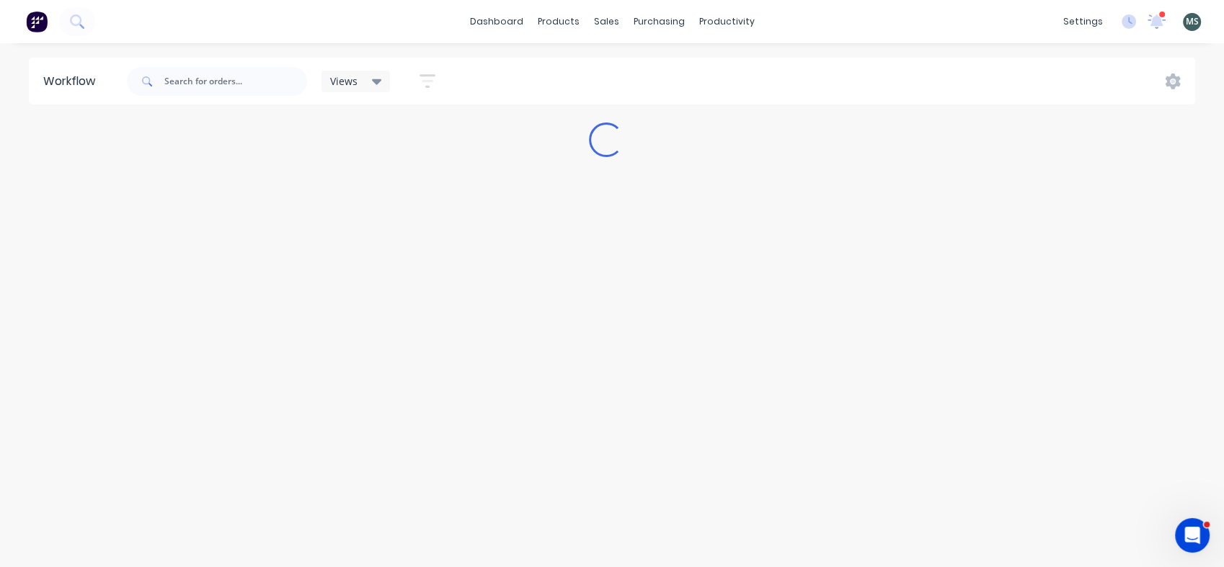
click at [565, 268] on div "Workflow Views Save new view None (Default) edit Admin edit Show/Hide statuses …" at bounding box center [606, 298] width 1212 height 481
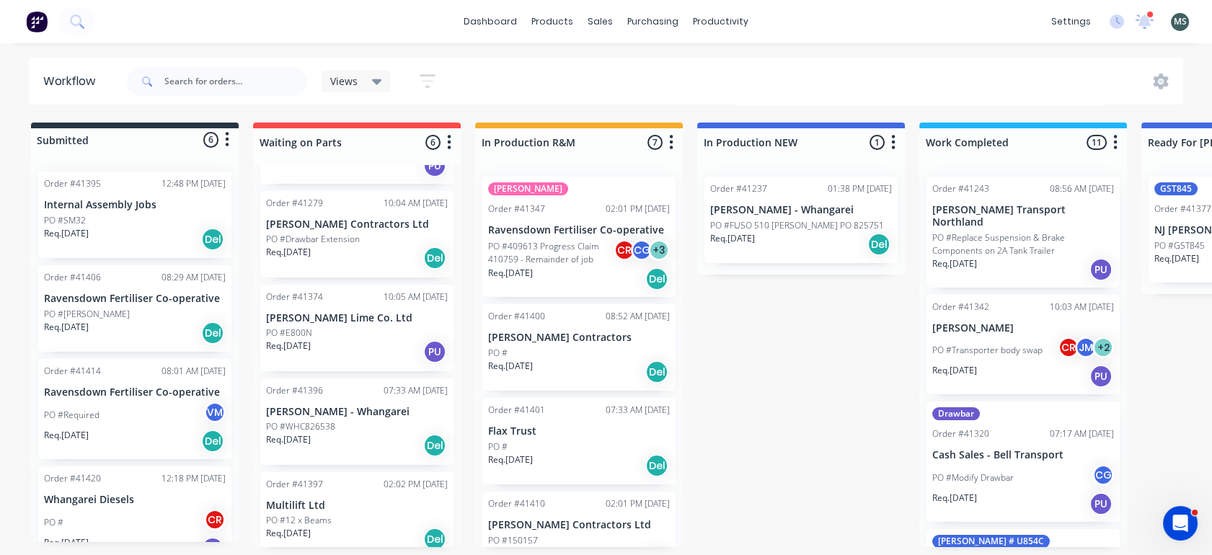
scroll to position [236, 0]
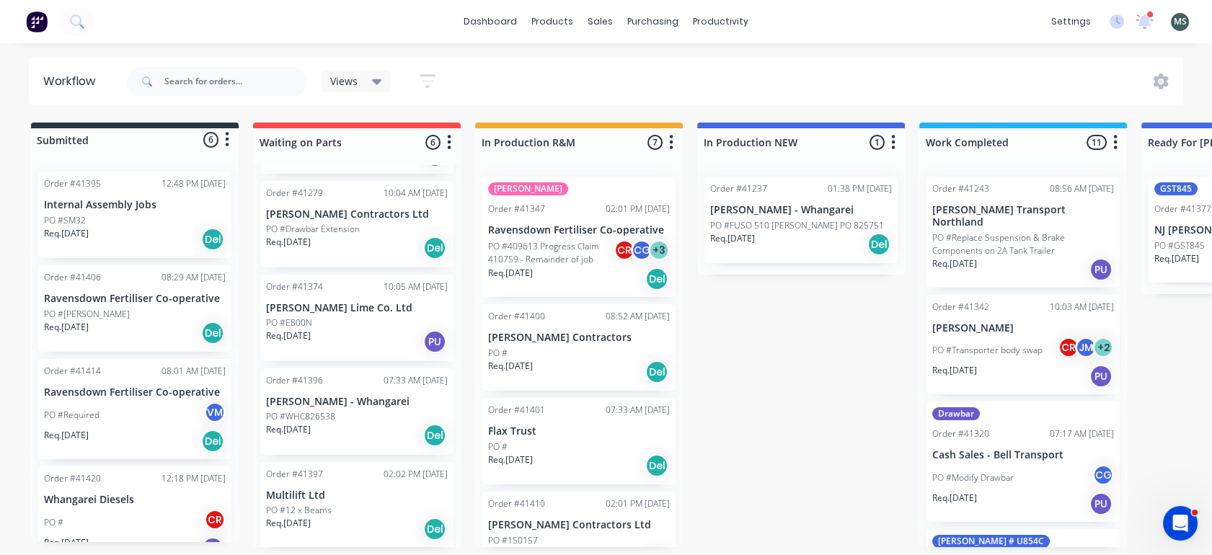
click at [309, 512] on p "PO #12 x Beams" at bounding box center [299, 510] width 66 height 13
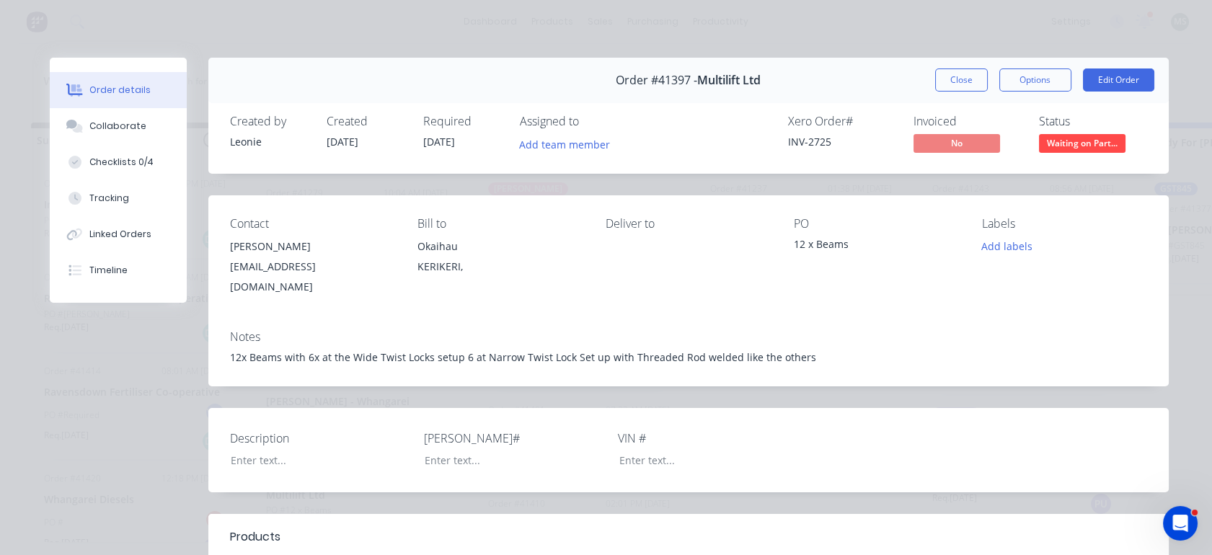
click at [794, 350] on div "12x Beams with 6x at the Wide Twist Locks setup 6 at Narrow Twist Lock Set up w…" at bounding box center [688, 357] width 917 height 15
click at [107, 159] on div "Checklists 0/4" at bounding box center [121, 162] width 64 height 13
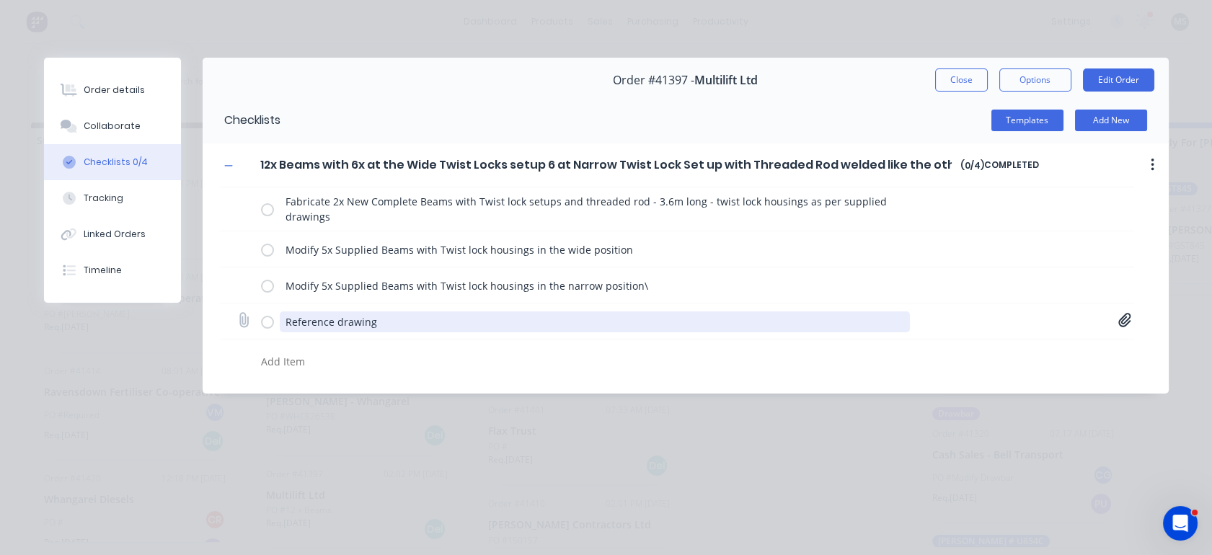
drag, startPoint x: 300, startPoint y: 325, endPoint x: 283, endPoint y: 329, distance: 17.7
click at [283, 329] on textarea "Reference drawing" at bounding box center [595, 321] width 630 height 21
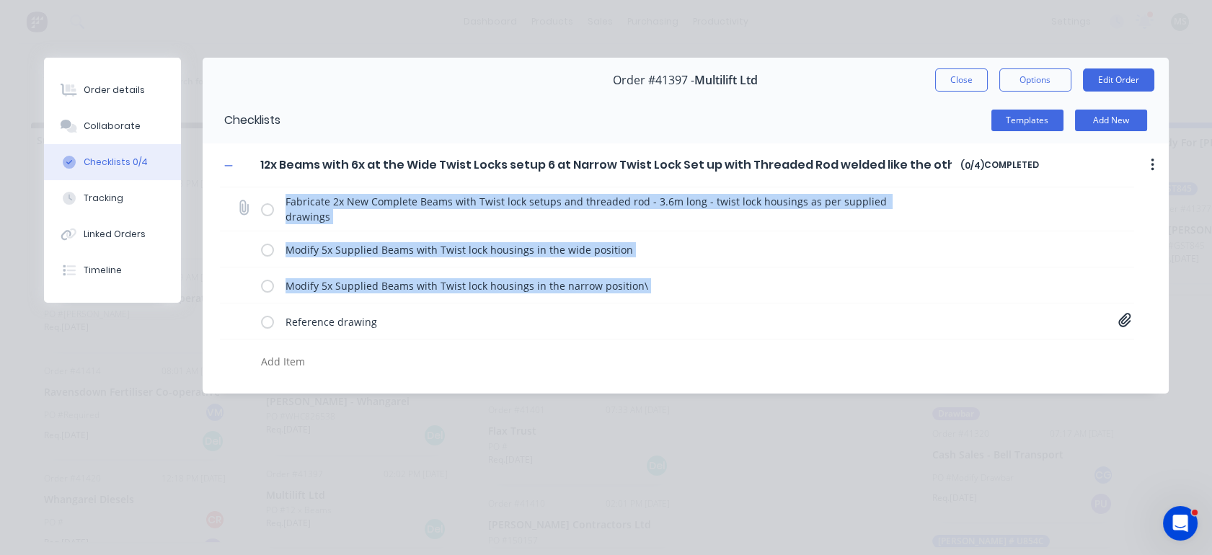
drag, startPoint x: 239, startPoint y: 321, endPoint x: 241, endPoint y: 205, distance: 115.3
click at [241, 205] on div "Fabricate 2x New Complete Beams with Twist lock setups and threaded rod - 3.6m …" at bounding box center [677, 282] width 914 height 190
drag, startPoint x: 241, startPoint y: 205, endPoint x: 237, endPoint y: 326, distance: 120.4
click at [237, 326] on div "Fabricate 2x New Complete Beams with Twist lock setups and threaded rod - 3.6m …" at bounding box center [677, 282] width 914 height 190
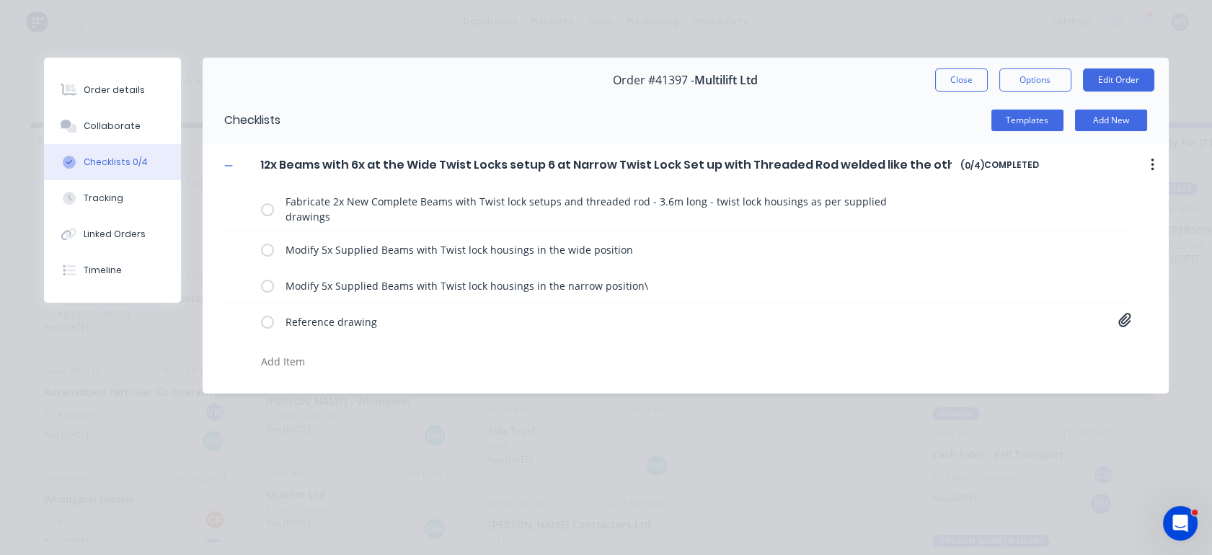
drag, startPoint x: 237, startPoint y: 326, endPoint x: 438, endPoint y: 368, distance: 205.4
click at [438, 368] on textarea at bounding box center [546, 361] width 582 height 21
click at [267, 357] on textarea at bounding box center [546, 361] width 582 height 21
click at [296, 364] on textarea "Cut off Angle" at bounding box center [546, 361] width 582 height 21
click at [352, 358] on textarea "Cut off Old Angle" at bounding box center [546, 361] width 582 height 21
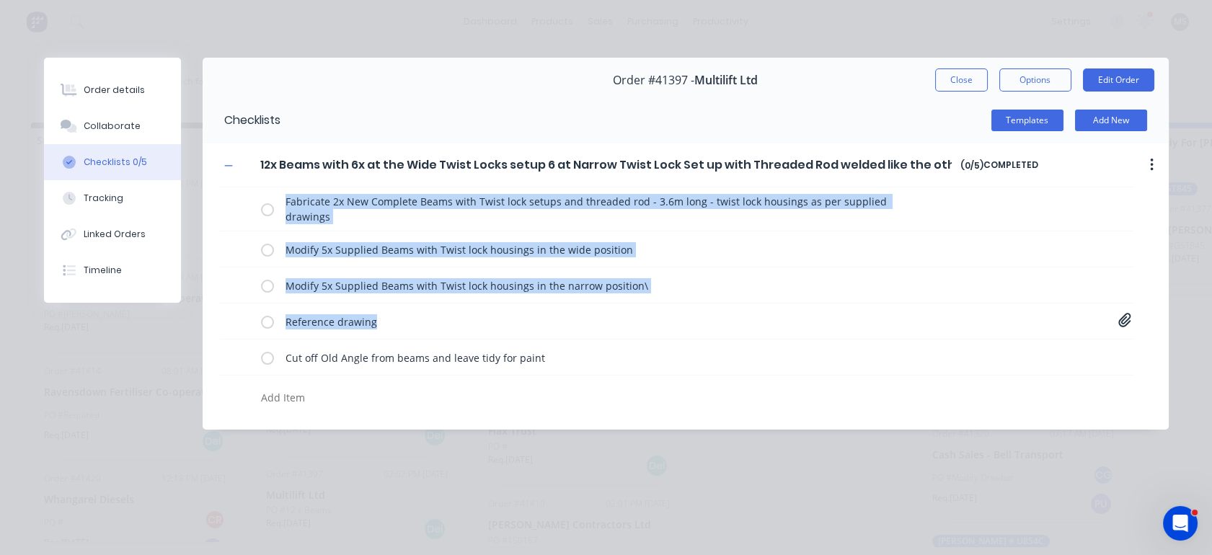
drag, startPoint x: 1122, startPoint y: 324, endPoint x: 1072, endPoint y: 164, distance: 167.6
click at [1072, 164] on div "12x Beams with 6x at the Wide Twist Locks setup 6 at Narrow Twist Lock Set up w…" at bounding box center [686, 277] width 966 height 269
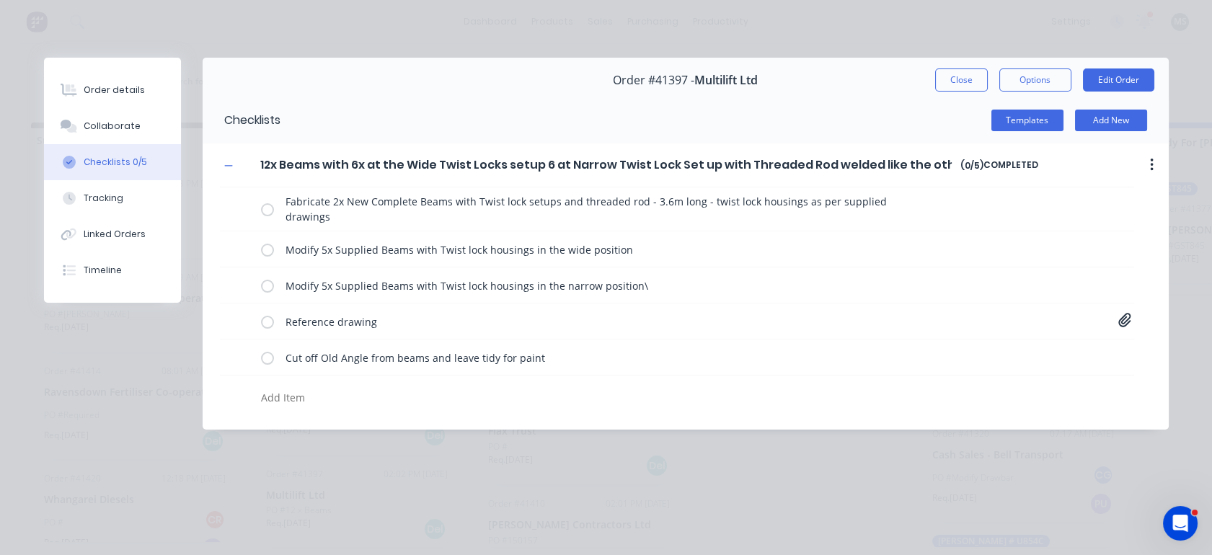
click at [1063, 380] on div "Fabricate 2x New Complete Beams with Twist lock setups and threaded rod - 3.6m …" at bounding box center [677, 300] width 914 height 226
click at [96, 94] on div "Order details" at bounding box center [114, 90] width 61 height 13
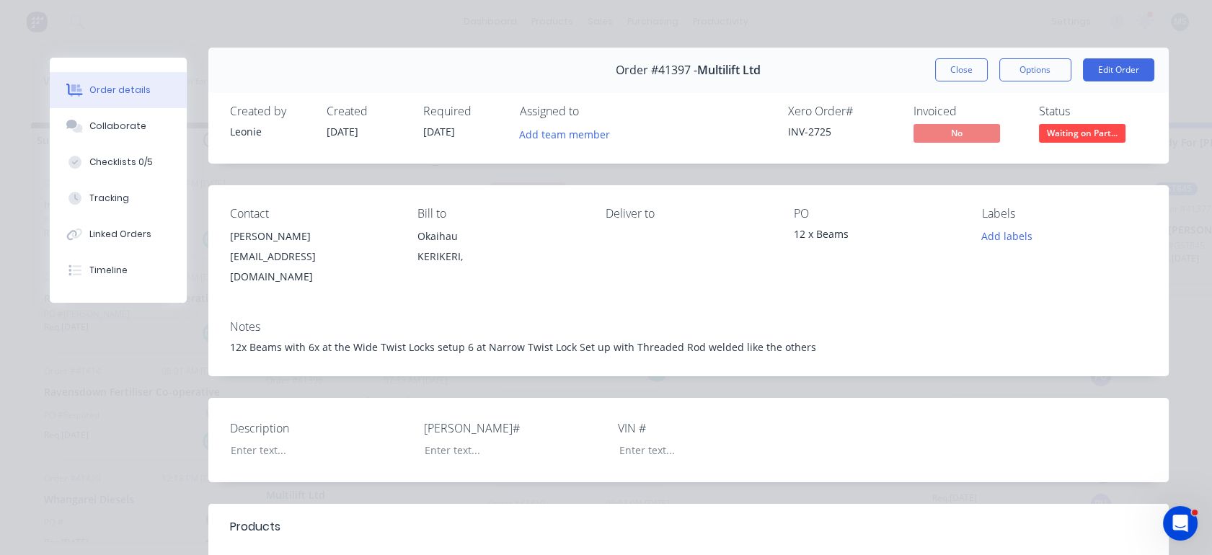
scroll to position [7, 0]
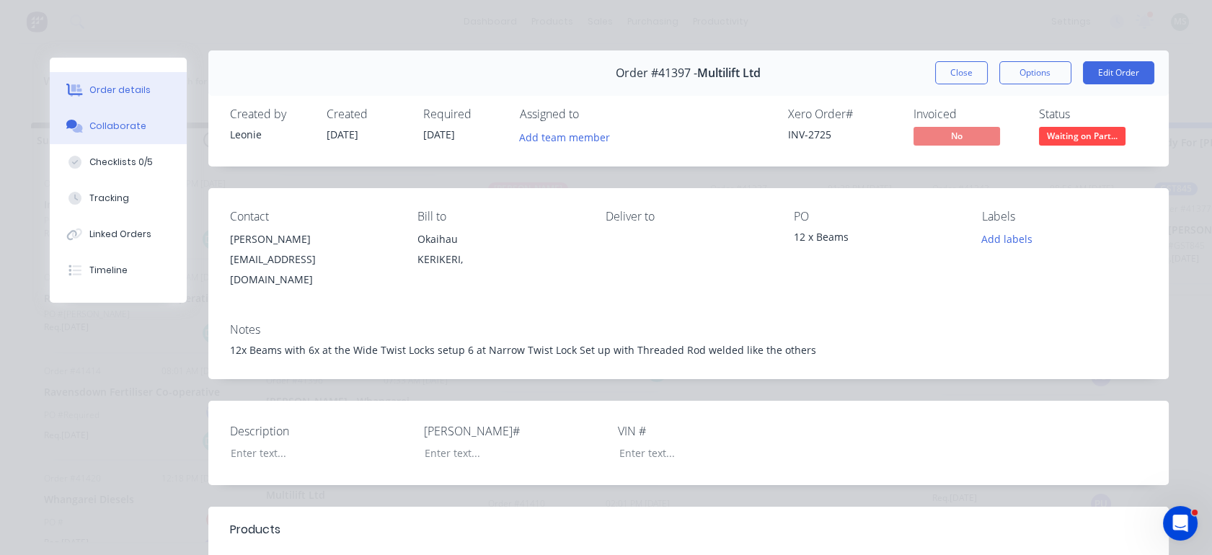
click at [115, 116] on button "Collaborate" at bounding box center [118, 126] width 137 height 36
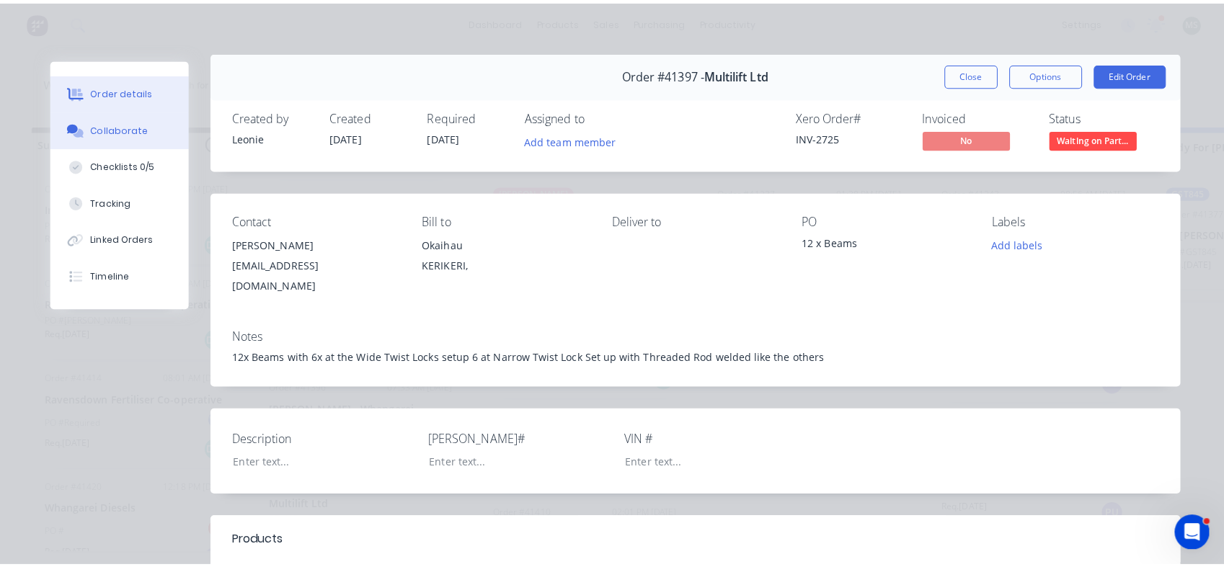
scroll to position [0, 0]
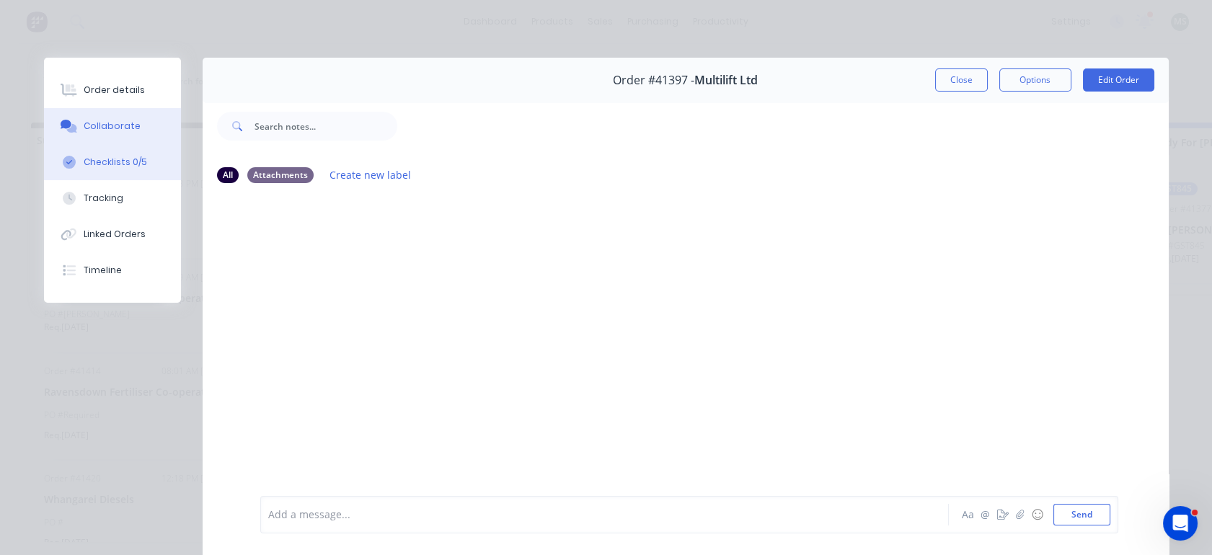
click at [98, 161] on div "Checklists 0/5" at bounding box center [115, 162] width 63 height 13
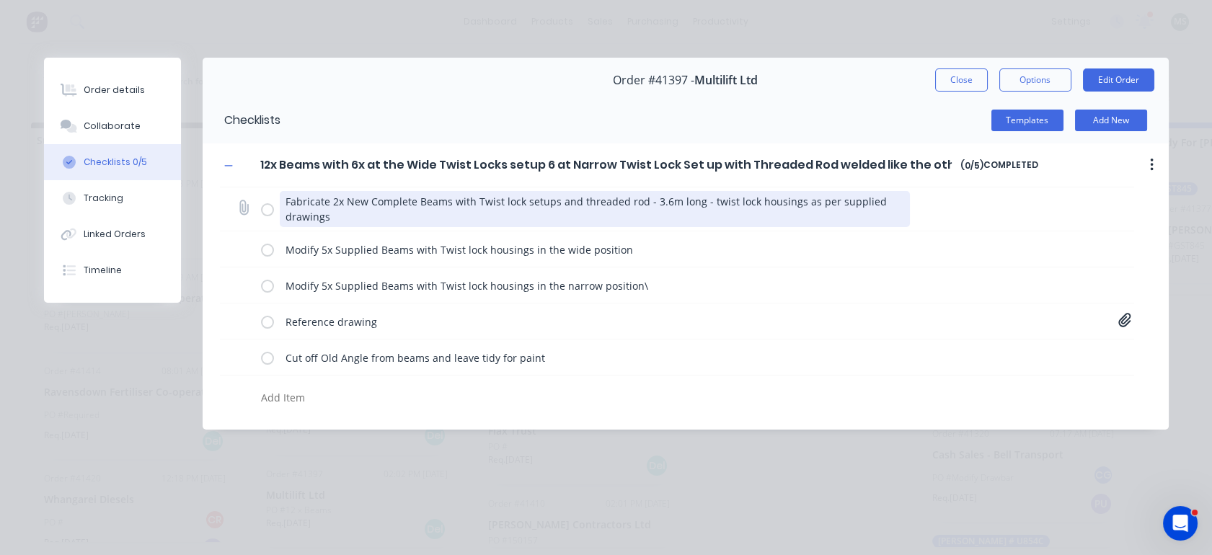
click at [523, 201] on textarea "Fabricate 2x New Complete Beams with Twist lock setups and threaded rod - 3.6m …" at bounding box center [595, 209] width 630 height 36
drag, startPoint x: 522, startPoint y: 201, endPoint x: 552, endPoint y: 202, distance: 30.3
click at [552, 202] on textarea "Fabricate 2x New Complete Beams with Twist lock setups and threaded rod - 3.6m …" at bounding box center [595, 209] width 630 height 36
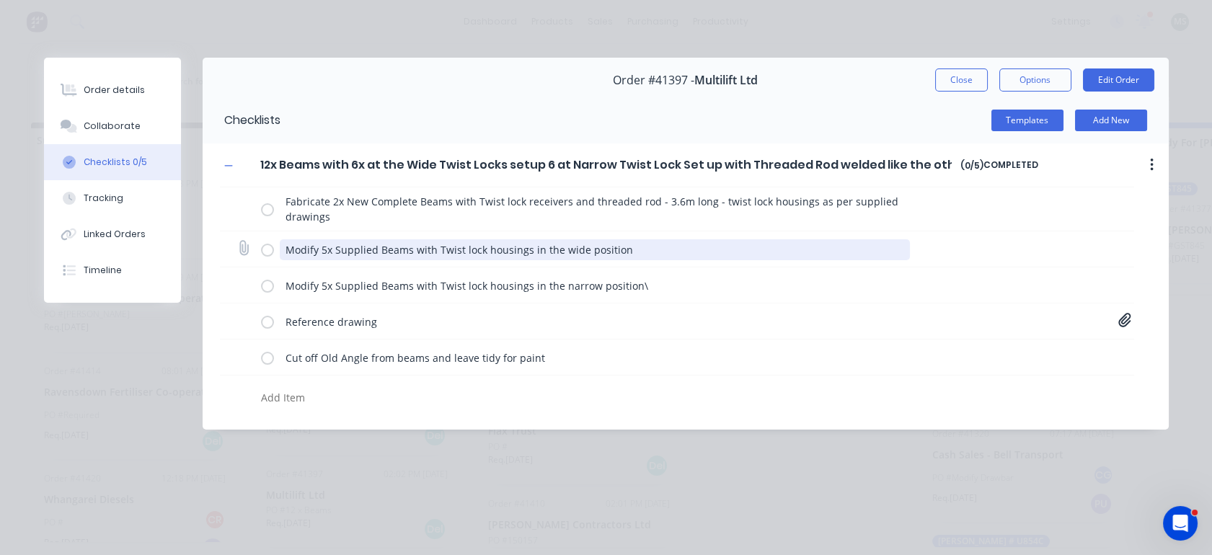
drag, startPoint x: 485, startPoint y: 248, endPoint x: 526, endPoint y: 253, distance: 41.4
click at [526, 253] on textarea "Modify 5x Supplied Beams with Twist lock housings in the wide position" at bounding box center [595, 249] width 630 height 21
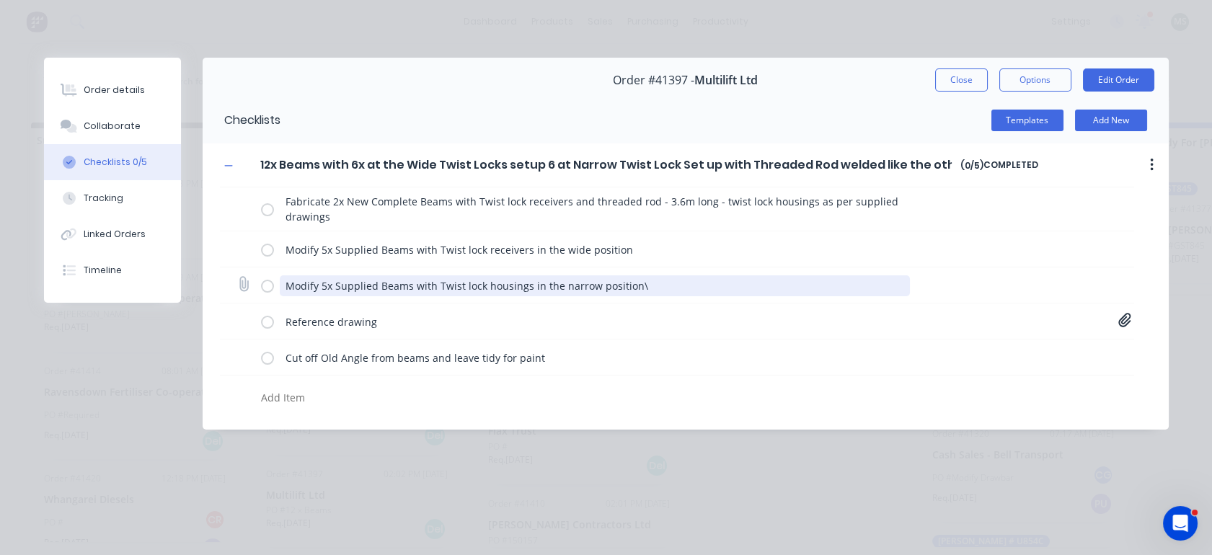
drag, startPoint x: 483, startPoint y: 284, endPoint x: 525, endPoint y: 293, distance: 42.8
click at [525, 293] on textarea "Modify 5x Supplied Beams with Twist lock housings in the narrow position\" at bounding box center [595, 285] width 630 height 21
click at [642, 285] on textarea "Modify 5x Supplied Beams with Twist lock receivers in the narrow position\" at bounding box center [595, 285] width 630 height 21
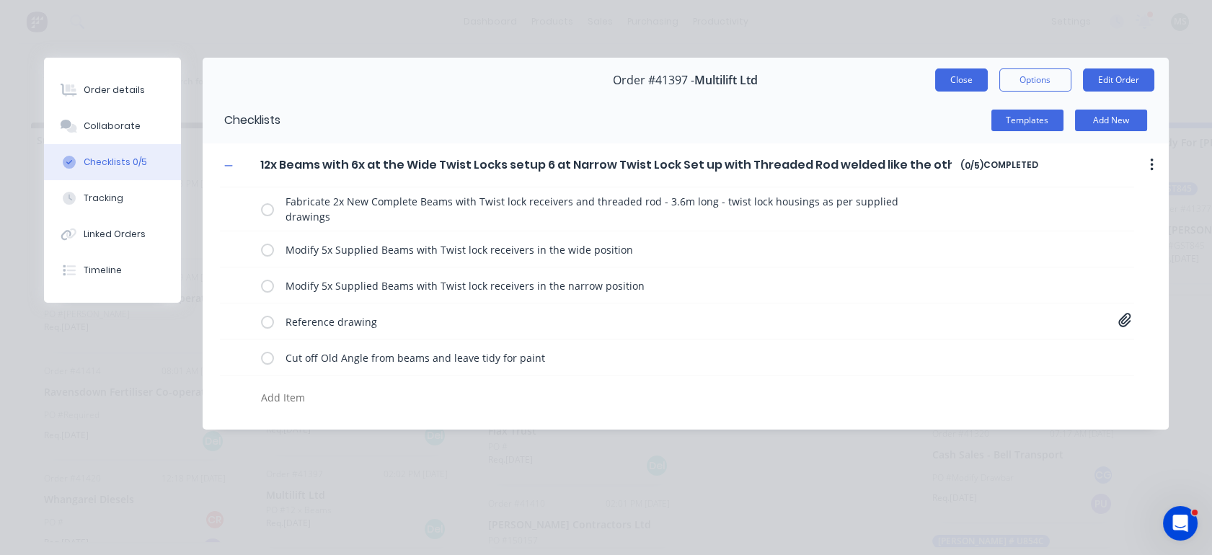
click at [963, 84] on button "Close" at bounding box center [961, 79] width 53 height 23
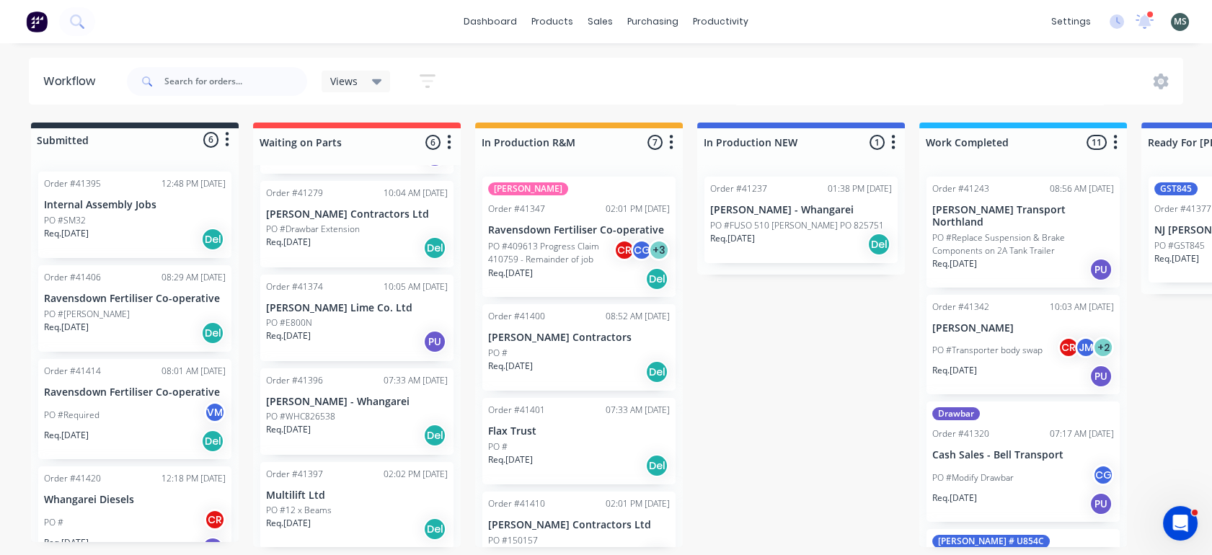
click at [325, 511] on p "PO #12 x Beams" at bounding box center [299, 510] width 66 height 13
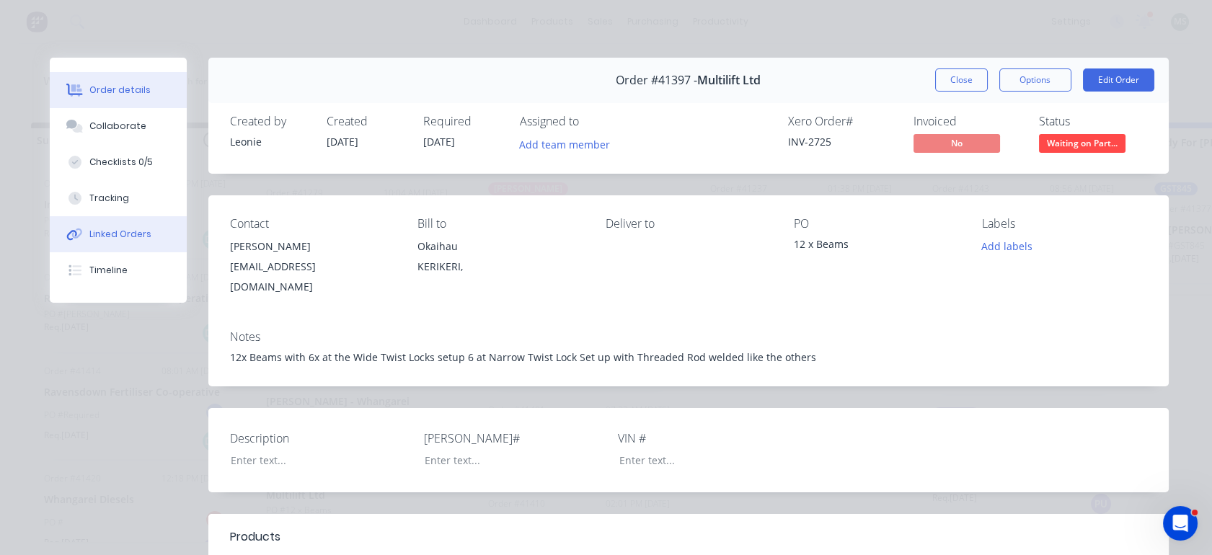
click at [137, 239] on div "Linked Orders" at bounding box center [120, 234] width 62 height 13
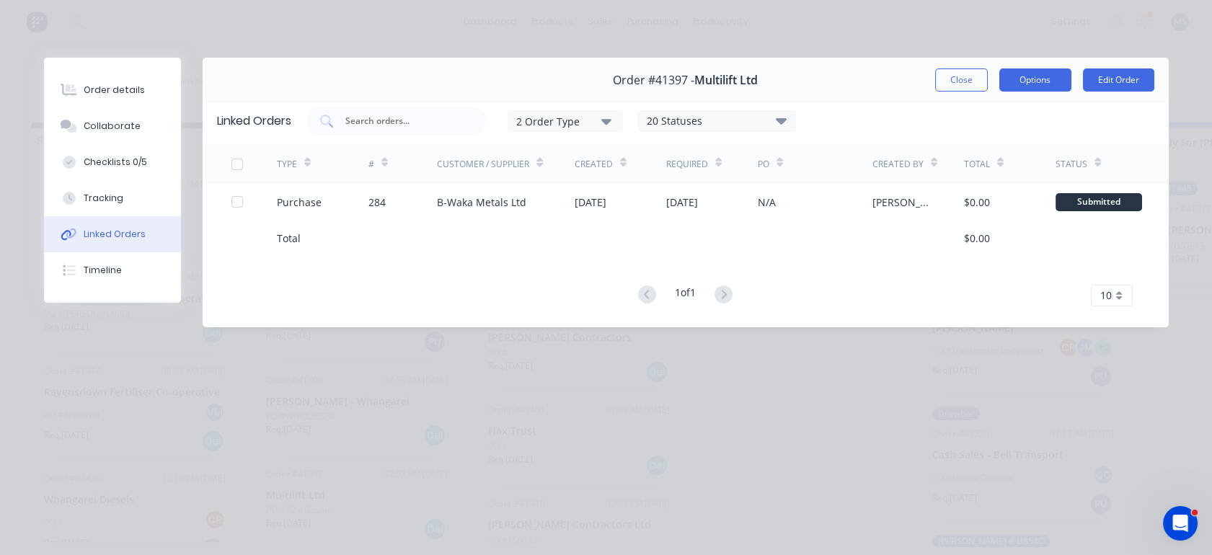
click at [1034, 80] on button "Options" at bounding box center [1035, 79] width 72 height 23
click at [99, 242] on button "Linked Orders" at bounding box center [112, 234] width 137 height 36
click at [954, 86] on button "Close" at bounding box center [961, 79] width 53 height 23
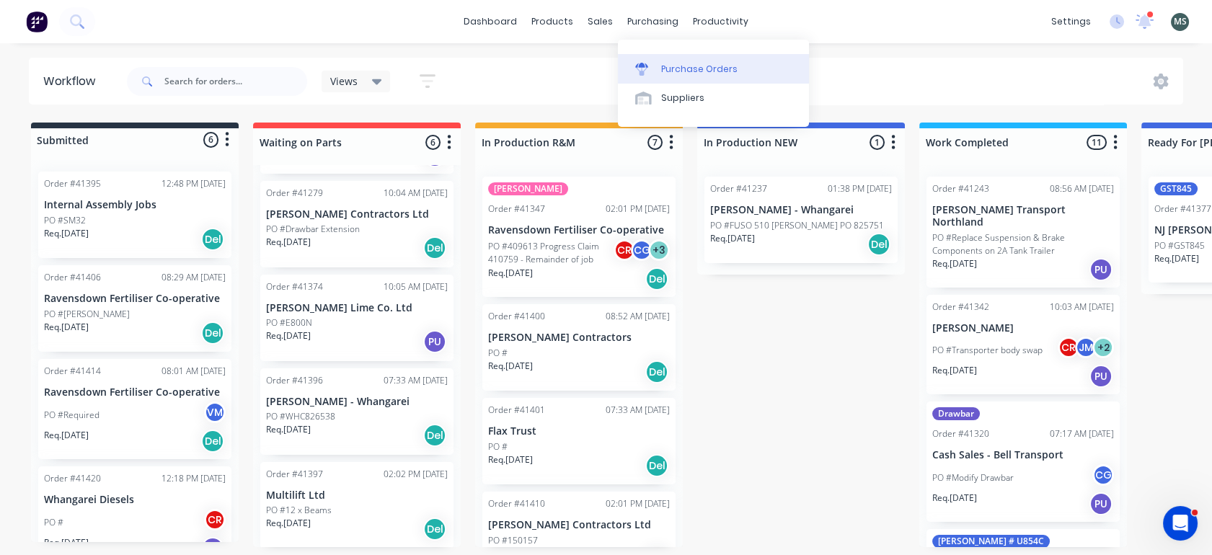
click at [675, 68] on div "Purchase Orders" at bounding box center [699, 69] width 76 height 13
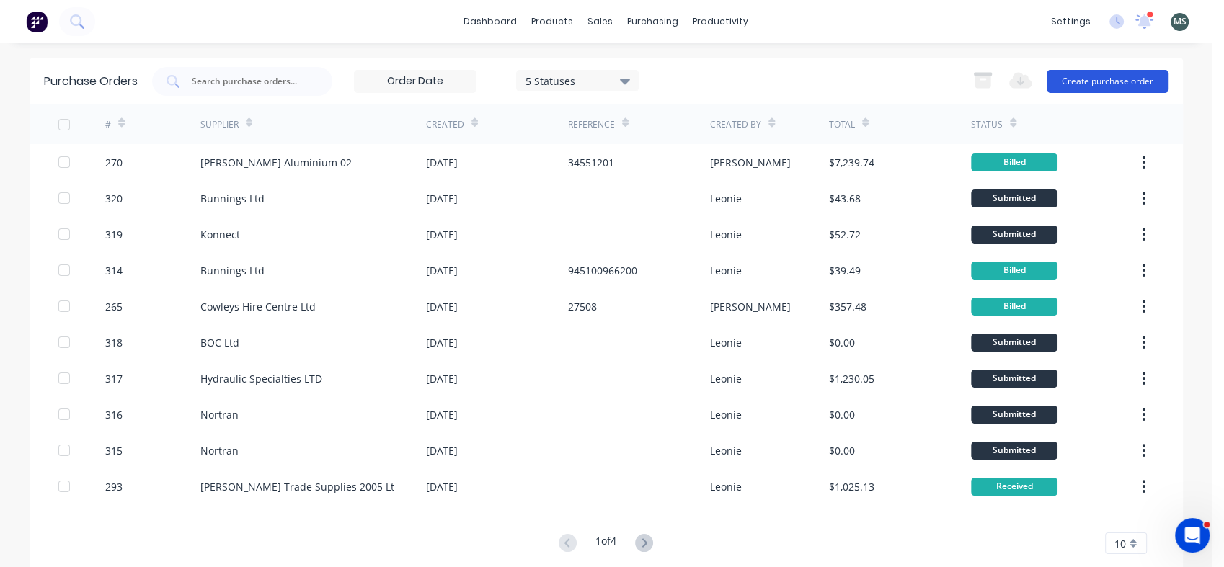
click at [1078, 84] on button "Create purchase order" at bounding box center [1108, 81] width 122 height 23
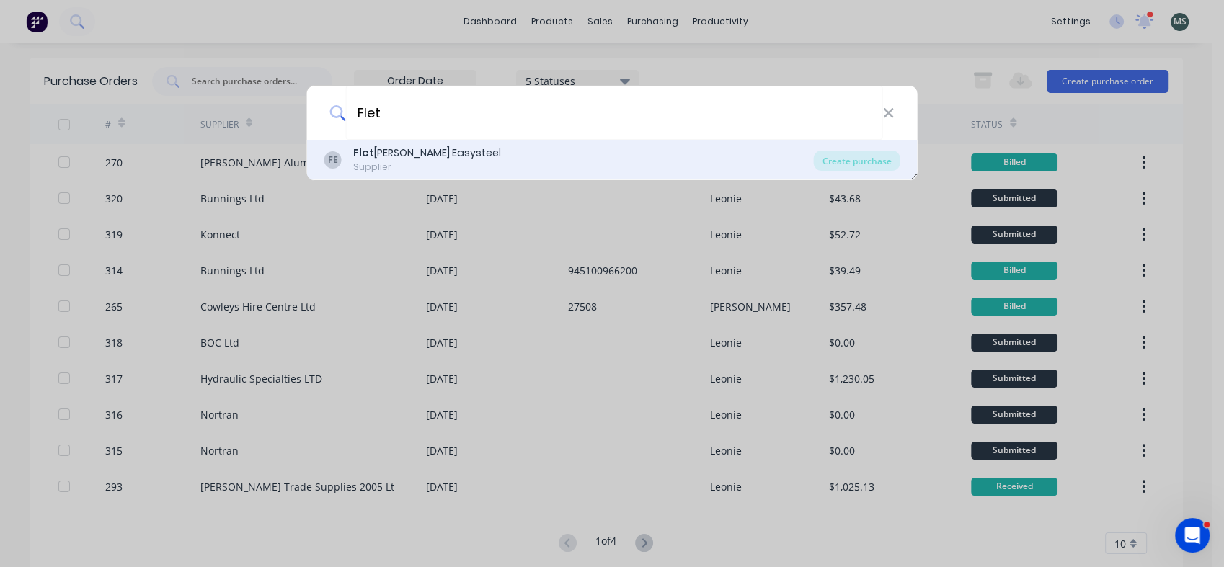
click at [381, 161] on div "Supplier" at bounding box center [427, 167] width 148 height 13
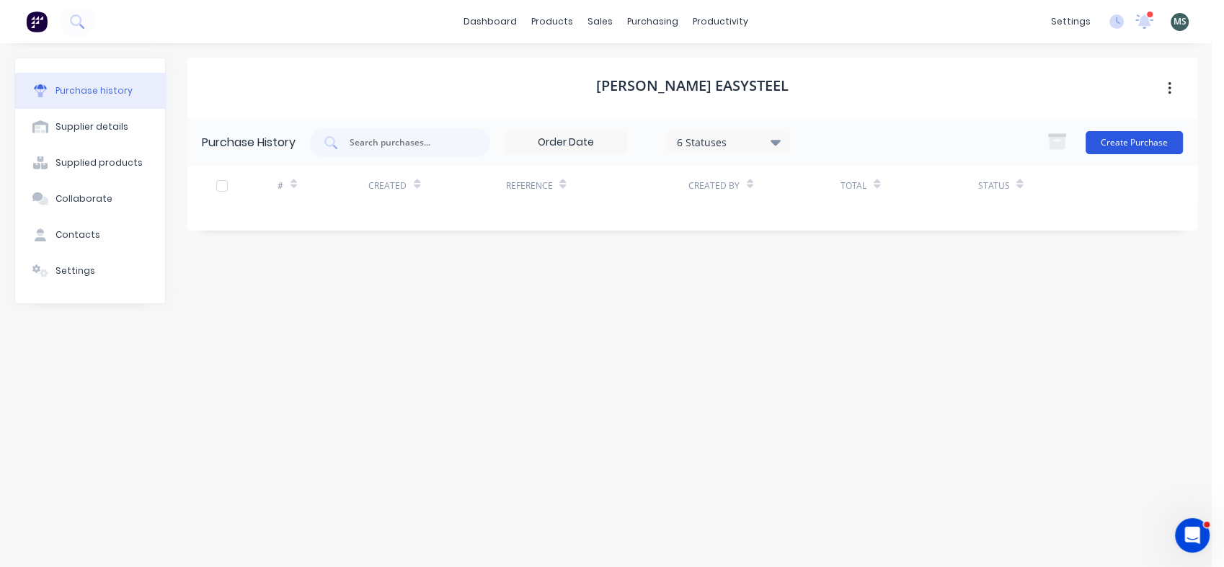
click at [1132, 140] on button "Create Purchase" at bounding box center [1133, 142] width 97 height 23
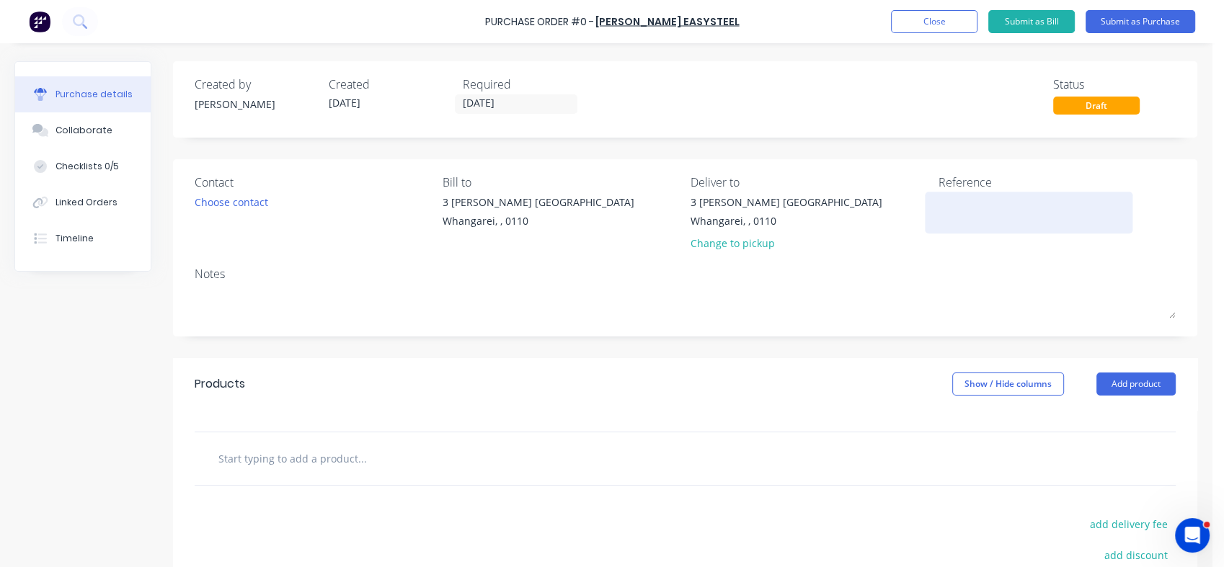
click at [940, 205] on textarea at bounding box center [1028, 211] width 180 height 32
click at [365, 465] on input "text" at bounding box center [362, 458] width 288 height 29
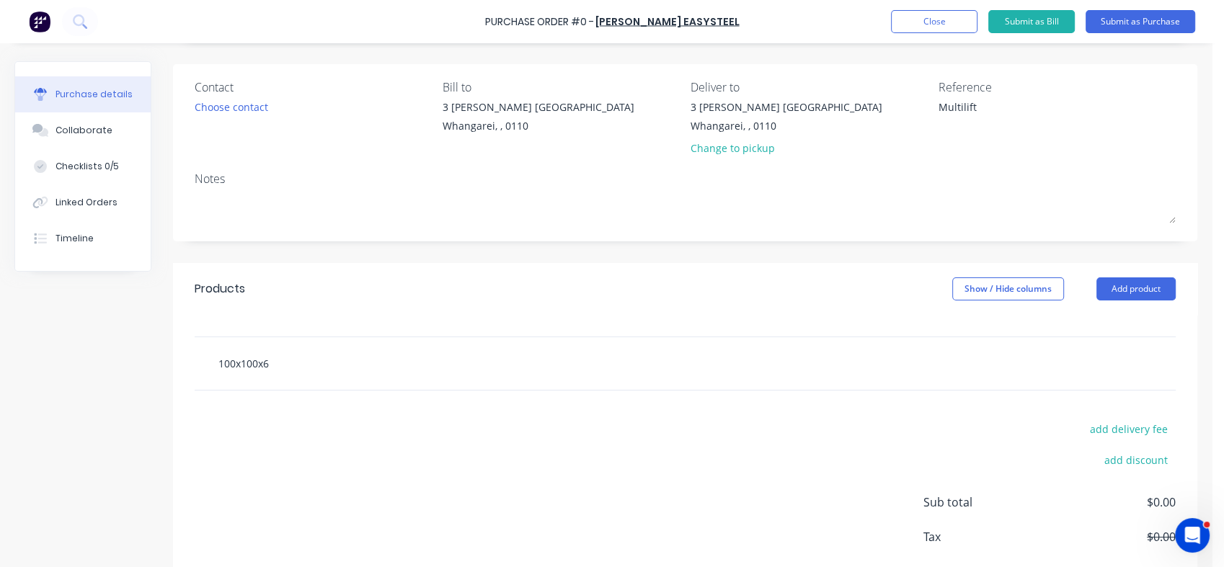
scroll to position [152, 0]
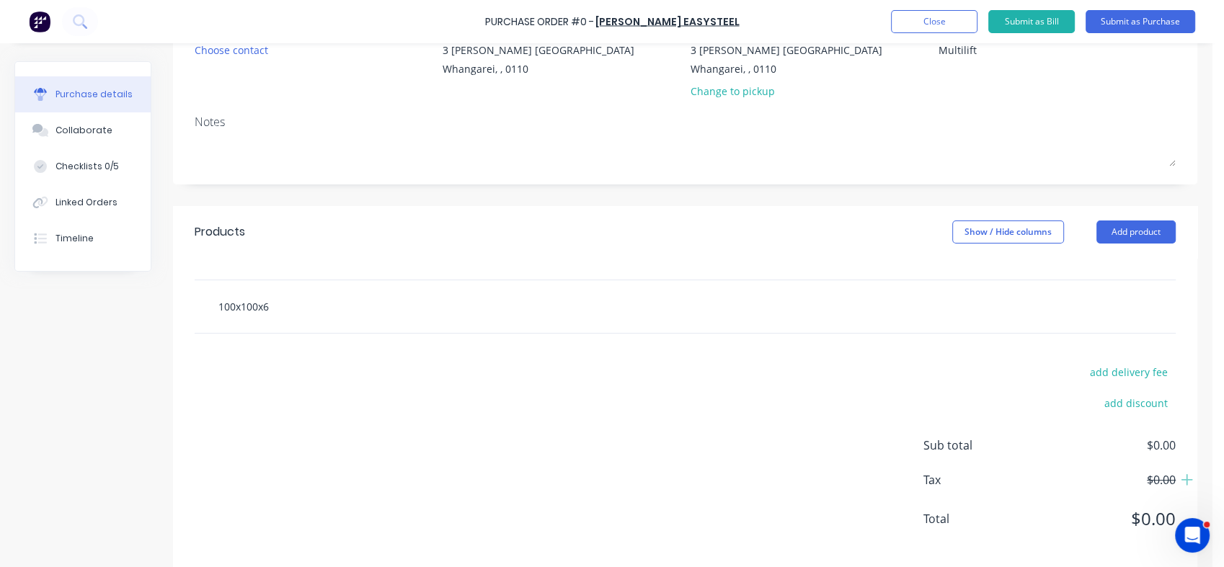
click at [273, 301] on input "100x100x6" at bounding box center [362, 306] width 288 height 29
click at [259, 303] on input "100x100x6" at bounding box center [362, 306] width 288 height 29
click at [265, 304] on input "100x100x6" at bounding box center [362, 306] width 288 height 29
click at [268, 304] on input "100x100x6" at bounding box center [362, 306] width 288 height 29
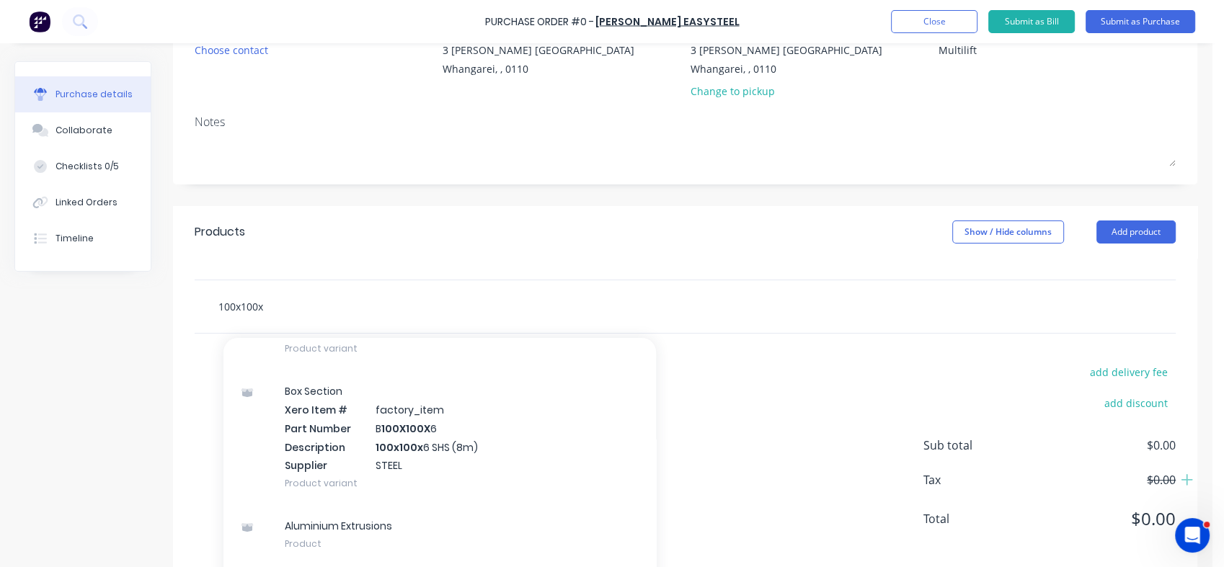
scroll to position [268, 0]
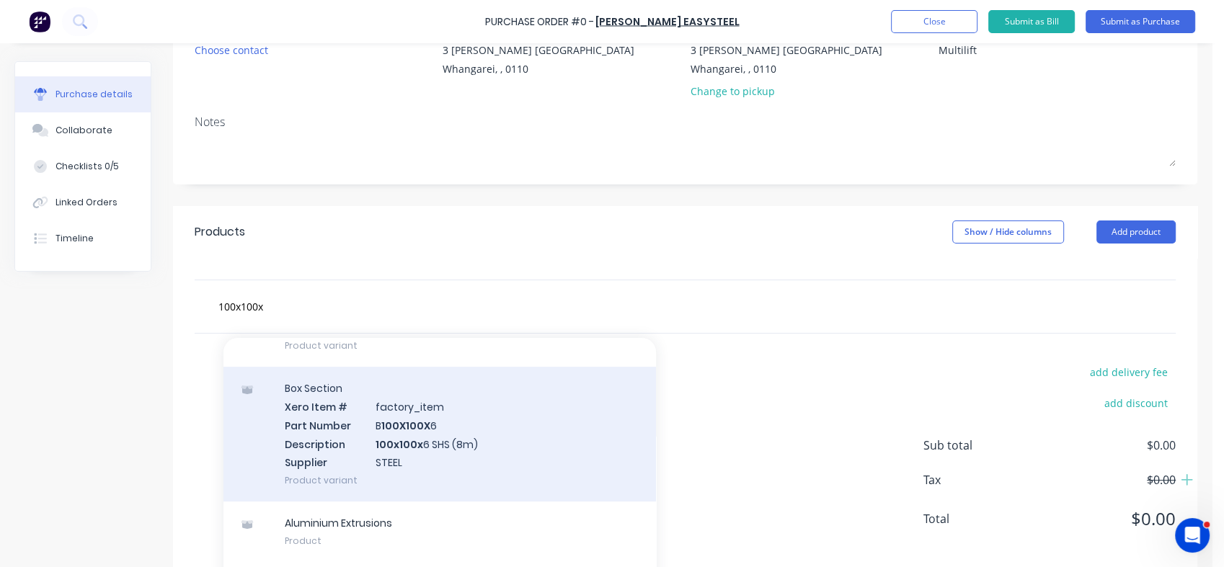
click at [389, 466] on div "Box Section Xero Item # factory_item Part Number B 100X100X 6 Description 100x1…" at bounding box center [439, 434] width 432 height 135
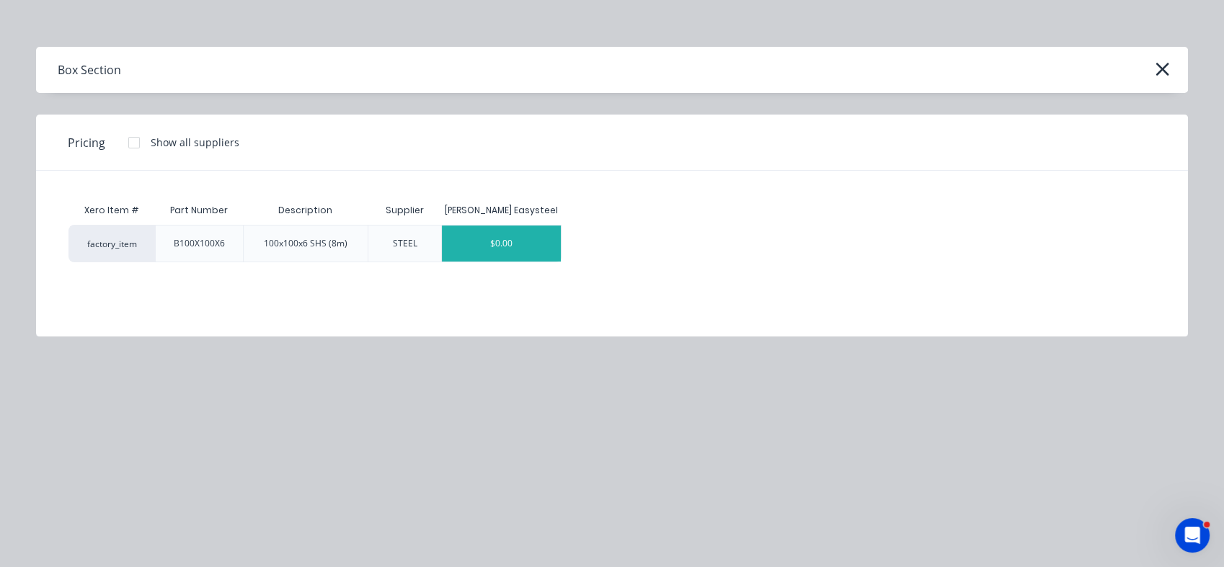
click at [502, 245] on div "$0.00" at bounding box center [501, 244] width 119 height 36
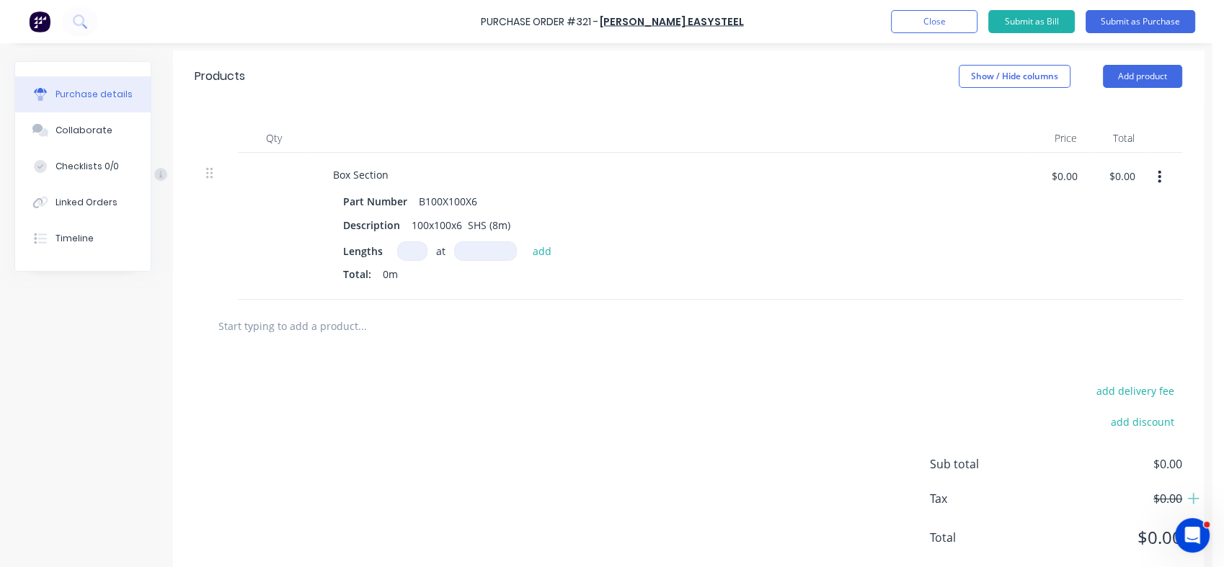
scroll to position [332, 0]
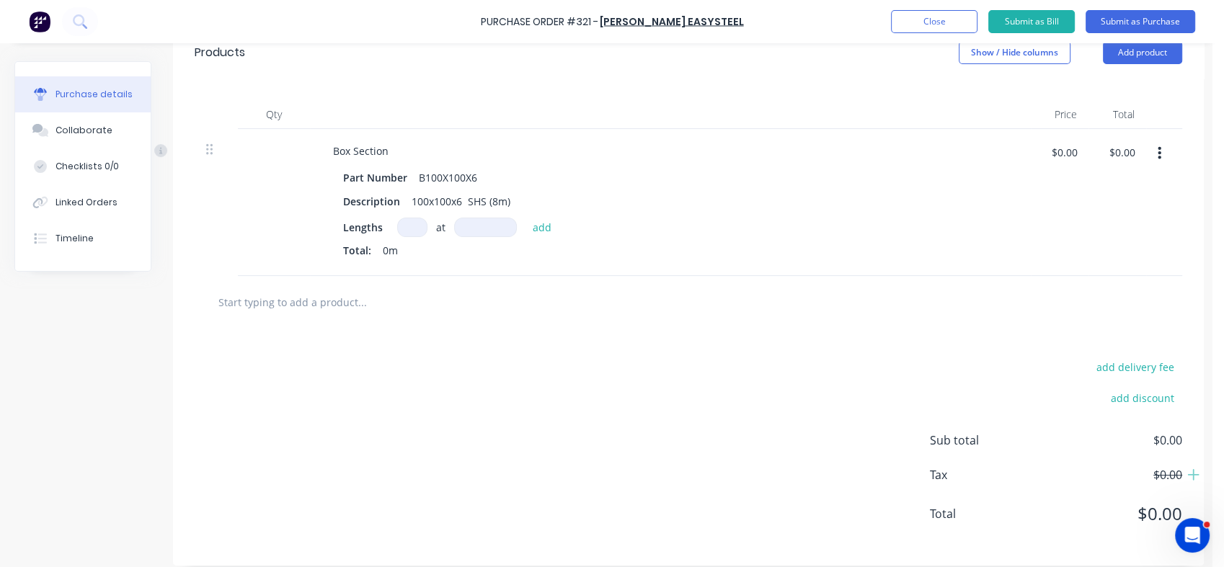
click at [326, 300] on input "text" at bounding box center [362, 302] width 288 height 29
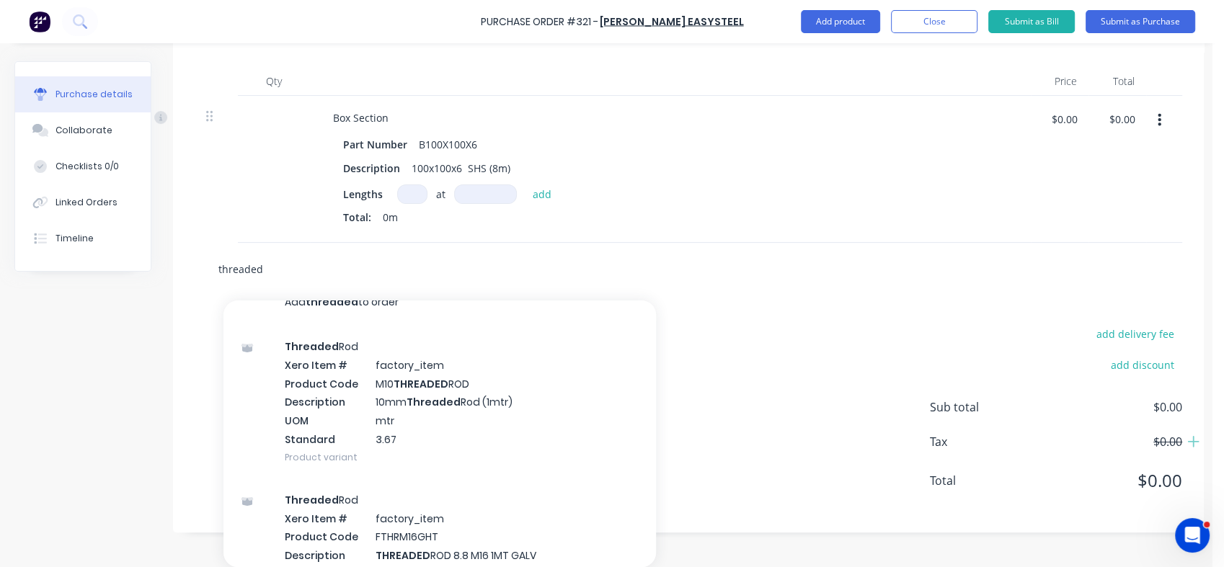
scroll to position [0, 0]
